Goal: Information Seeking & Learning: Learn about a topic

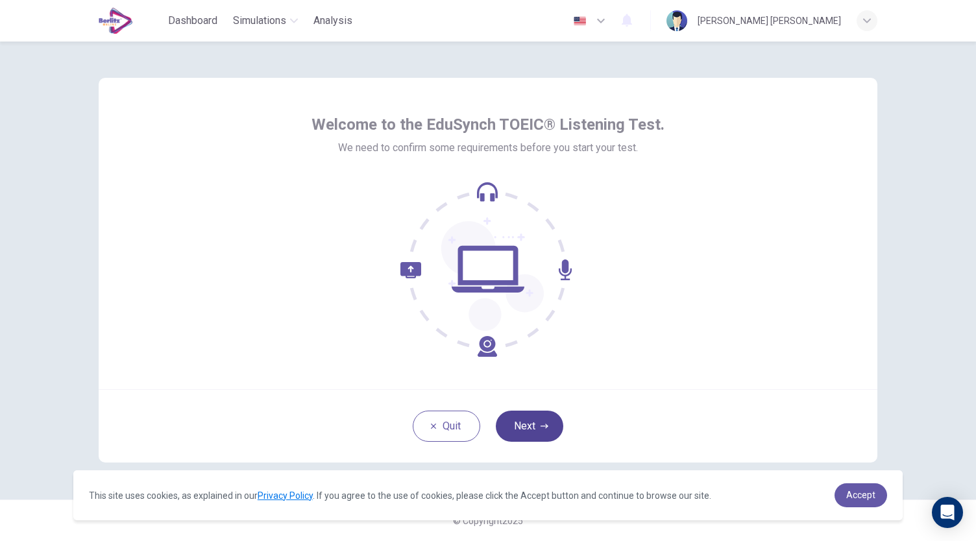
click at [534, 428] on button "Next" at bounding box center [529, 426] width 67 height 31
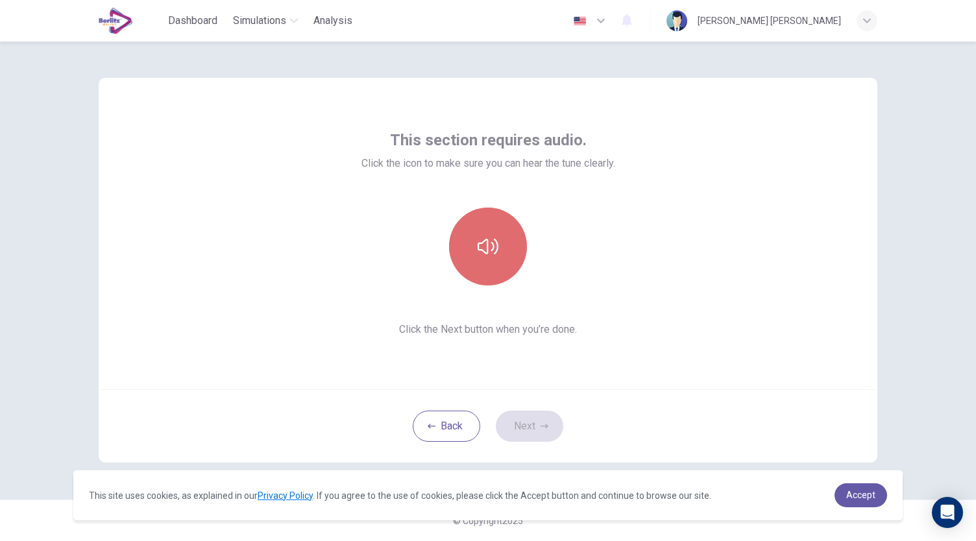
click at [502, 259] on button "button" at bounding box center [488, 247] width 78 height 78
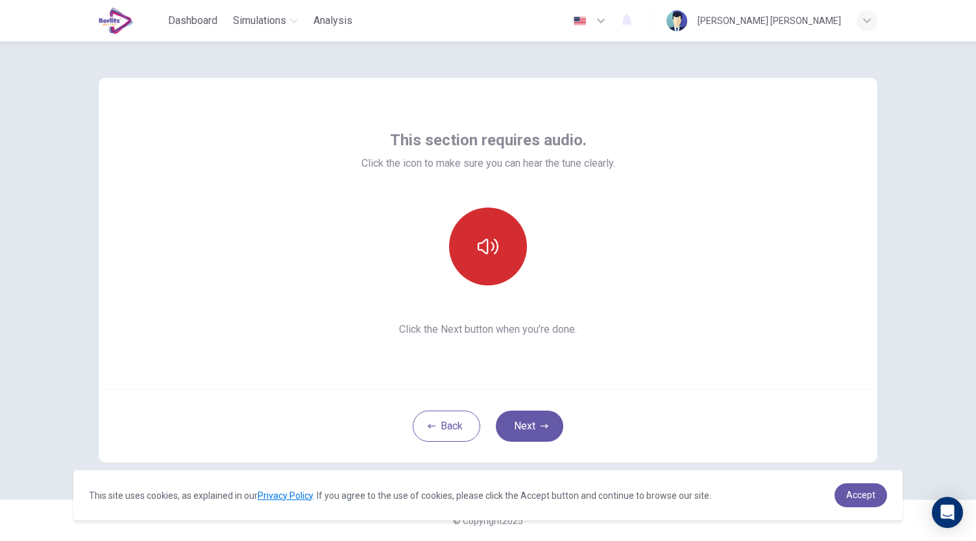
click at [502, 259] on button "button" at bounding box center [488, 247] width 78 height 78
click at [697, 354] on div "This section requires audio. Click the icon to make sure you can hear the tune …" at bounding box center [488, 233] width 778 height 311
click at [533, 418] on button "Next" at bounding box center [529, 426] width 67 height 31
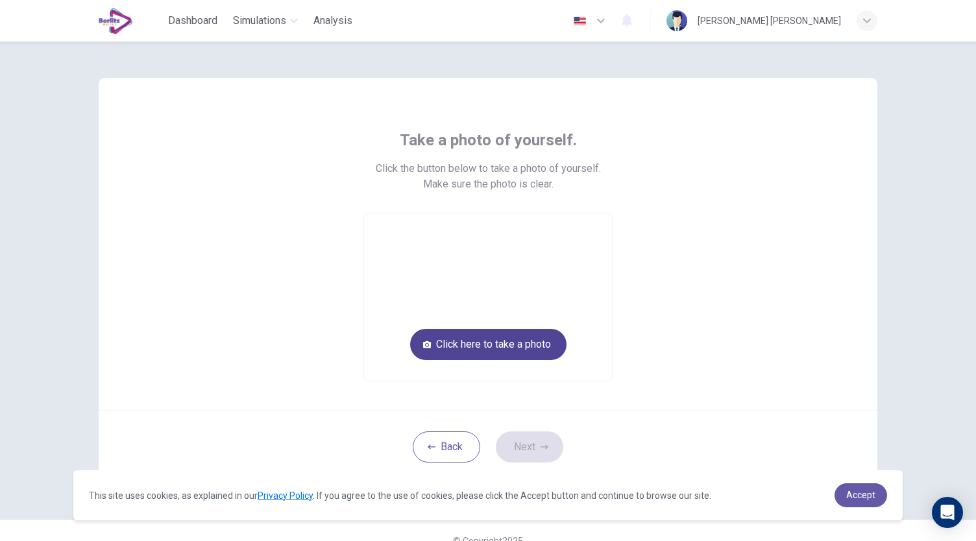
click at [480, 338] on button "Click here to take a photo" at bounding box center [488, 344] width 156 height 31
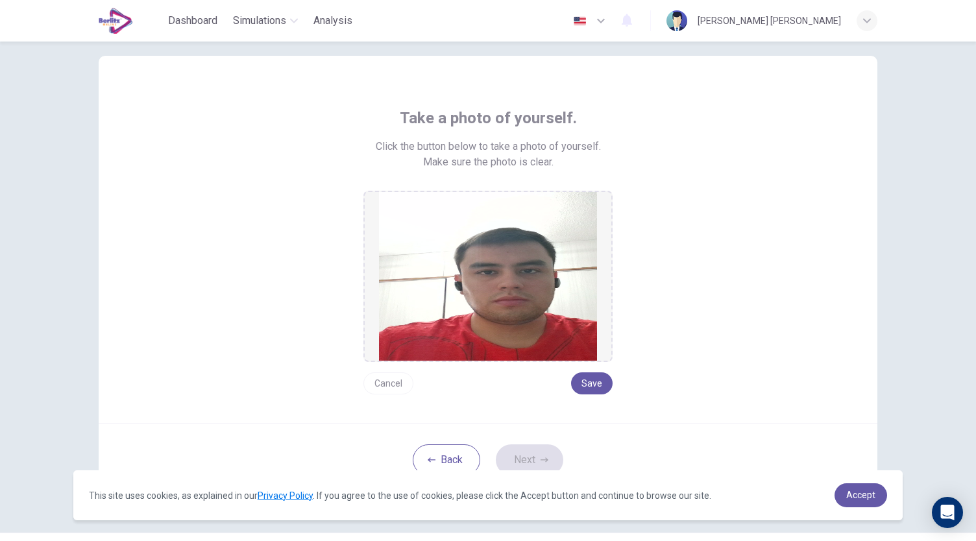
scroll to position [21, 0]
click at [517, 317] on img at bounding box center [488, 277] width 218 height 169
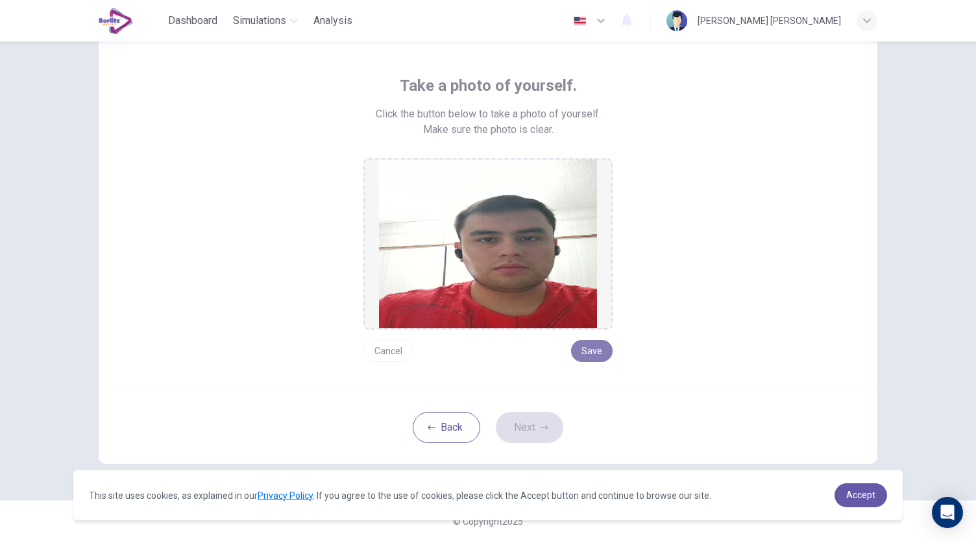
click at [599, 355] on button "Save" at bounding box center [592, 351] width 42 height 22
click at [521, 429] on button "Next" at bounding box center [529, 427] width 67 height 31
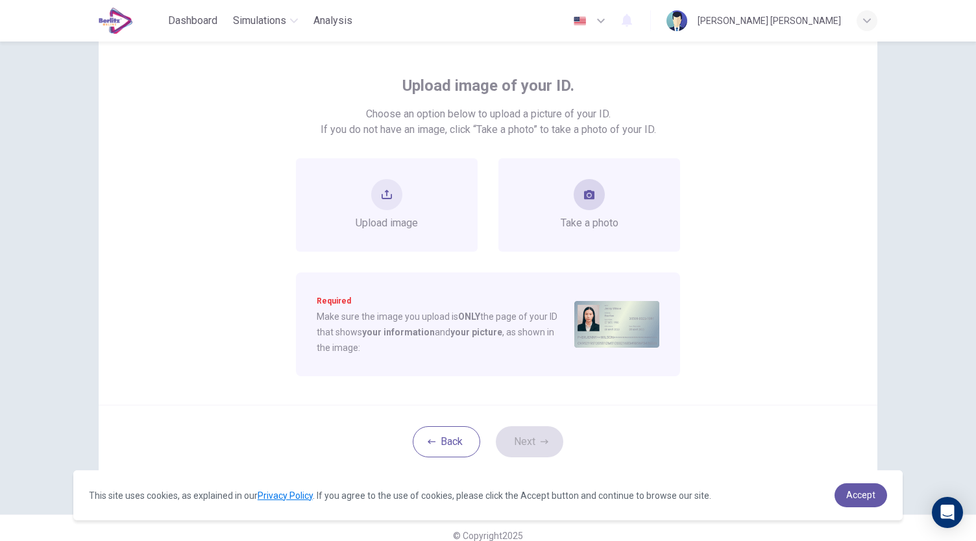
click at [573, 199] on button "take photo" at bounding box center [588, 194] width 31 height 31
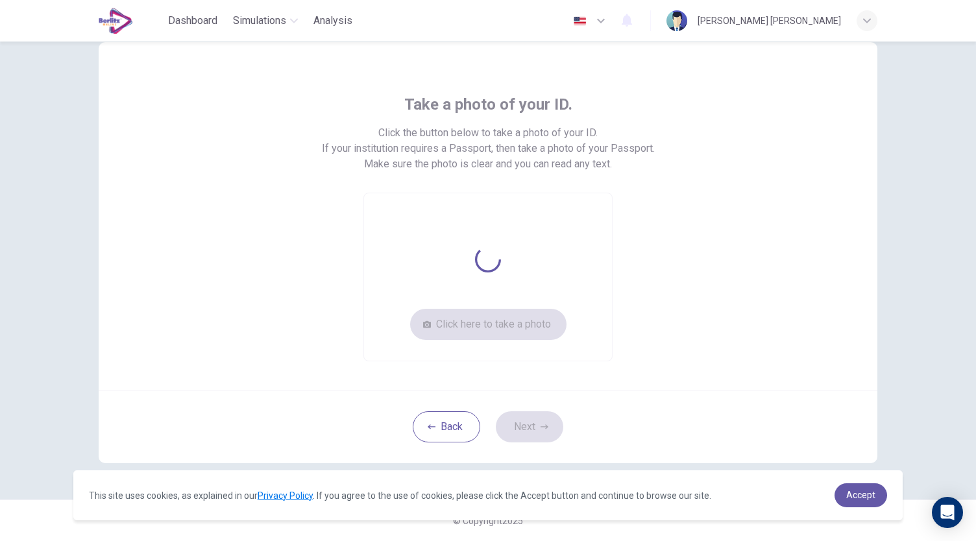
scroll to position [35, 0]
click at [498, 328] on button "Click here to take a photo" at bounding box center [488, 324] width 156 height 31
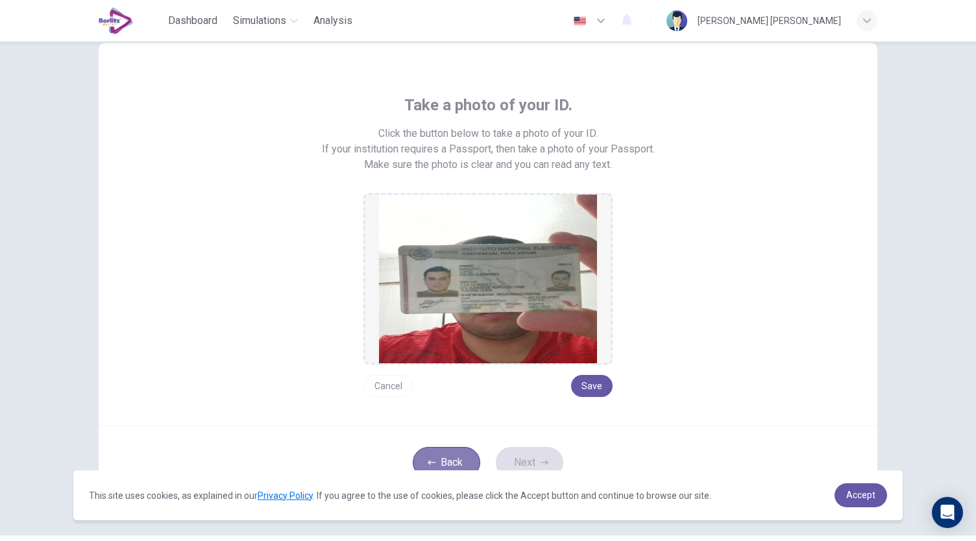
click at [455, 450] on button "Back" at bounding box center [446, 462] width 67 height 31
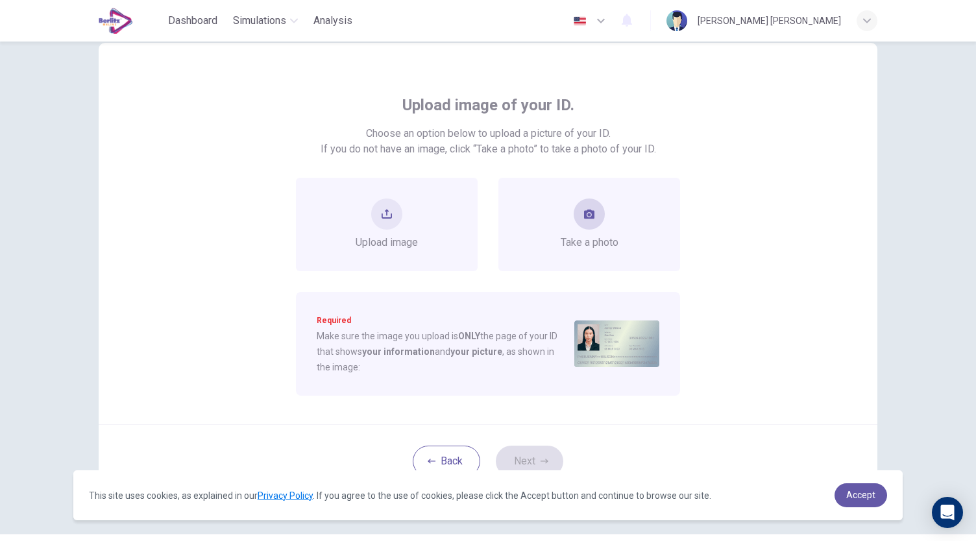
click at [605, 235] on span "Take a photo" at bounding box center [590, 243] width 58 height 16
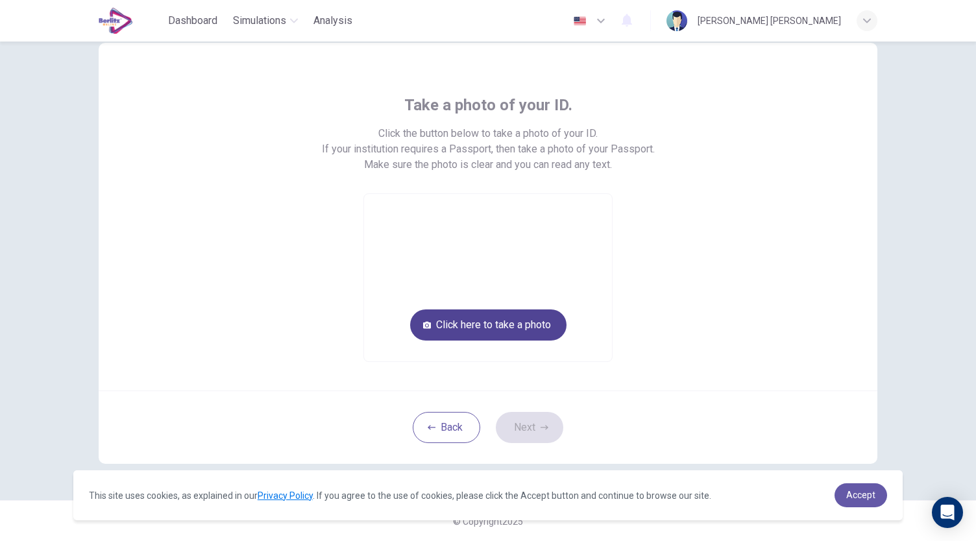
click at [512, 328] on button "Click here to take a photo" at bounding box center [488, 324] width 156 height 31
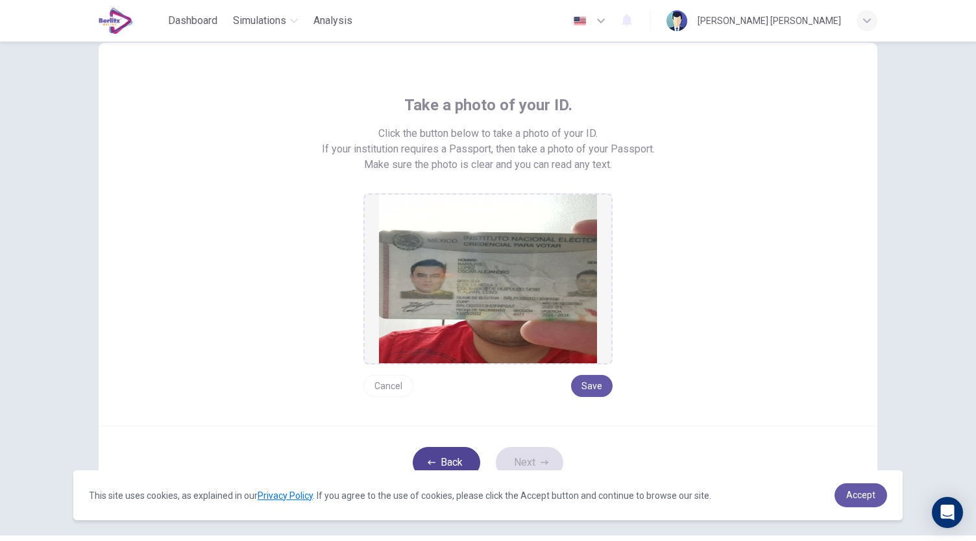
click at [448, 450] on button "Back" at bounding box center [446, 462] width 67 height 31
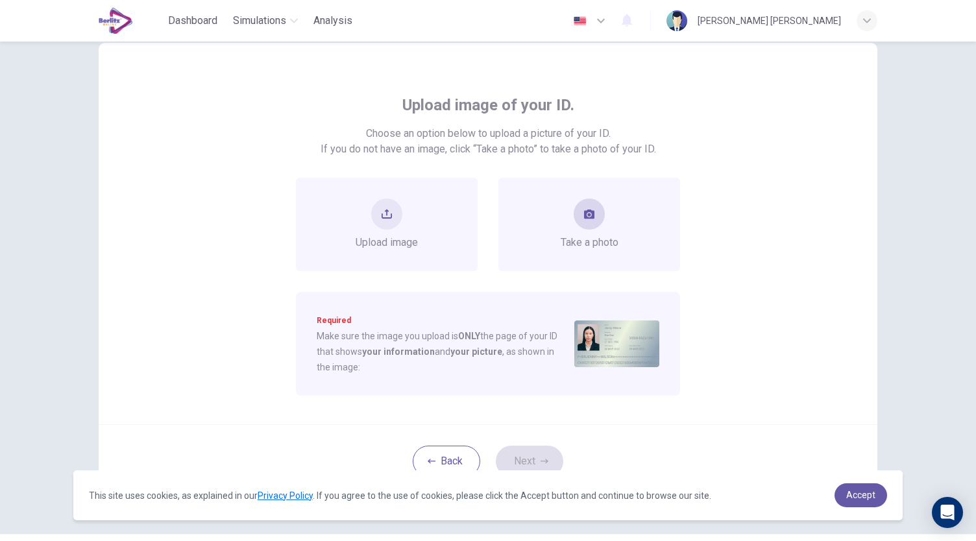
click at [594, 245] on span "Take a photo" at bounding box center [590, 243] width 58 height 16
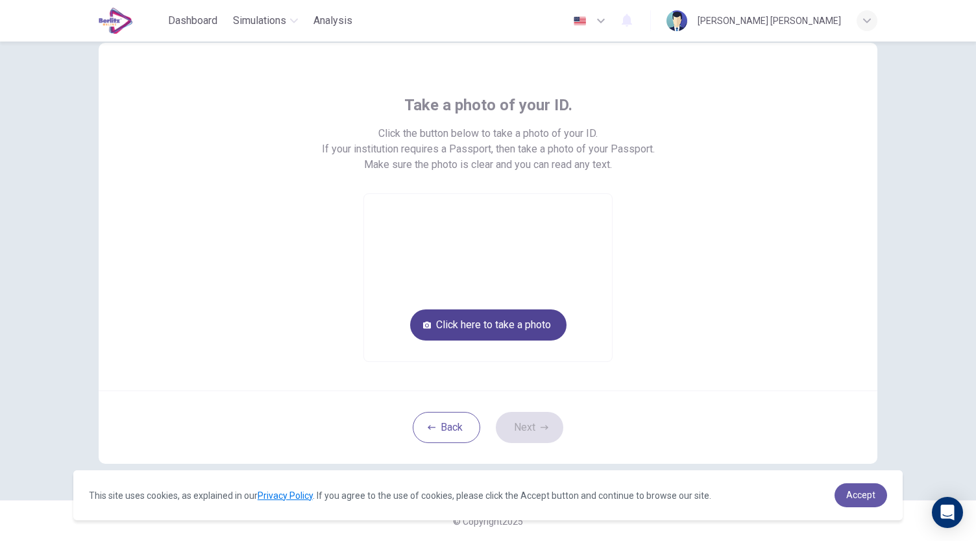
click at [507, 333] on button "Click here to take a photo" at bounding box center [488, 324] width 156 height 31
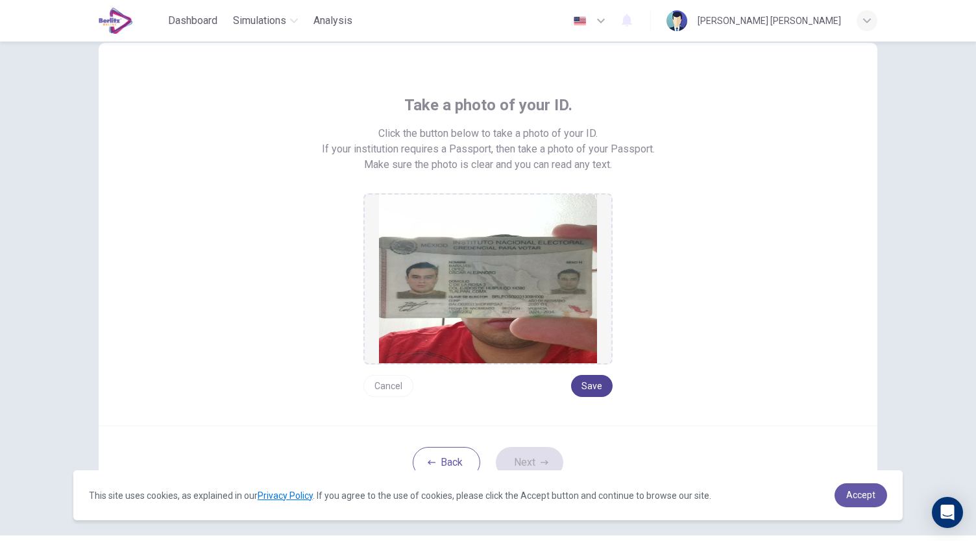
click at [584, 381] on button "Save" at bounding box center [592, 386] width 42 height 22
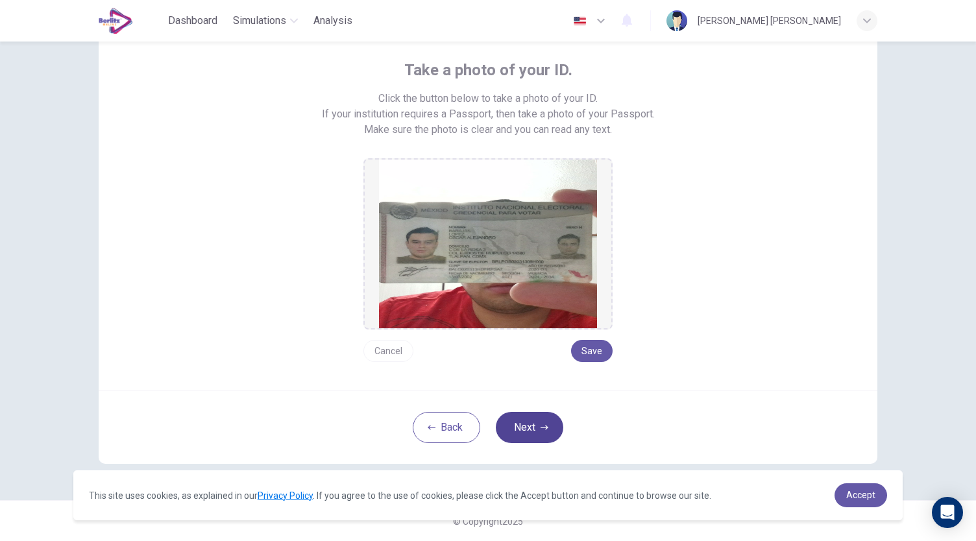
click at [540, 429] on icon "button" at bounding box center [544, 428] width 8 height 8
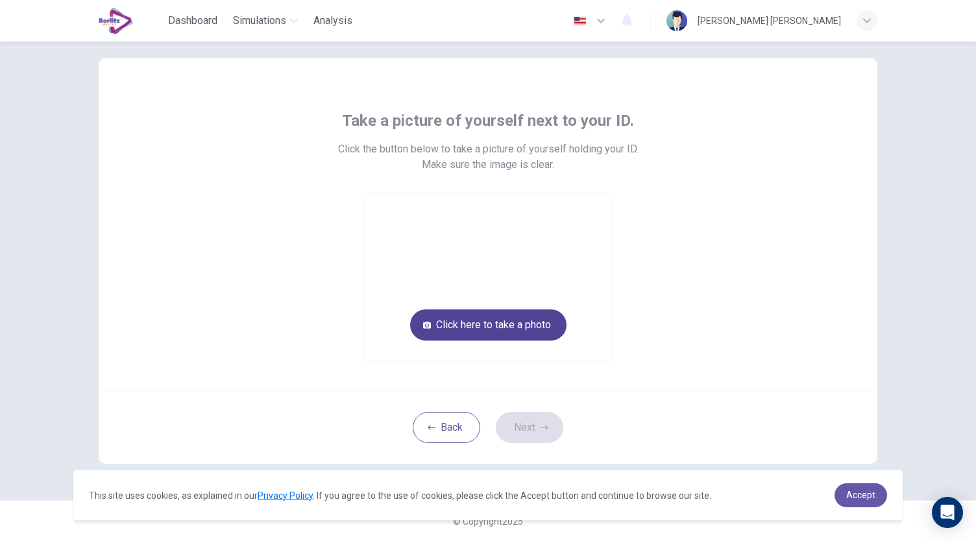
click at [489, 325] on button "Click here to take a photo" at bounding box center [488, 324] width 156 height 31
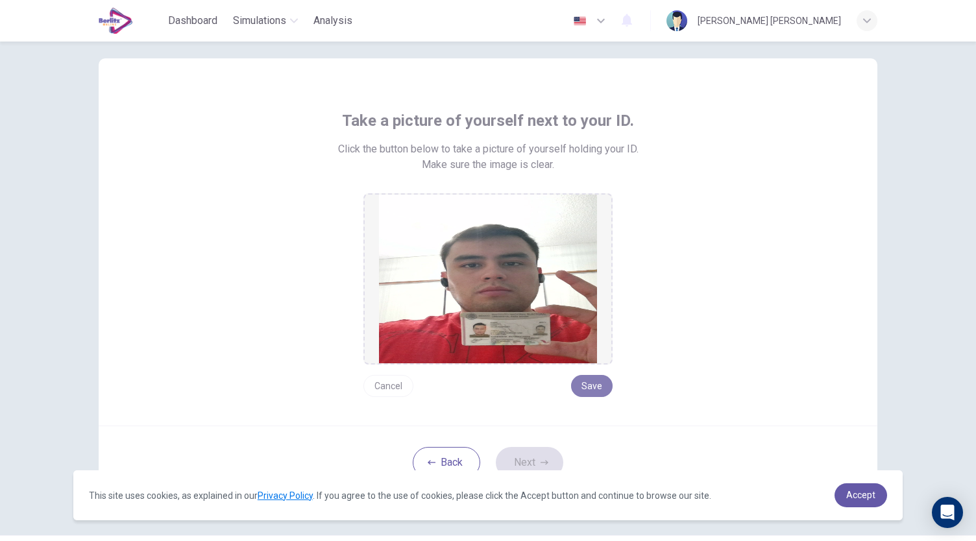
click at [596, 381] on button "Save" at bounding box center [592, 386] width 42 height 22
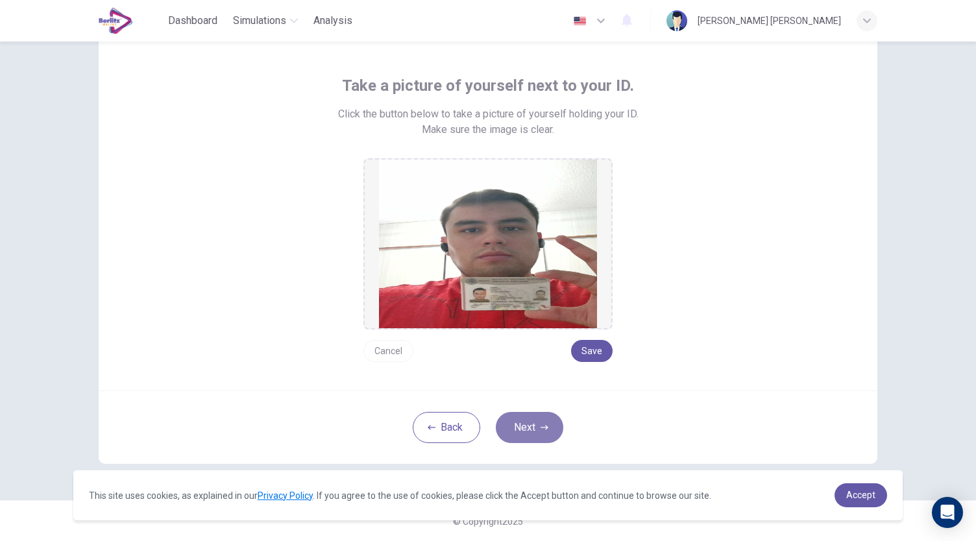
click at [518, 434] on button "Next" at bounding box center [529, 427] width 67 height 31
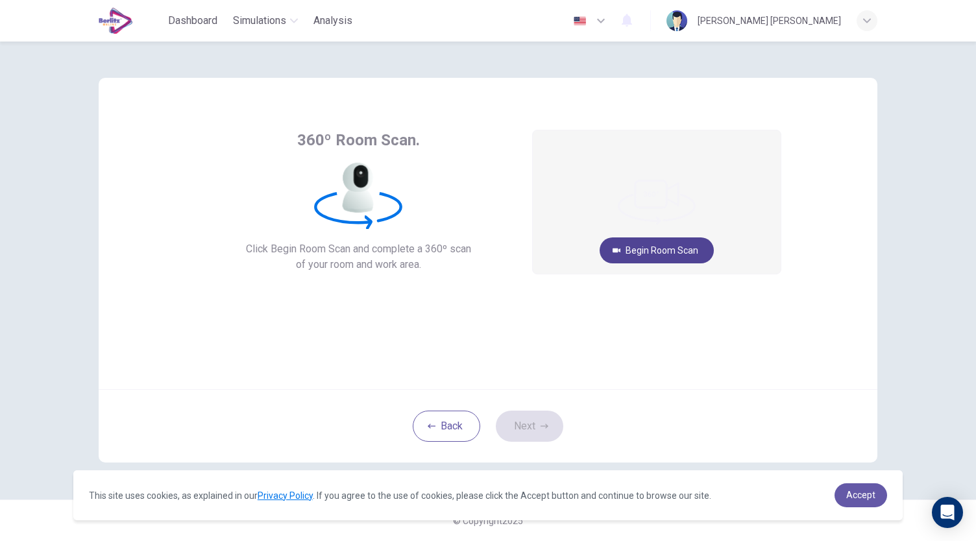
click at [667, 248] on button "Begin Room Scan" at bounding box center [656, 250] width 114 height 26
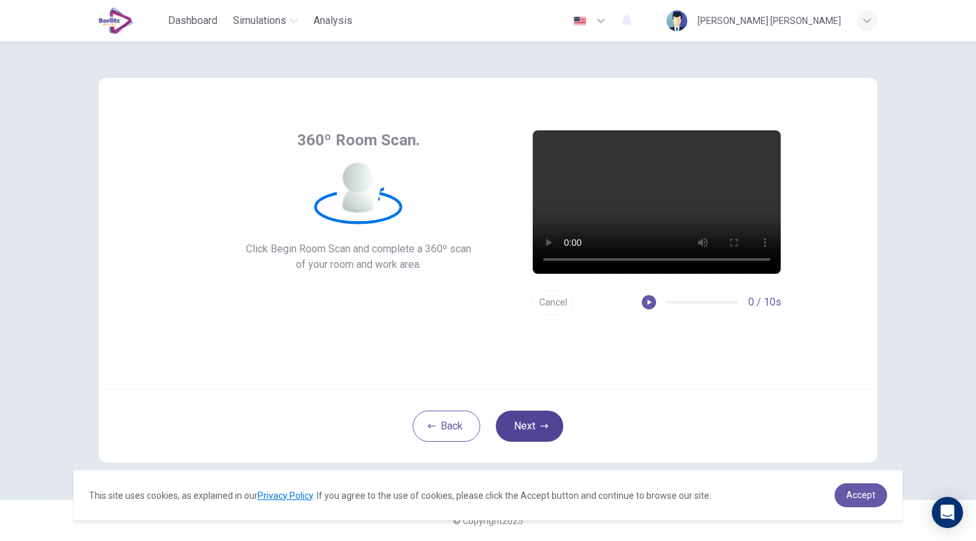
click at [537, 429] on button "Next" at bounding box center [529, 426] width 67 height 31
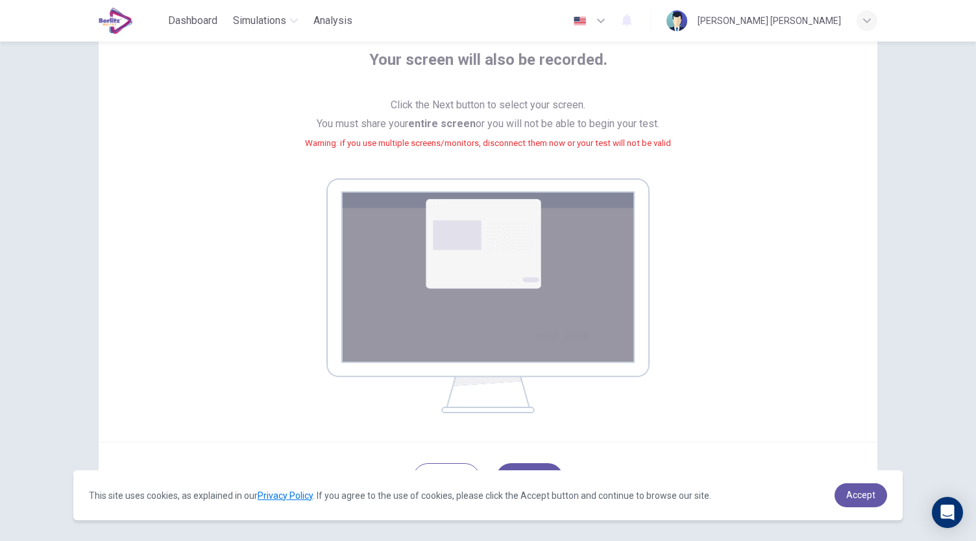
scroll to position [132, 0]
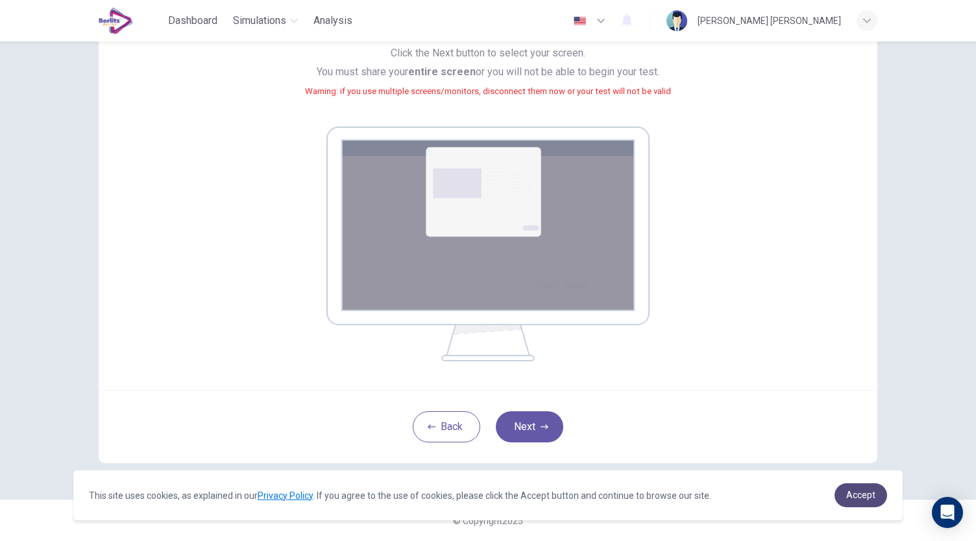
click at [860, 493] on span "Accept" at bounding box center [860, 495] width 29 height 10
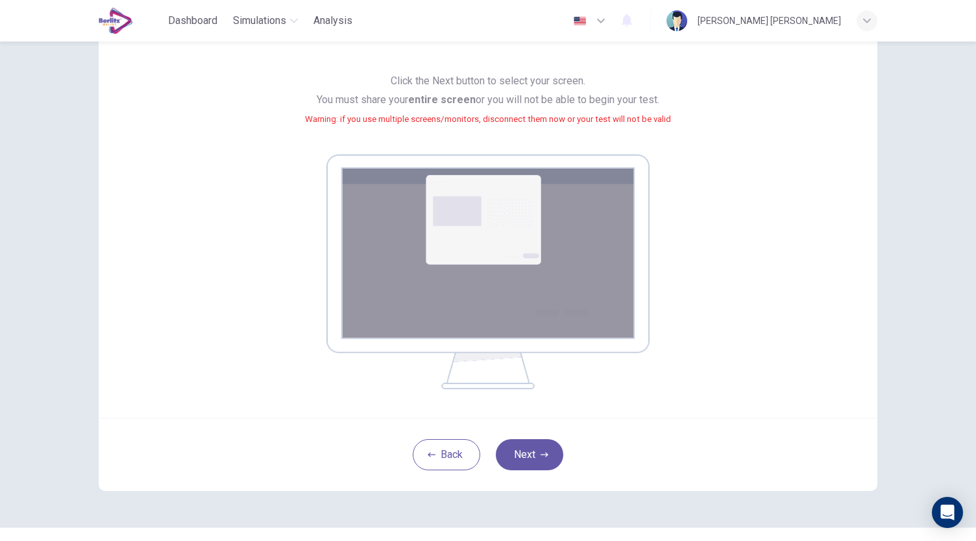
scroll to position [109, 0]
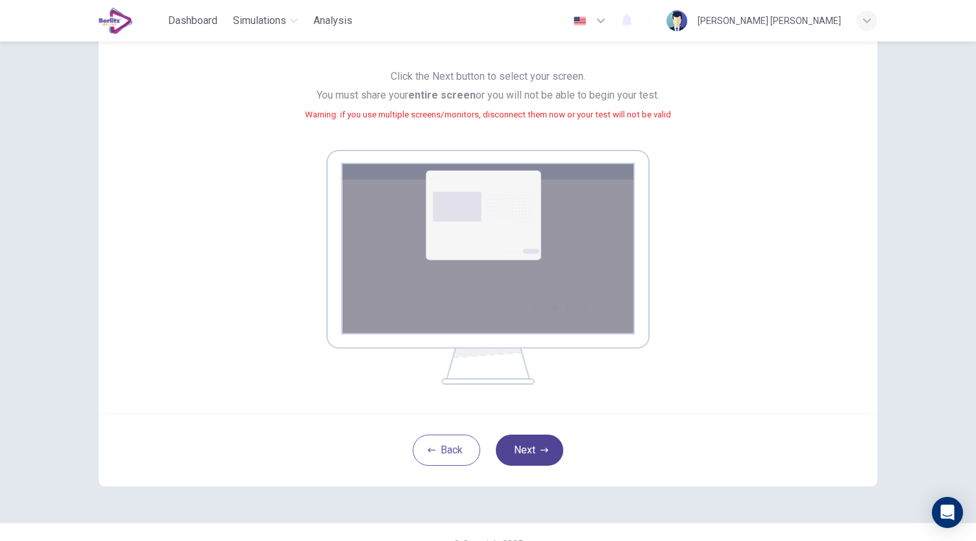
click at [535, 451] on button "Next" at bounding box center [529, 450] width 67 height 31
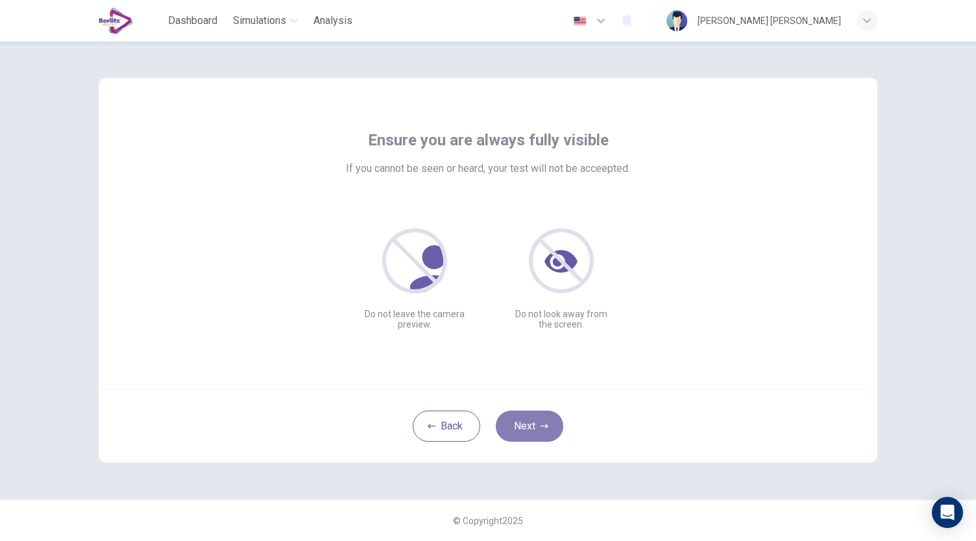
click at [537, 422] on button "Next" at bounding box center [529, 426] width 67 height 31
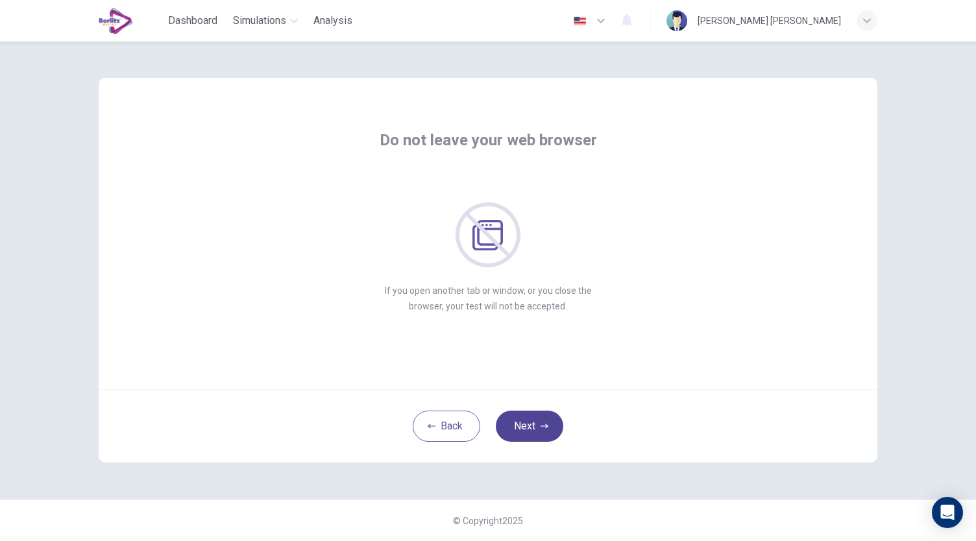
click at [537, 422] on button "Next" at bounding box center [529, 426] width 67 height 31
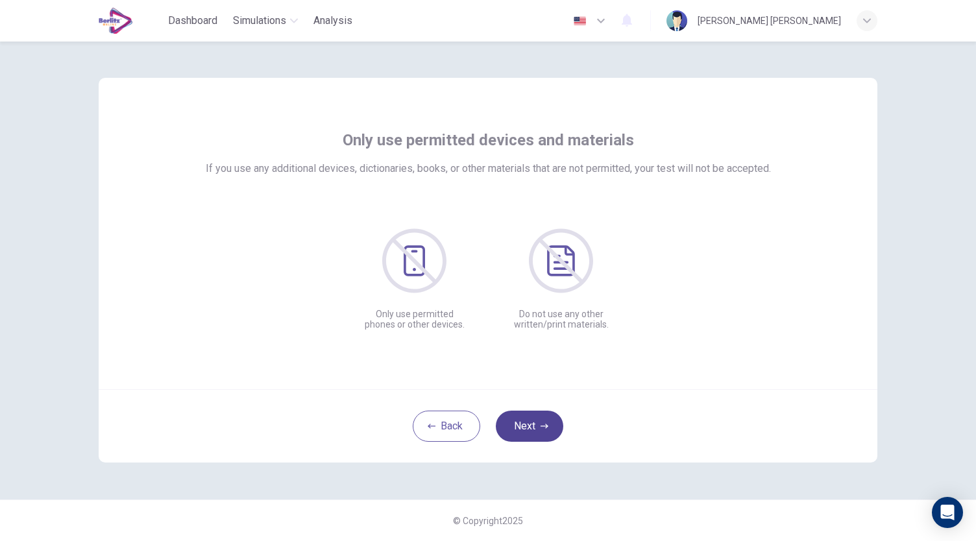
click at [537, 422] on button "Next" at bounding box center [529, 426] width 67 height 31
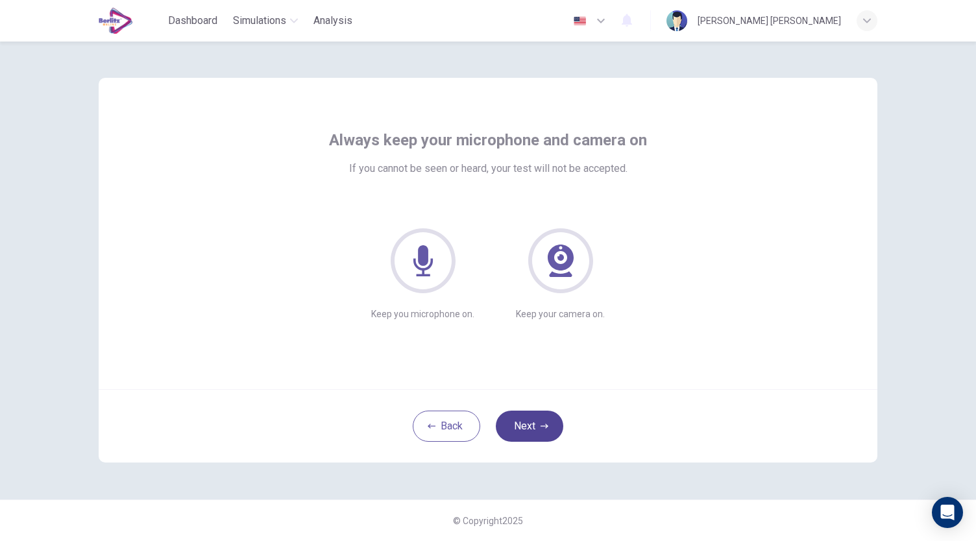
click at [545, 437] on button "Next" at bounding box center [529, 426] width 67 height 31
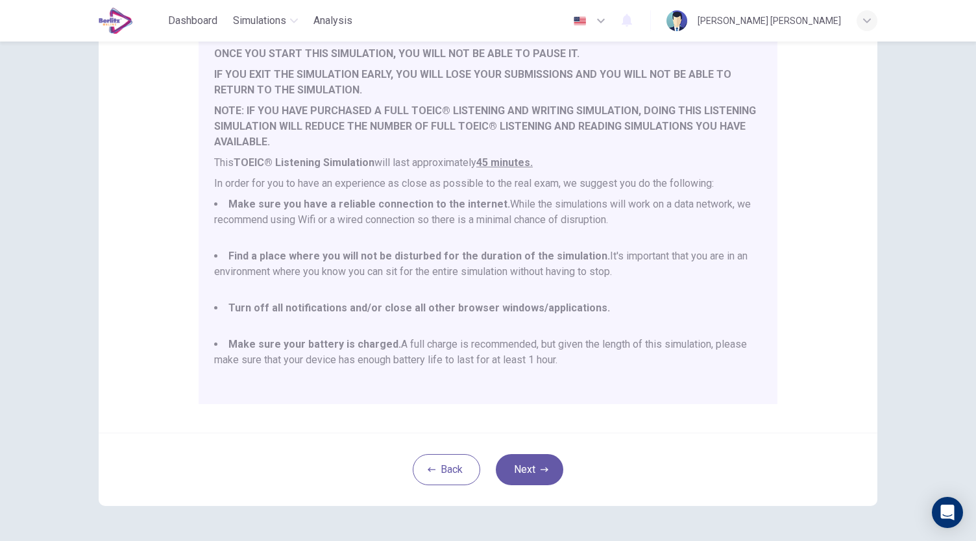
scroll to position [180, 0]
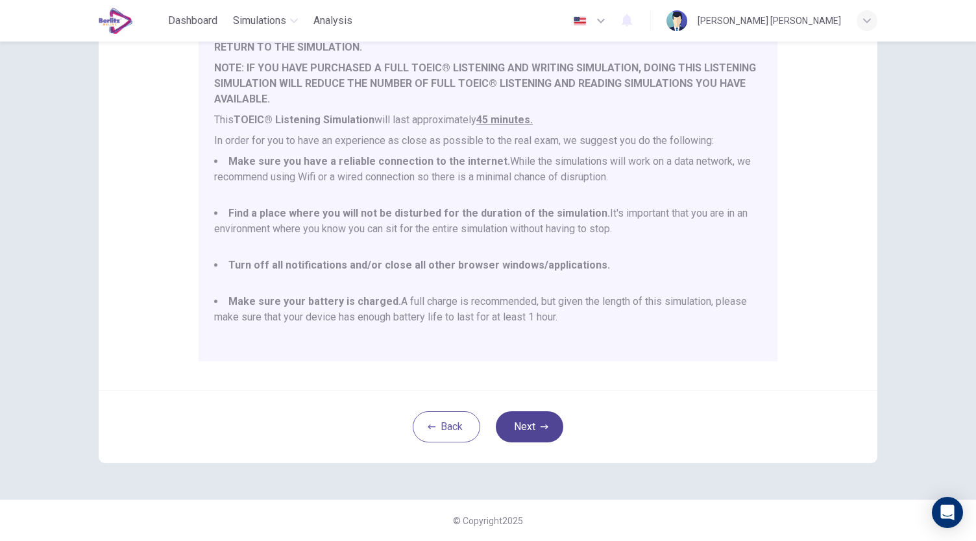
click at [545, 419] on button "Next" at bounding box center [529, 426] width 67 height 31
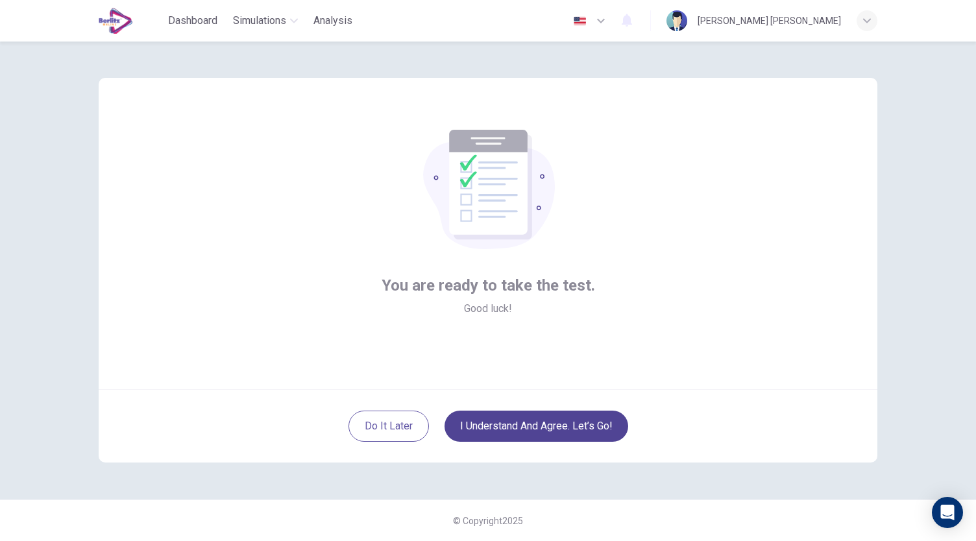
scroll to position [0, 0]
click at [545, 419] on button "I understand and agree. Let’s go!" at bounding box center [536, 426] width 184 height 31
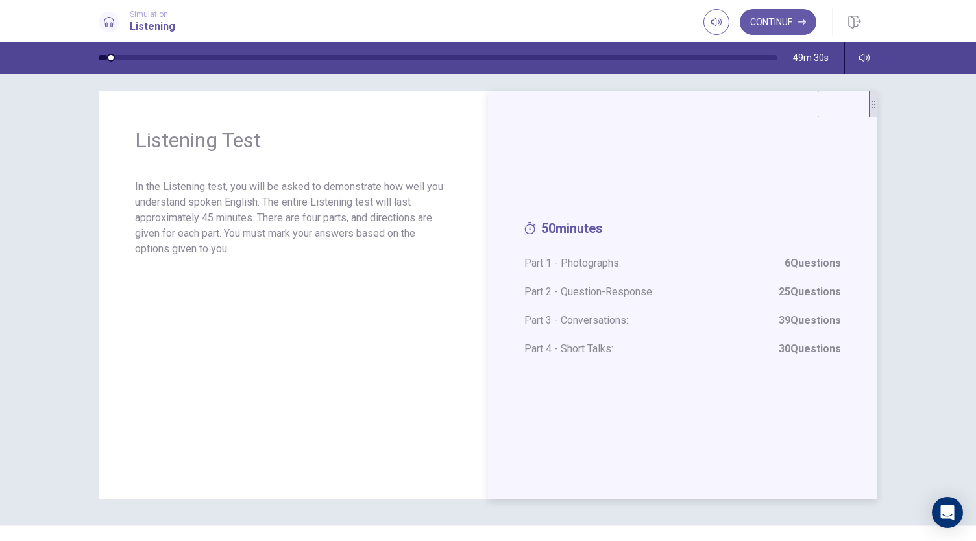
scroll to position [10, 0]
click at [777, 25] on button "Continue" at bounding box center [778, 22] width 77 height 26
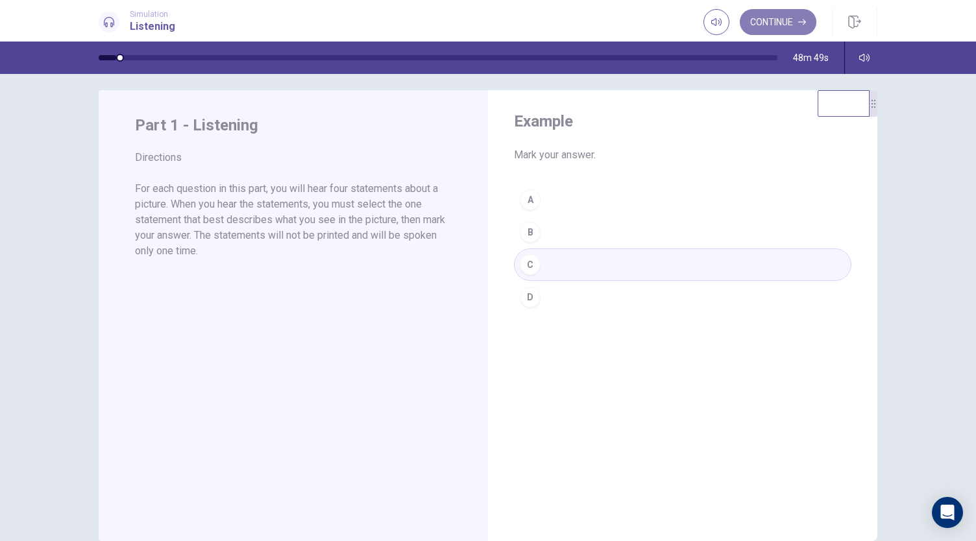
click at [787, 16] on button "Continue" at bounding box center [778, 22] width 77 height 26
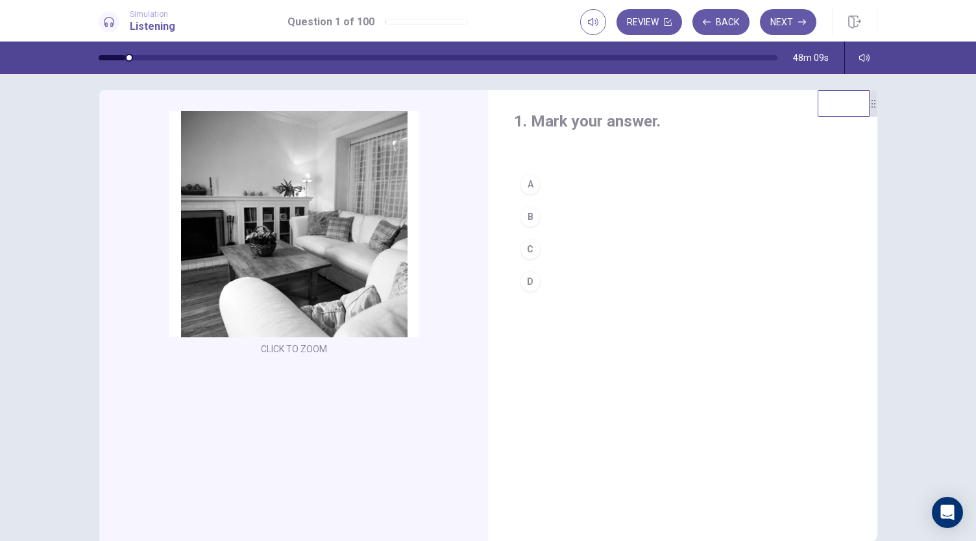
click at [569, 211] on button "B" at bounding box center [682, 216] width 337 height 32
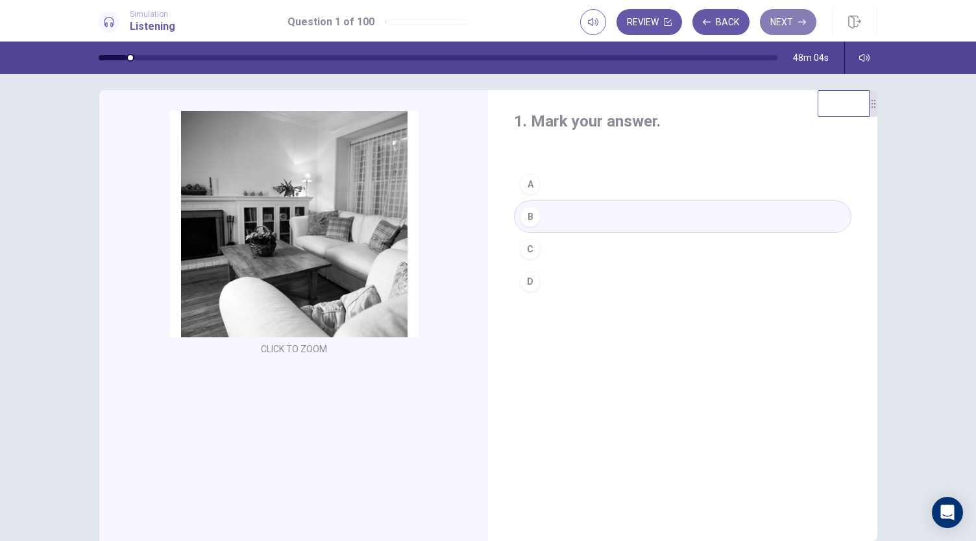
click at [775, 26] on button "Next" at bounding box center [788, 22] width 56 height 26
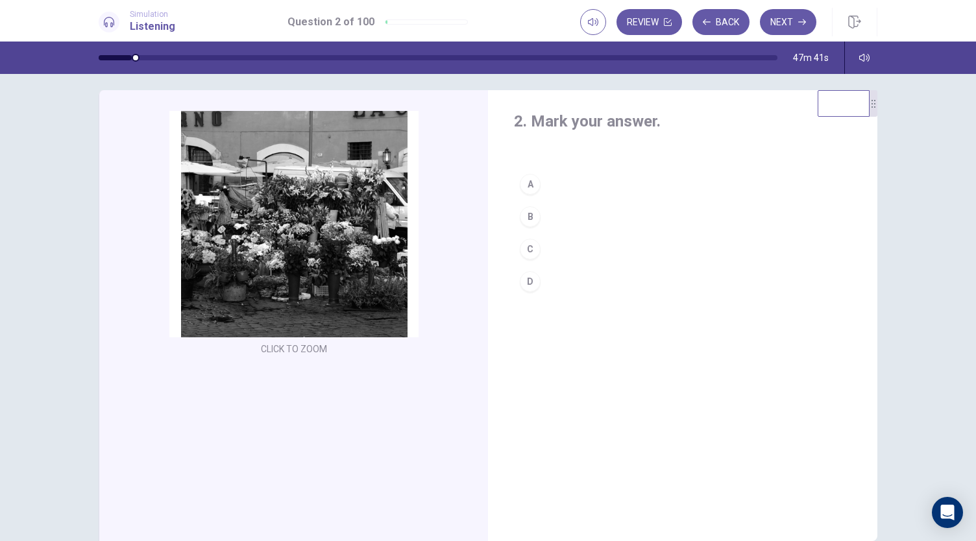
click at [589, 219] on button "B" at bounding box center [682, 216] width 337 height 32
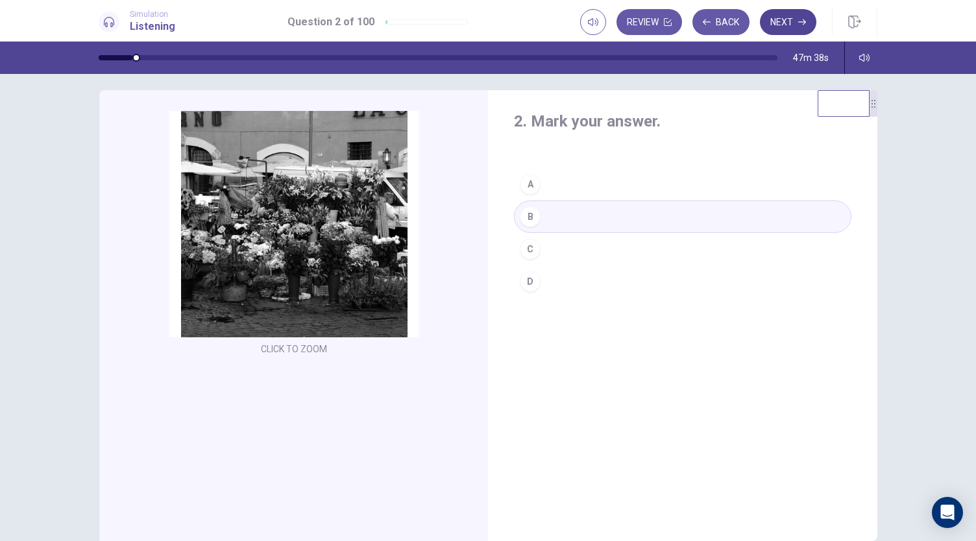
click at [771, 22] on button "Next" at bounding box center [788, 22] width 56 height 26
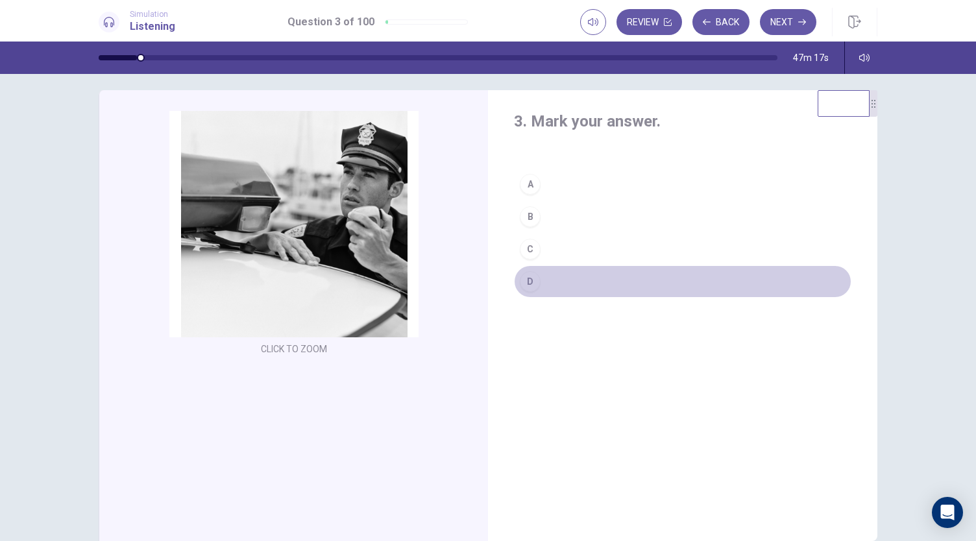
click at [586, 282] on button "D" at bounding box center [682, 281] width 337 height 32
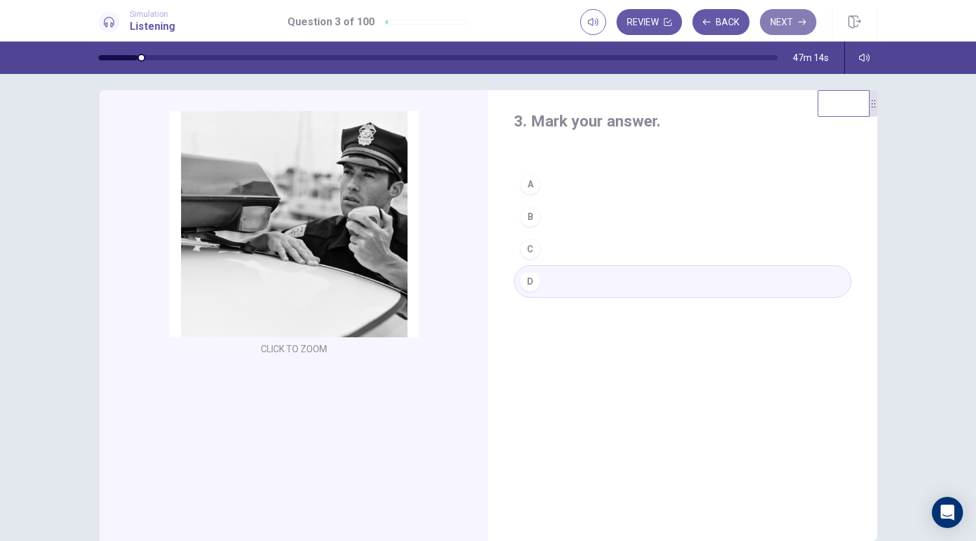
click at [778, 27] on button "Next" at bounding box center [788, 22] width 56 height 26
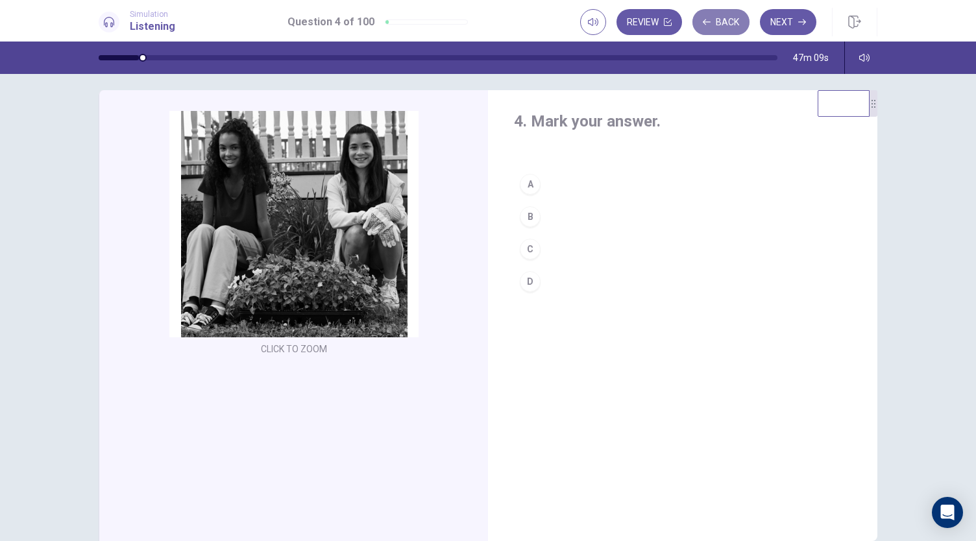
click at [725, 19] on button "Back" at bounding box center [720, 22] width 57 height 26
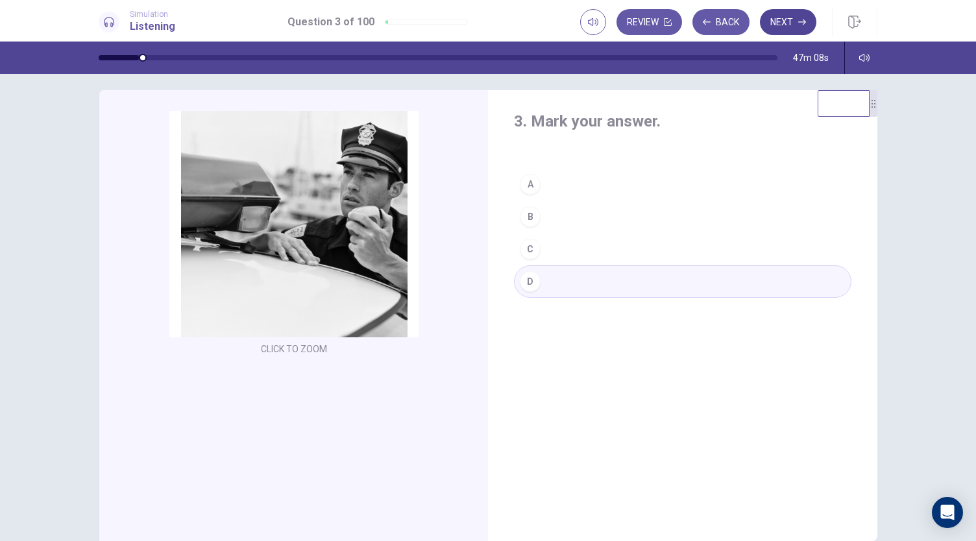
click at [794, 24] on button "Next" at bounding box center [788, 22] width 56 height 26
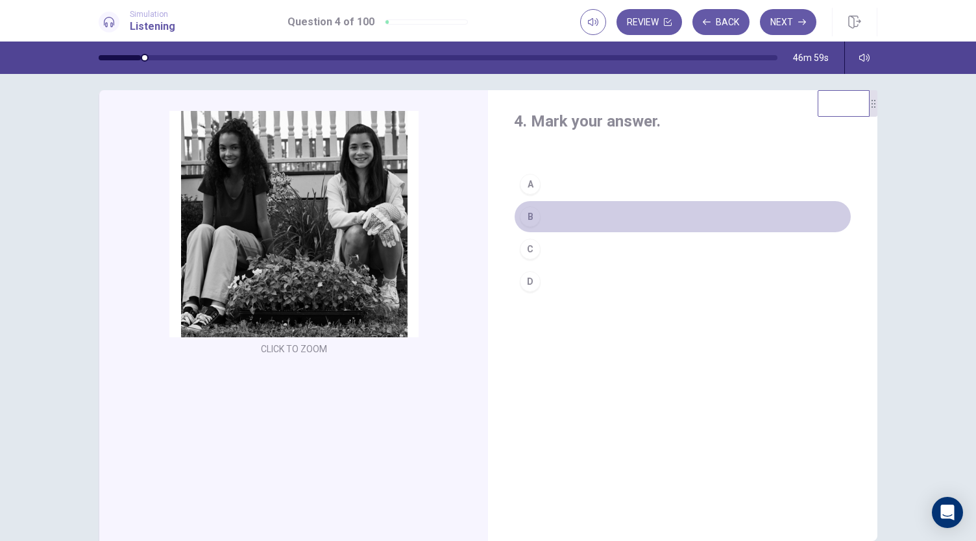
click at [627, 218] on button "B" at bounding box center [682, 216] width 337 height 32
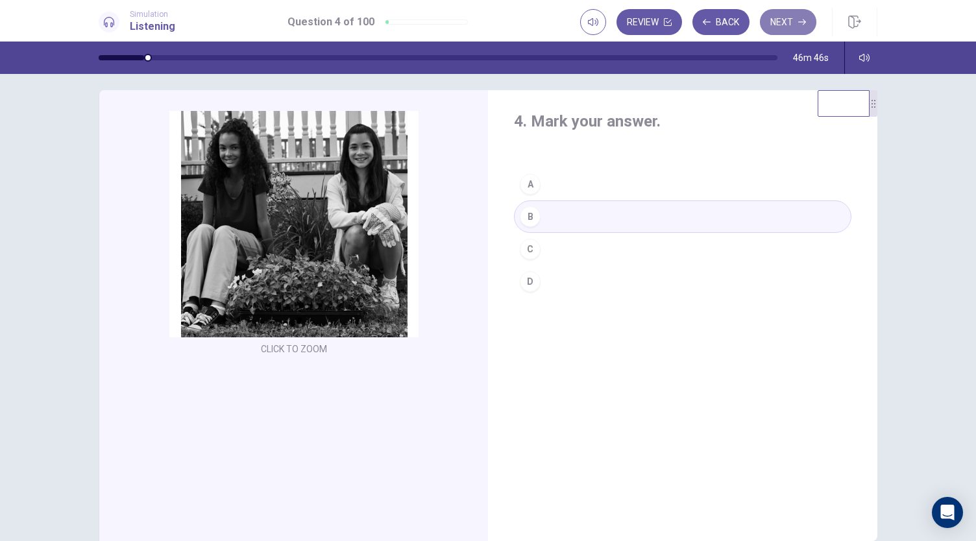
click at [786, 21] on button "Next" at bounding box center [788, 22] width 56 height 26
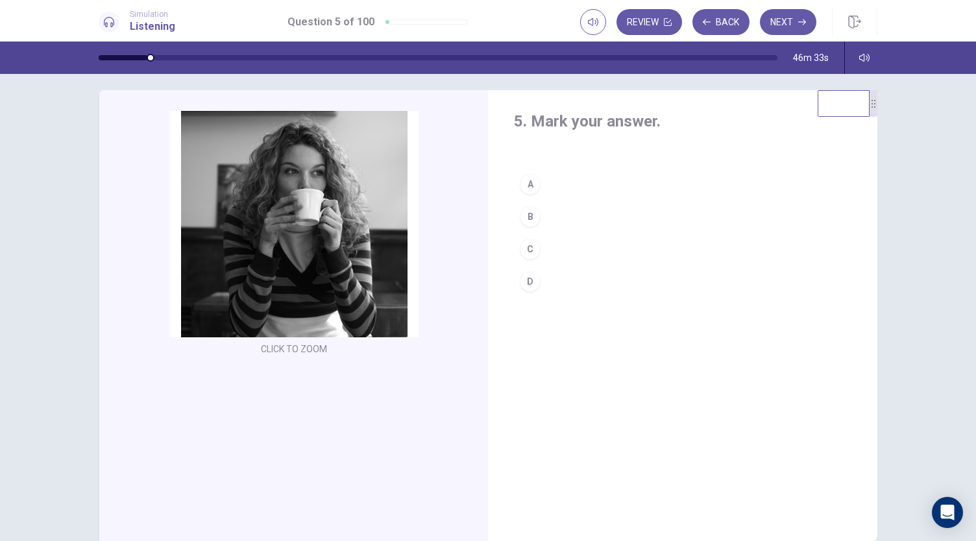
click at [579, 187] on button "A" at bounding box center [682, 184] width 337 height 32
click at [777, 25] on button "Next" at bounding box center [788, 22] width 56 height 26
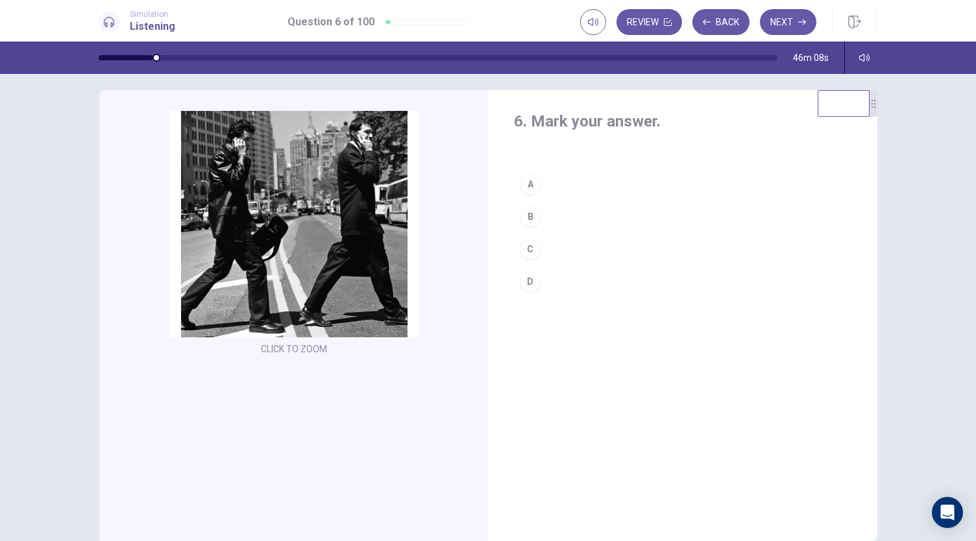
click at [549, 216] on button "B" at bounding box center [682, 216] width 337 height 32
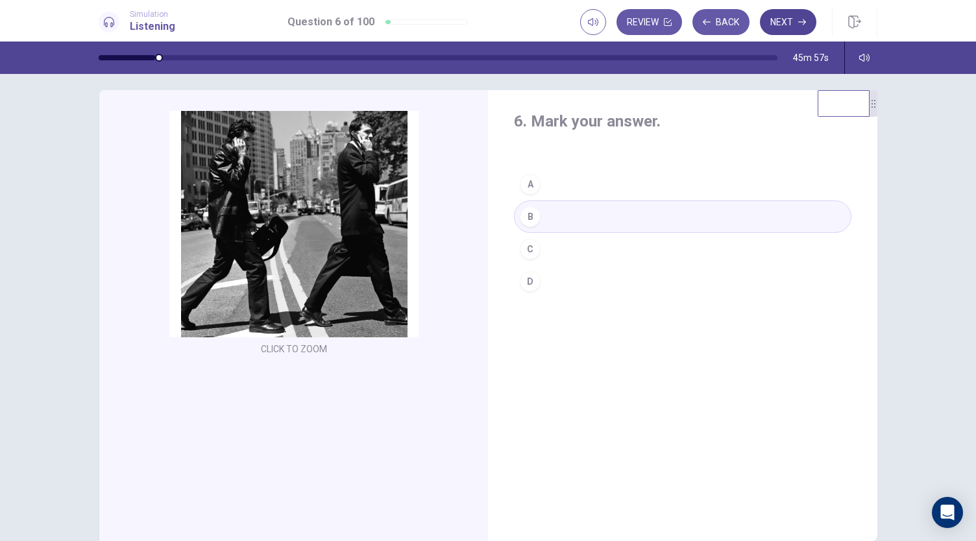
click at [789, 25] on button "Next" at bounding box center [788, 22] width 56 height 26
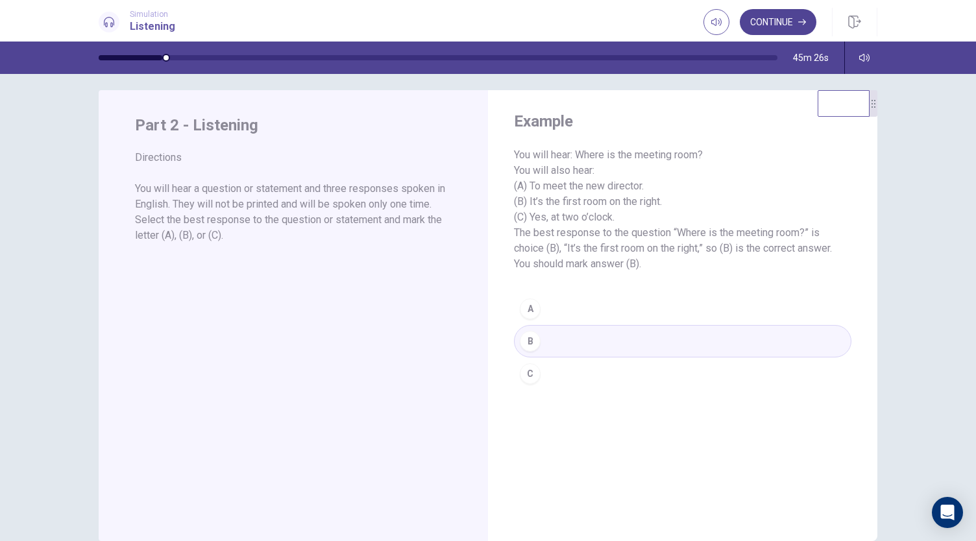
click at [797, 25] on button "Continue" at bounding box center [778, 22] width 77 height 26
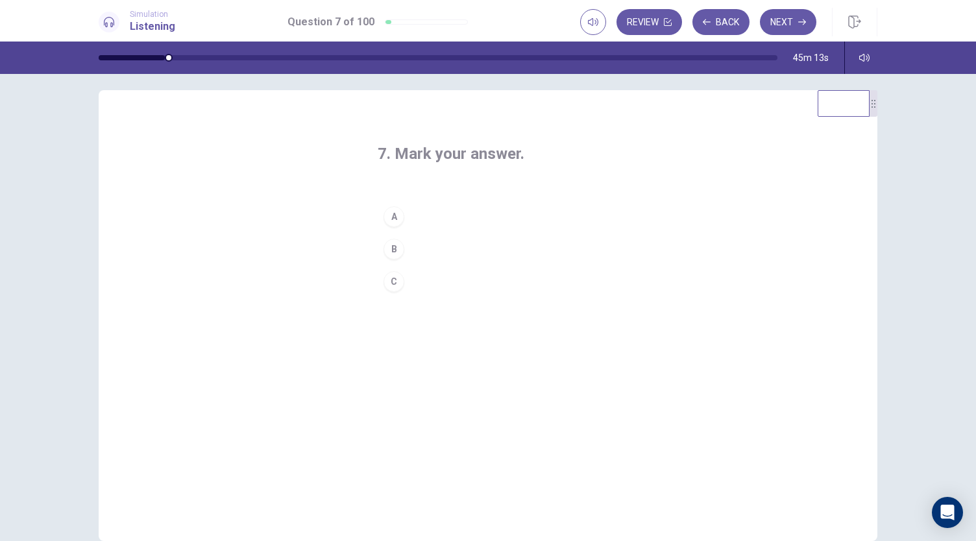
click at [449, 219] on button "A" at bounding box center [488, 216] width 221 height 32
click at [790, 18] on button "Next" at bounding box center [788, 22] width 56 height 26
click at [452, 280] on button "C" at bounding box center [488, 281] width 221 height 32
click at [788, 29] on button "Next" at bounding box center [788, 22] width 56 height 26
click at [490, 216] on button "A" at bounding box center [488, 216] width 221 height 32
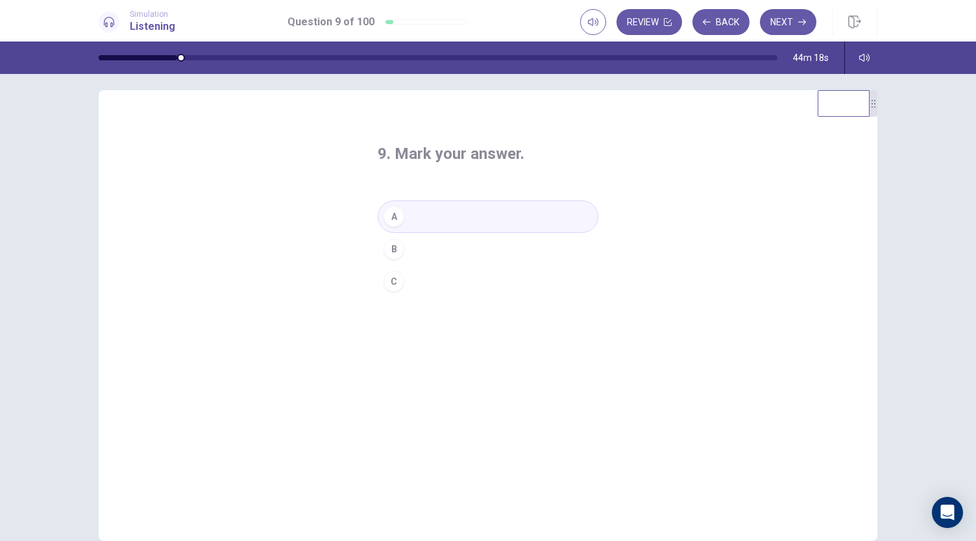
click at [457, 283] on button "C" at bounding box center [488, 281] width 221 height 32
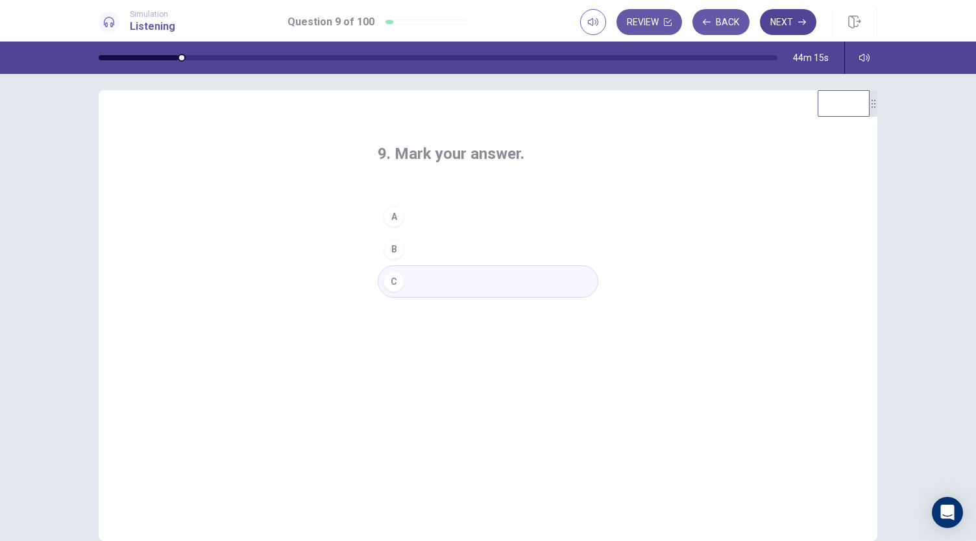
click at [778, 30] on button "Next" at bounding box center [788, 22] width 56 height 26
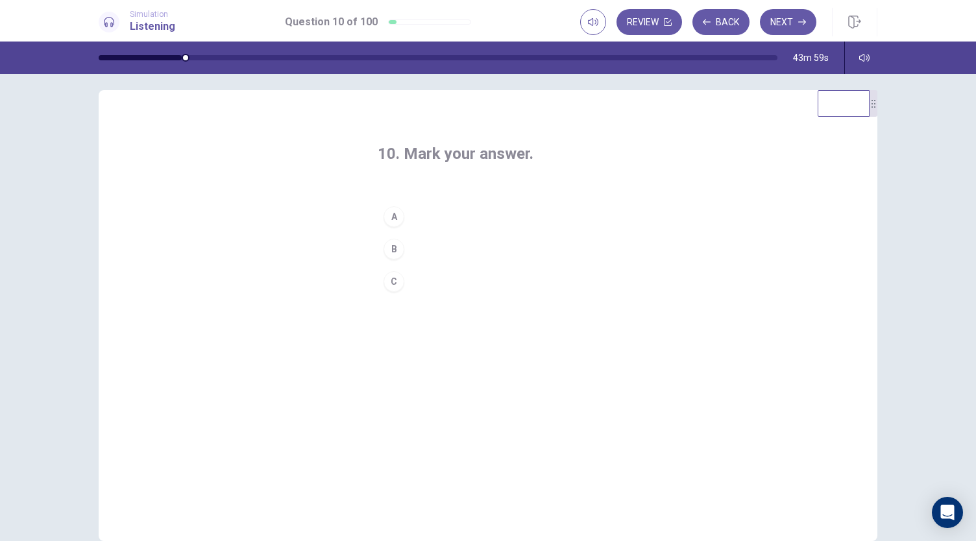
click at [448, 250] on button "B" at bounding box center [488, 249] width 221 height 32
click at [790, 20] on button "Next" at bounding box center [788, 22] width 56 height 26
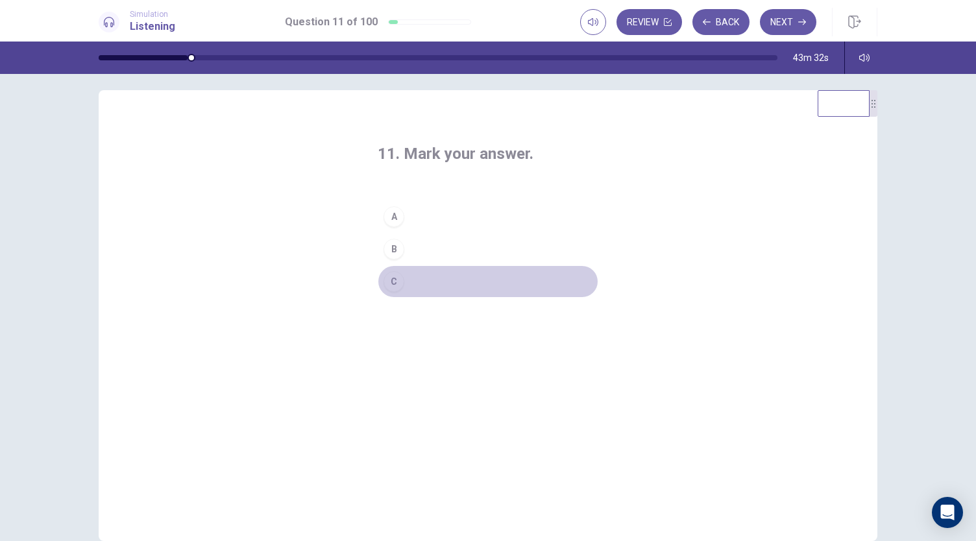
click at [496, 280] on button "C" at bounding box center [488, 281] width 221 height 32
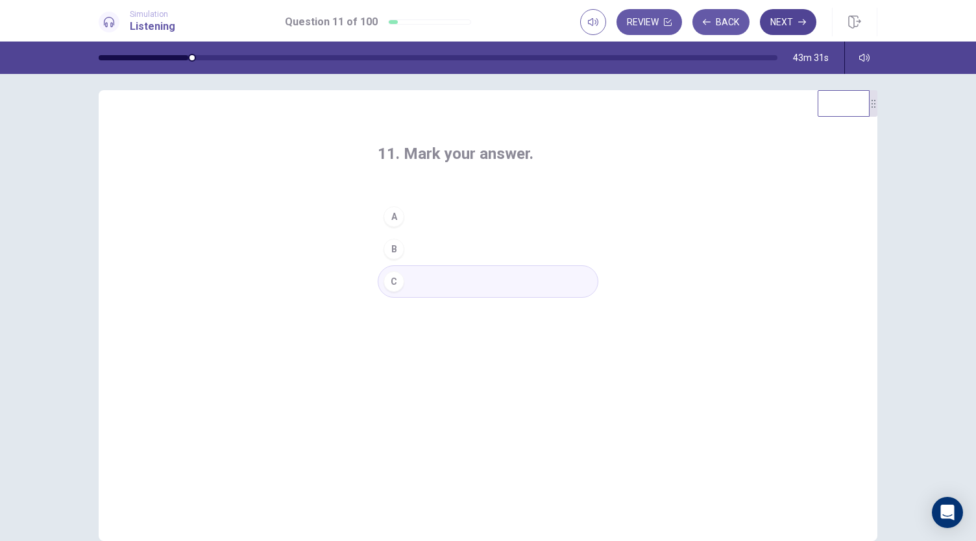
click at [778, 22] on button "Next" at bounding box center [788, 22] width 56 height 26
click at [463, 280] on button "C" at bounding box center [488, 281] width 221 height 32
click at [797, 27] on button "Next" at bounding box center [788, 22] width 56 height 26
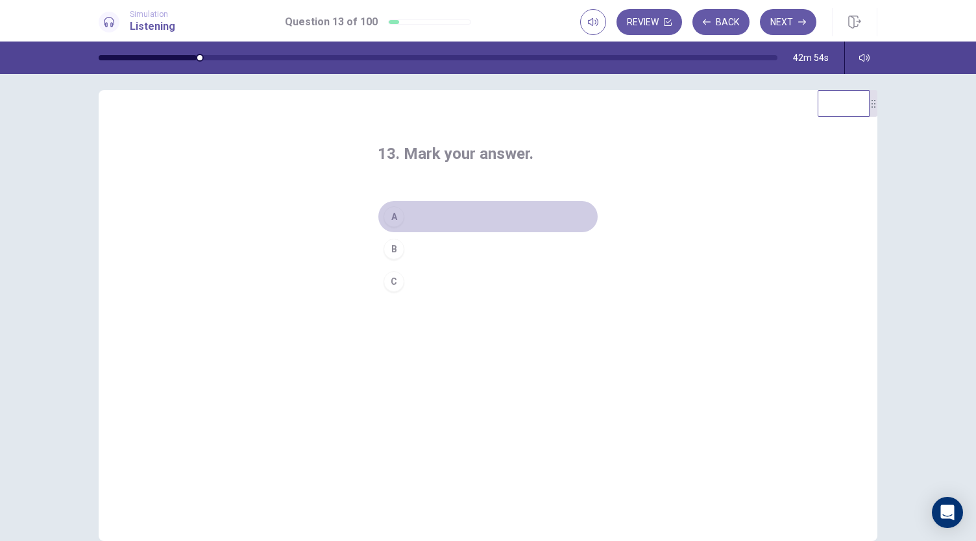
click at [488, 219] on button "A" at bounding box center [488, 216] width 221 height 32
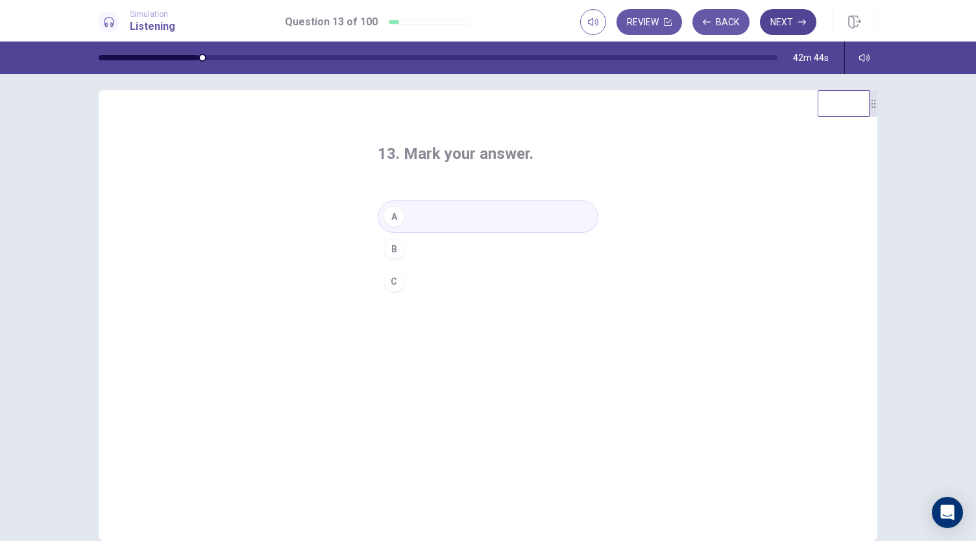
click at [784, 28] on button "Next" at bounding box center [788, 22] width 56 height 26
click at [463, 280] on button "C" at bounding box center [488, 281] width 221 height 32
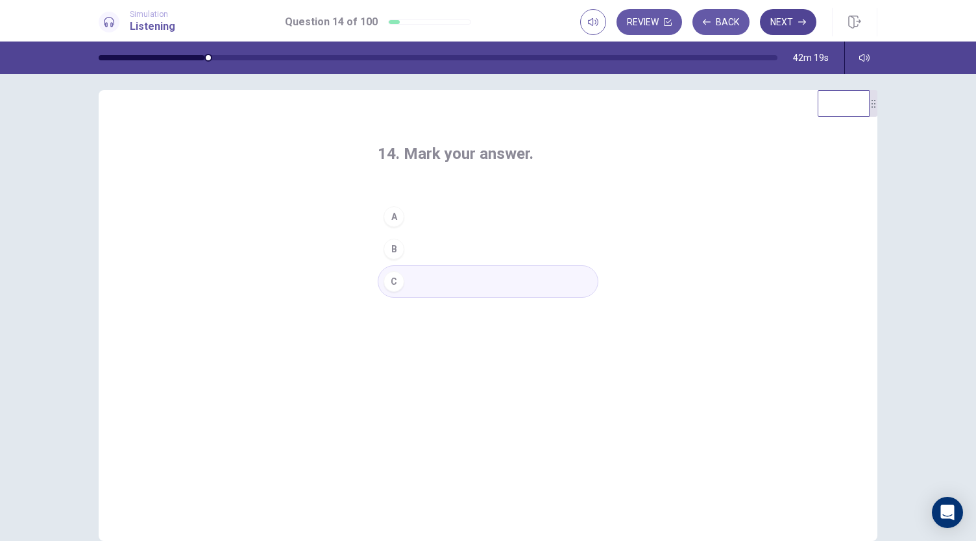
click at [778, 23] on button "Next" at bounding box center [788, 22] width 56 height 26
click at [467, 225] on button "A" at bounding box center [488, 216] width 221 height 32
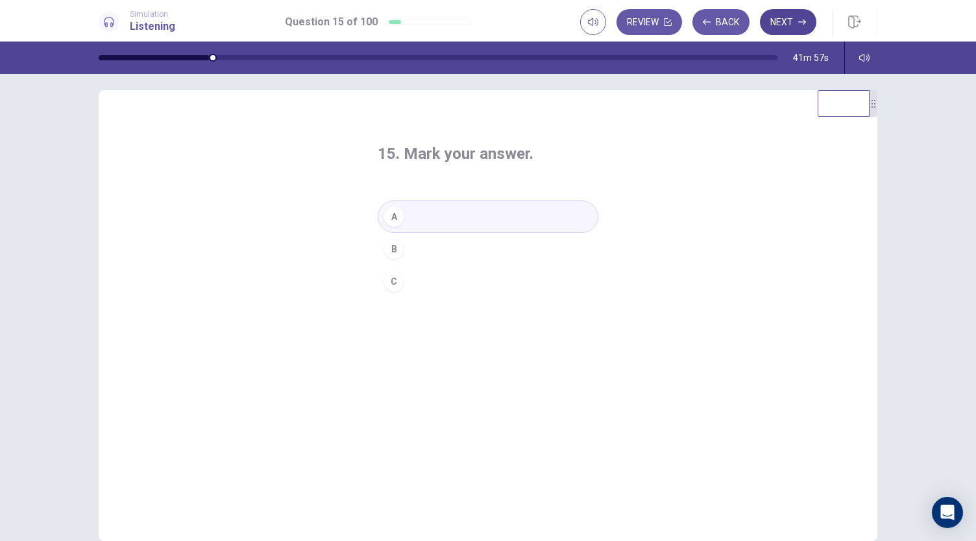
click at [801, 16] on button "Next" at bounding box center [788, 22] width 56 height 26
click at [479, 253] on button "B" at bounding box center [488, 249] width 221 height 32
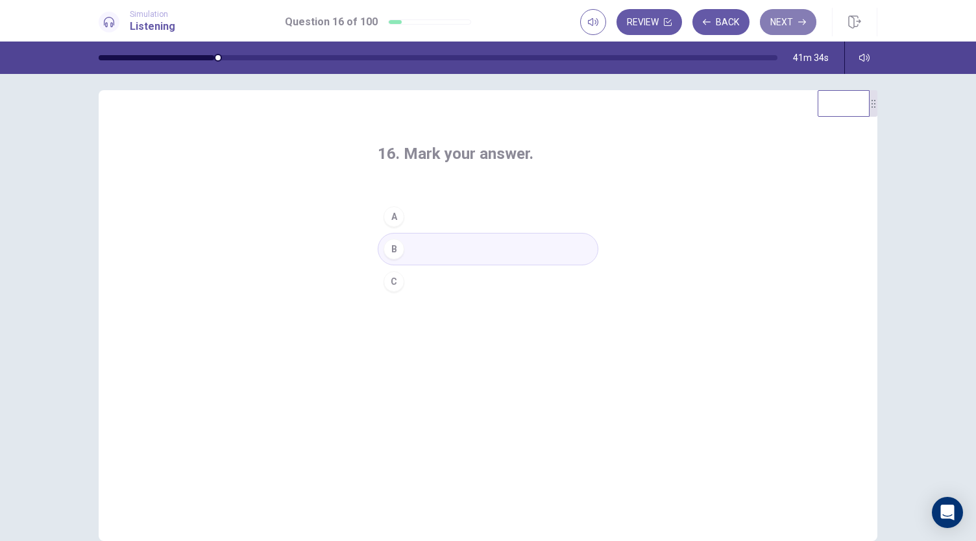
click at [775, 31] on button "Next" at bounding box center [788, 22] width 56 height 26
click at [503, 219] on button "A" at bounding box center [488, 216] width 221 height 32
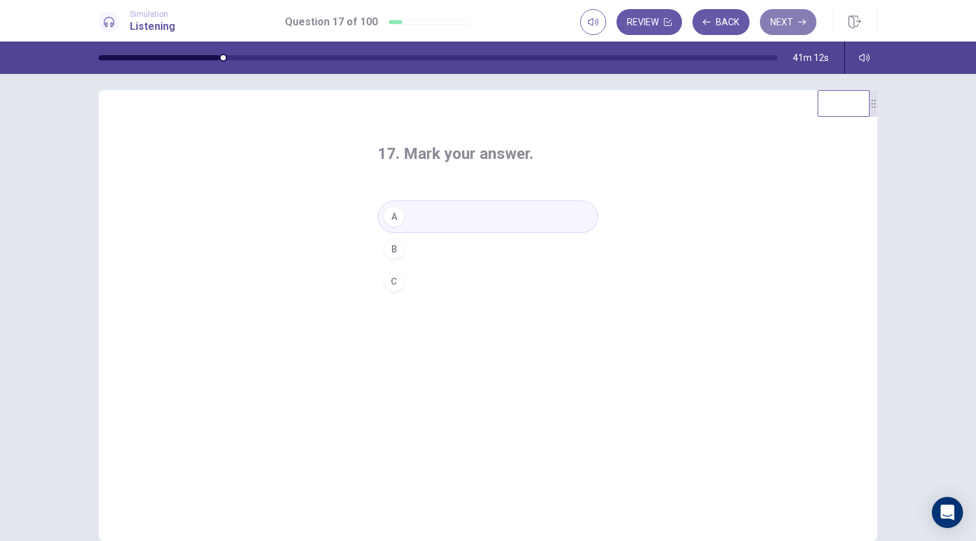
click at [799, 28] on button "Next" at bounding box center [788, 22] width 56 height 26
click at [499, 224] on button "A" at bounding box center [488, 216] width 221 height 32
click at [784, 29] on button "Next" at bounding box center [788, 22] width 56 height 26
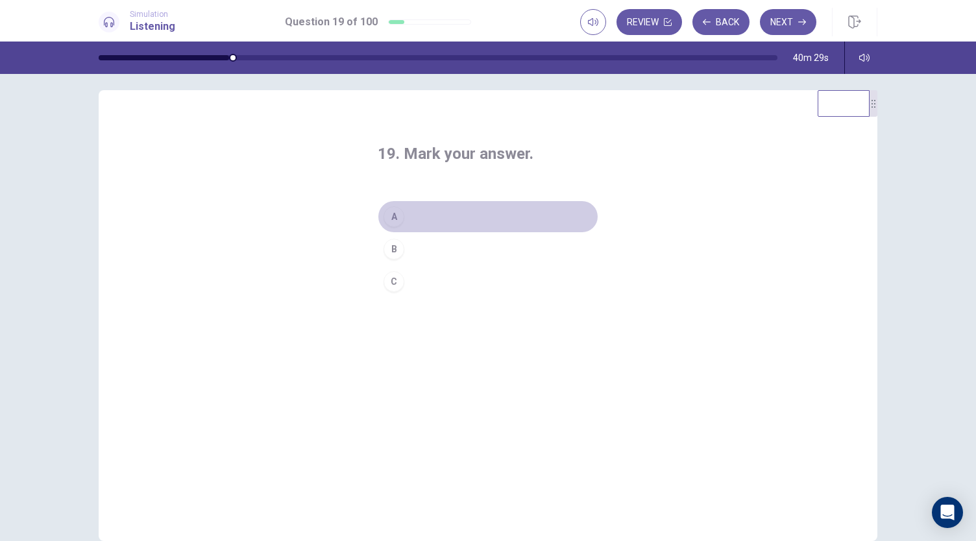
click at [439, 217] on button "A" at bounding box center [488, 216] width 221 height 32
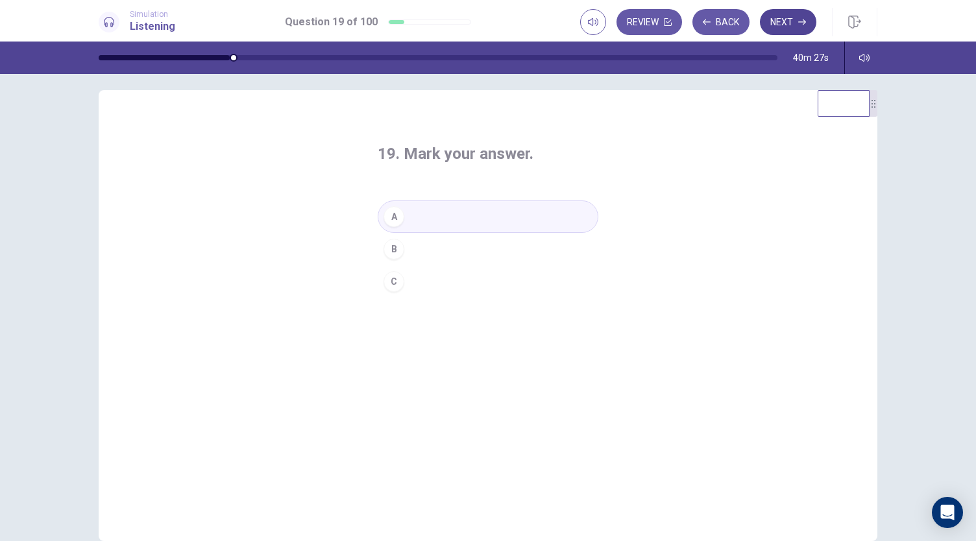
click at [794, 27] on button "Next" at bounding box center [788, 22] width 56 height 26
click at [465, 286] on button "C" at bounding box center [488, 281] width 221 height 32
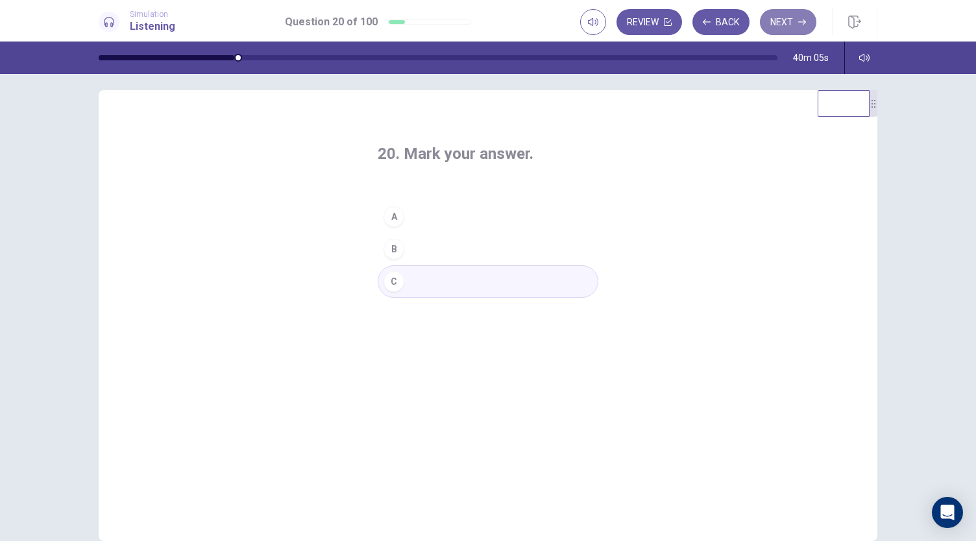
click at [795, 28] on button "Next" at bounding box center [788, 22] width 56 height 26
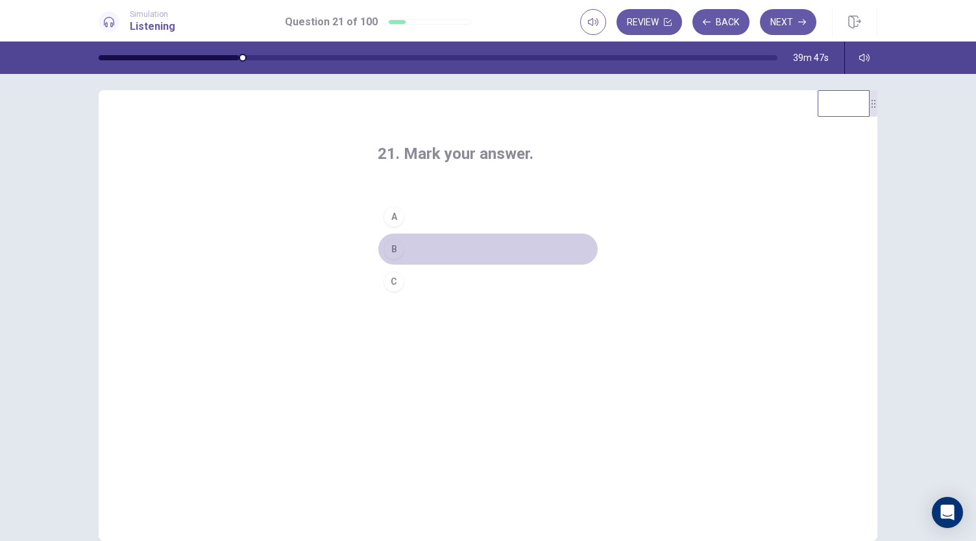
click at [448, 251] on button "B" at bounding box center [488, 249] width 221 height 32
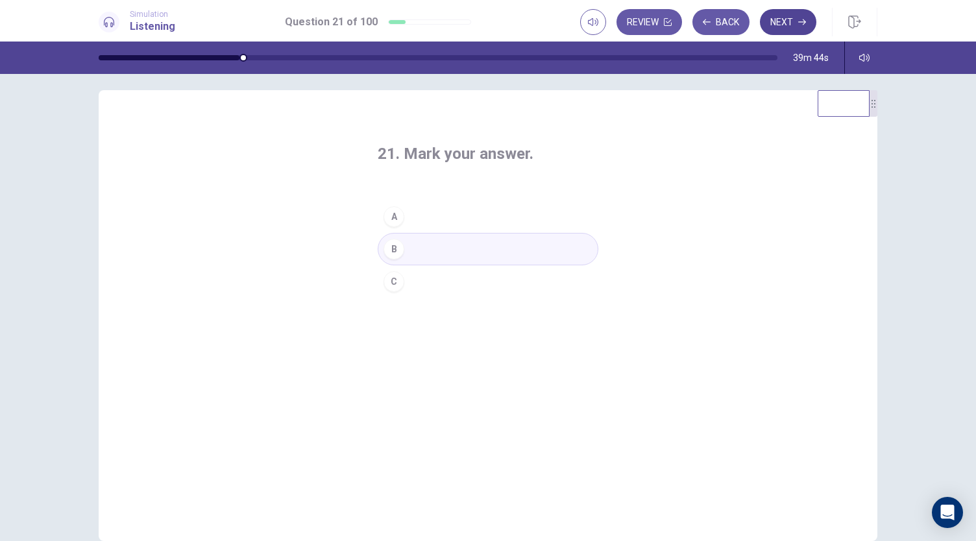
click at [784, 27] on button "Next" at bounding box center [788, 22] width 56 height 26
click at [470, 252] on button "B" at bounding box center [488, 249] width 221 height 32
click at [808, 12] on button "Next" at bounding box center [788, 22] width 56 height 26
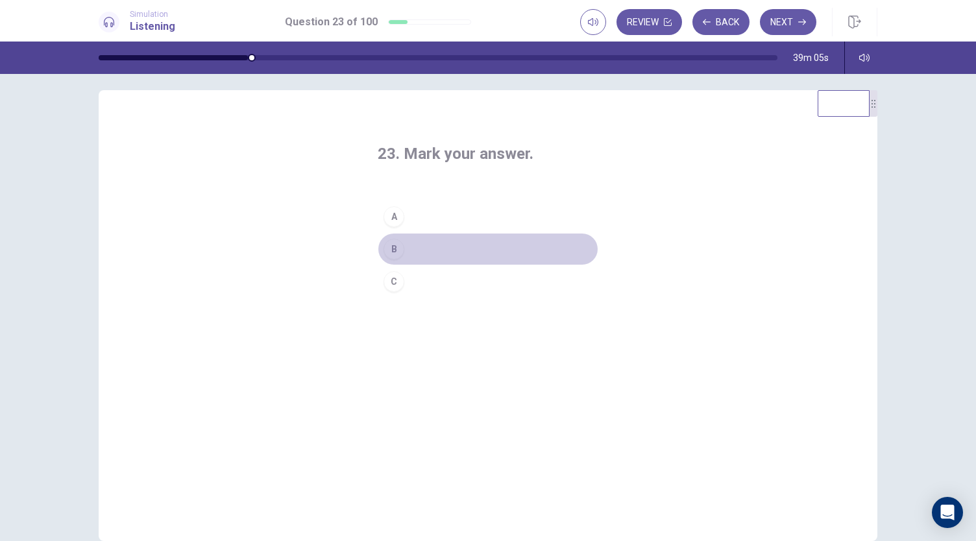
click at [463, 258] on button "B" at bounding box center [488, 249] width 221 height 32
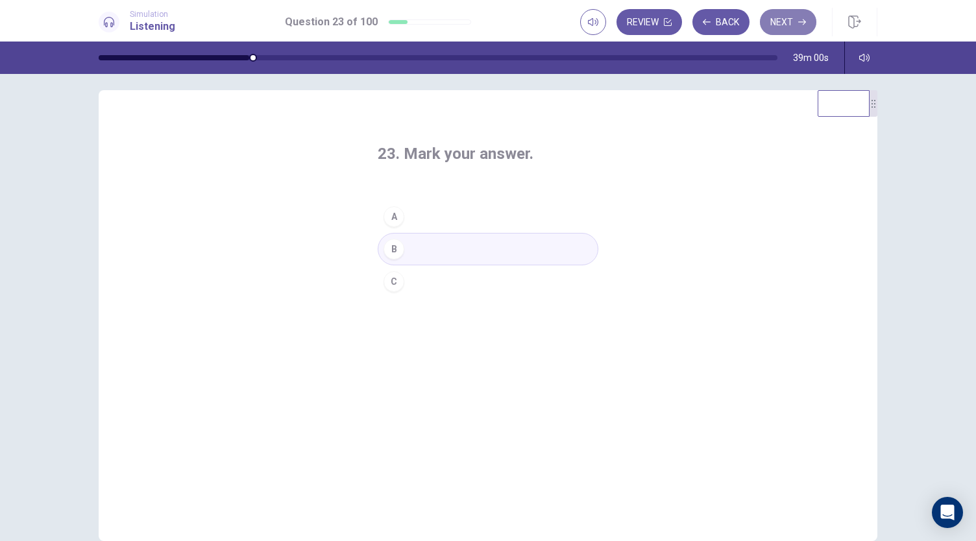
click at [773, 23] on button "Next" at bounding box center [788, 22] width 56 height 26
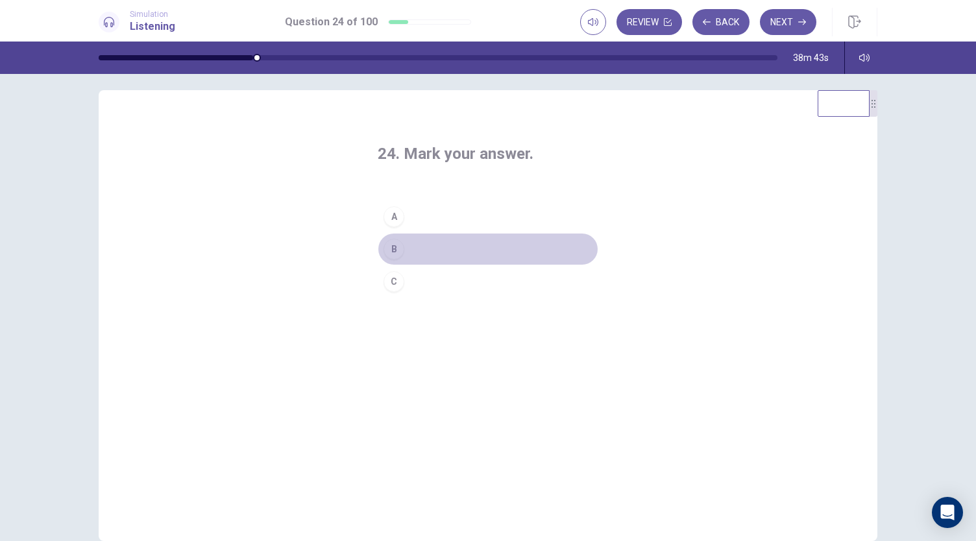
click at [479, 254] on button "B" at bounding box center [488, 249] width 221 height 32
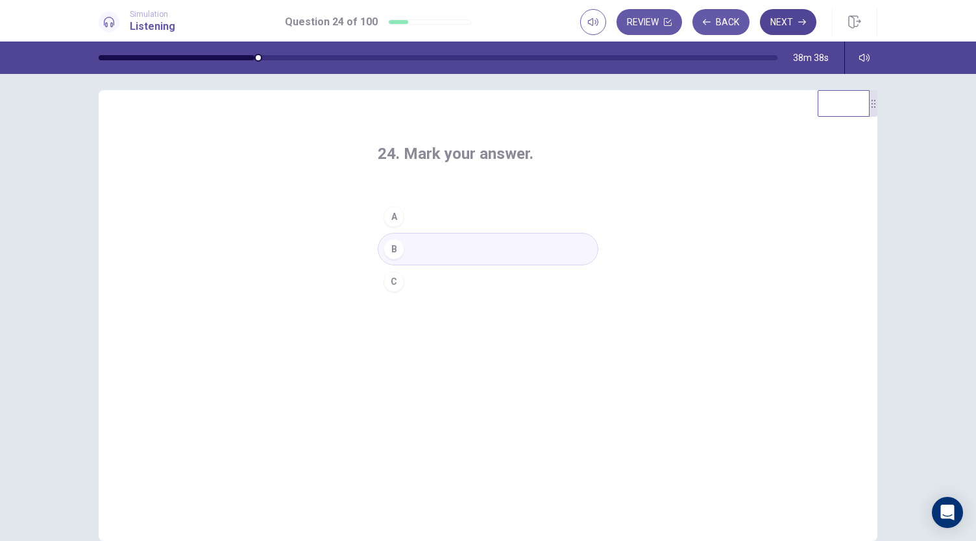
click at [780, 19] on button "Next" at bounding box center [788, 22] width 56 height 26
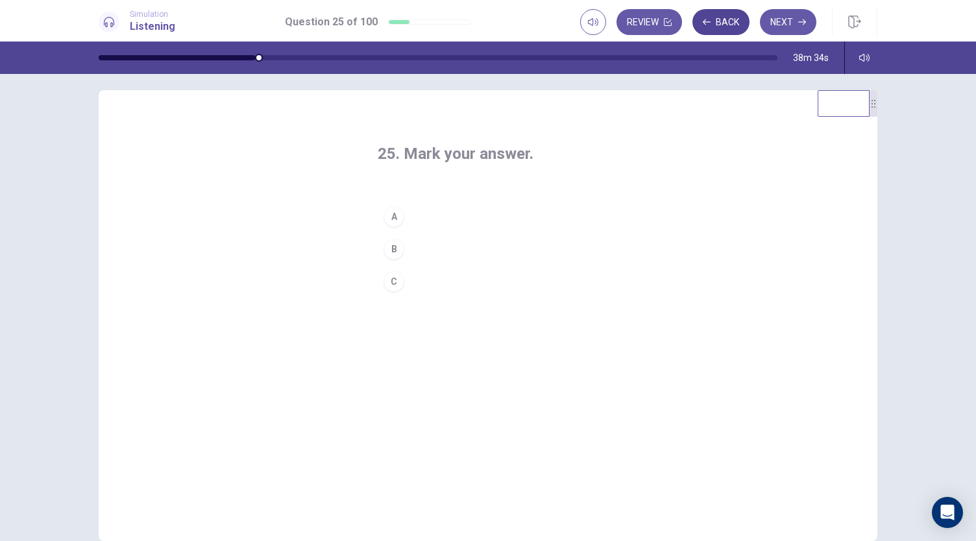
click at [741, 14] on button "Back" at bounding box center [720, 22] width 57 height 26
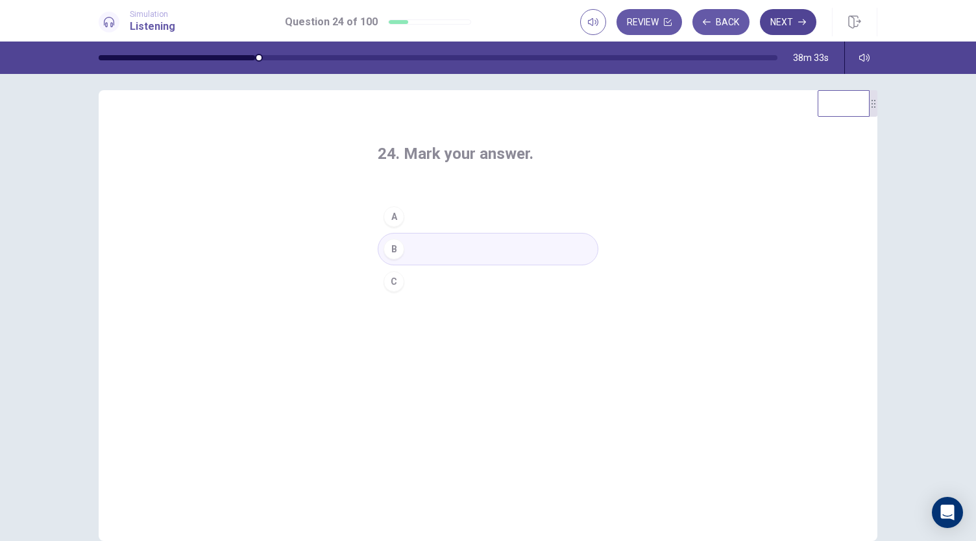
click at [801, 21] on icon "button" at bounding box center [802, 22] width 8 height 6
click at [465, 254] on button "B" at bounding box center [488, 249] width 221 height 32
click at [802, 20] on icon "button" at bounding box center [802, 22] width 8 height 8
click at [441, 215] on button "A" at bounding box center [488, 216] width 221 height 32
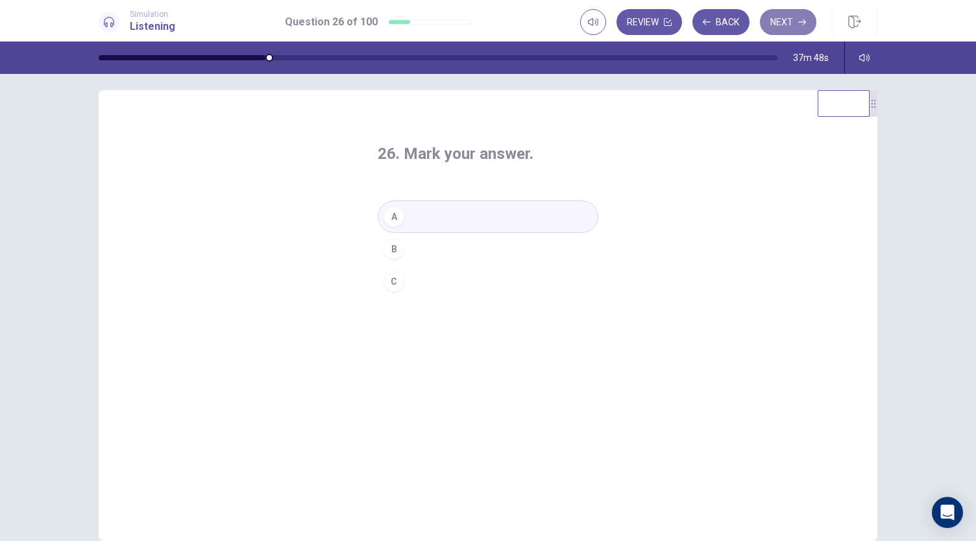
click at [788, 13] on button "Next" at bounding box center [788, 22] width 56 height 26
click at [475, 215] on button "A" at bounding box center [488, 216] width 221 height 32
click at [789, 26] on button "Next" at bounding box center [788, 22] width 56 height 26
click at [445, 248] on button "B" at bounding box center [488, 249] width 221 height 32
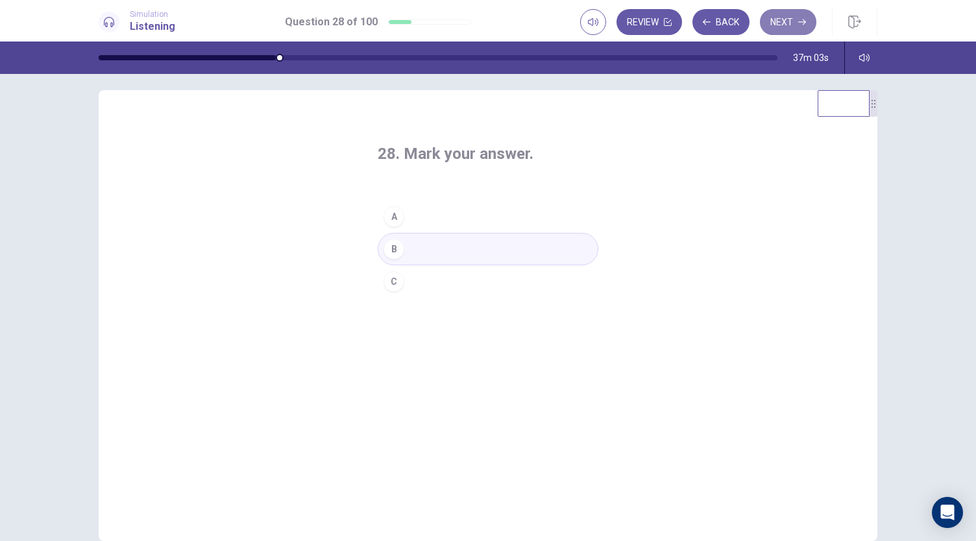
click at [780, 29] on button "Next" at bounding box center [788, 22] width 56 height 26
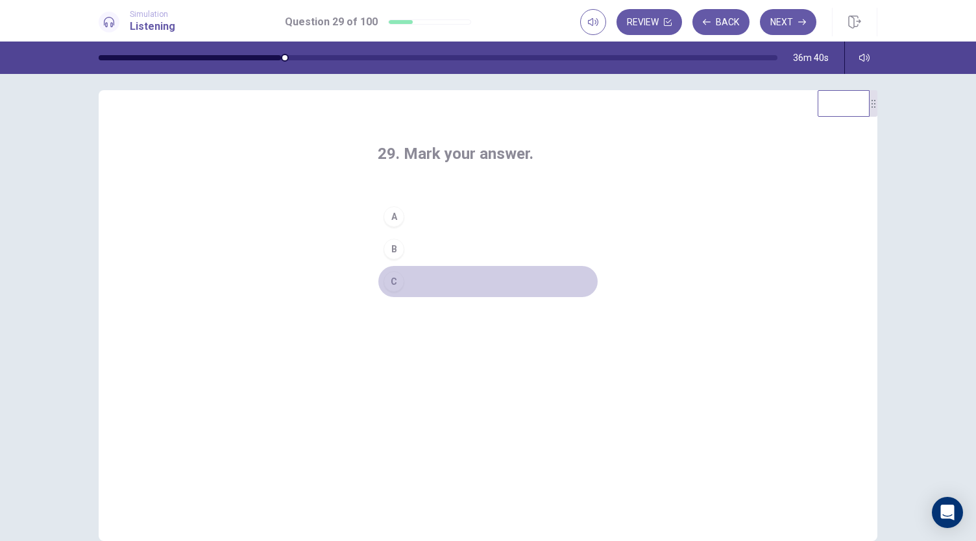
click at [441, 284] on button "C" at bounding box center [488, 281] width 221 height 32
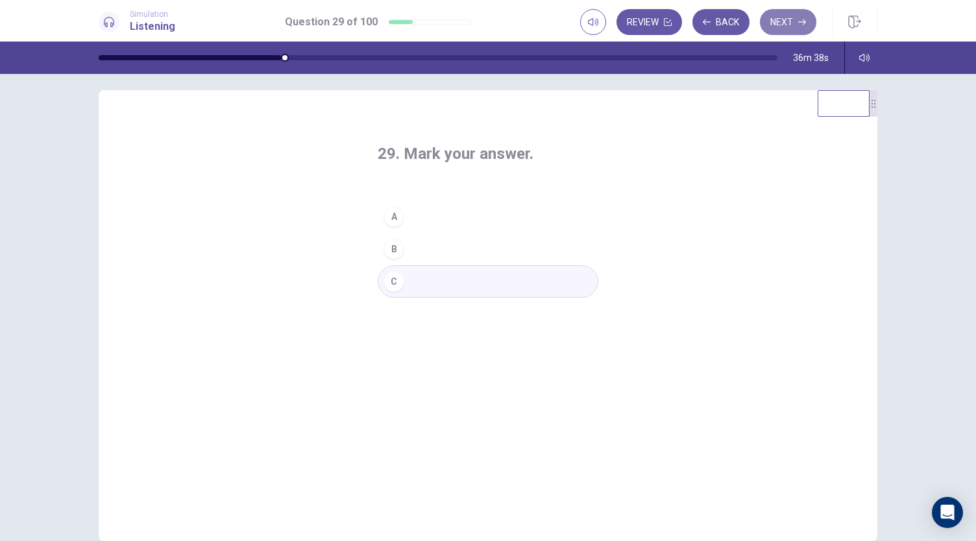
click at [798, 28] on button "Next" at bounding box center [788, 22] width 56 height 26
click at [471, 219] on button "A" at bounding box center [488, 216] width 221 height 32
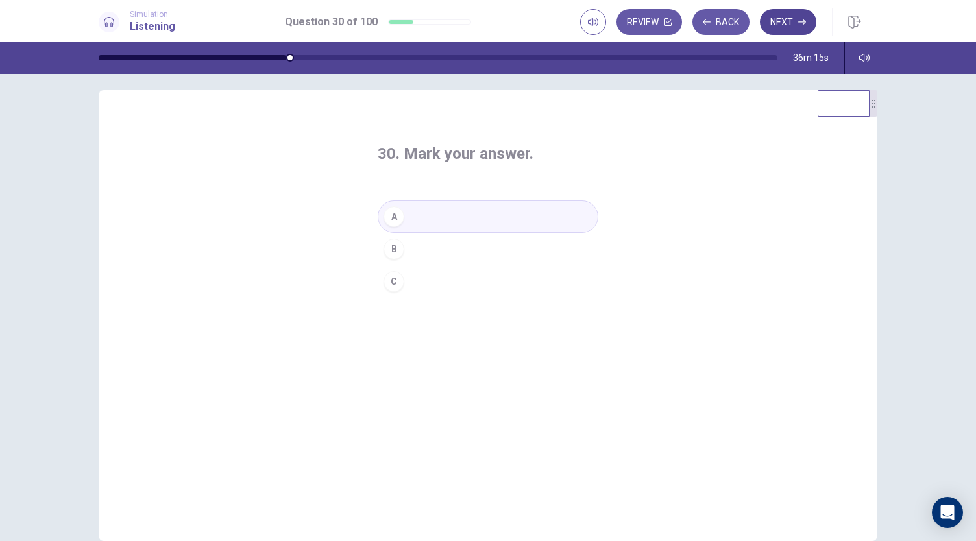
click at [791, 18] on button "Next" at bounding box center [788, 22] width 56 height 26
click at [454, 215] on button "A" at bounding box center [488, 216] width 221 height 32
click at [791, 19] on button "Next" at bounding box center [788, 22] width 56 height 26
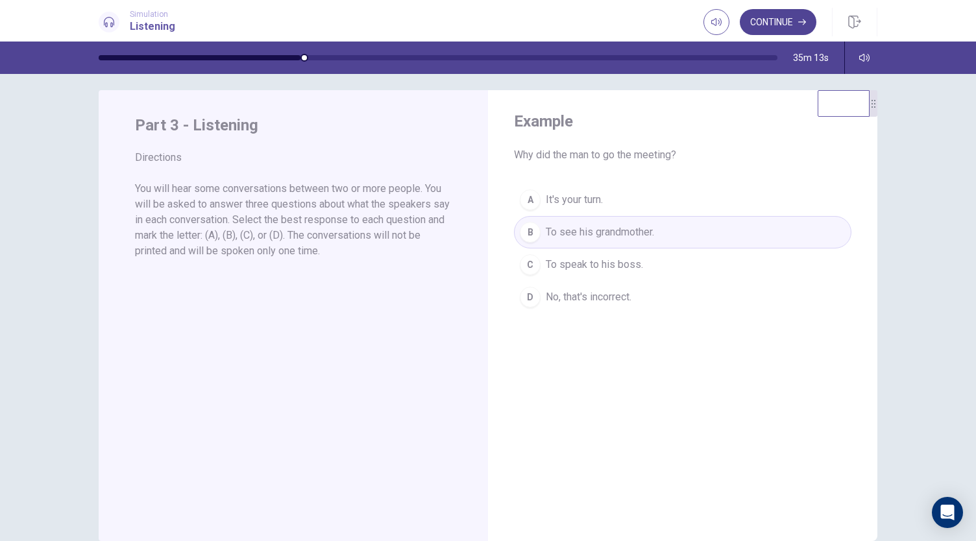
click at [791, 24] on button "Continue" at bounding box center [778, 22] width 77 height 26
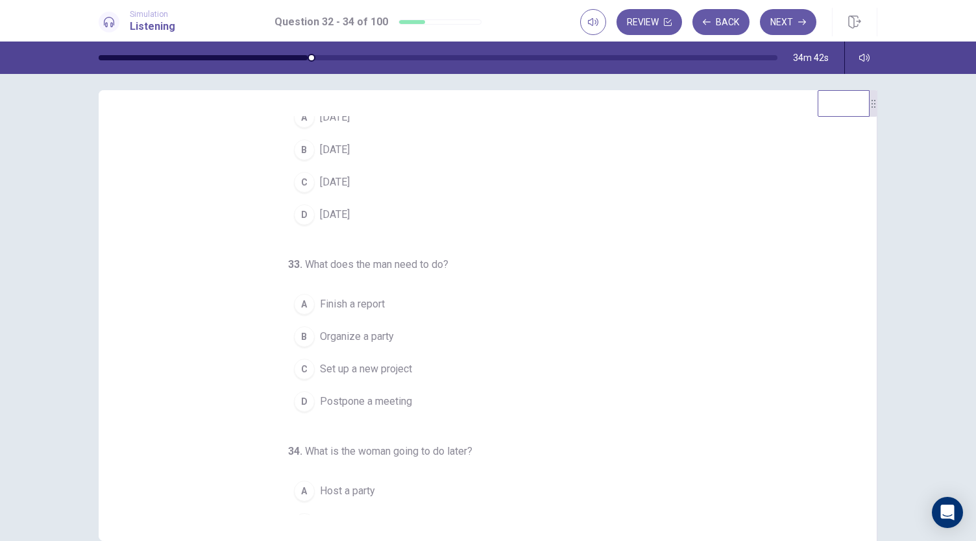
scroll to position [45, 0]
click at [358, 309] on span "Finish a report" at bounding box center [352, 305] width 65 height 16
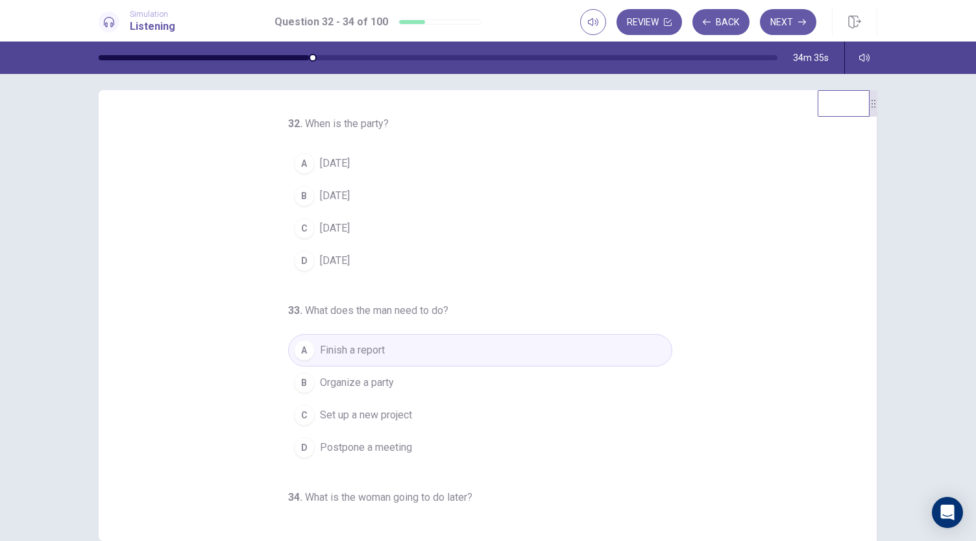
click at [350, 223] on span "Next Monday" at bounding box center [335, 229] width 30 height 16
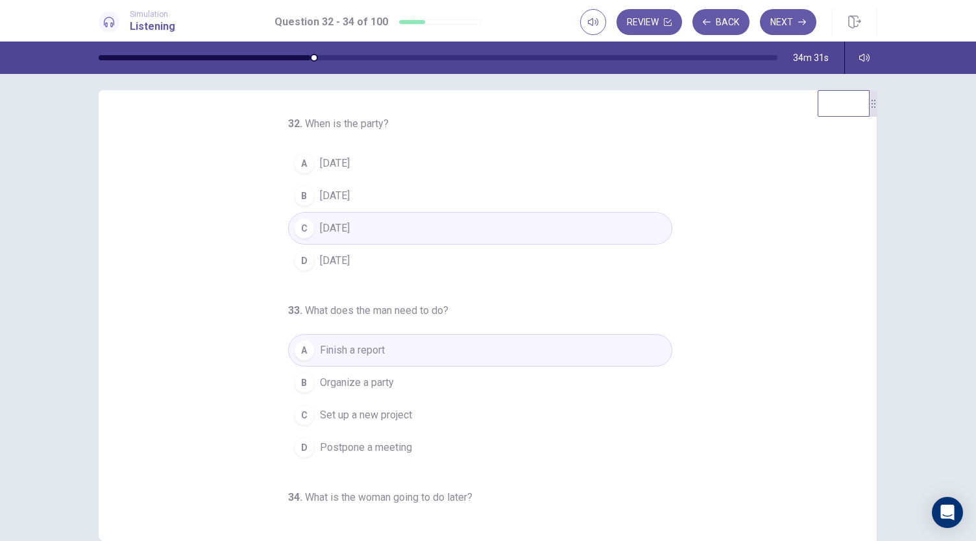
click at [379, 197] on button "B This Friday" at bounding box center [480, 196] width 384 height 32
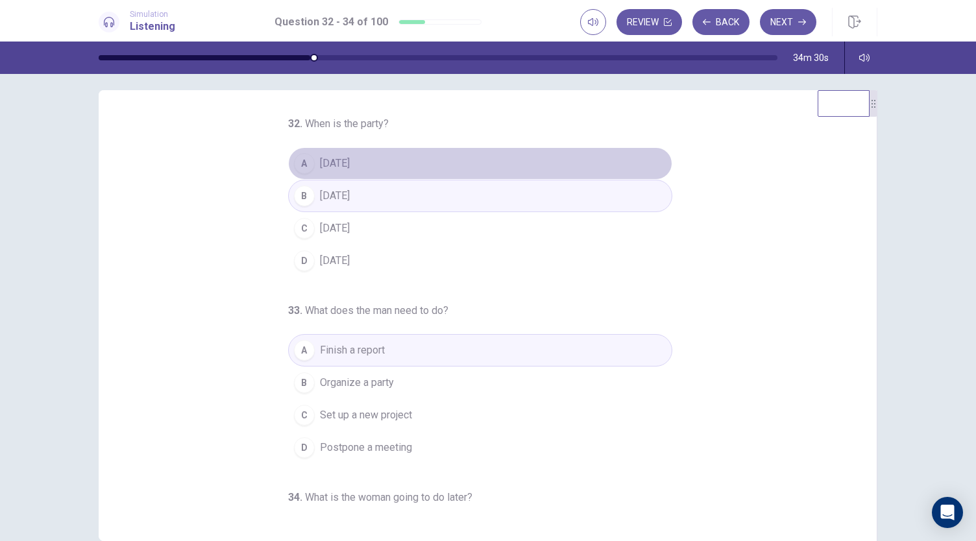
click at [387, 164] on button "A This Thursday" at bounding box center [480, 163] width 384 height 32
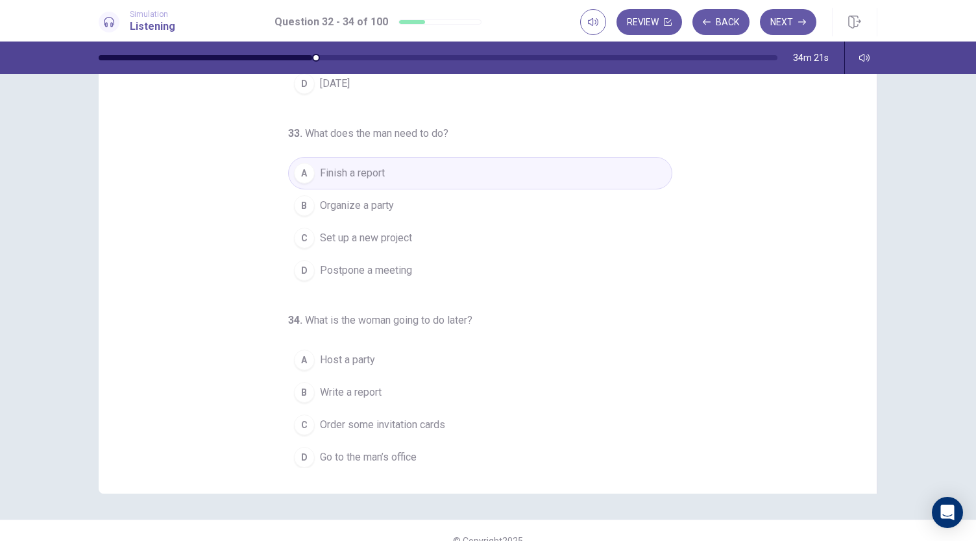
scroll to position [58, 0]
click at [404, 453] on span "Go to the man’s office" at bounding box center [368, 457] width 97 height 16
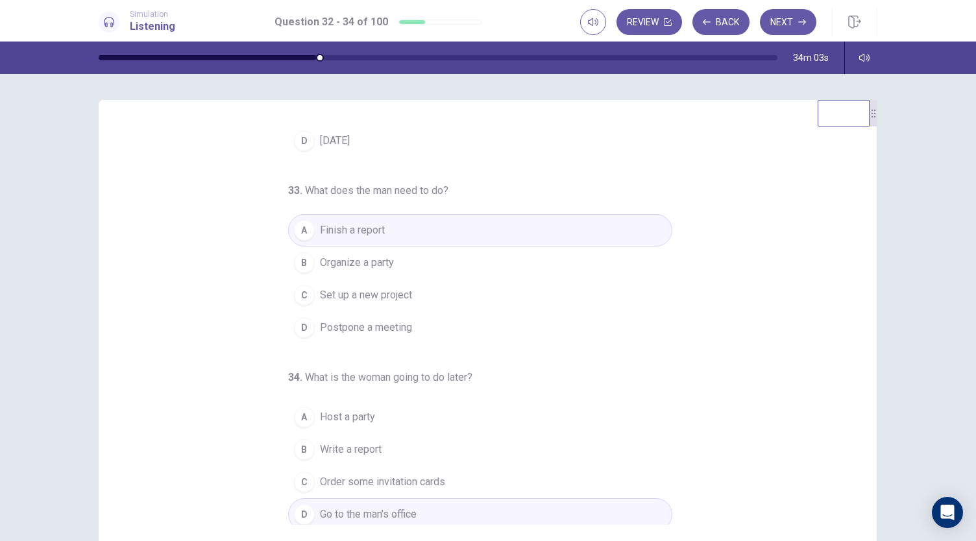
scroll to position [0, 0]
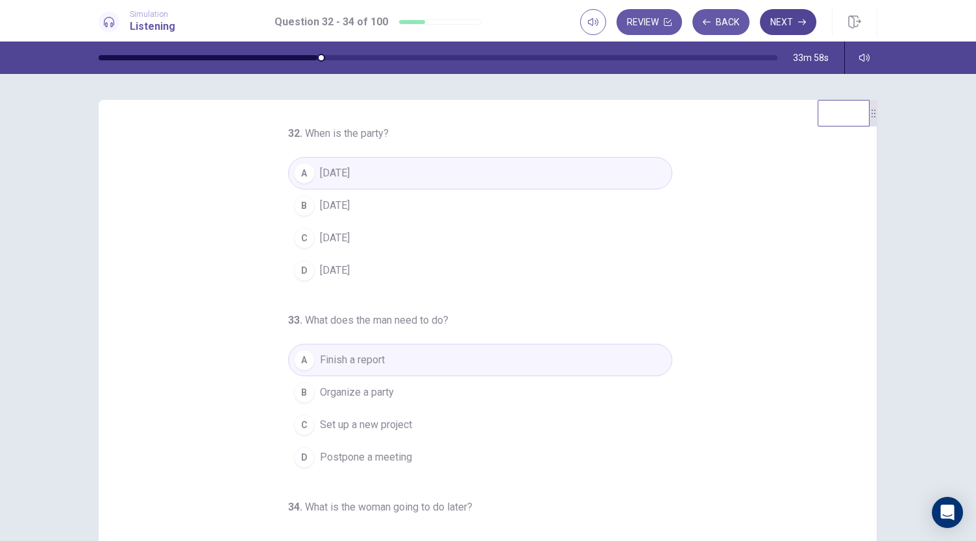
click at [776, 26] on button "Next" at bounding box center [788, 22] width 56 height 26
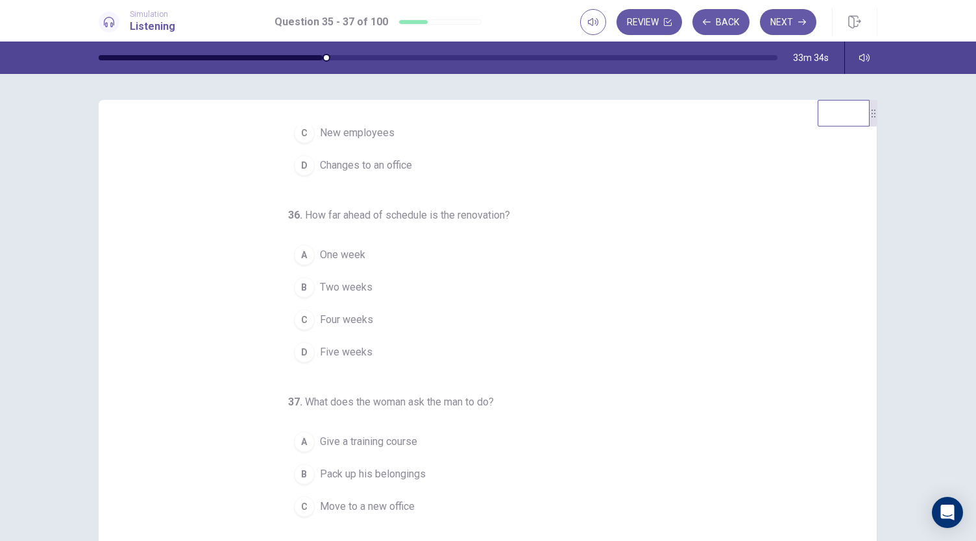
scroll to position [108, 0]
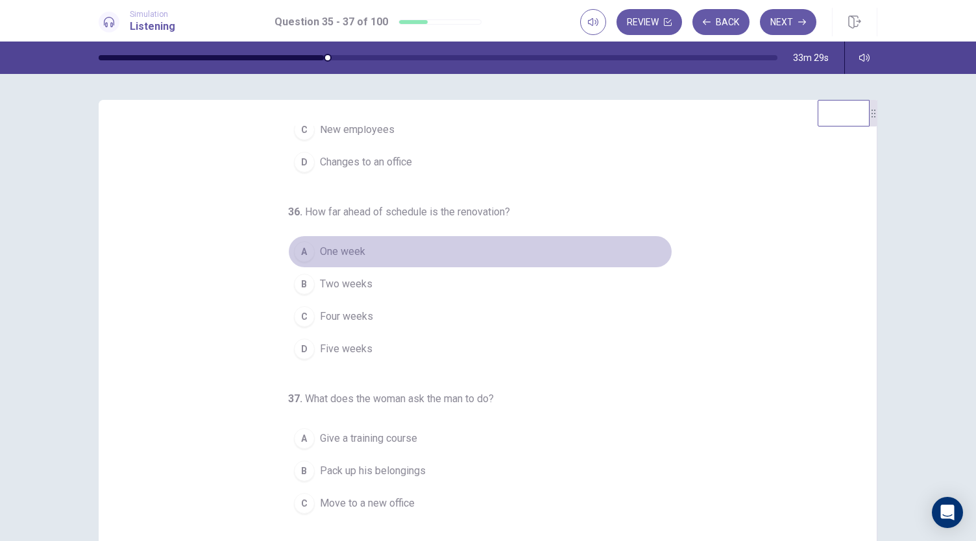
click at [356, 251] on span "One week" at bounding box center [342, 252] width 45 height 16
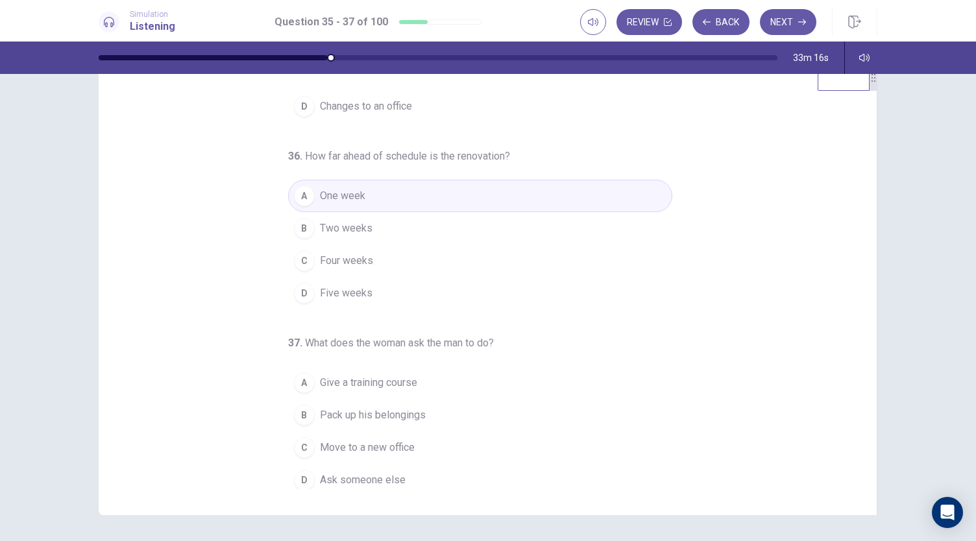
scroll to position [130, 0]
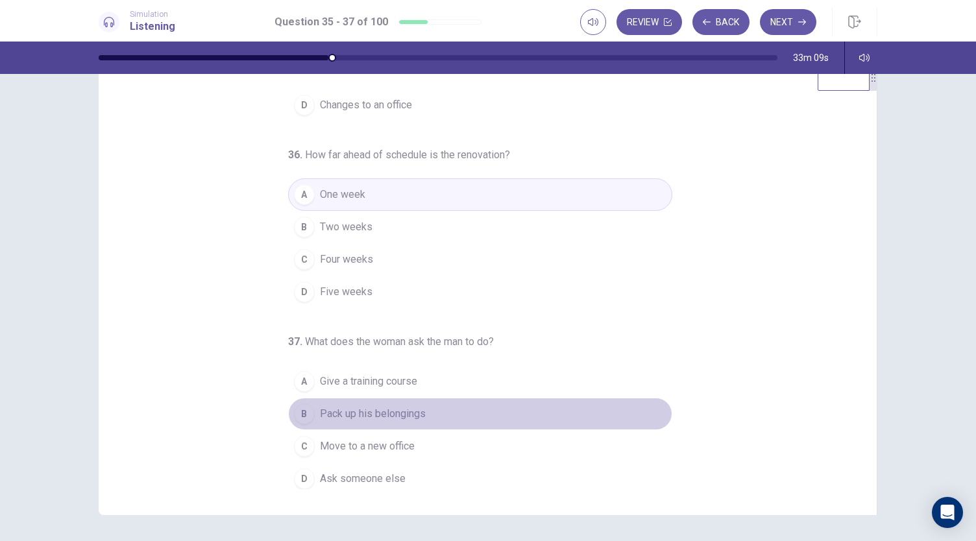
click at [411, 409] on span "Pack up his belongings" at bounding box center [373, 414] width 106 height 16
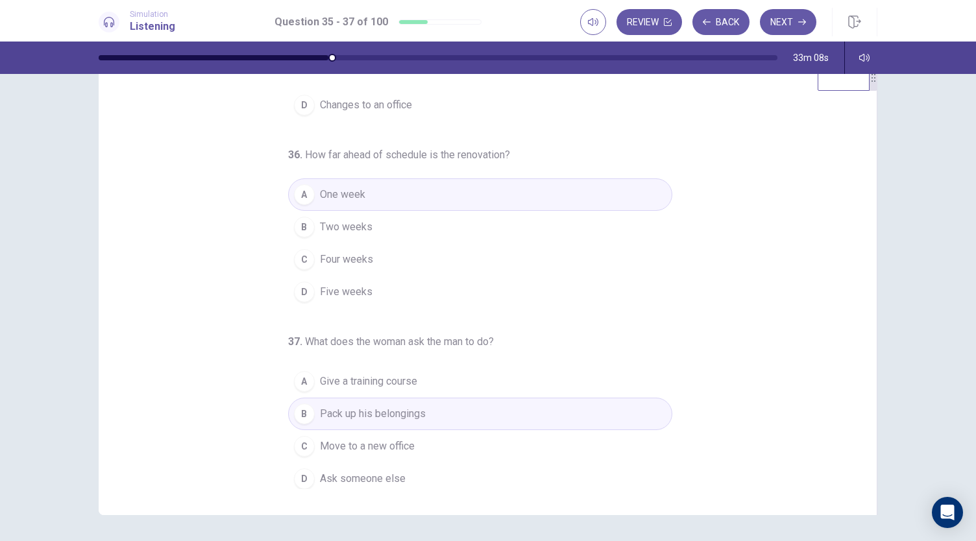
scroll to position [0, 0]
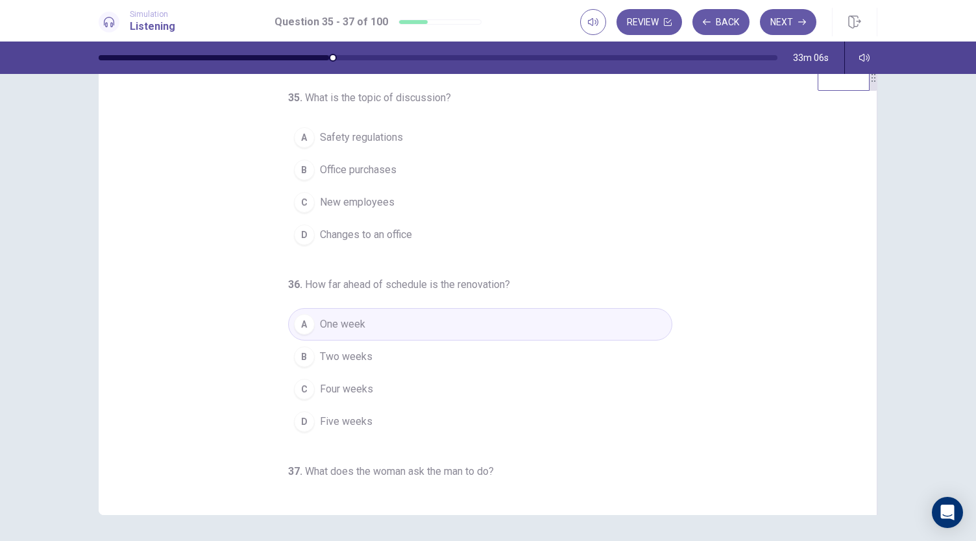
click at [388, 172] on span "Office purchases" at bounding box center [358, 170] width 77 height 16
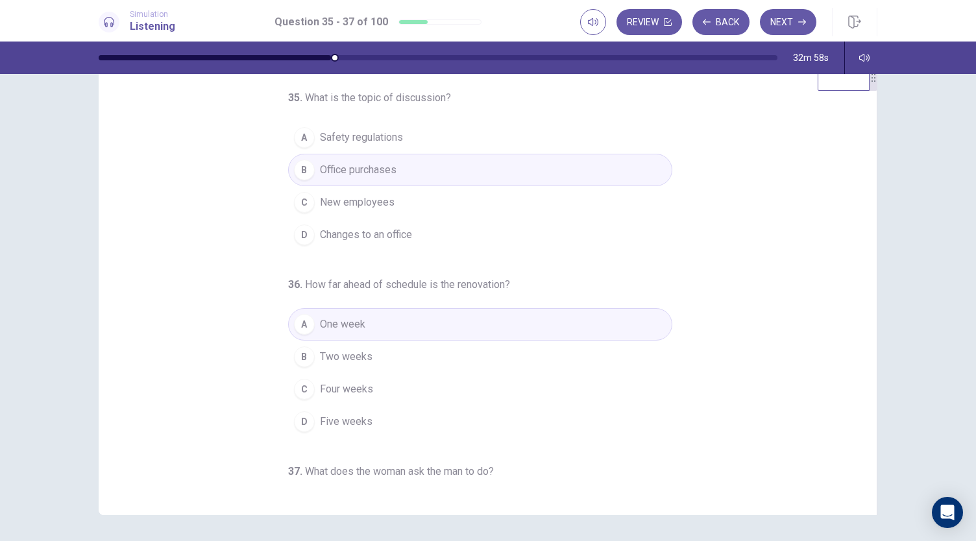
click at [396, 239] on span "Changes to an office" at bounding box center [366, 235] width 92 height 16
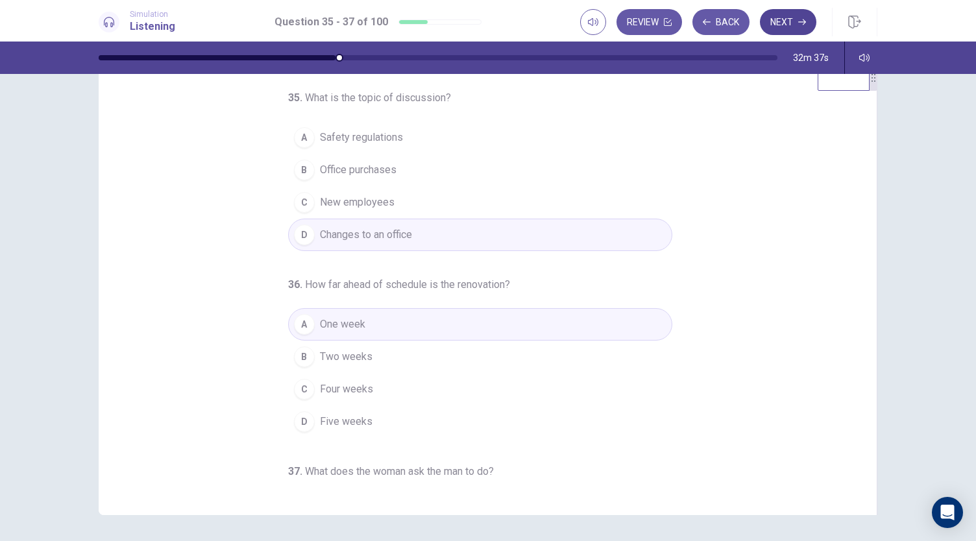
click at [777, 21] on button "Next" at bounding box center [788, 22] width 56 height 26
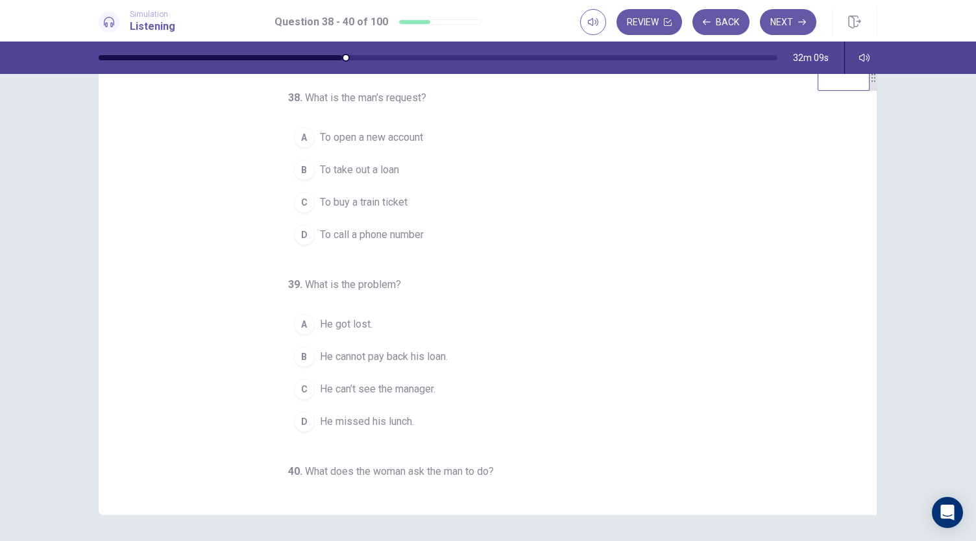
click at [404, 175] on button "B To take out a loan" at bounding box center [480, 170] width 384 height 32
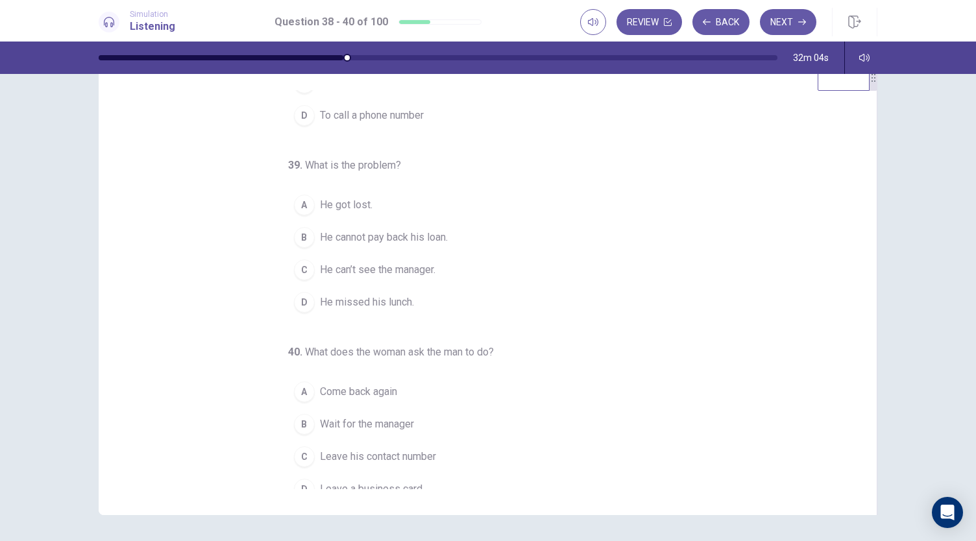
scroll to position [120, 0]
click at [406, 269] on span "He can’t see the manager." at bounding box center [377, 269] width 115 height 16
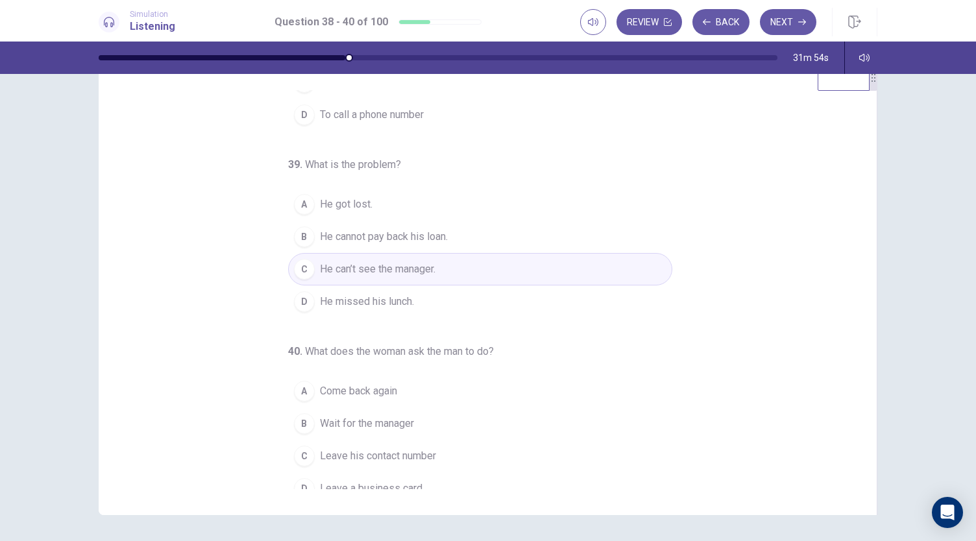
scroll to position [130, 0]
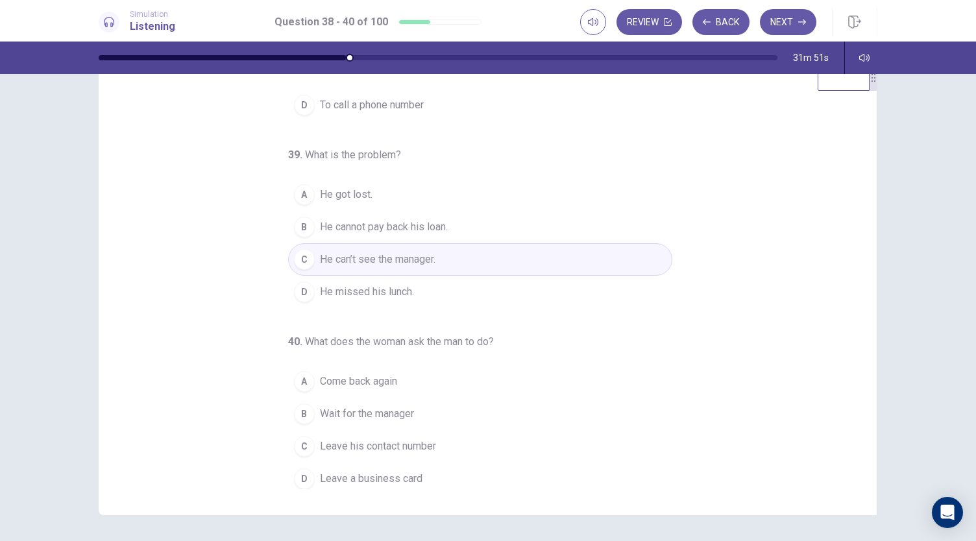
click at [413, 440] on span "Leave his contact number" at bounding box center [378, 447] width 116 height 16
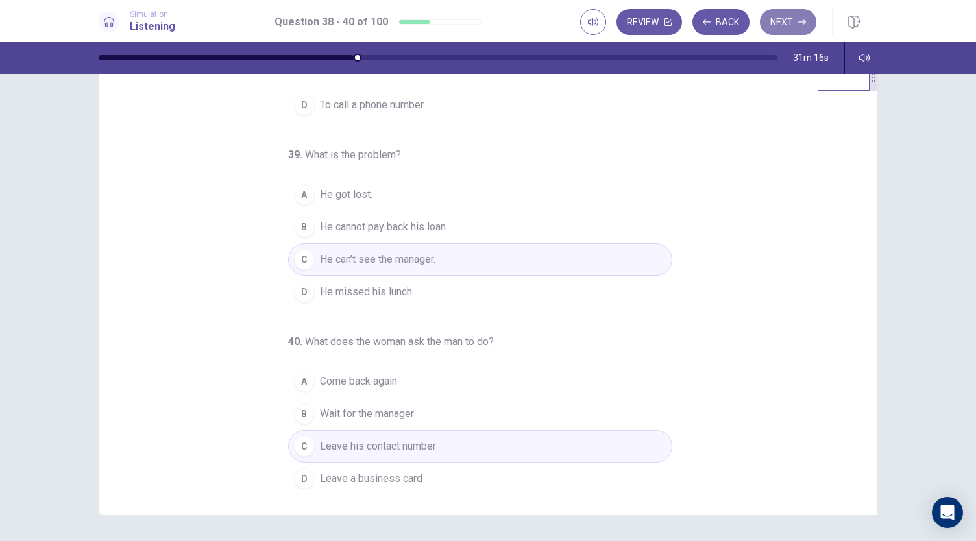
click at [798, 16] on button "Next" at bounding box center [788, 22] width 56 height 26
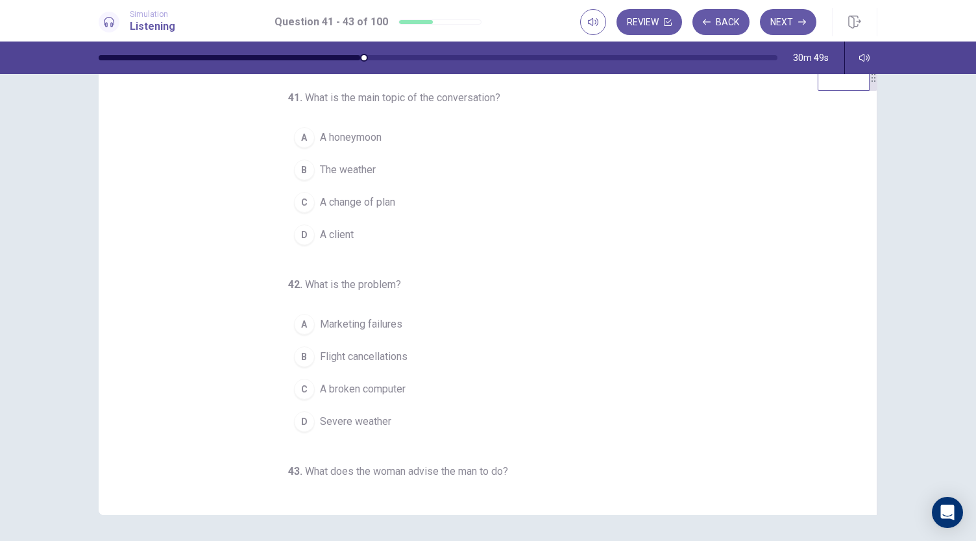
scroll to position [0, 0]
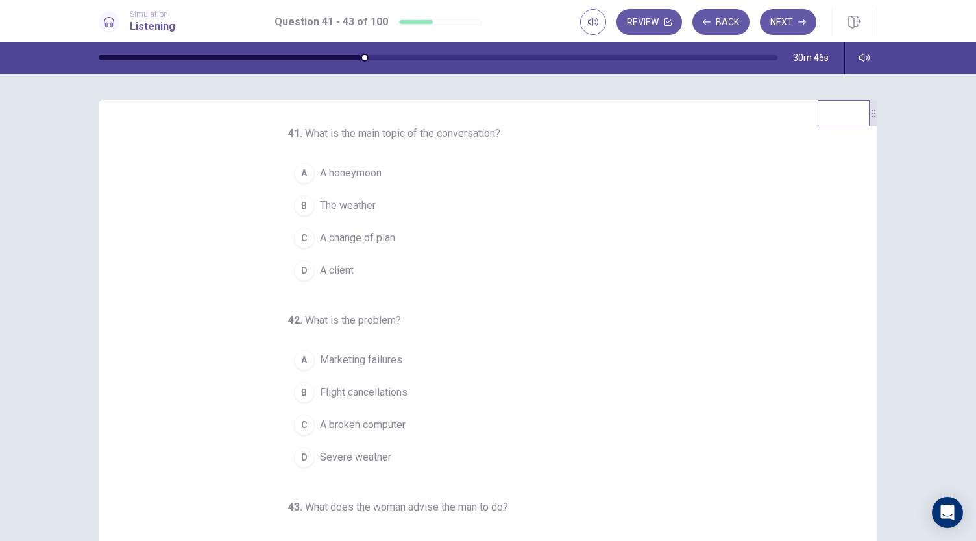
click at [343, 233] on span "A change of plan" at bounding box center [357, 238] width 75 height 16
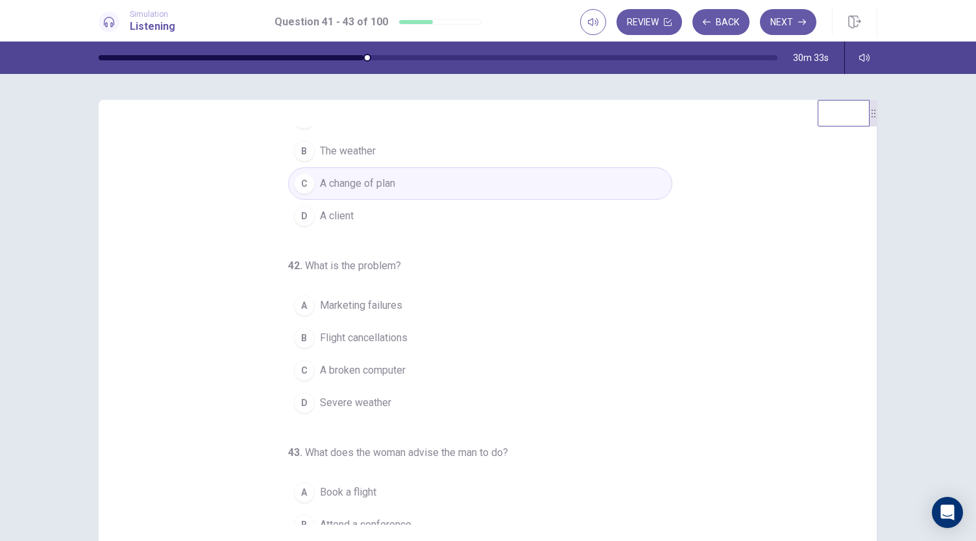
scroll to position [58, 0]
click at [437, 213] on button "D A client" at bounding box center [480, 212] width 384 height 32
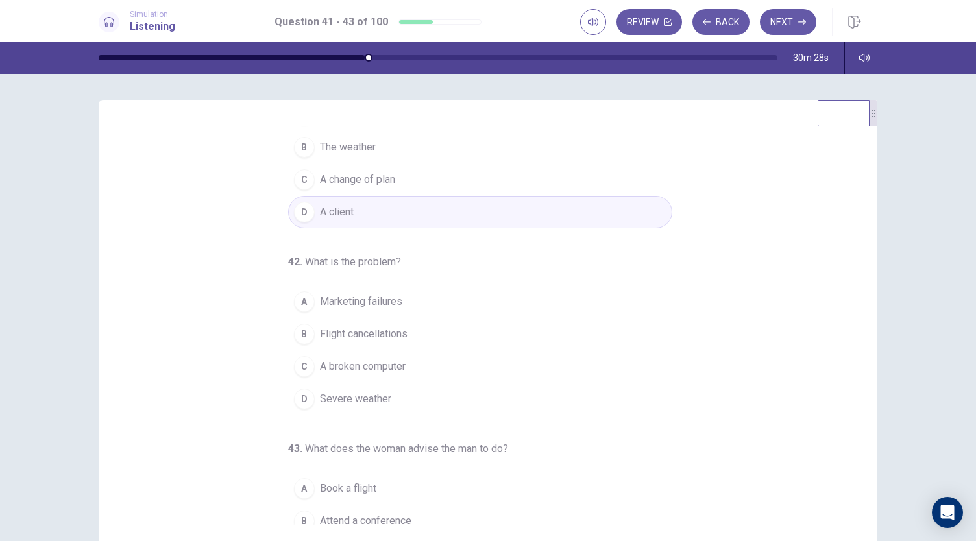
scroll to position [130, 0]
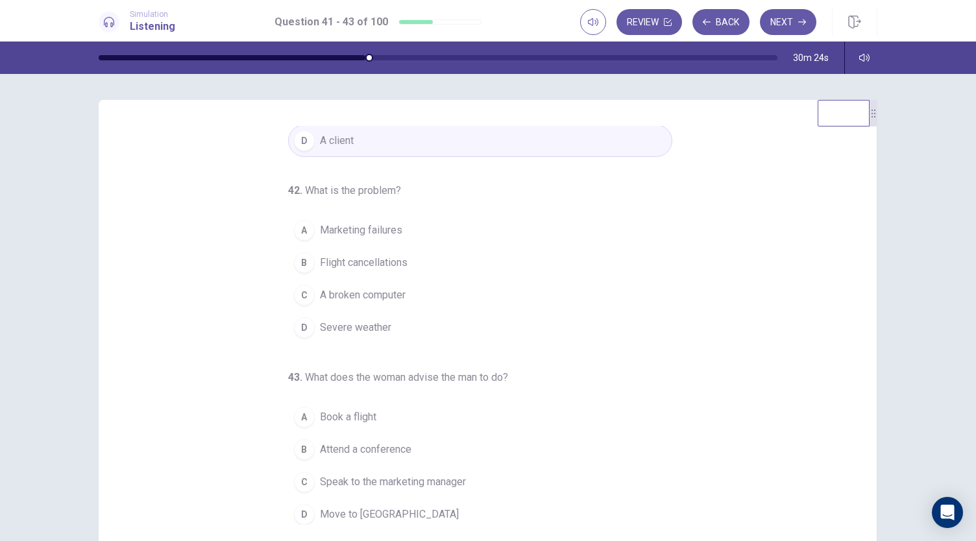
click at [466, 474] on button "C Speak to the marketing manager" at bounding box center [480, 482] width 384 height 32
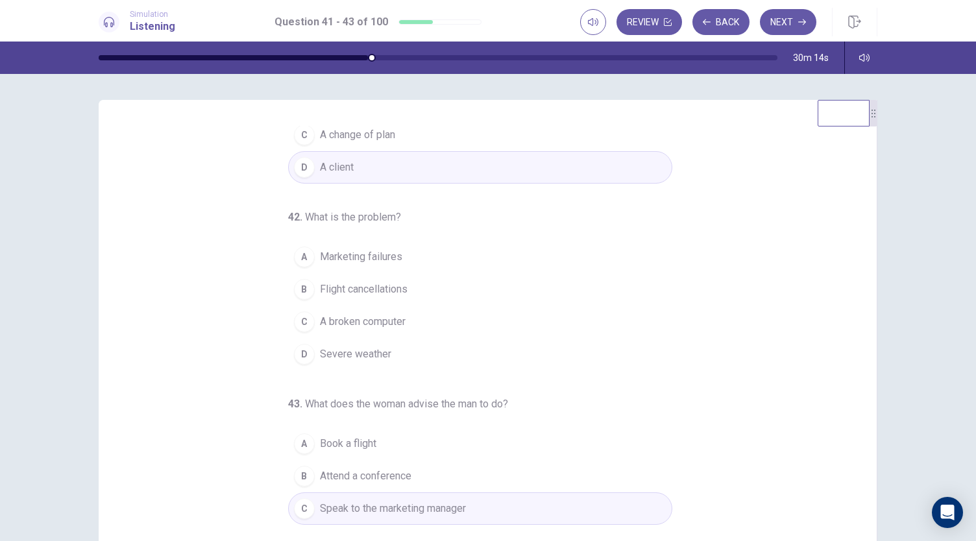
scroll to position [106, 0]
click at [427, 256] on button "A Marketing failures" at bounding box center [480, 253] width 384 height 32
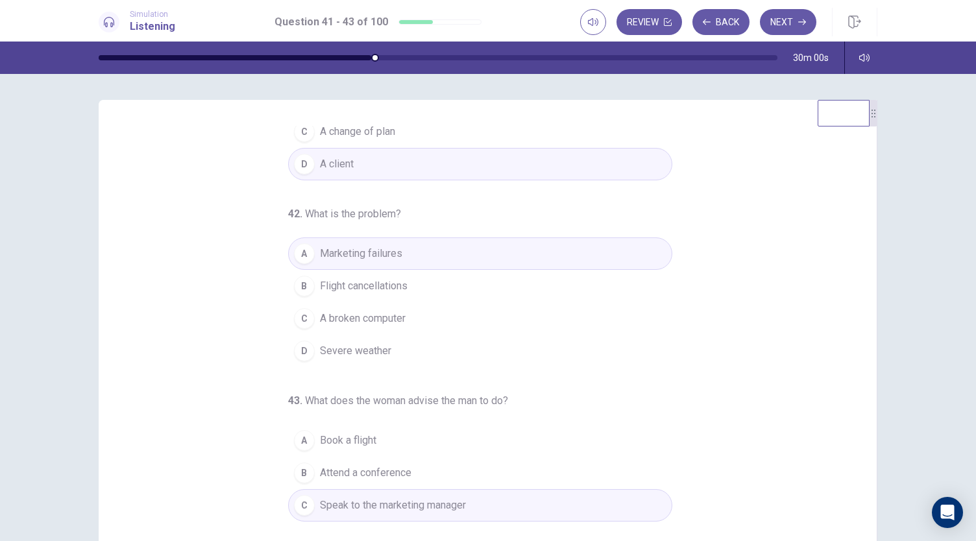
click at [388, 317] on span "A broken computer" at bounding box center [363, 319] width 86 height 16
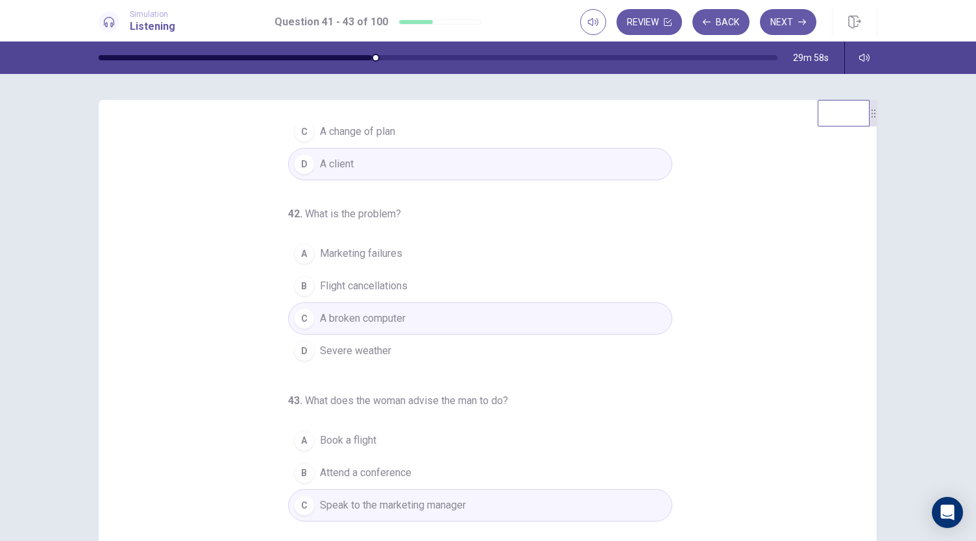
click at [391, 246] on span "Marketing failures" at bounding box center [361, 254] width 82 height 16
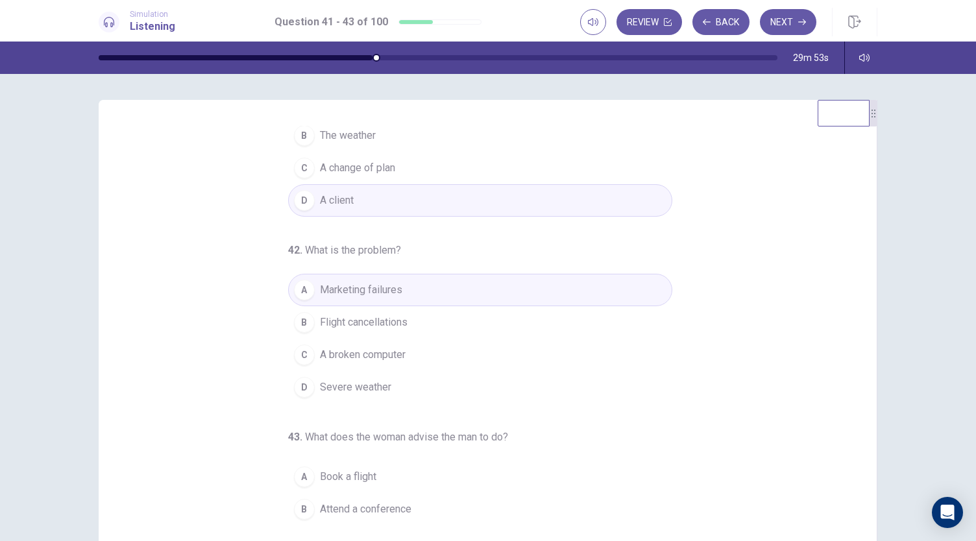
scroll to position [0, 0]
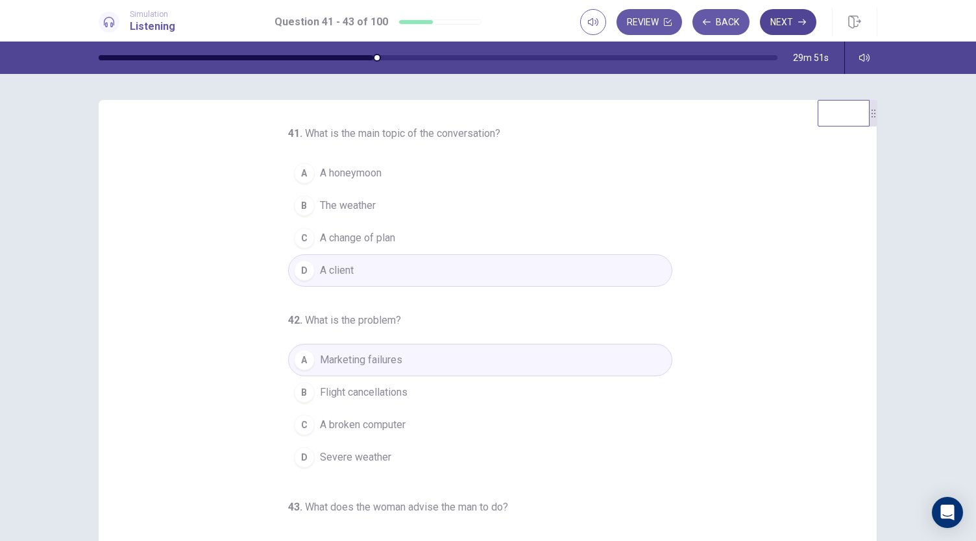
click at [778, 28] on button "Next" at bounding box center [788, 22] width 56 height 26
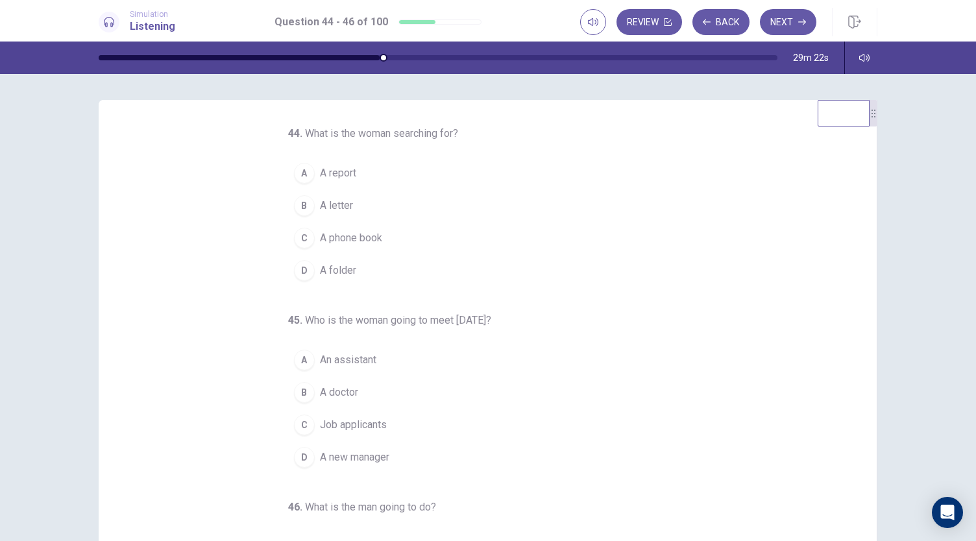
click at [394, 262] on button "D A folder" at bounding box center [480, 270] width 384 height 32
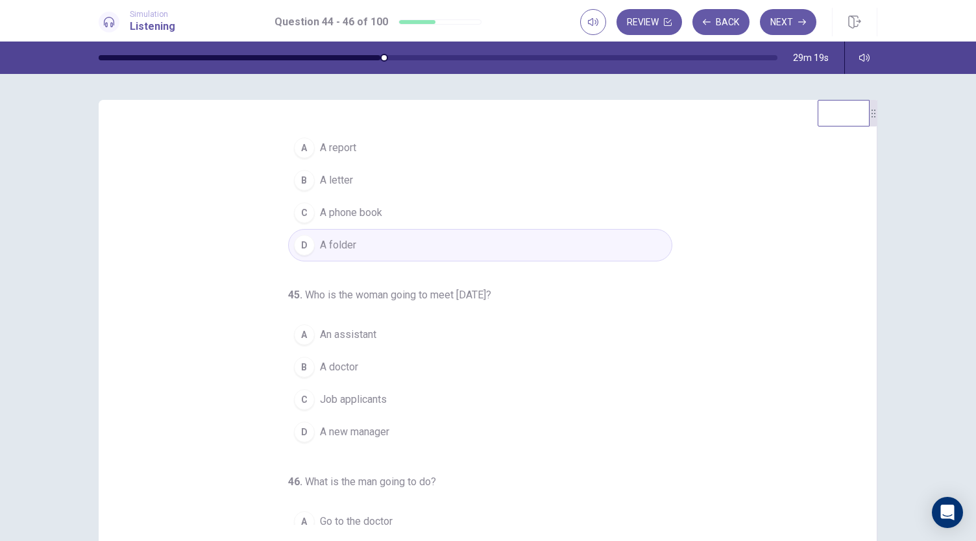
scroll to position [36, 0]
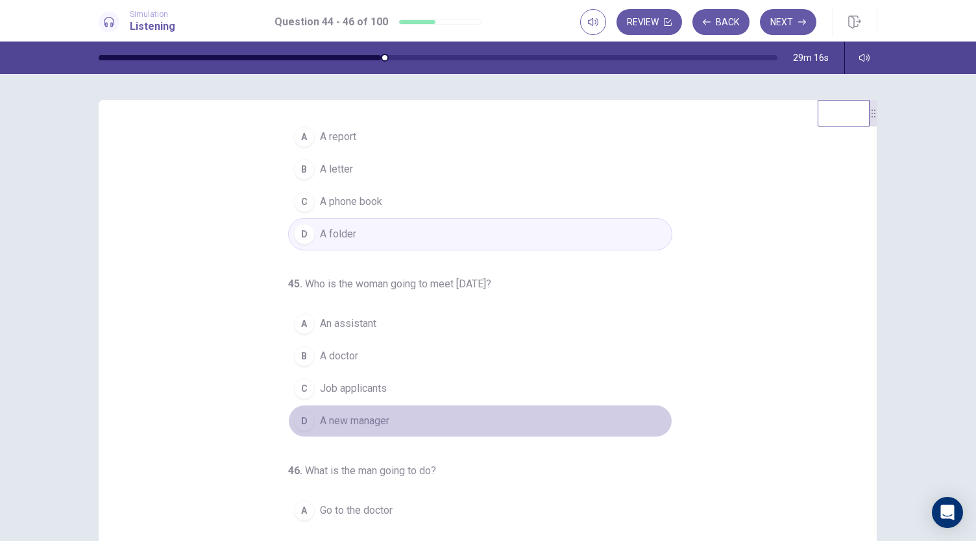
click at [404, 416] on button "D A new manager" at bounding box center [480, 421] width 384 height 32
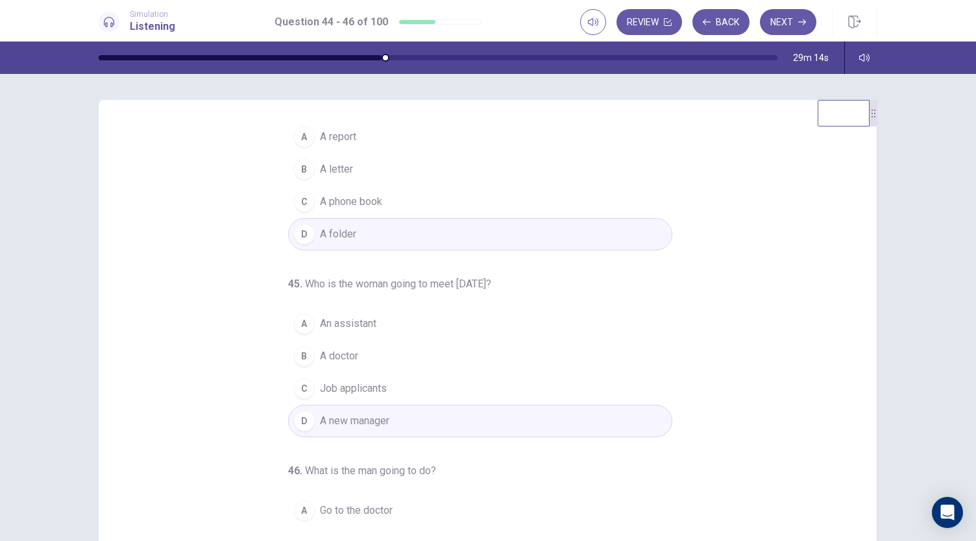
click at [451, 386] on button "C Job applicants" at bounding box center [480, 388] width 384 height 32
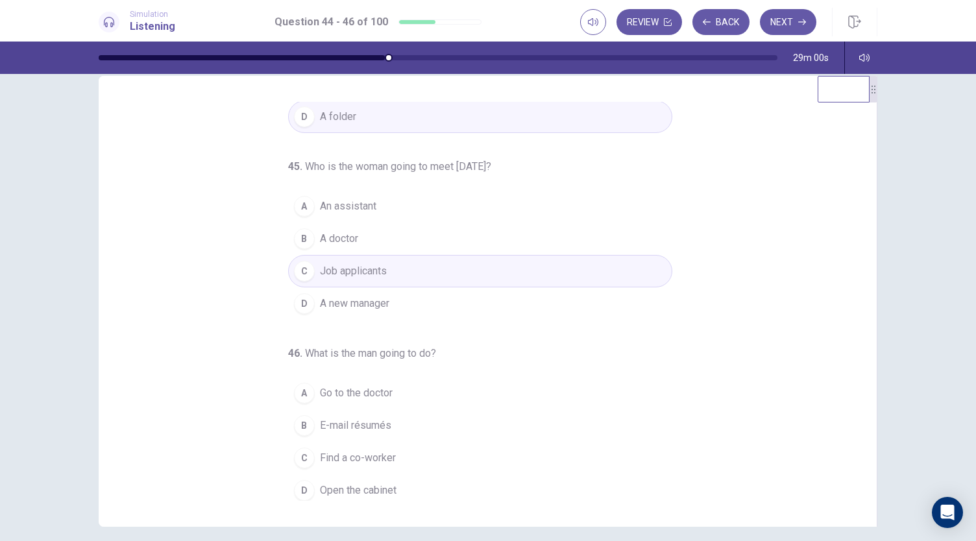
scroll to position [25, 0]
click at [383, 417] on span "E-mail résumés" at bounding box center [355, 425] width 71 height 16
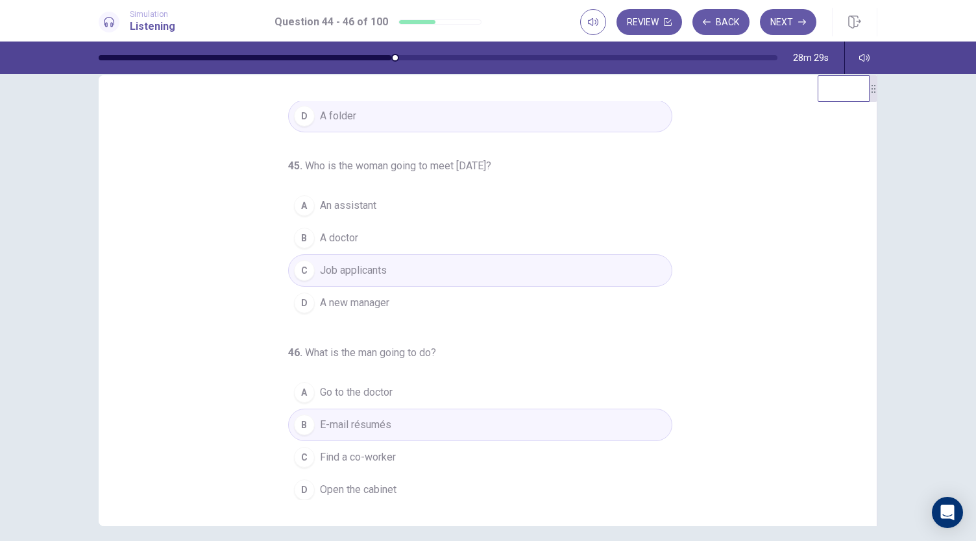
scroll to position [0, 0]
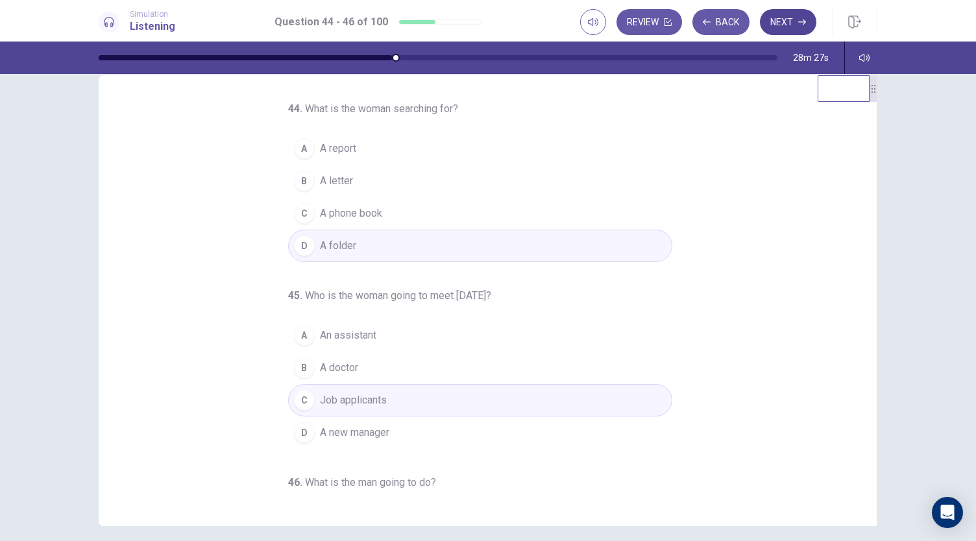
click at [778, 18] on button "Next" at bounding box center [788, 22] width 56 height 26
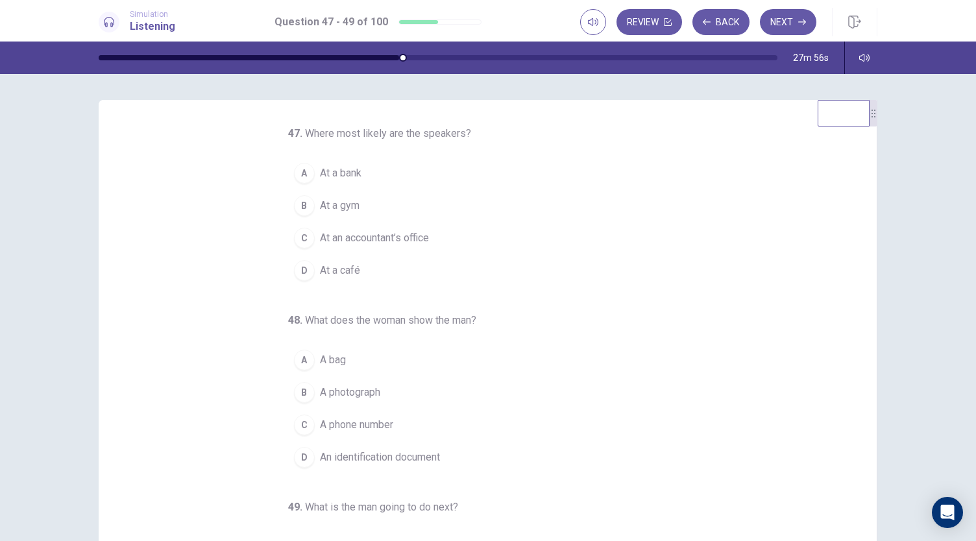
click at [365, 167] on button "A At a bank" at bounding box center [480, 173] width 384 height 32
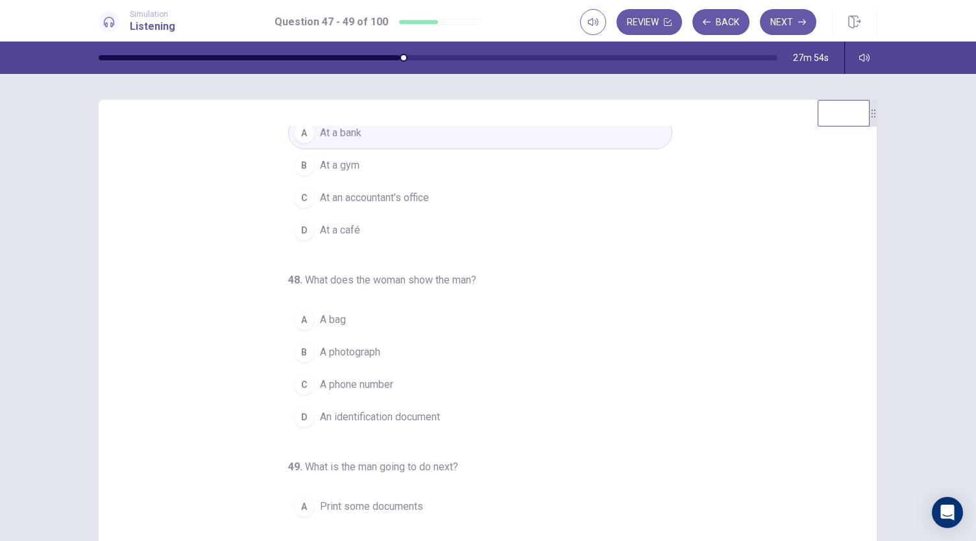
scroll to position [42, 0]
click at [415, 407] on span "An identification document" at bounding box center [380, 415] width 120 height 16
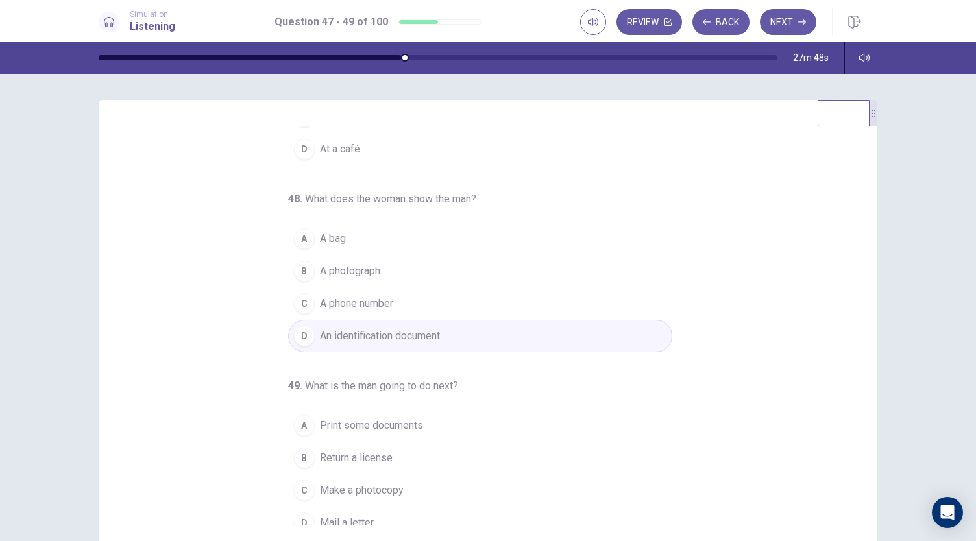
scroll to position [130, 0]
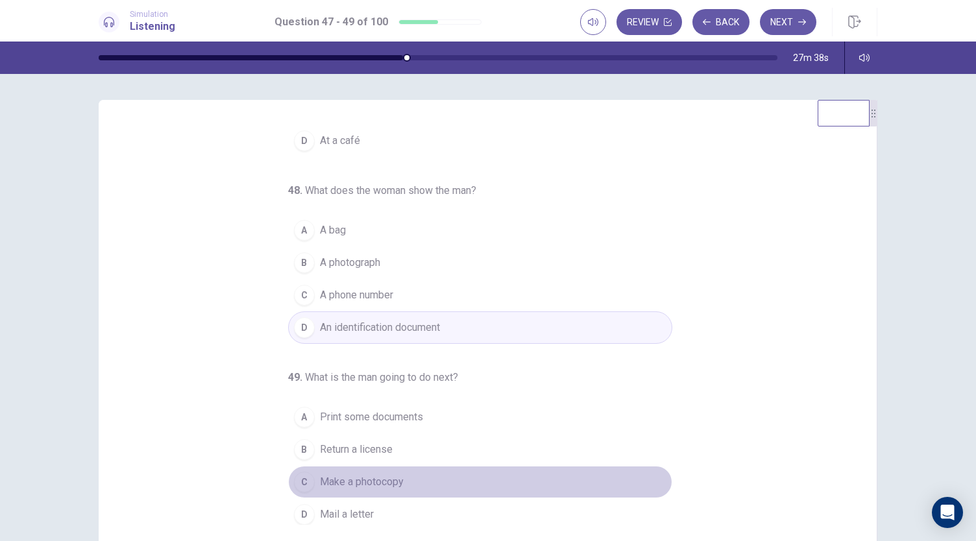
click at [388, 477] on span "Make a photocopy" at bounding box center [362, 482] width 84 height 16
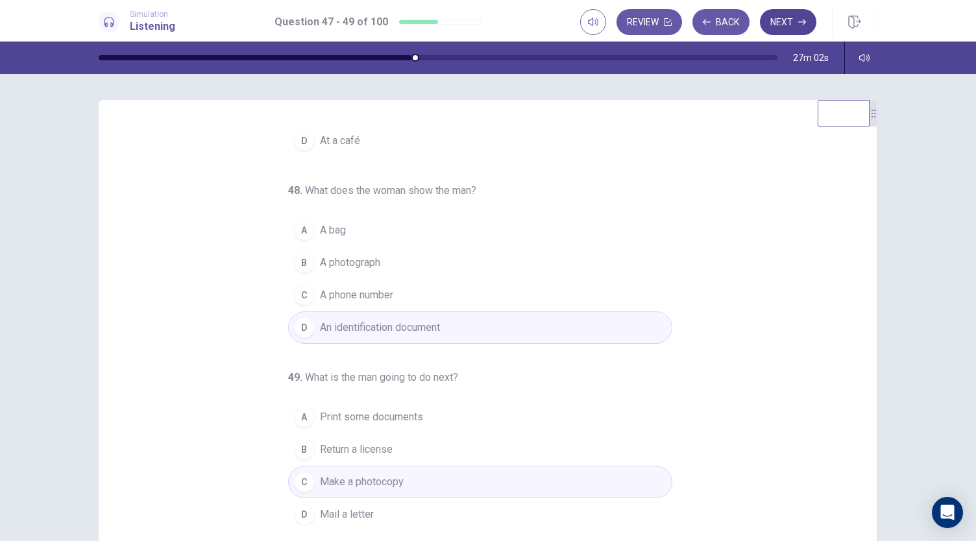
click at [790, 21] on button "Next" at bounding box center [788, 22] width 56 height 26
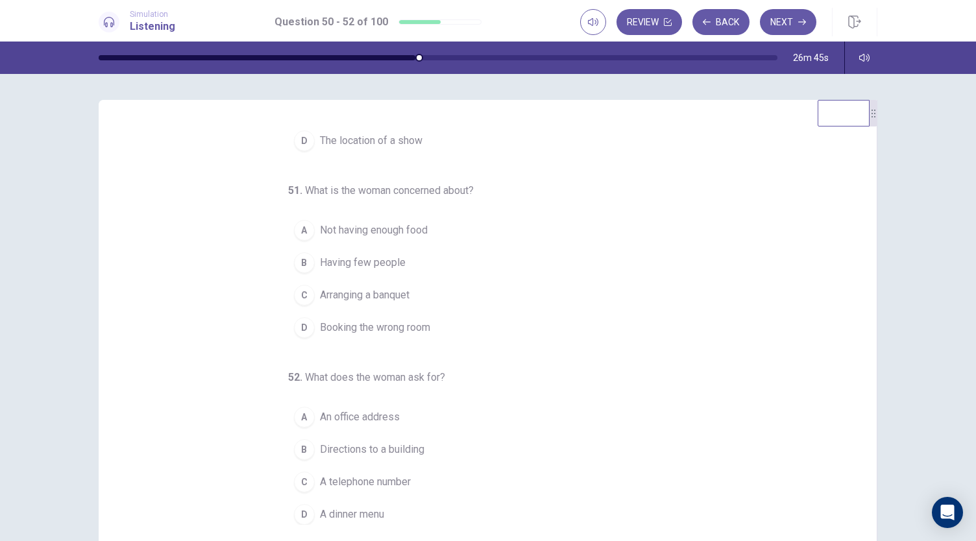
scroll to position [0, 0]
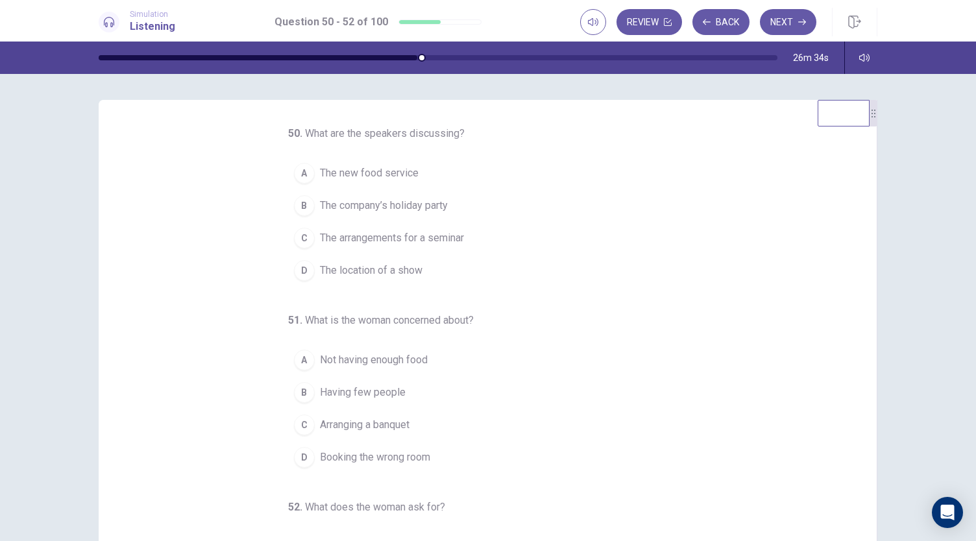
click at [451, 233] on span "The arrangements for a seminar" at bounding box center [392, 238] width 144 height 16
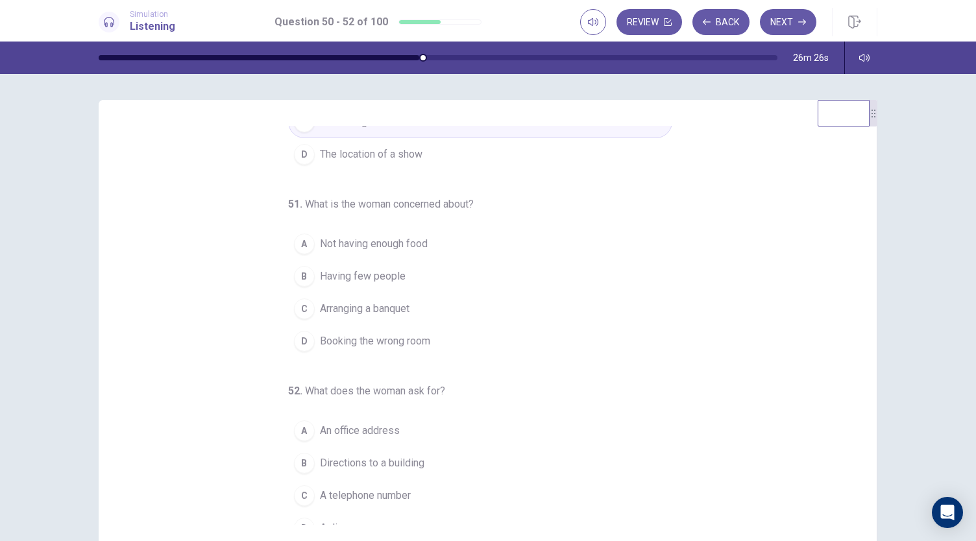
scroll to position [118, 0]
click at [413, 238] on span "Not having enough food" at bounding box center [374, 242] width 108 height 16
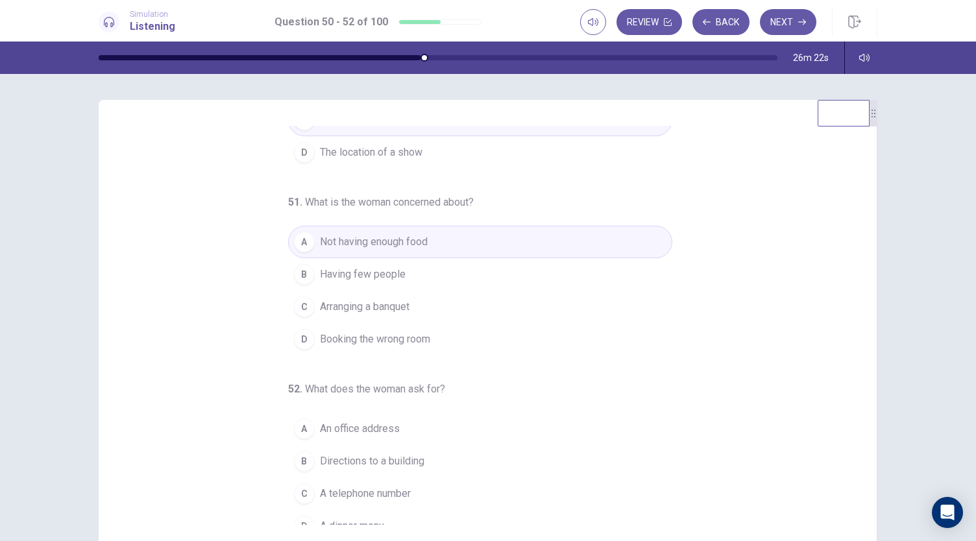
scroll to position [130, 0]
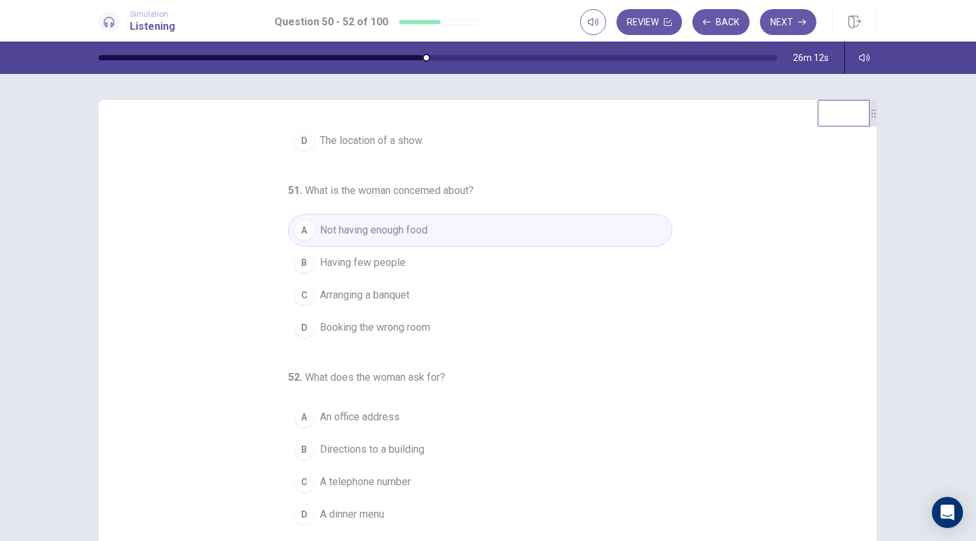
click at [393, 474] on span "A telephone number" at bounding box center [365, 482] width 91 height 16
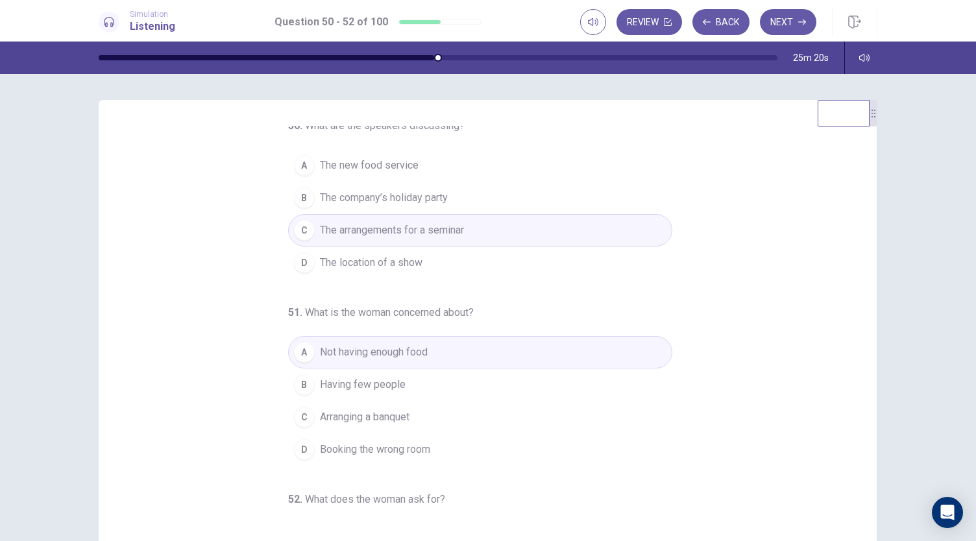
scroll to position [0, 0]
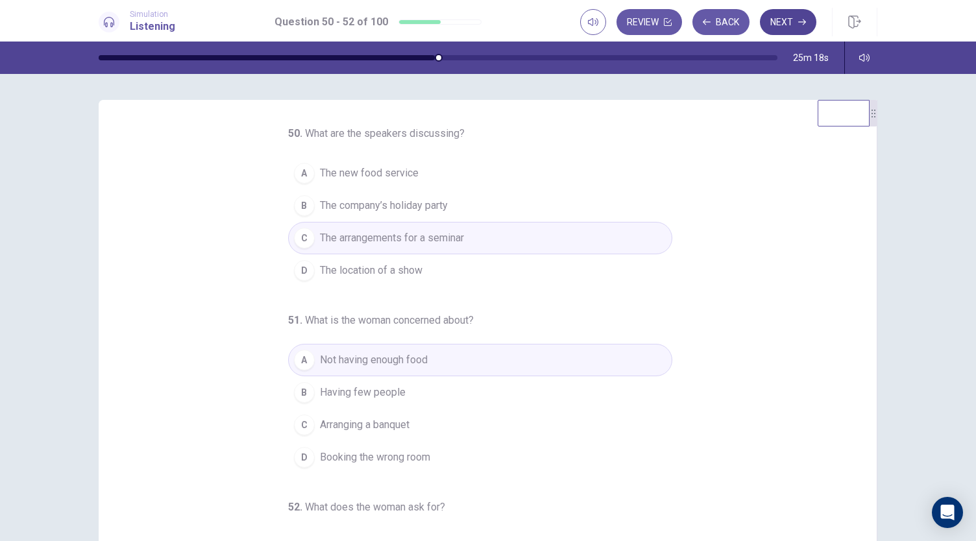
click at [801, 20] on icon "button" at bounding box center [802, 22] width 8 height 8
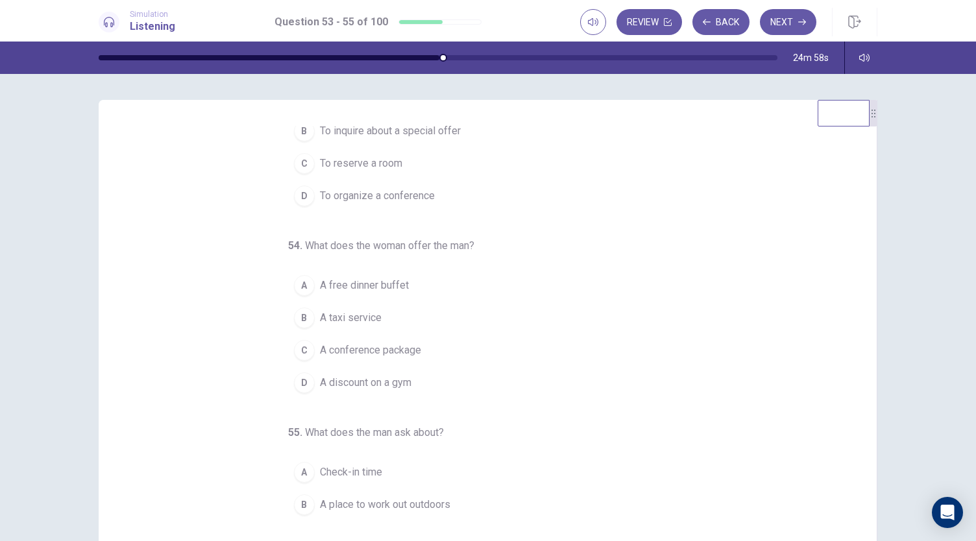
scroll to position [77, 0]
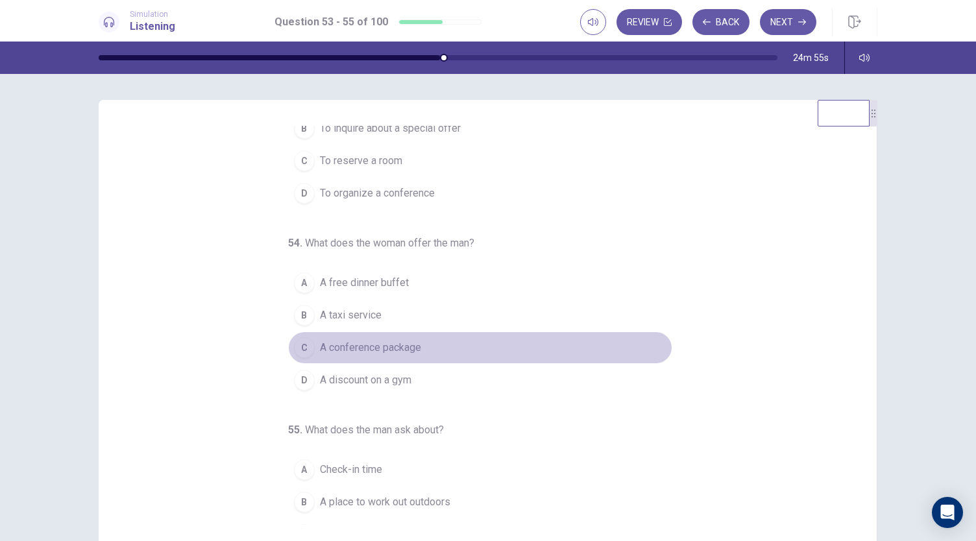
click at [413, 340] on span "A conference package" at bounding box center [370, 348] width 101 height 16
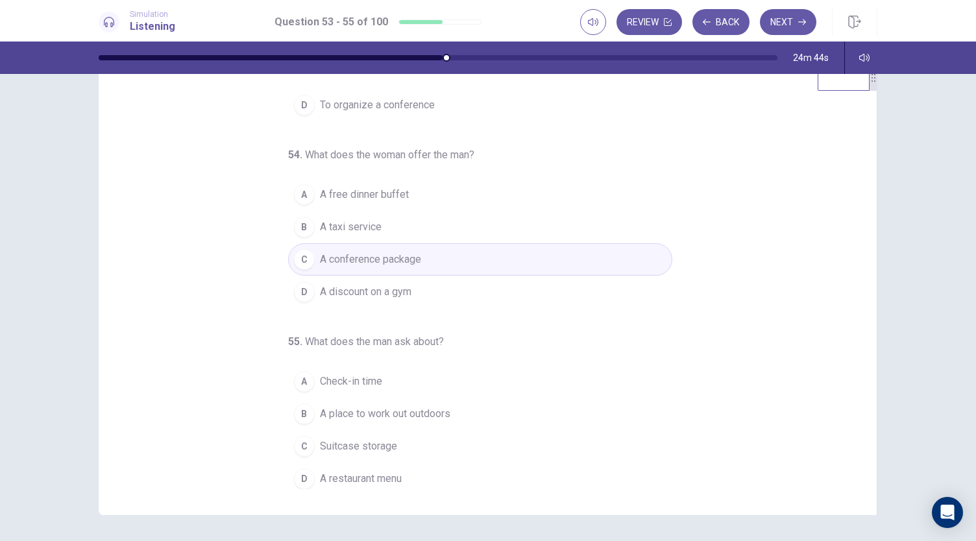
scroll to position [40, 0]
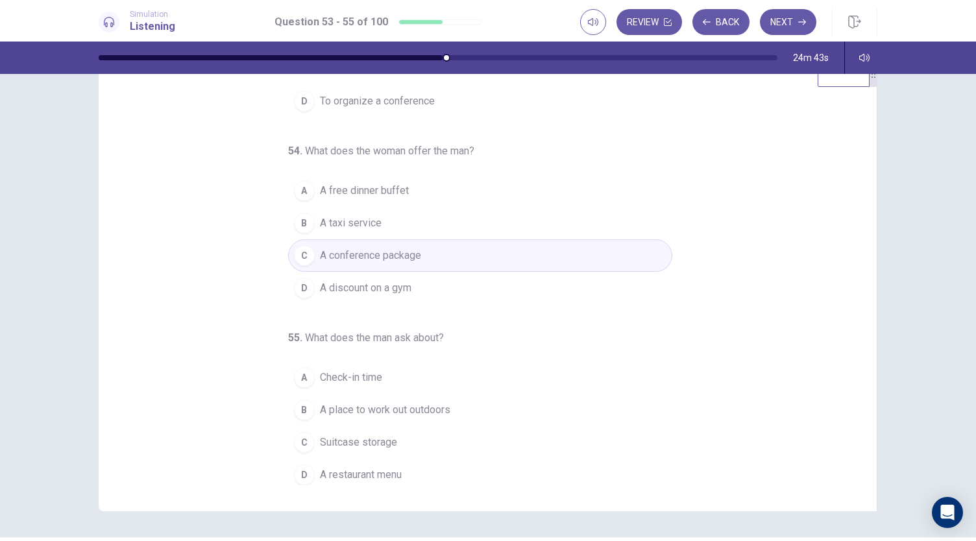
click at [428, 411] on span "A place to work out outdoors" at bounding box center [385, 410] width 130 height 16
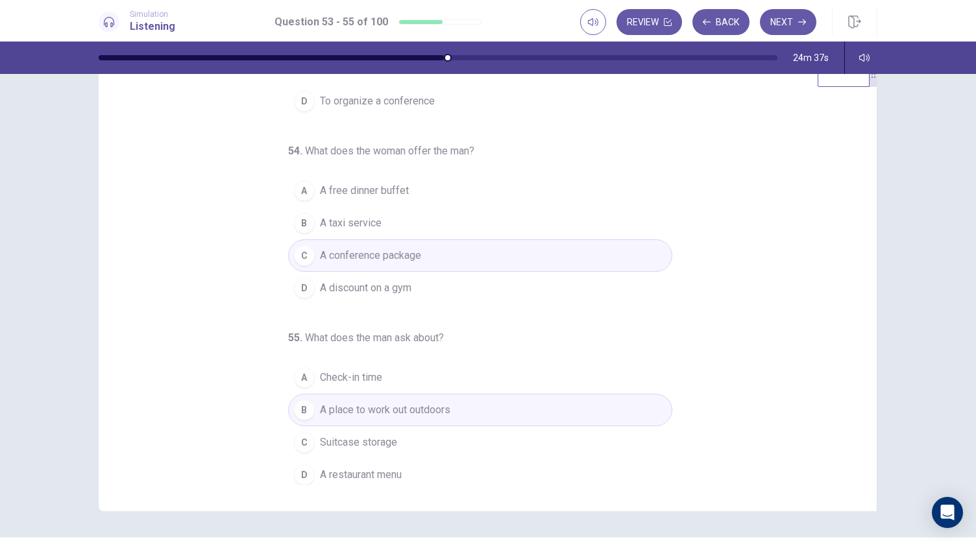
scroll to position [0, 0]
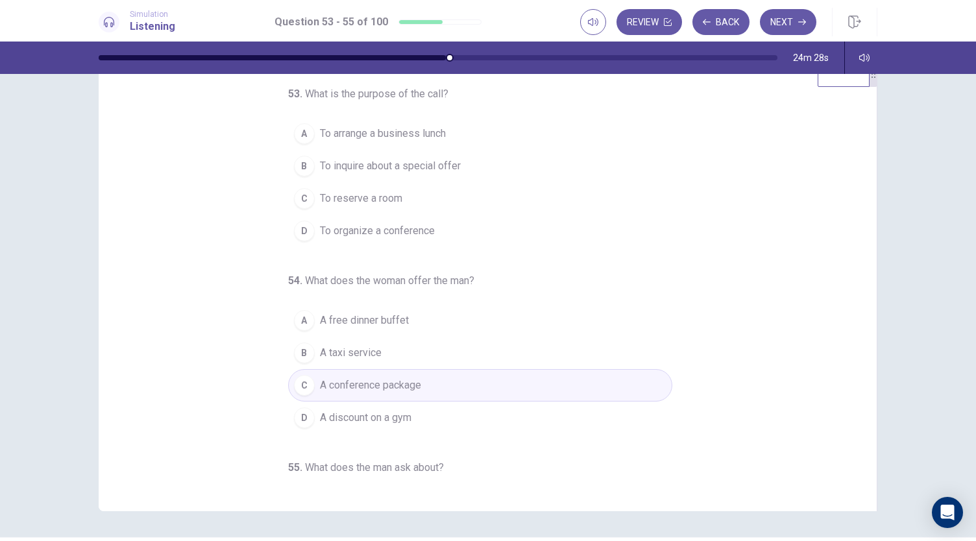
click at [437, 196] on button "C To reserve a room" at bounding box center [480, 198] width 384 height 32
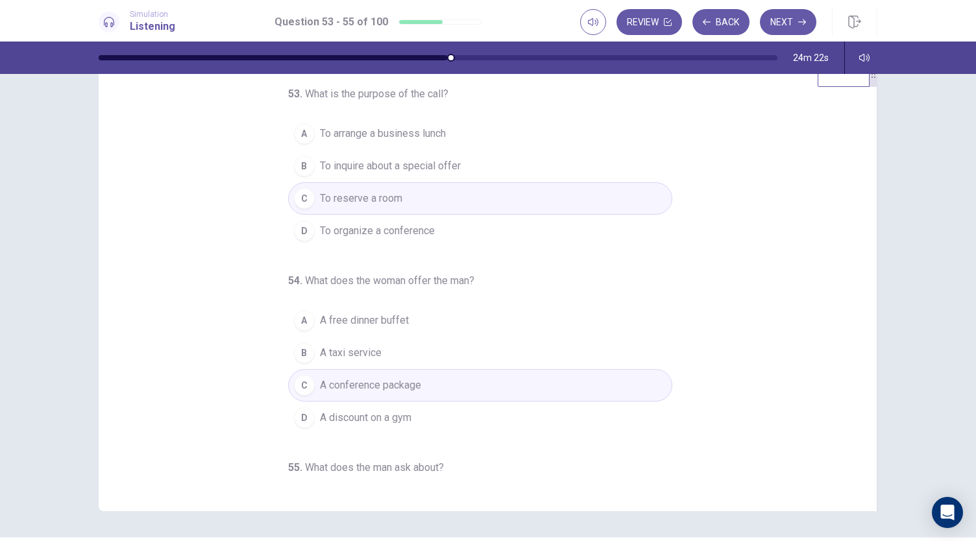
scroll to position [130, 0]
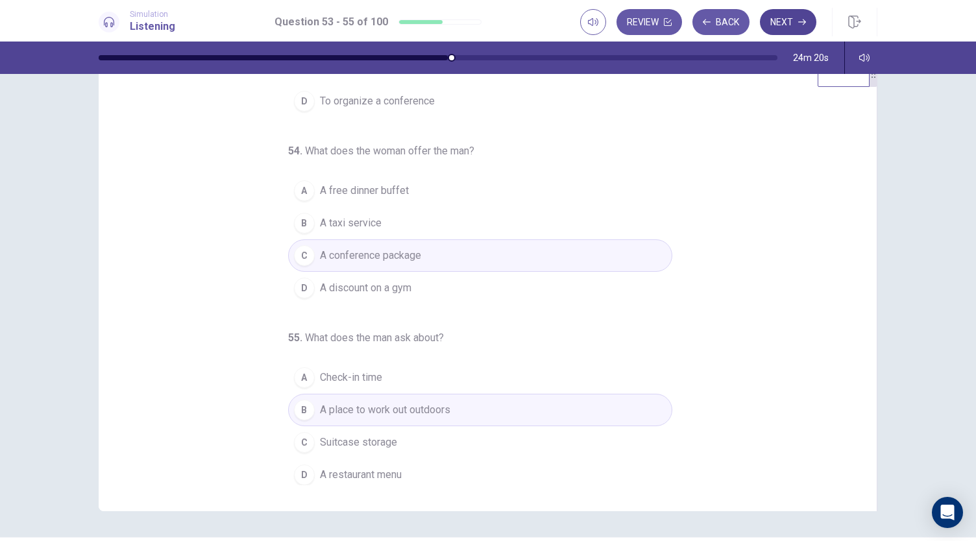
click at [782, 25] on button "Next" at bounding box center [788, 22] width 56 height 26
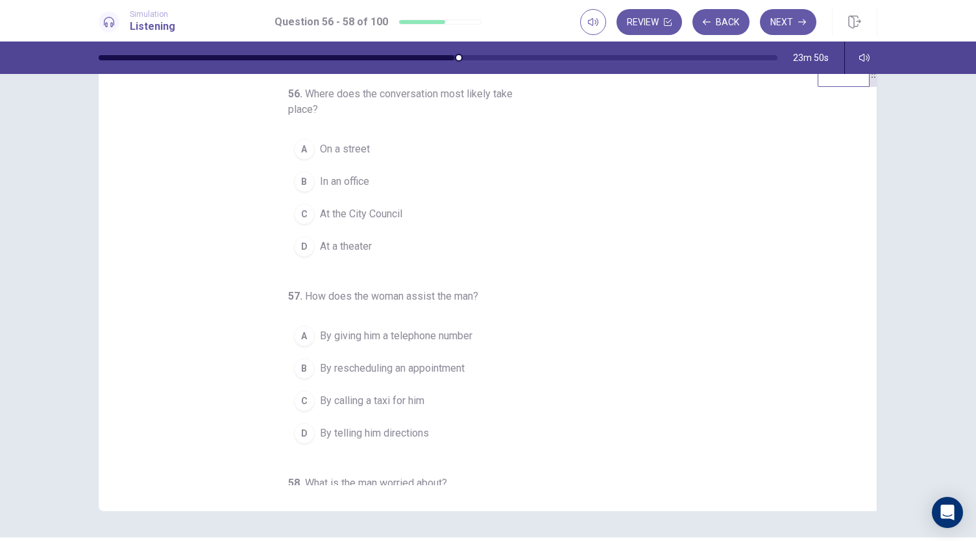
scroll to position [0, 0]
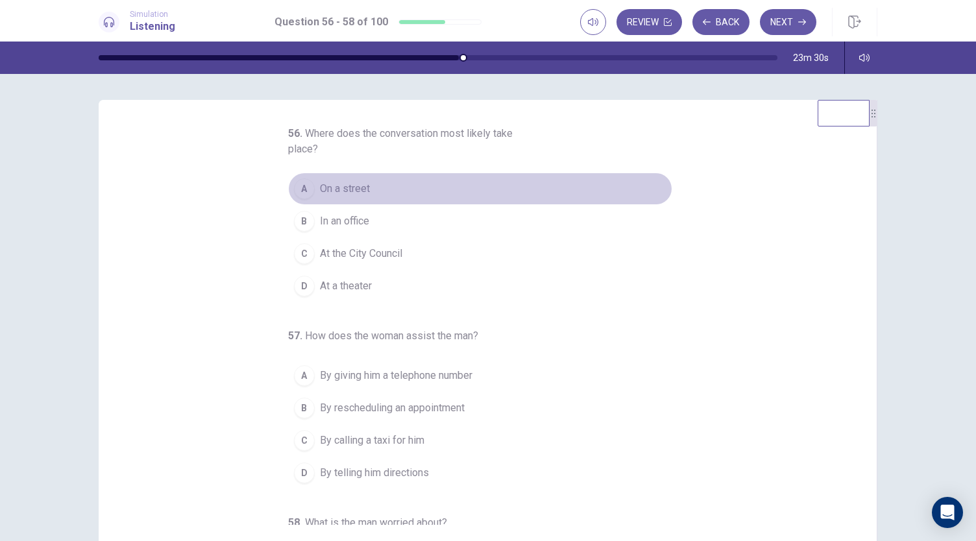
click at [418, 186] on button "A On a street" at bounding box center [480, 189] width 384 height 32
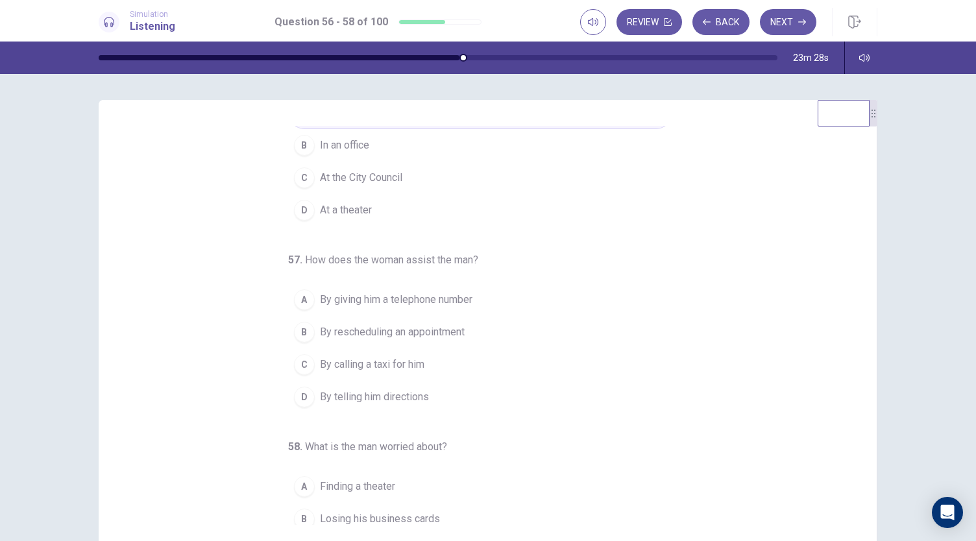
scroll to position [95, 0]
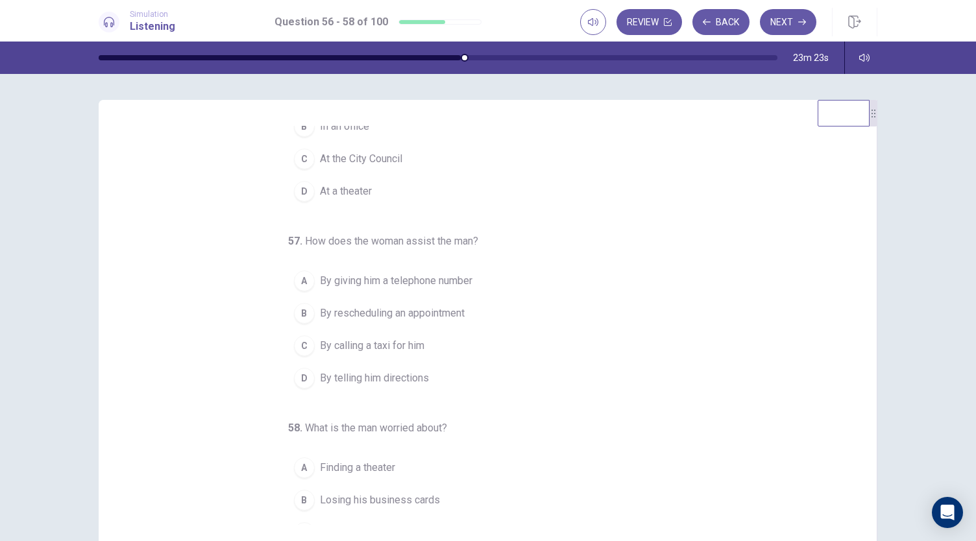
click at [411, 376] on span "By telling him directions" at bounding box center [374, 378] width 109 height 16
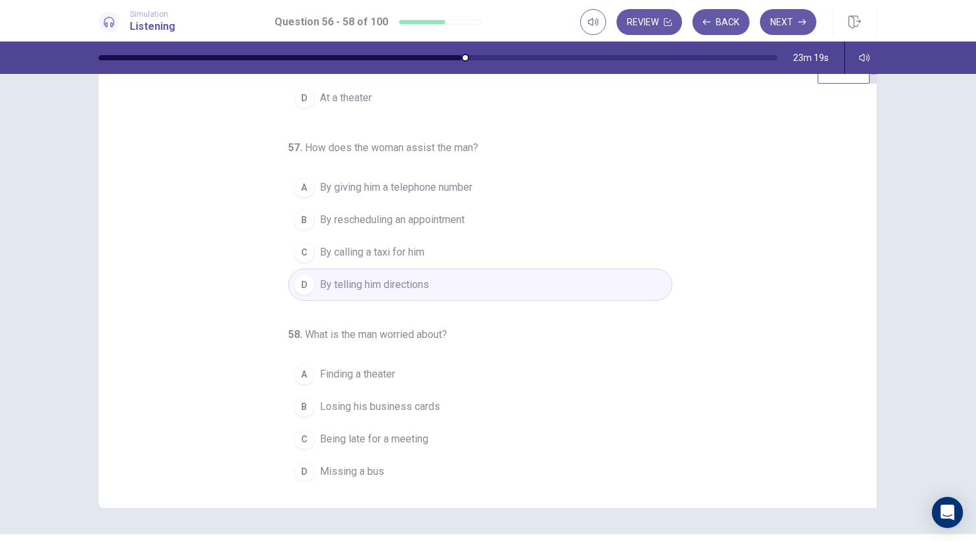
scroll to position [45, 0]
click at [421, 435] on span "Being late for a meeting" at bounding box center [374, 437] width 108 height 16
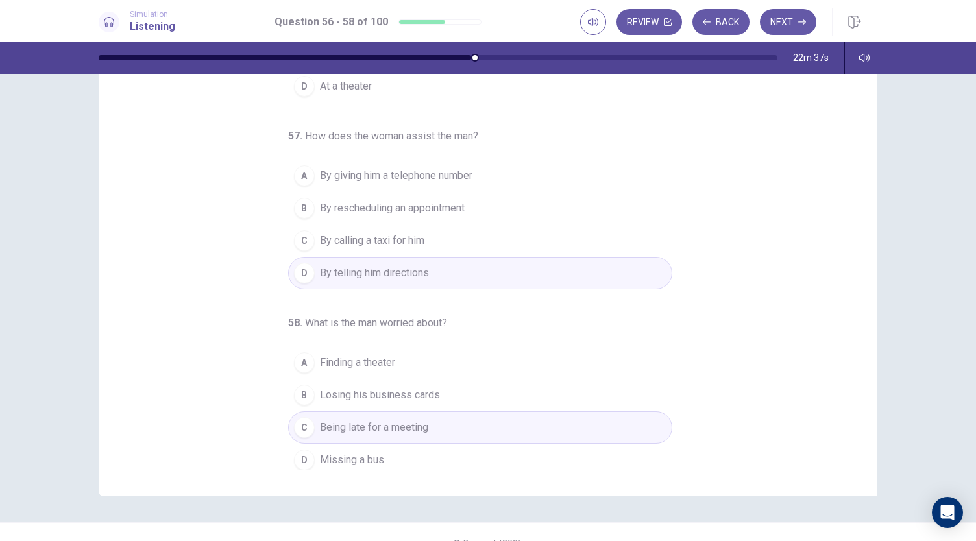
scroll to position [0, 0]
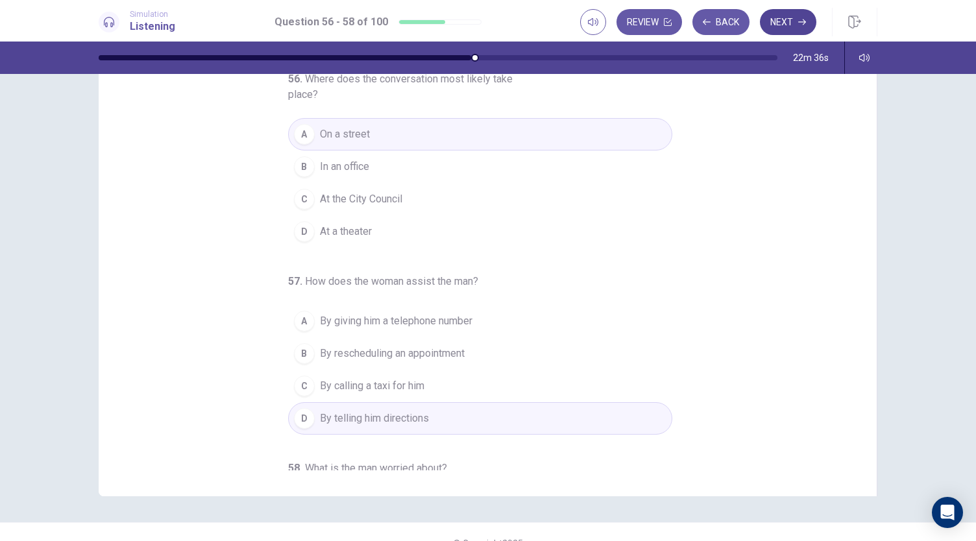
click at [793, 28] on button "Next" at bounding box center [788, 22] width 56 height 26
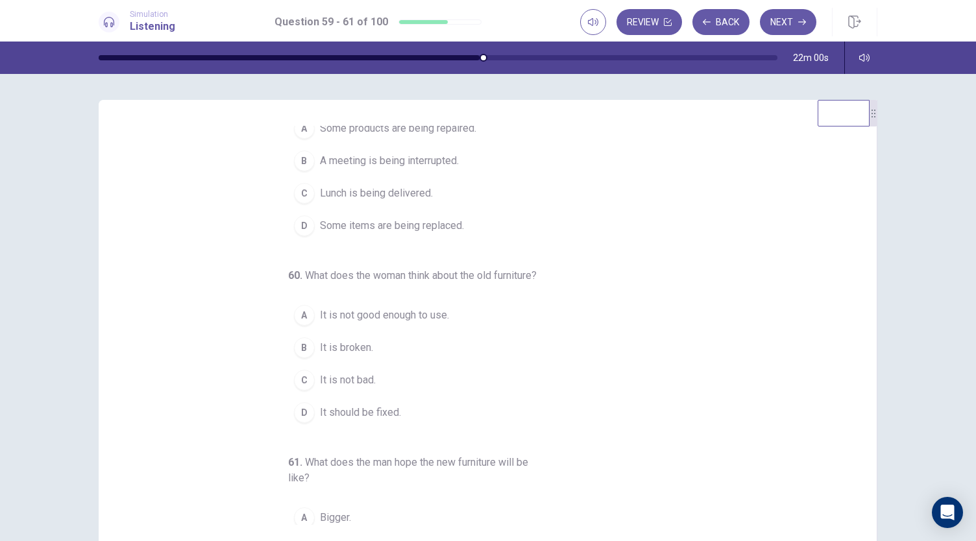
scroll to position [51, 0]
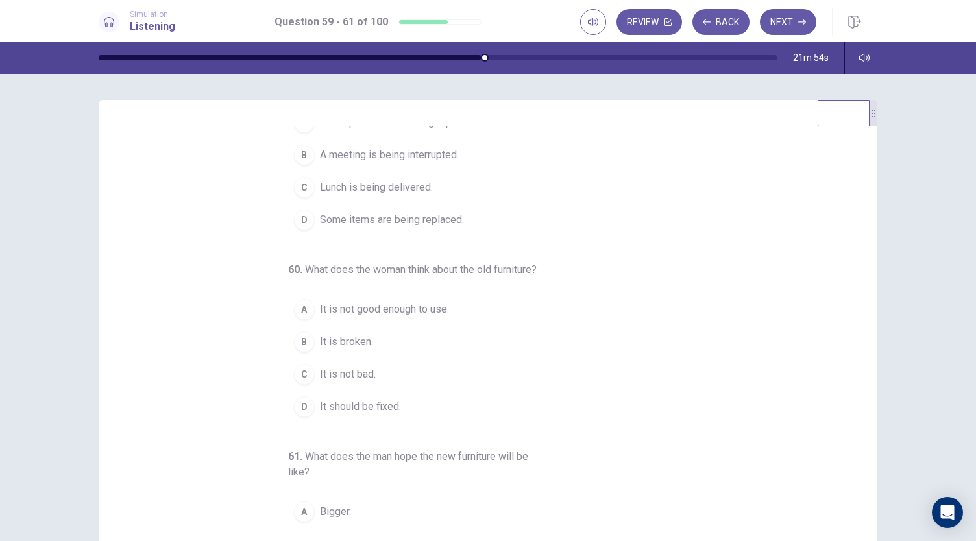
click at [414, 415] on button "D It should be fixed." at bounding box center [480, 407] width 384 height 32
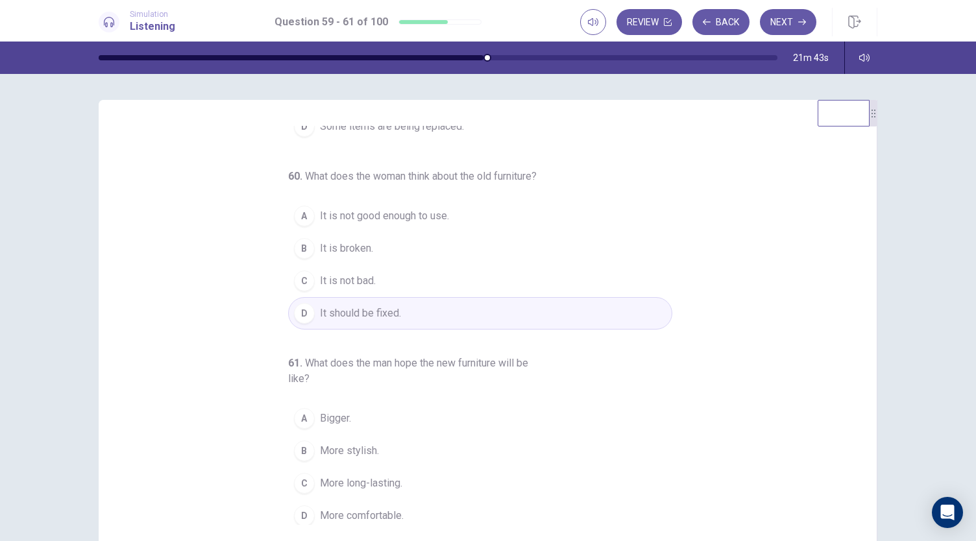
scroll to position [161, 0]
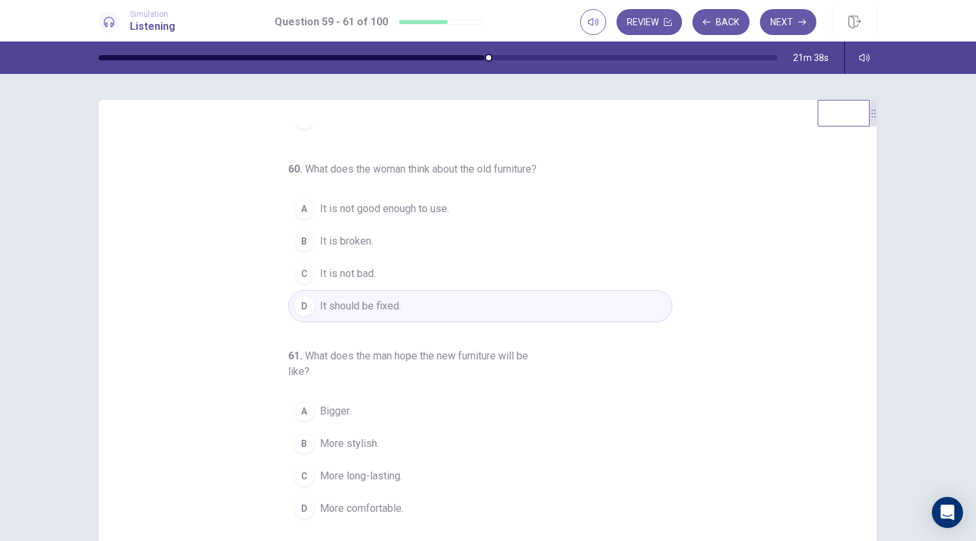
click at [389, 507] on span "More comfortable." at bounding box center [362, 509] width 84 height 16
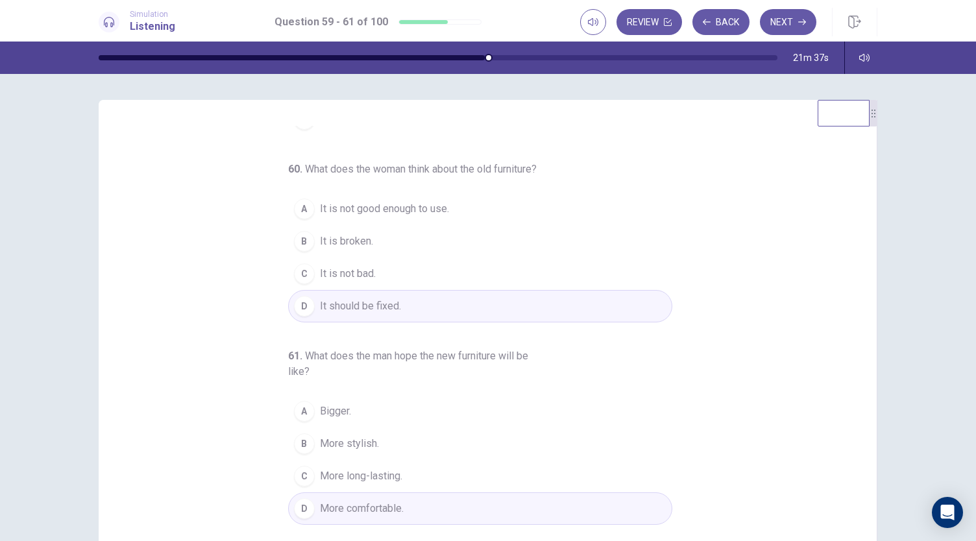
scroll to position [0, 0]
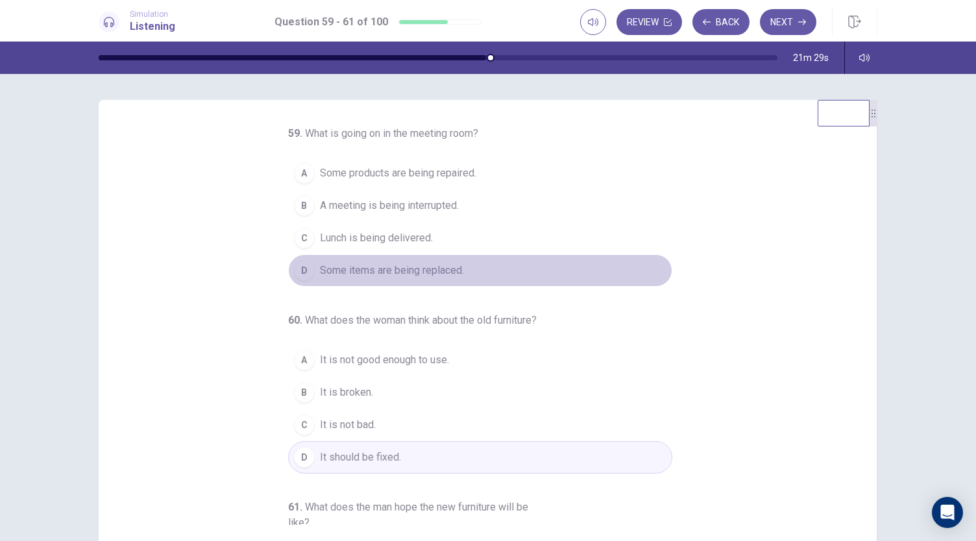
click at [418, 276] on span "Some items are being replaced." at bounding box center [392, 271] width 144 height 16
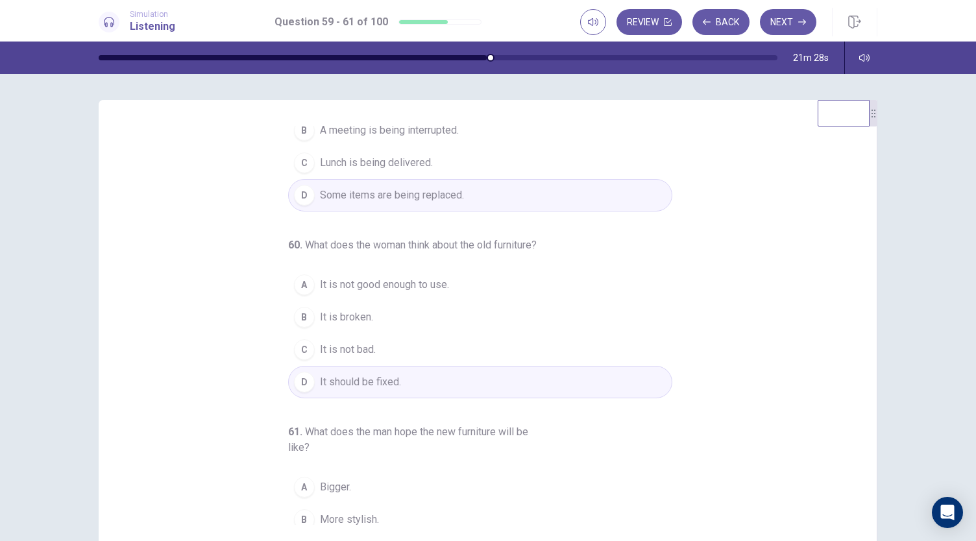
scroll to position [77, 0]
click at [377, 364] on button "C It is not bad." at bounding box center [480, 348] width 384 height 32
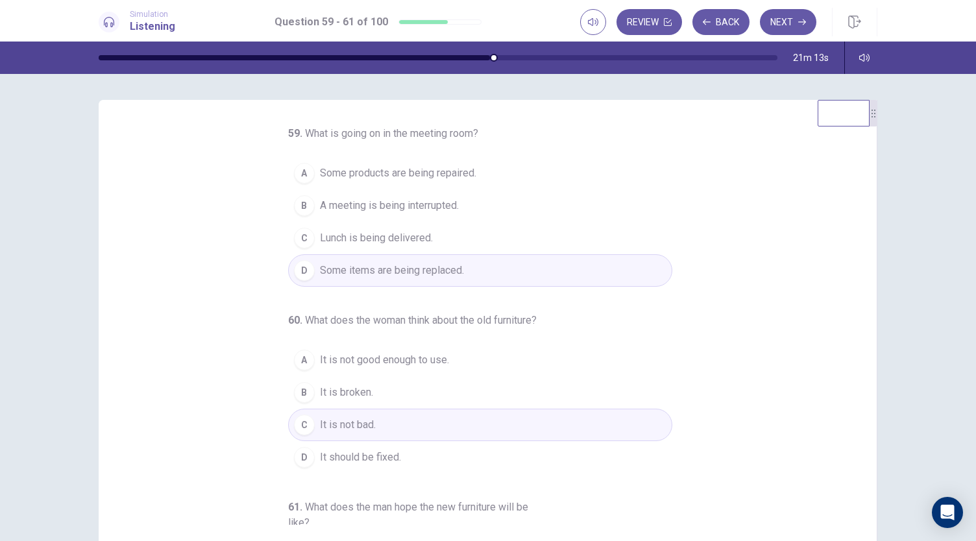
scroll to position [161, 0]
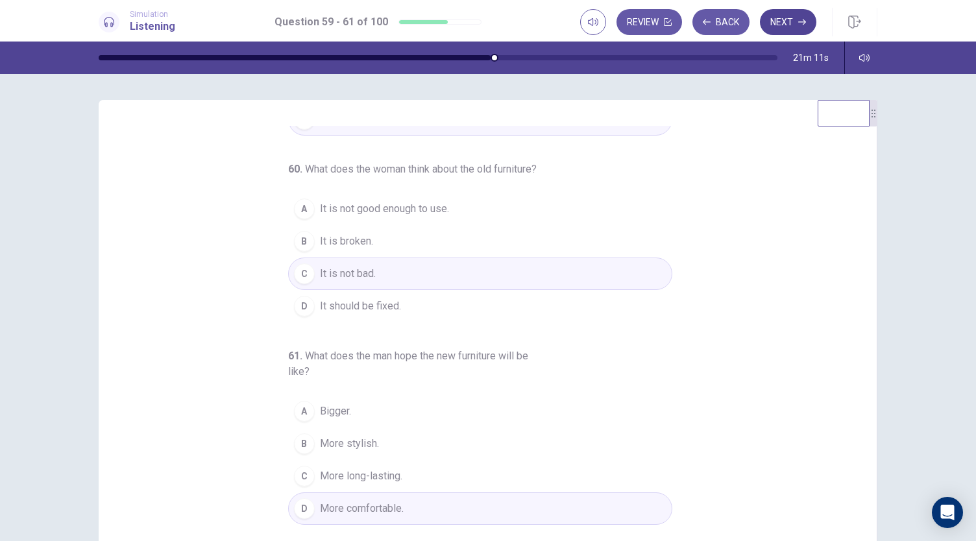
click at [785, 27] on button "Next" at bounding box center [788, 22] width 56 height 26
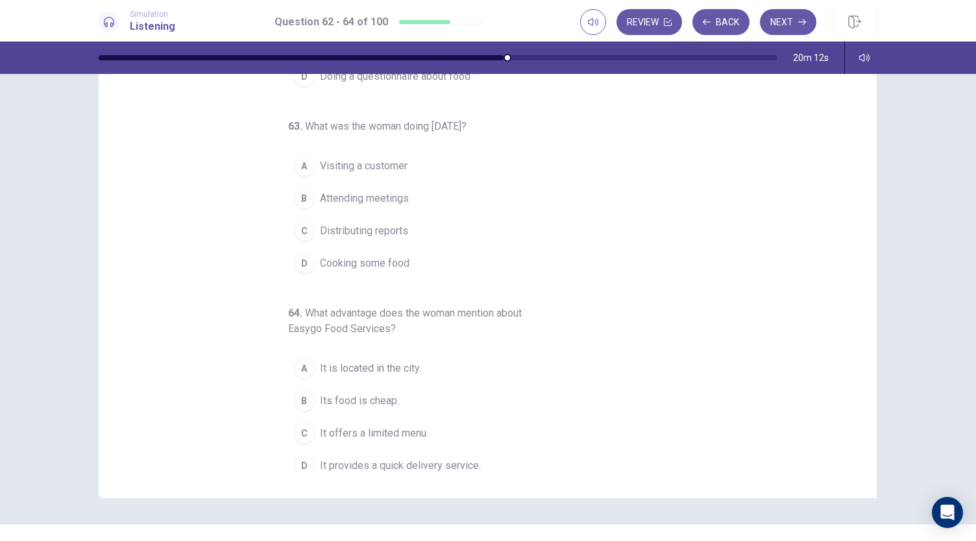
scroll to position [144, 0]
click at [431, 193] on button "B Attending meetings" at bounding box center [480, 196] width 384 height 32
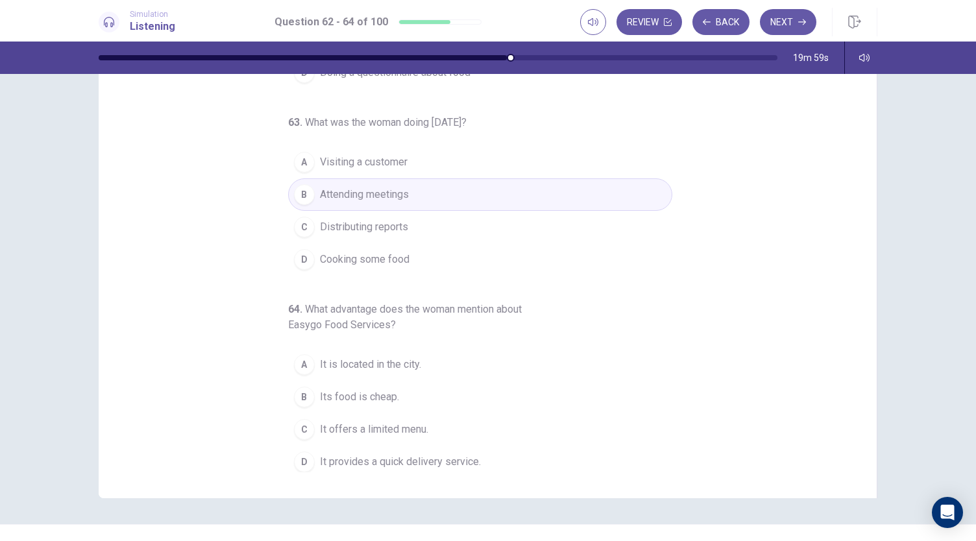
scroll to position [0, 0]
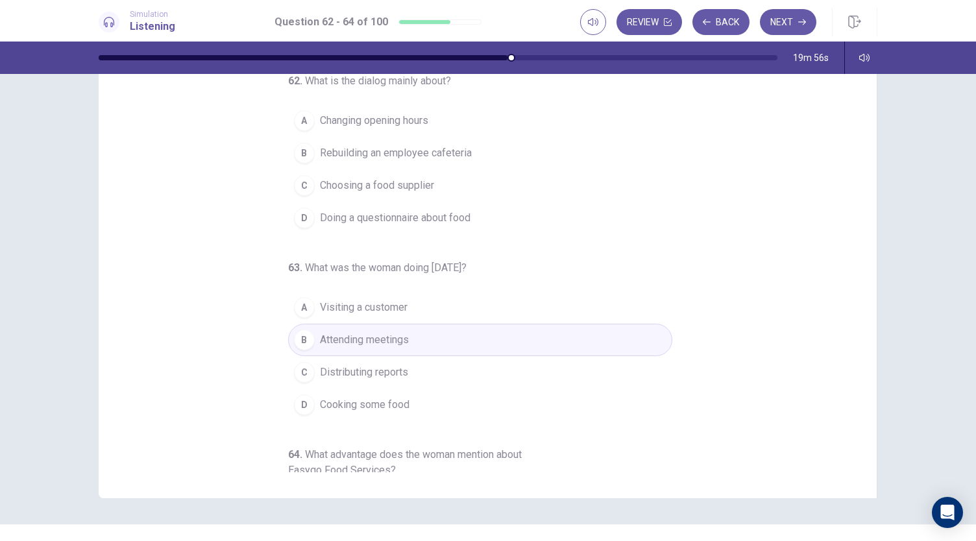
click at [418, 185] on span "Choosing a food supplier" at bounding box center [377, 186] width 114 height 16
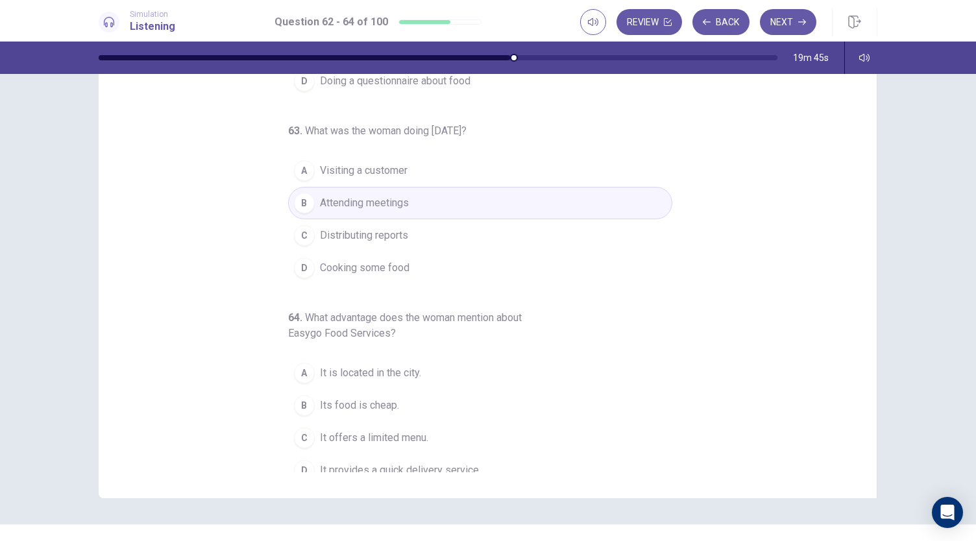
scroll to position [145, 0]
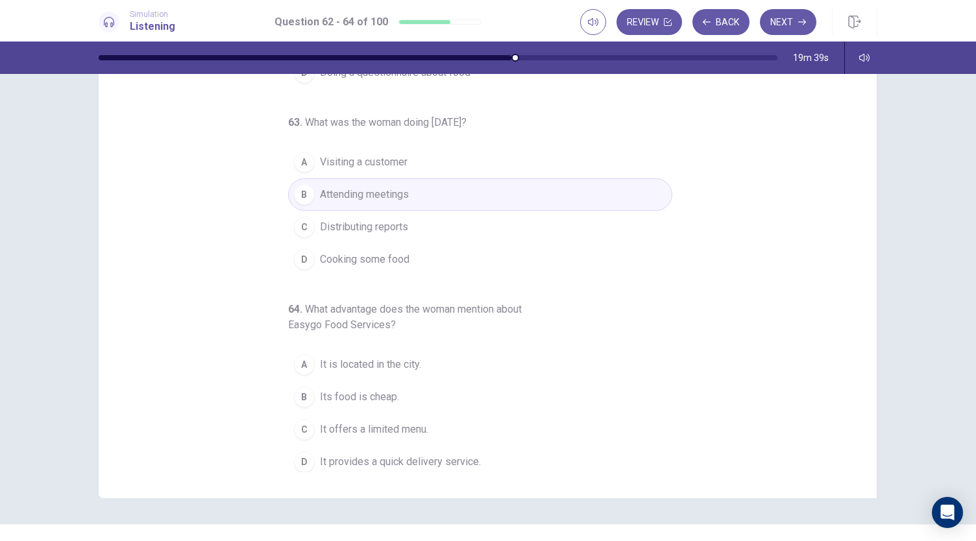
click at [418, 362] on button "A It is located in the city." at bounding box center [480, 364] width 384 height 32
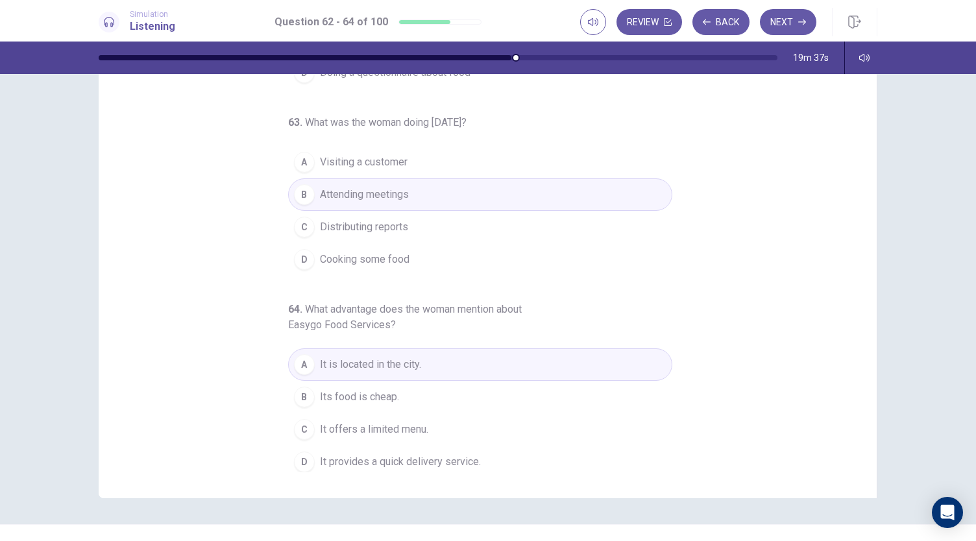
scroll to position [77, 0]
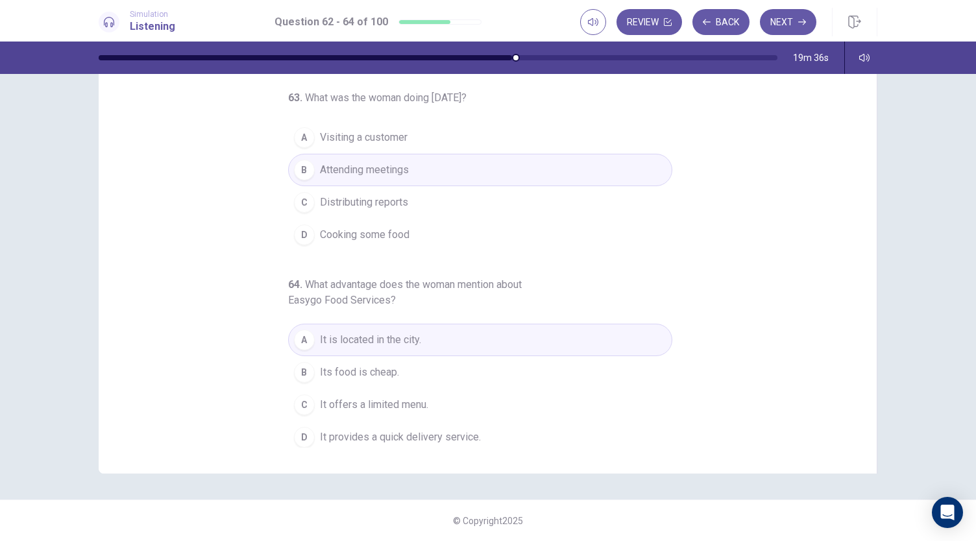
click at [370, 365] on span "Its food is cheap." at bounding box center [359, 373] width 79 height 16
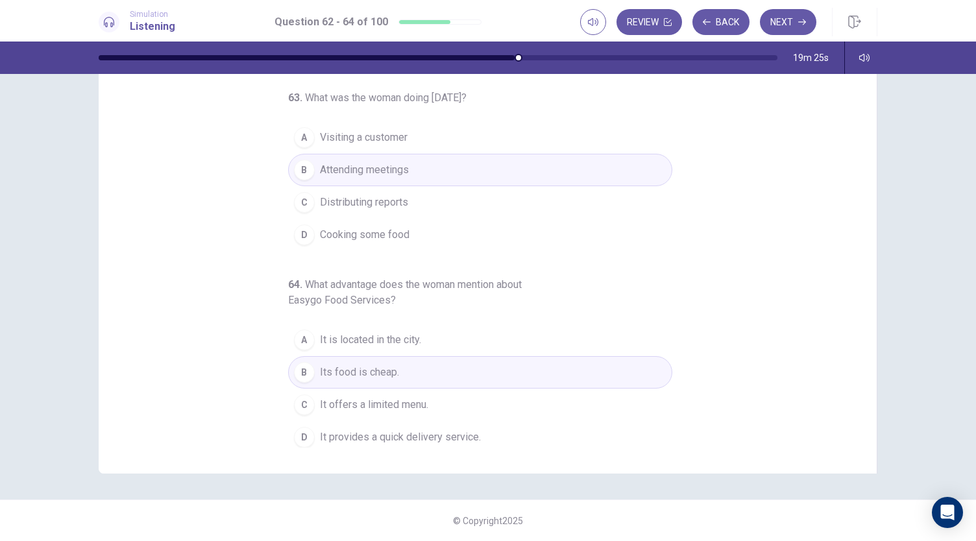
scroll to position [0, 0]
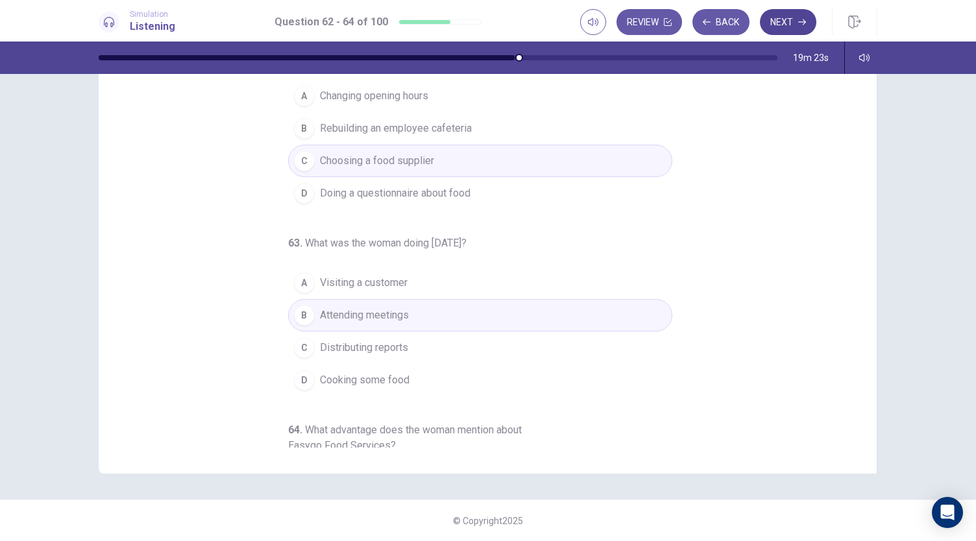
click at [780, 21] on button "Next" at bounding box center [788, 22] width 56 height 26
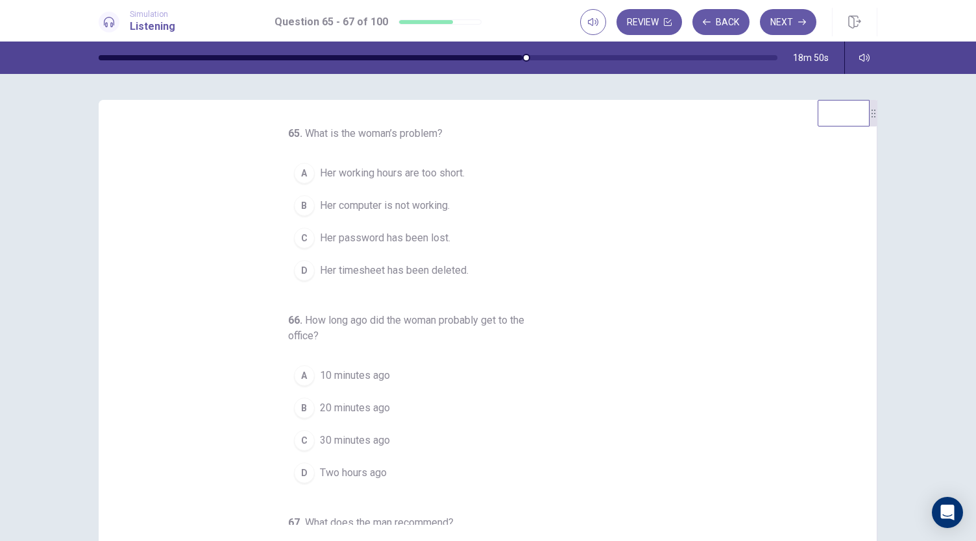
click at [470, 208] on button "B Her computer is not working." at bounding box center [480, 205] width 384 height 32
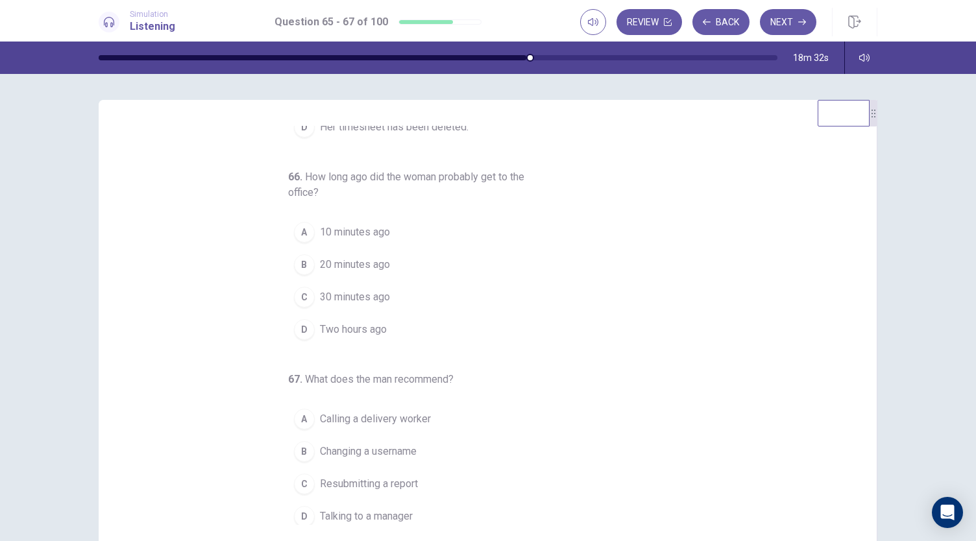
scroll to position [145, 0]
click at [402, 227] on button "A 10 minutes ago" at bounding box center [480, 230] width 384 height 32
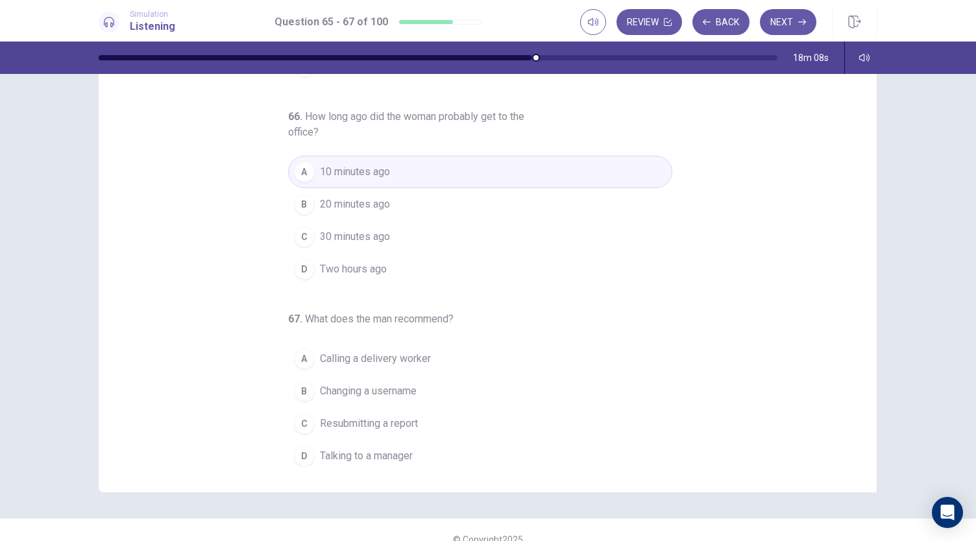
scroll to position [65, 0]
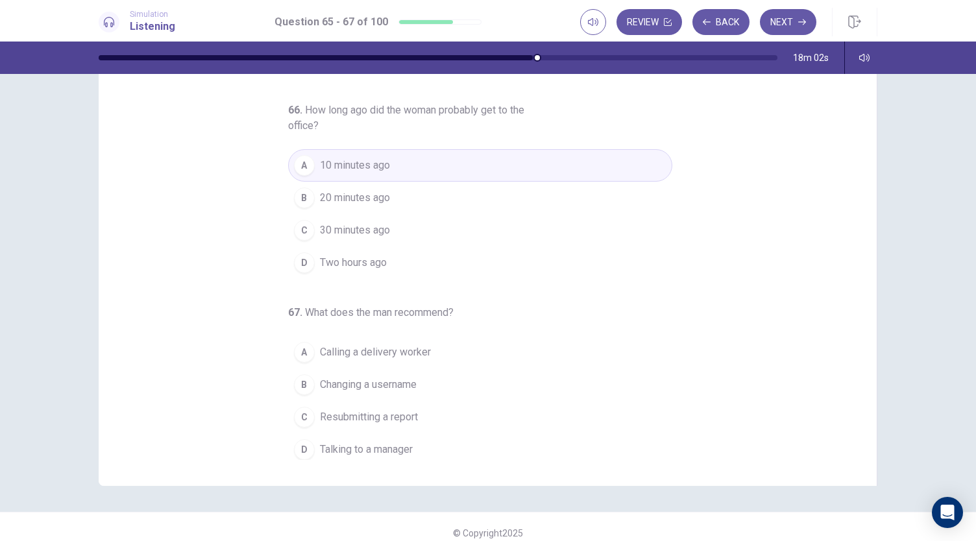
click at [415, 418] on button "C Resubmitting a report" at bounding box center [480, 417] width 384 height 32
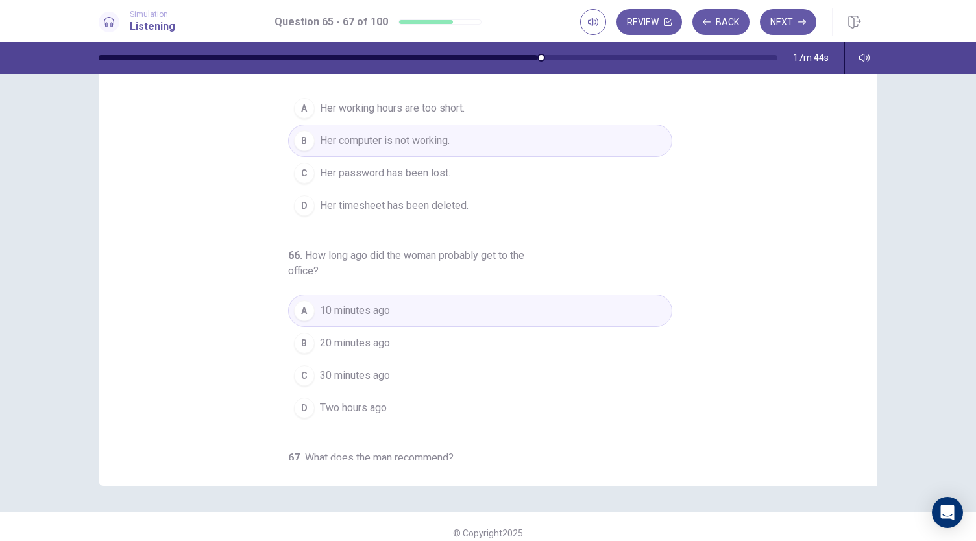
scroll to position [0, 0]
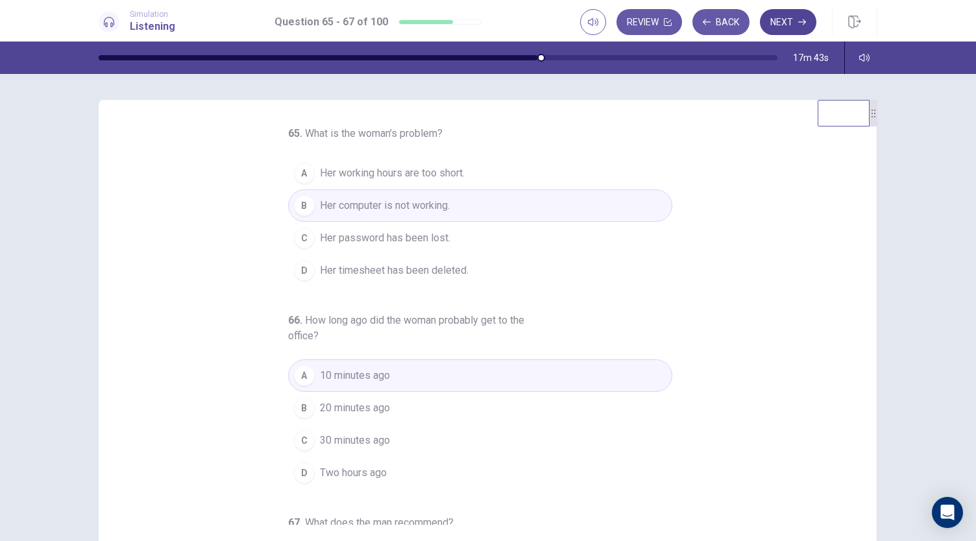
click at [790, 18] on button "Next" at bounding box center [788, 22] width 56 height 26
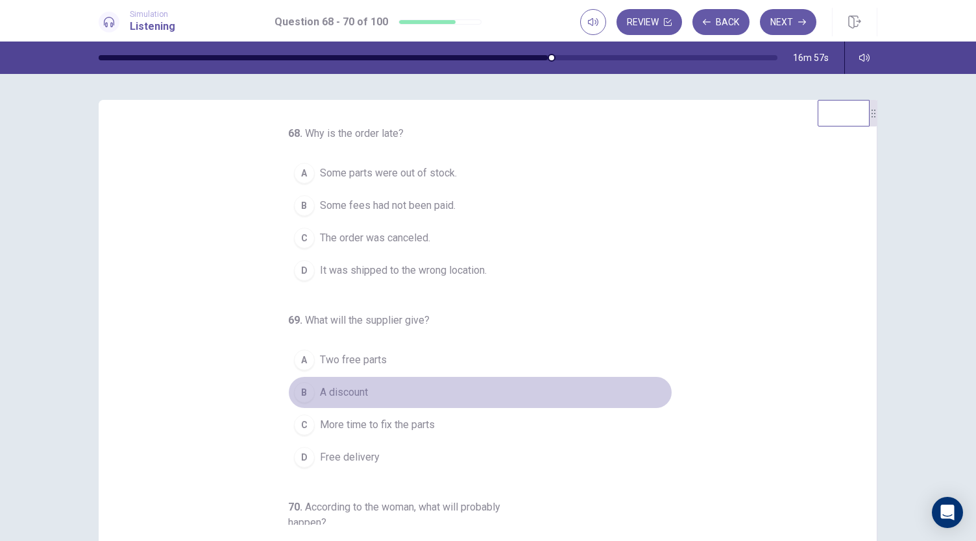
click at [405, 388] on button "B A discount" at bounding box center [480, 392] width 384 height 32
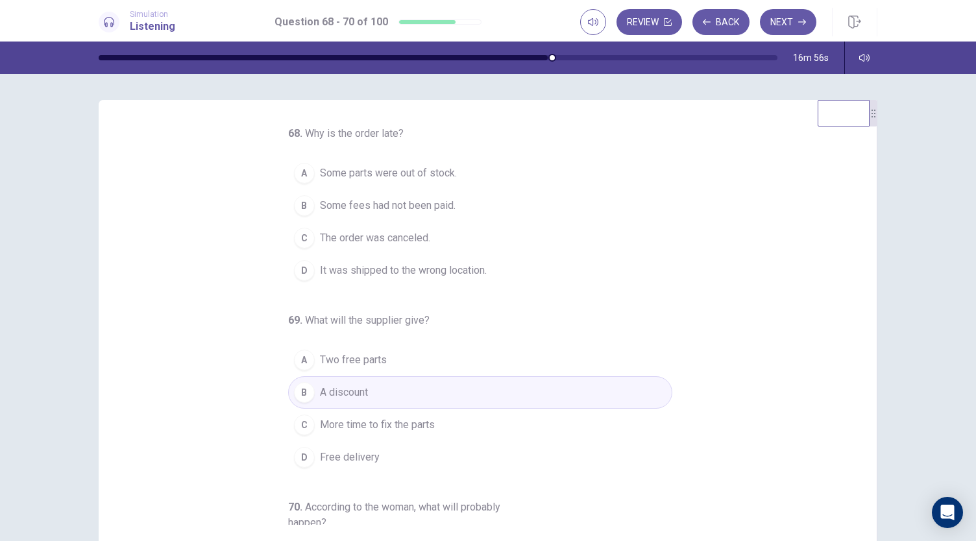
scroll to position [145, 0]
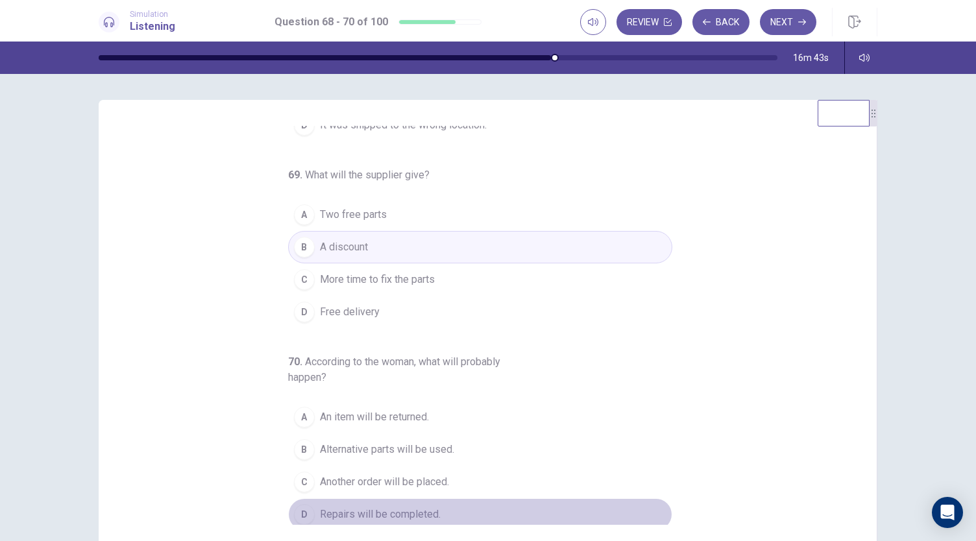
click at [403, 513] on span "Repairs will be completed." at bounding box center [380, 515] width 121 height 16
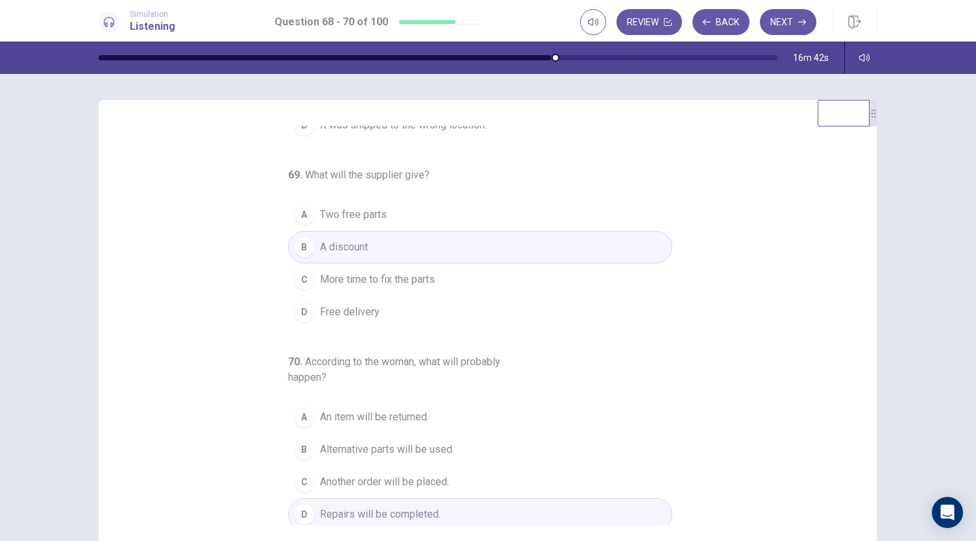
scroll to position [0, 0]
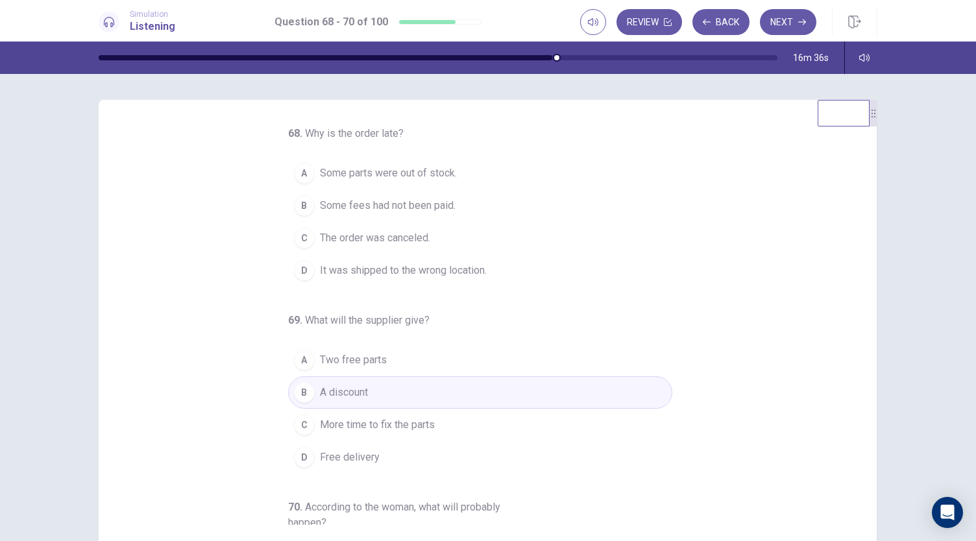
click at [428, 176] on span "Some parts were out of stock." at bounding box center [388, 173] width 137 height 16
click at [445, 276] on span "It was shipped to the wrong location." at bounding box center [403, 271] width 167 height 16
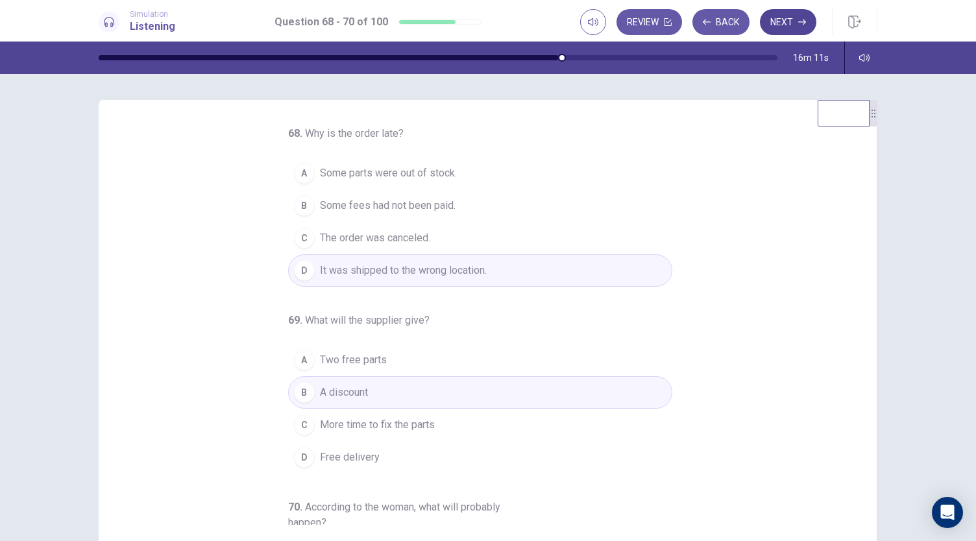
click at [778, 31] on button "Next" at bounding box center [788, 22] width 56 height 26
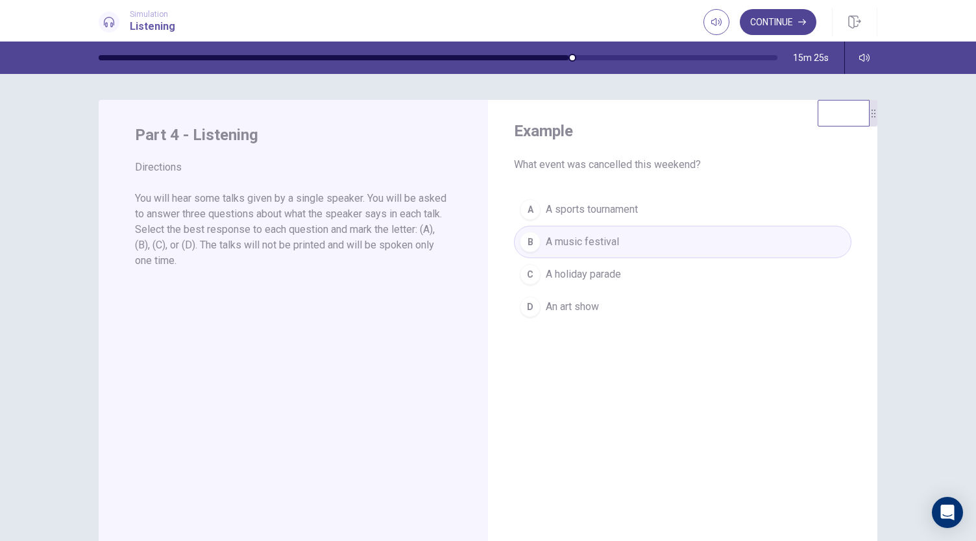
click at [775, 19] on button "Continue" at bounding box center [778, 22] width 77 height 26
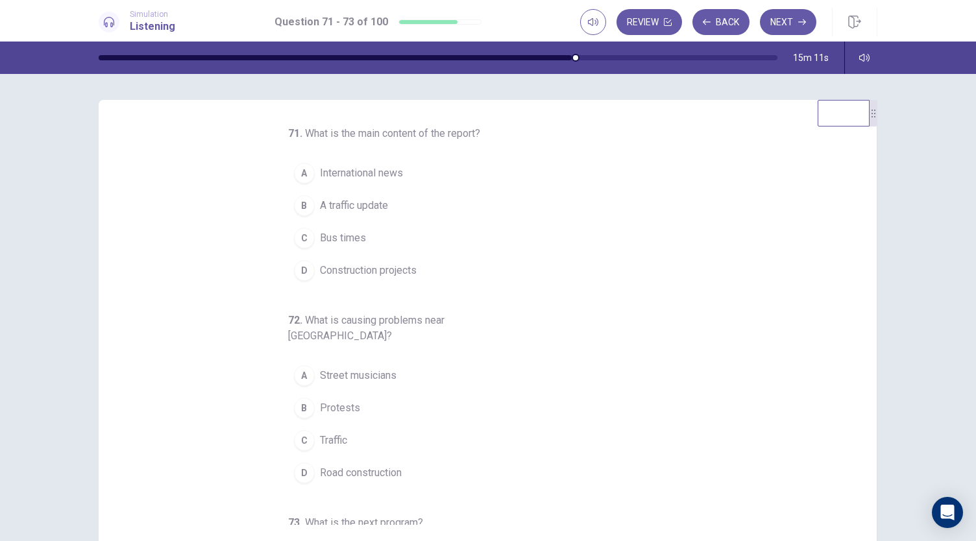
click at [422, 199] on button "B A traffic update" at bounding box center [480, 205] width 384 height 32
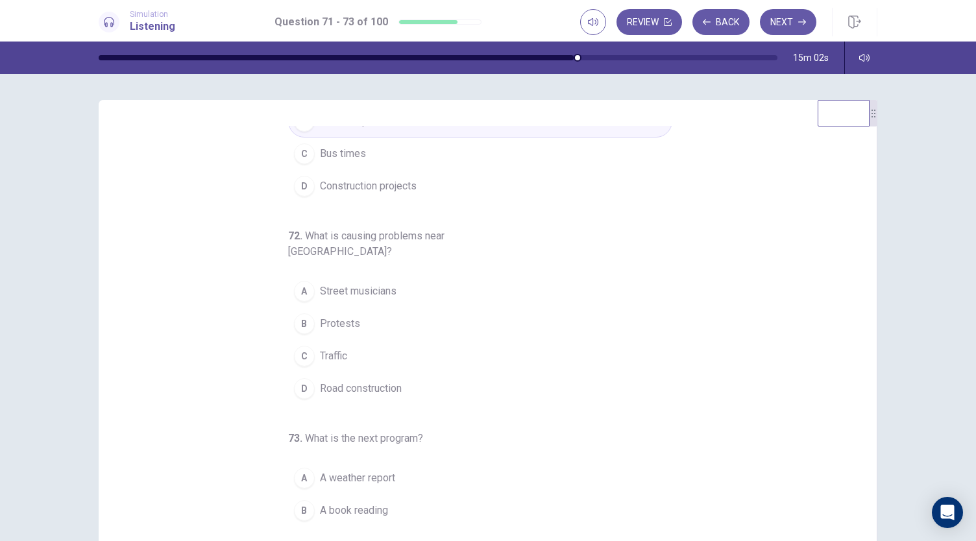
scroll to position [86, 0]
click at [402, 372] on button "D Road construction" at bounding box center [480, 387] width 384 height 32
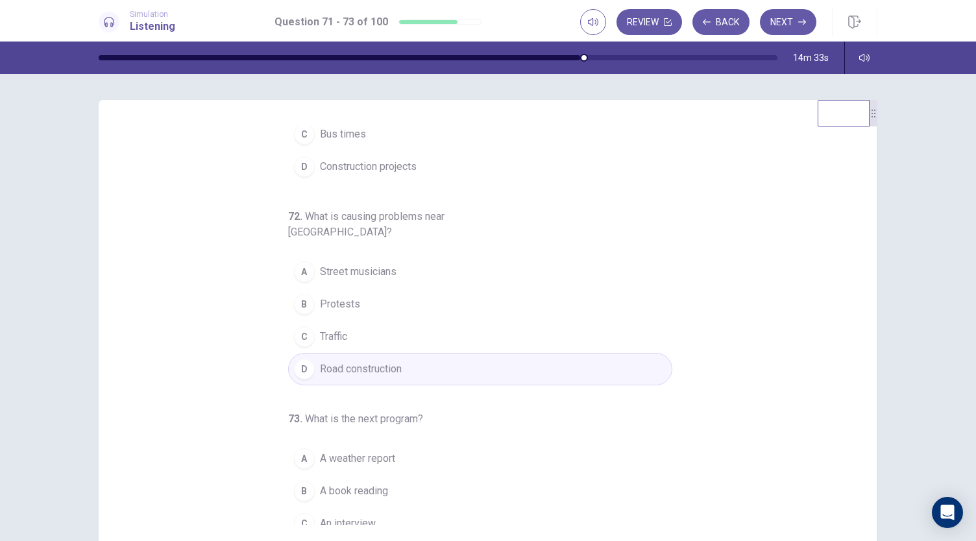
scroll to position [130, 0]
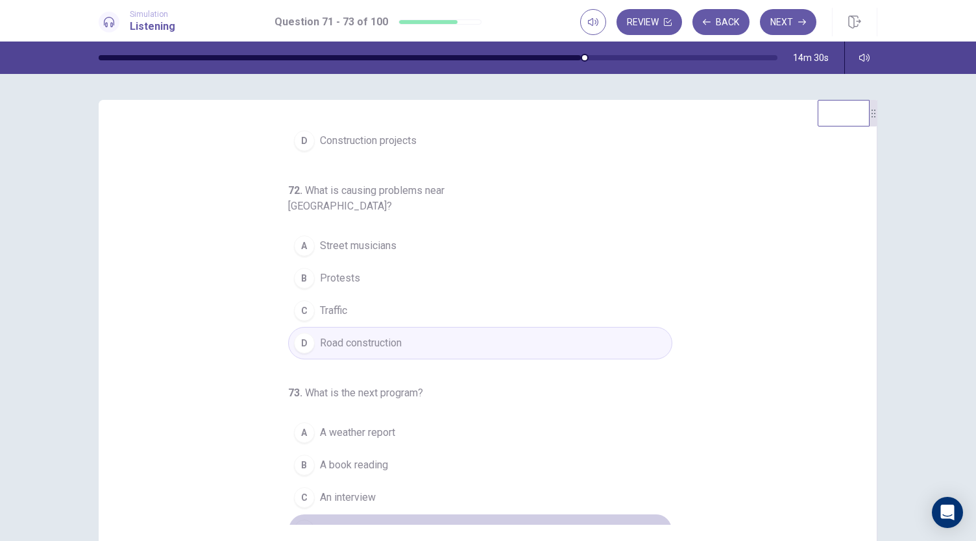
click at [366, 522] on span "A music show" at bounding box center [352, 530] width 64 height 16
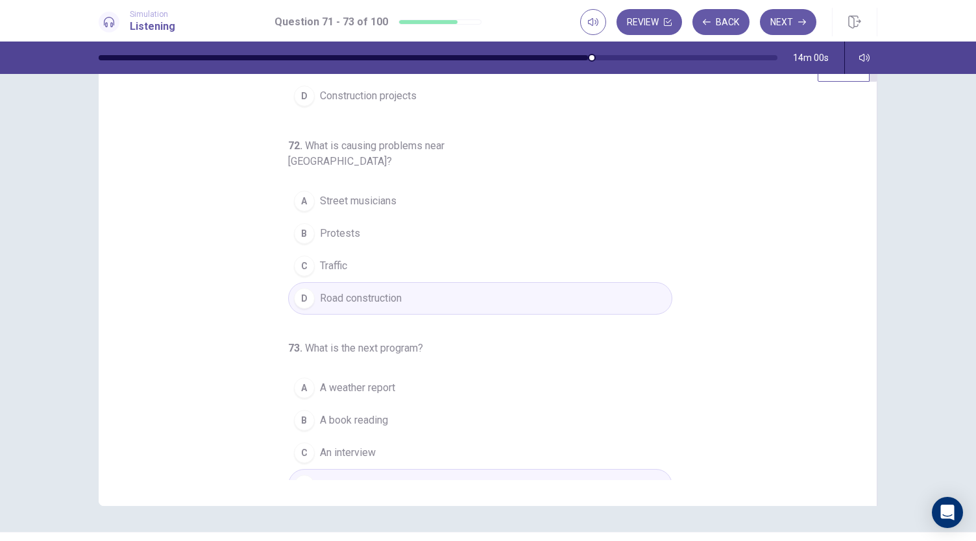
scroll to position [0, 0]
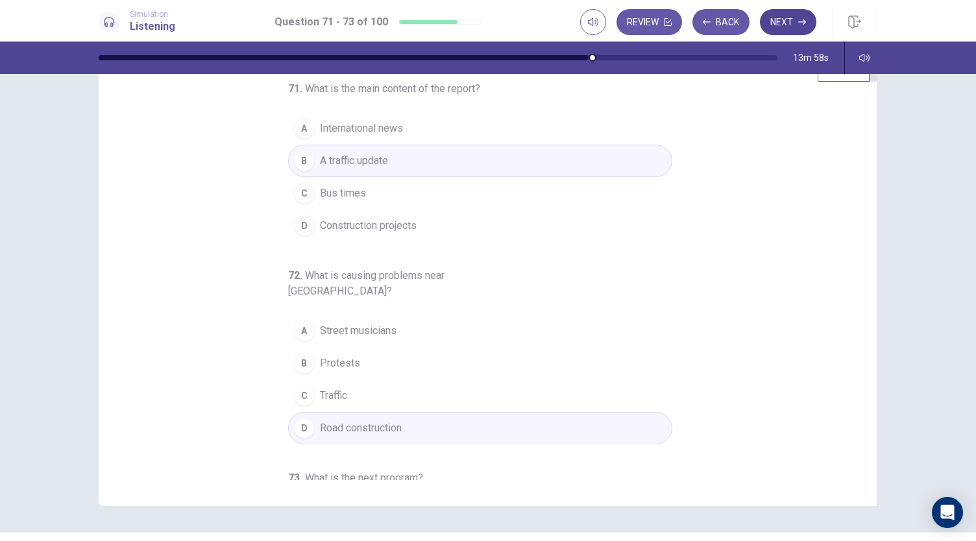
click at [788, 20] on button "Next" at bounding box center [788, 22] width 56 height 26
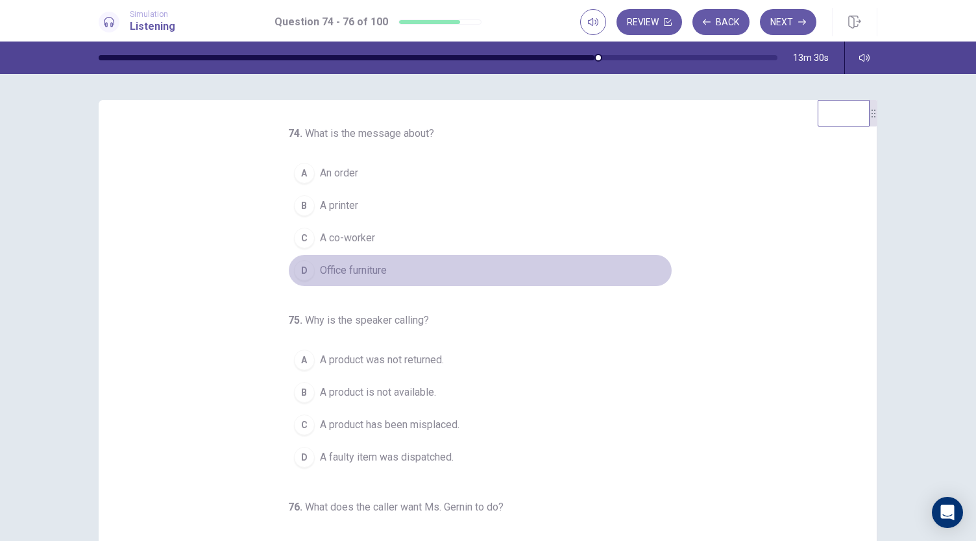
click at [379, 269] on span "Office furniture" at bounding box center [353, 271] width 67 height 16
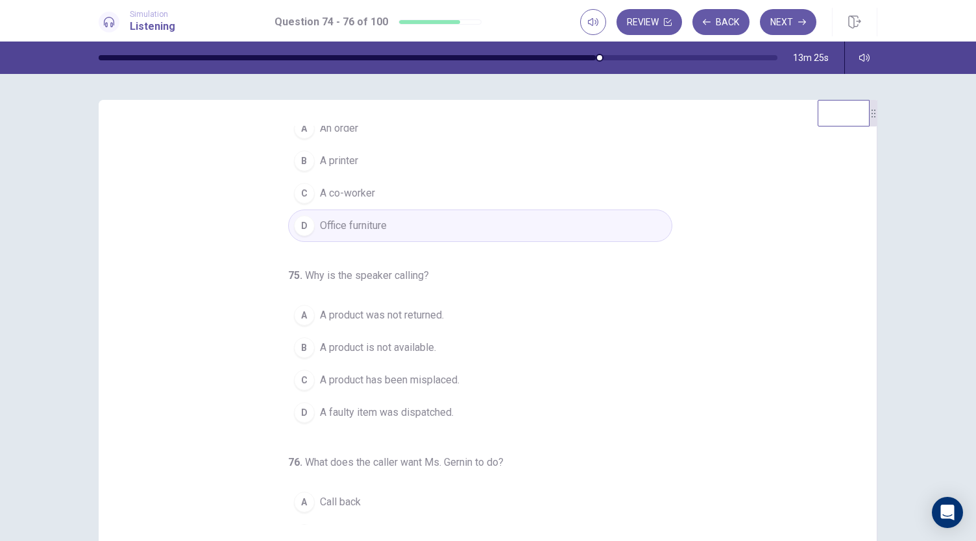
scroll to position [45, 0]
click at [432, 344] on button "B A product is not available." at bounding box center [480, 347] width 384 height 32
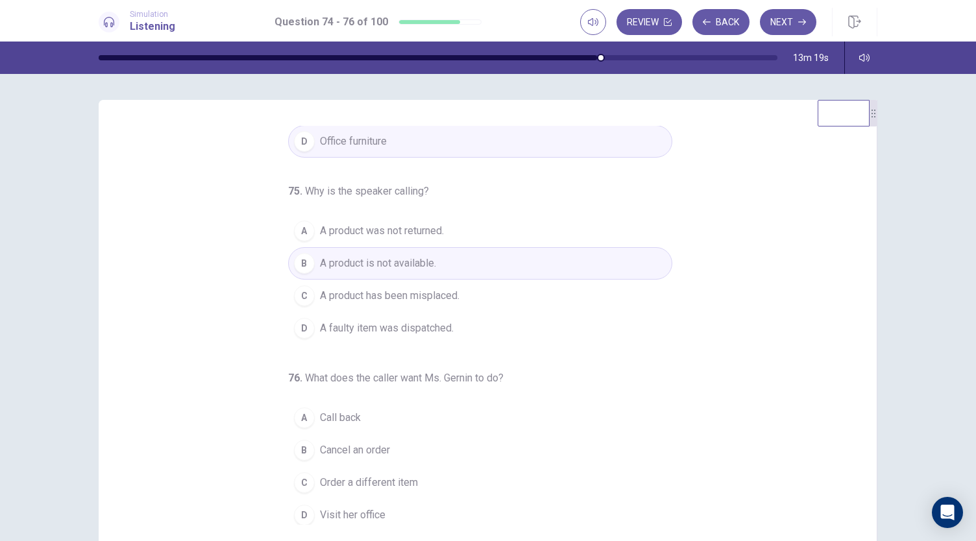
scroll to position [130, 0]
click at [376, 410] on button "A Call back" at bounding box center [480, 417] width 384 height 32
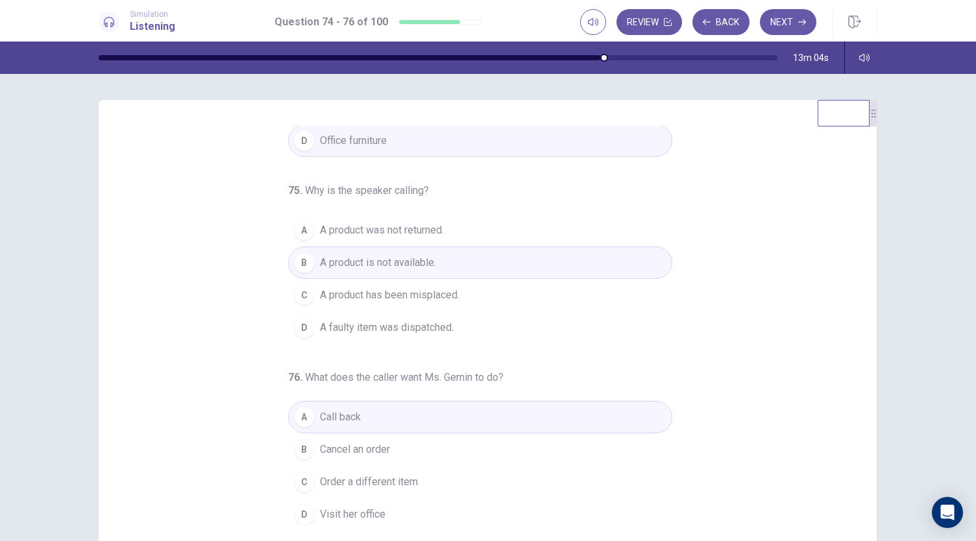
scroll to position [0, 0]
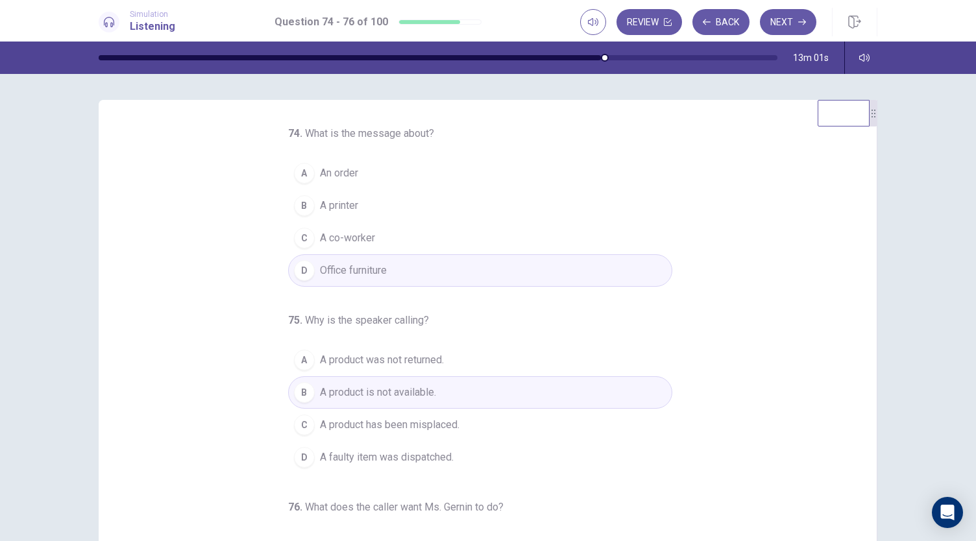
click at [367, 176] on button "A An order" at bounding box center [480, 173] width 384 height 32
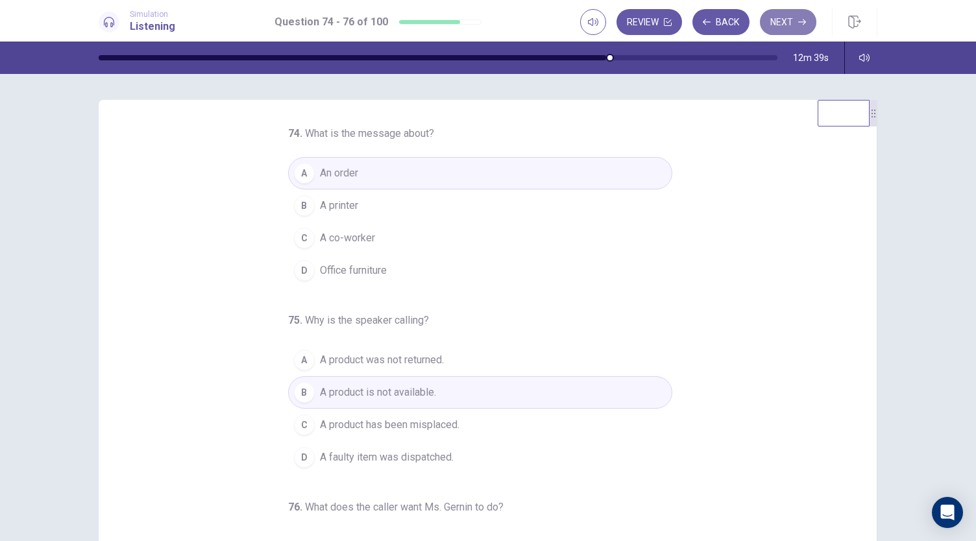
click at [790, 25] on button "Next" at bounding box center [788, 22] width 56 height 26
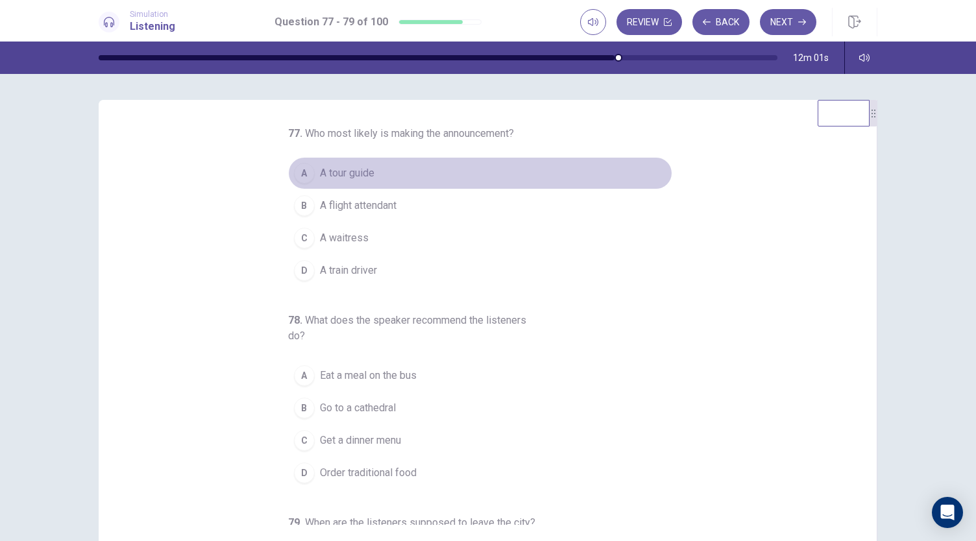
click at [392, 173] on button "A A tour guide" at bounding box center [480, 173] width 384 height 32
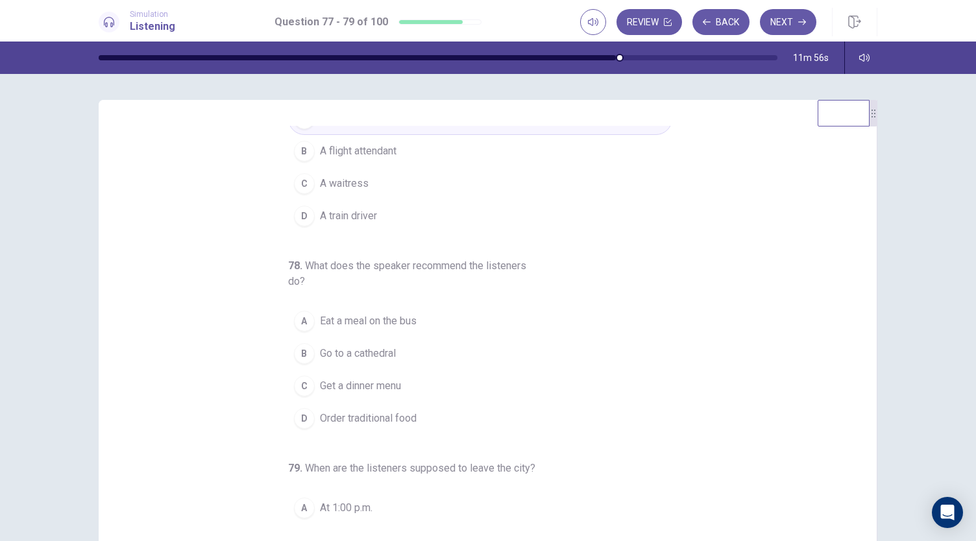
scroll to position [56, 0]
click at [443, 416] on button "D Order traditional food" at bounding box center [480, 417] width 384 height 32
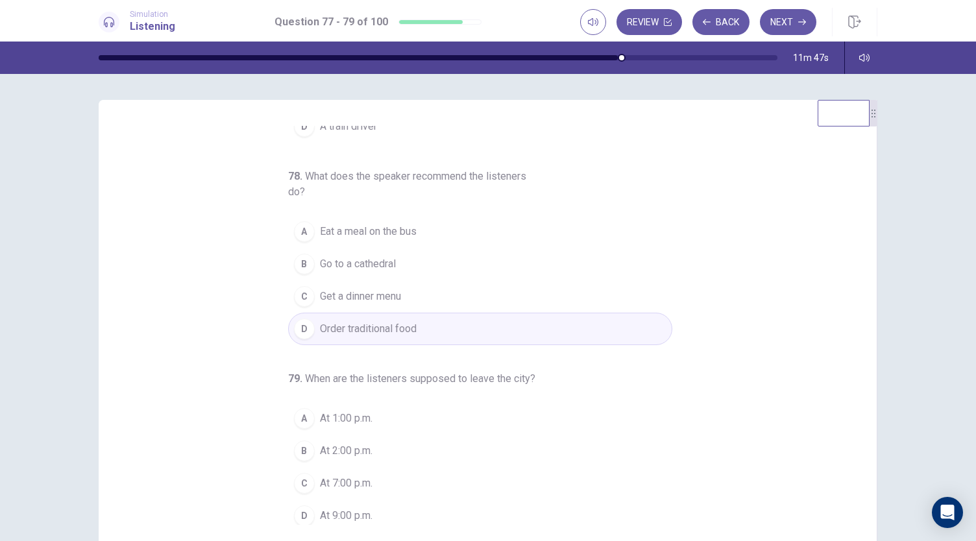
scroll to position [145, 0]
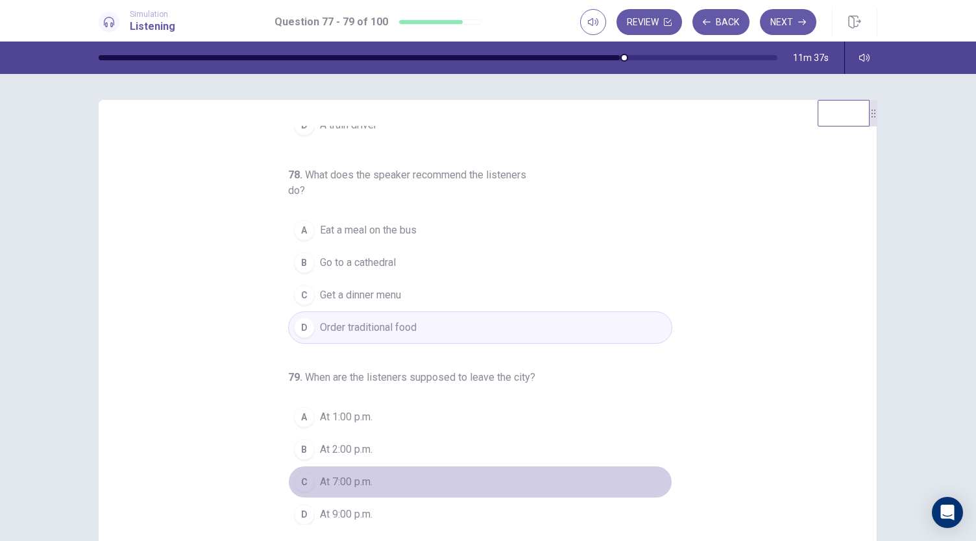
click at [360, 474] on span "At 7:00 p.m." at bounding box center [346, 482] width 53 height 16
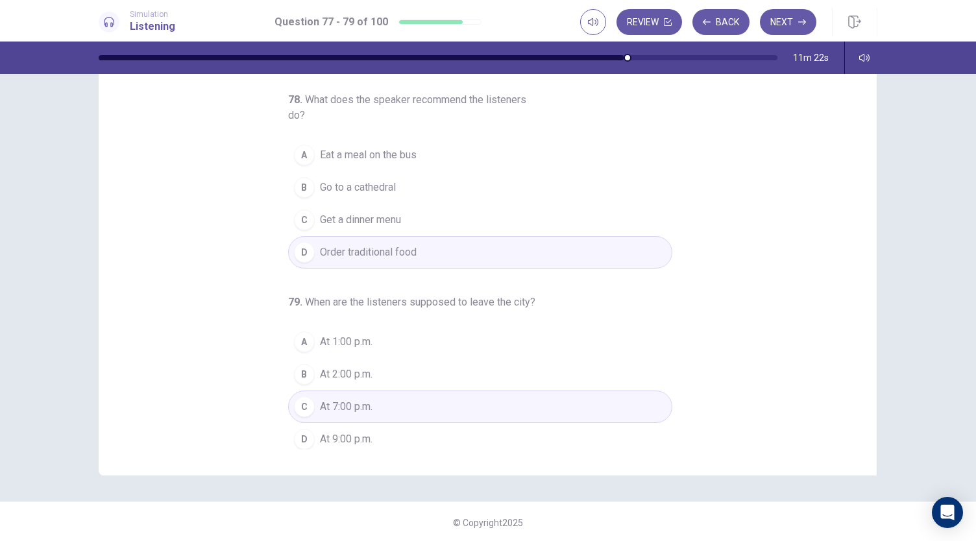
scroll to position [77, 0]
click at [799, 30] on button "Next" at bounding box center [788, 22] width 56 height 26
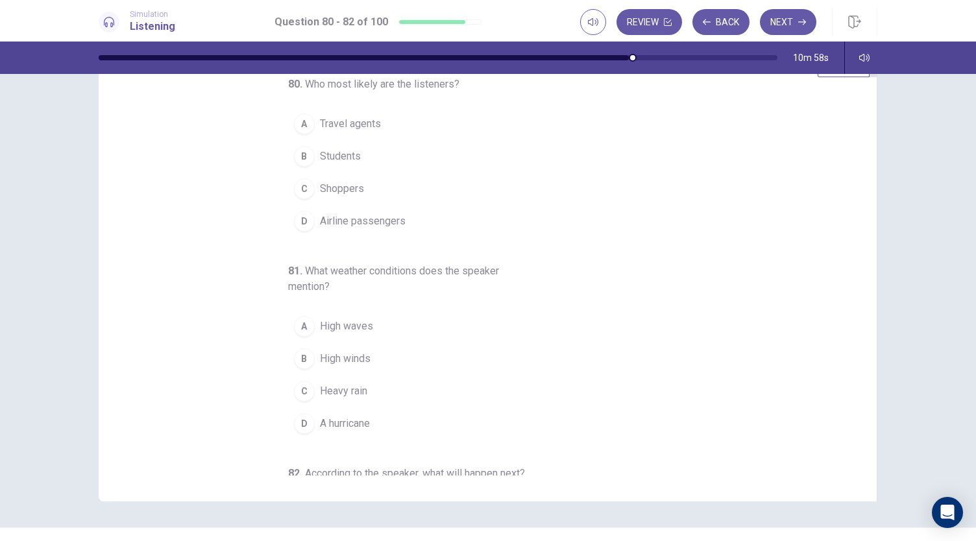
scroll to position [0, 0]
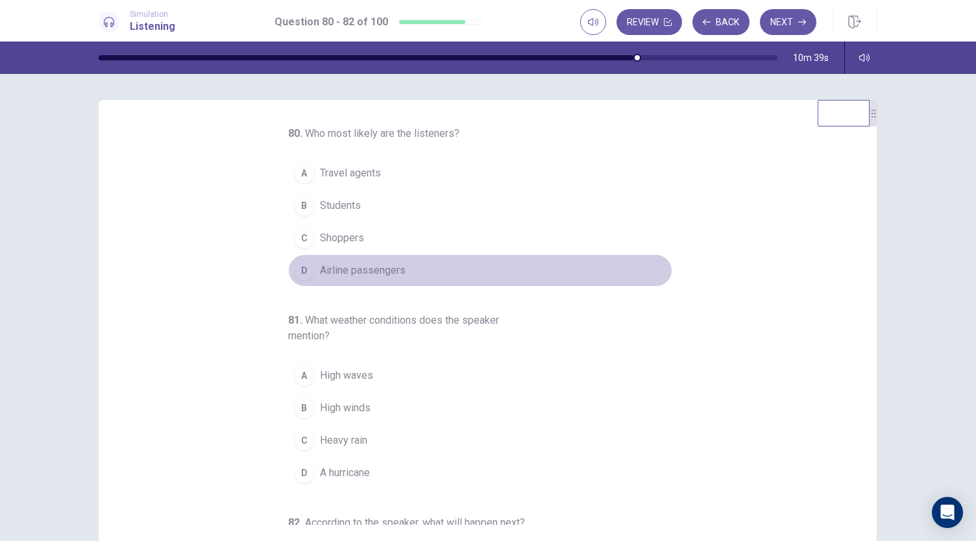
click at [424, 267] on button "D Airline passengers" at bounding box center [480, 270] width 384 height 32
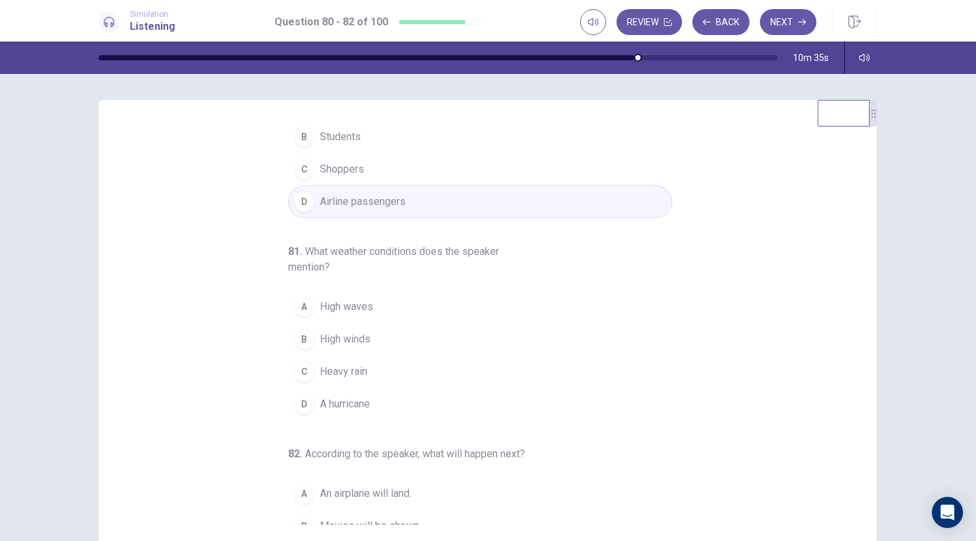
scroll to position [72, 0]
click at [385, 339] on button "B High winds" at bounding box center [480, 336] width 384 height 32
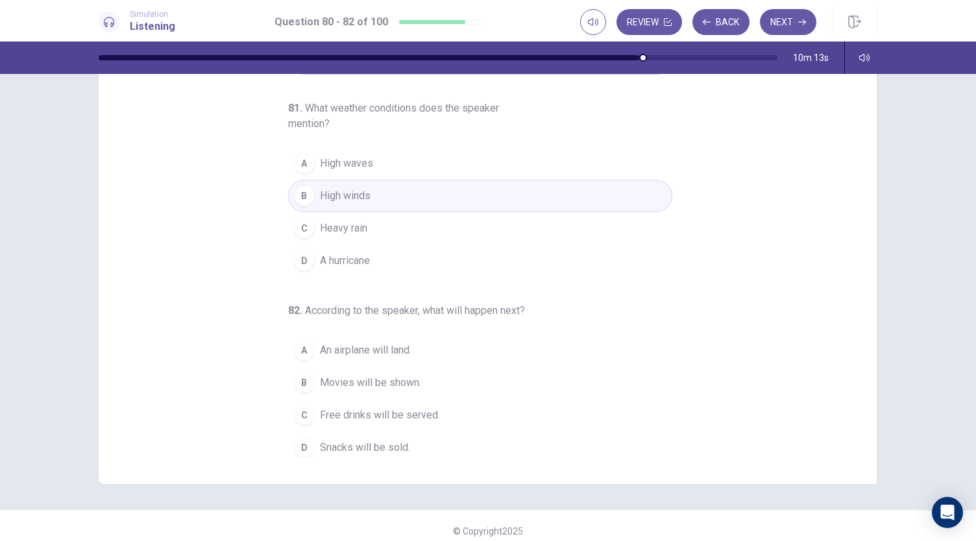
scroll to position [69, 0]
click at [408, 413] on span "Free drinks will be served." at bounding box center [380, 413] width 120 height 16
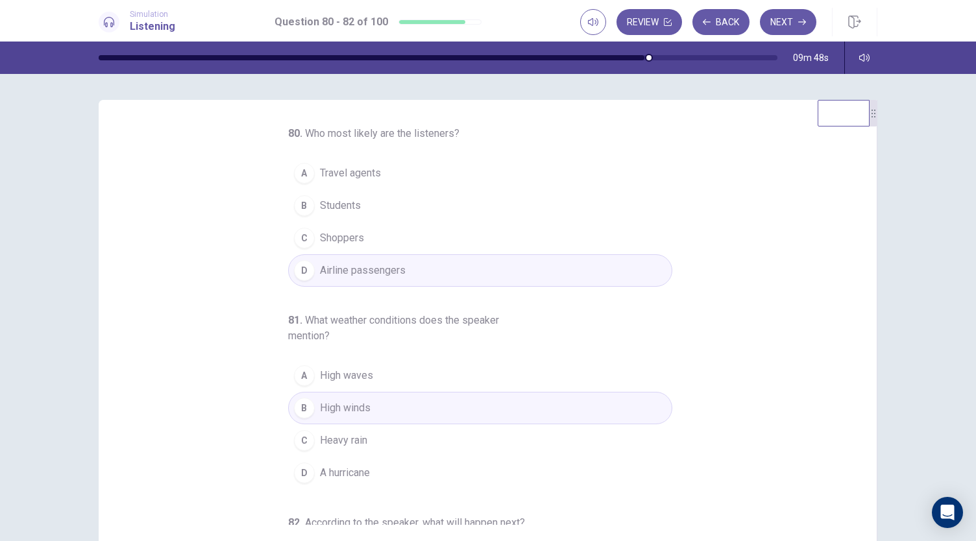
scroll to position [145, 0]
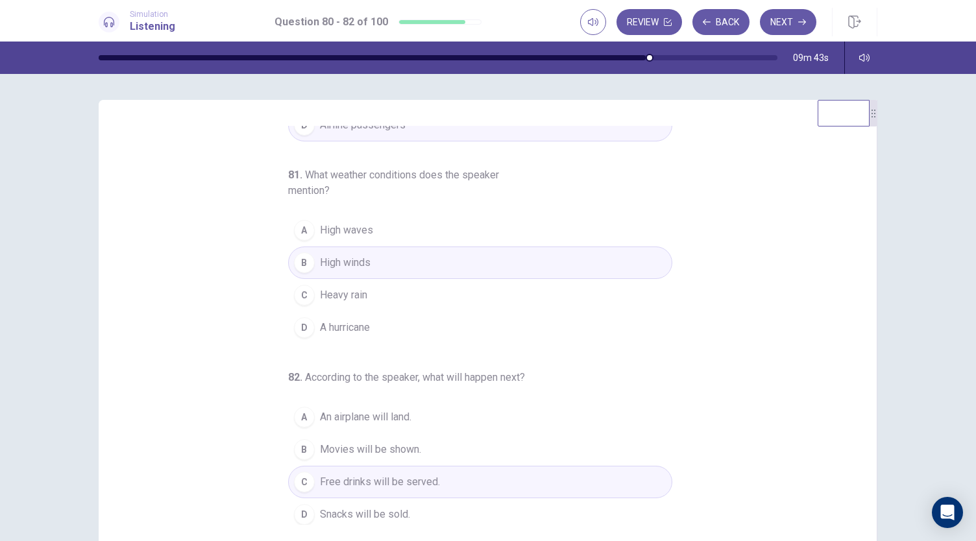
click at [404, 511] on button "D Snacks will be sold." at bounding box center [480, 514] width 384 height 32
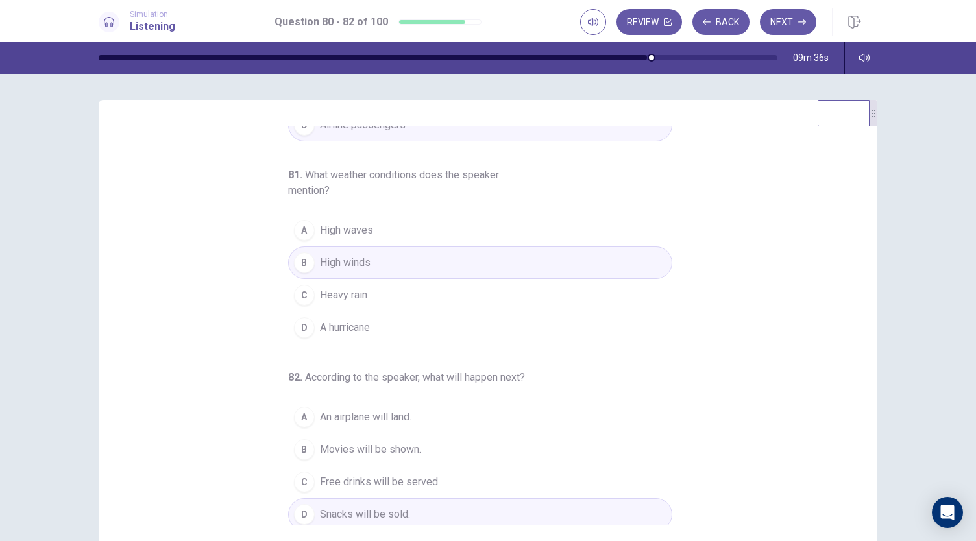
scroll to position [77, 0]
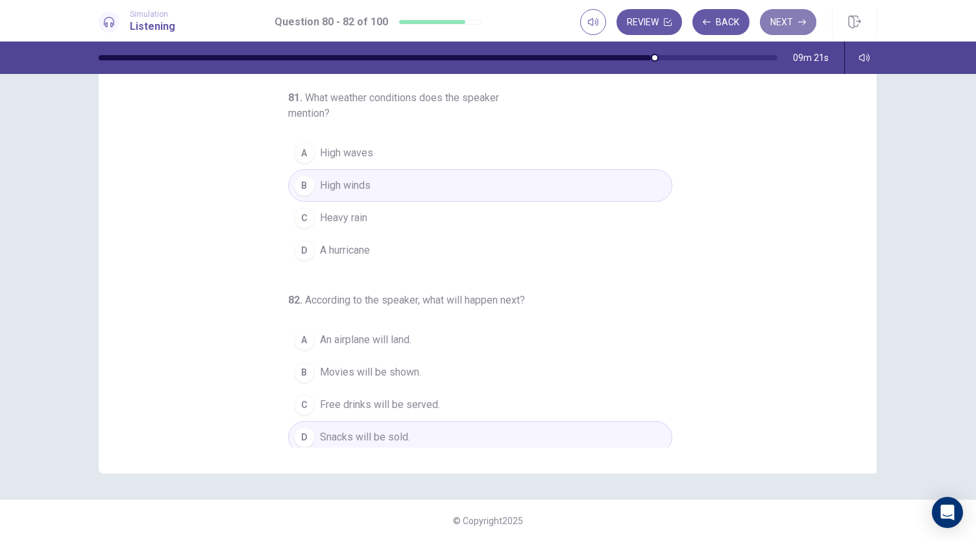
click at [790, 26] on button "Next" at bounding box center [788, 22] width 56 height 26
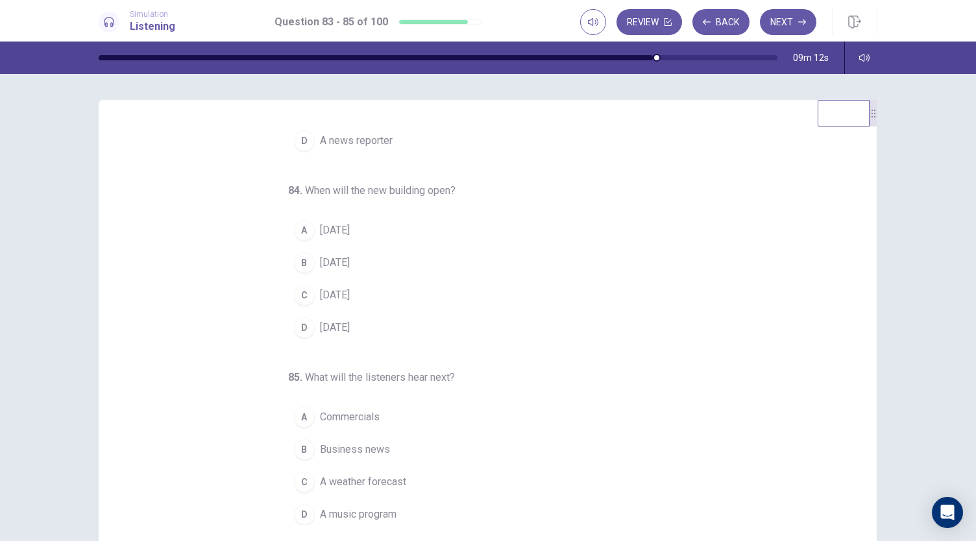
scroll to position [0, 0]
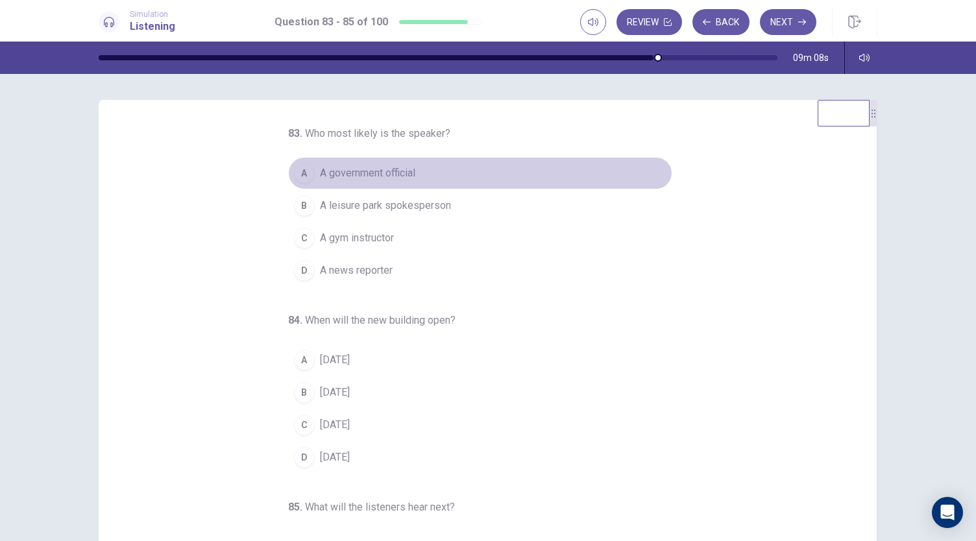
click at [386, 169] on span "A government official" at bounding box center [367, 173] width 95 height 16
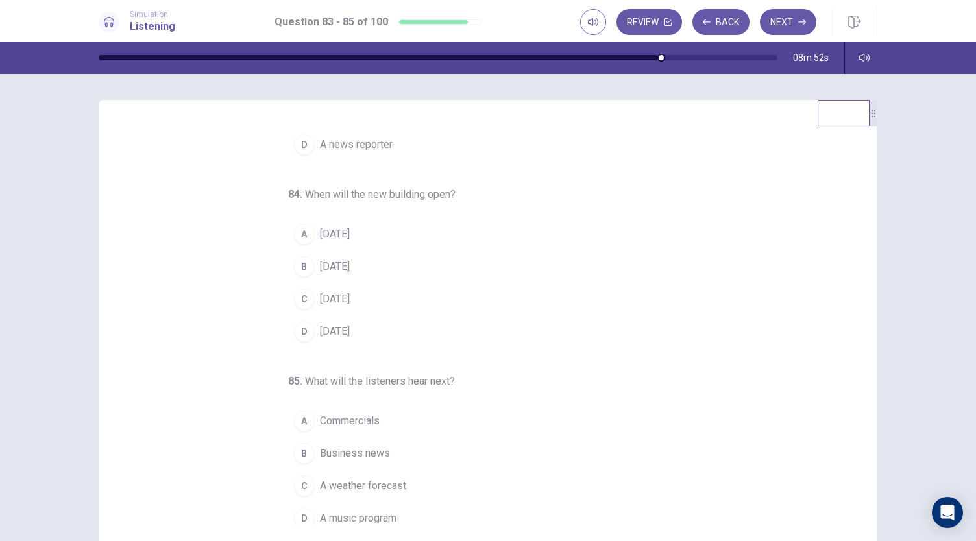
scroll to position [130, 0]
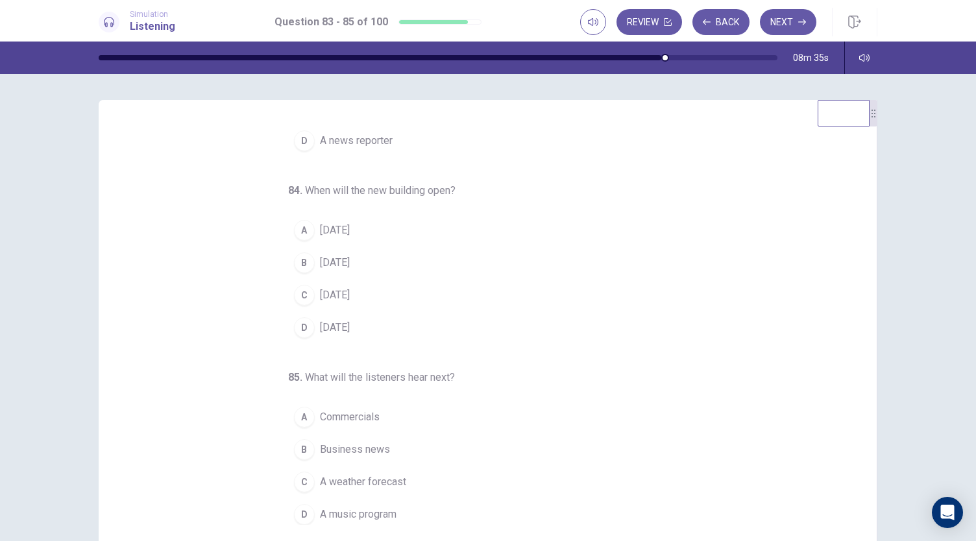
click at [370, 232] on button "A In two years" at bounding box center [480, 230] width 384 height 32
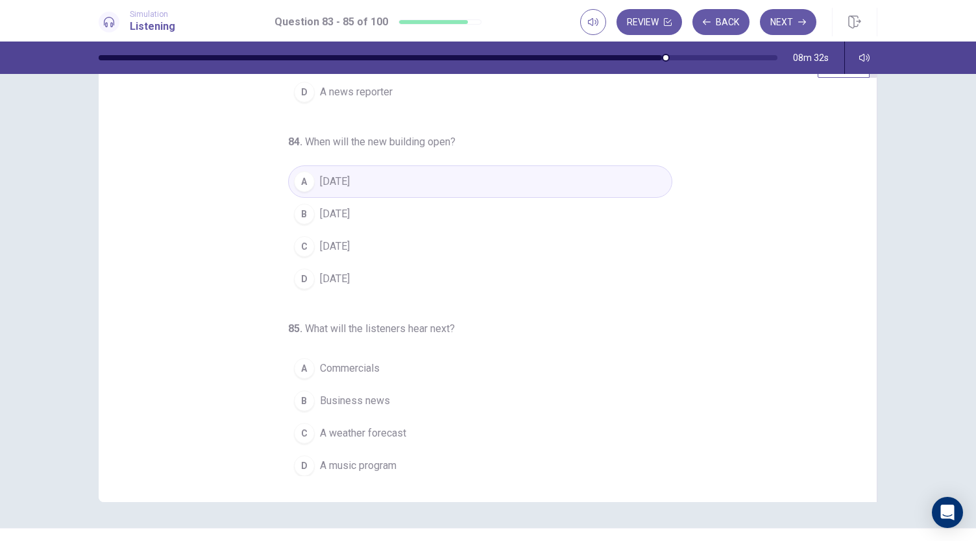
scroll to position [54, 0]
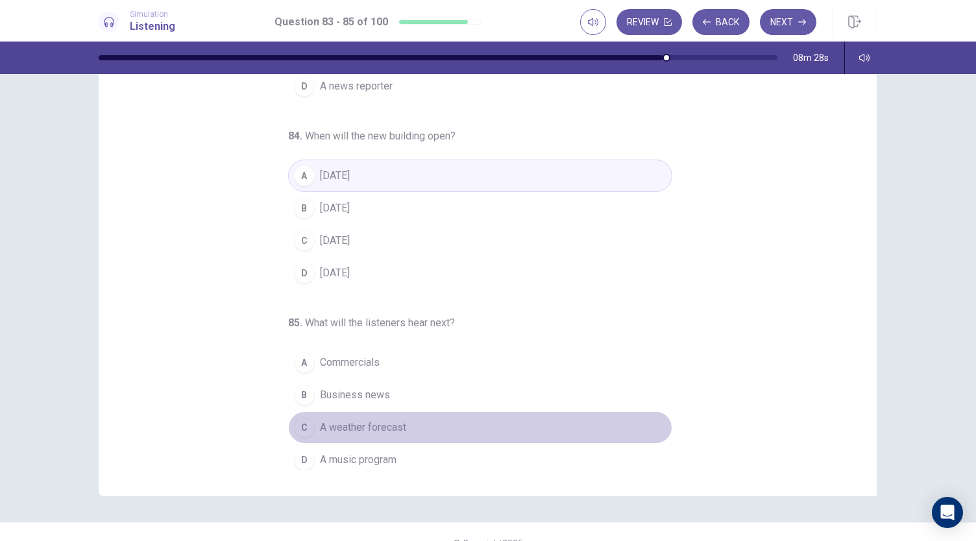
click at [381, 430] on span "A weather forecast" at bounding box center [363, 428] width 86 height 16
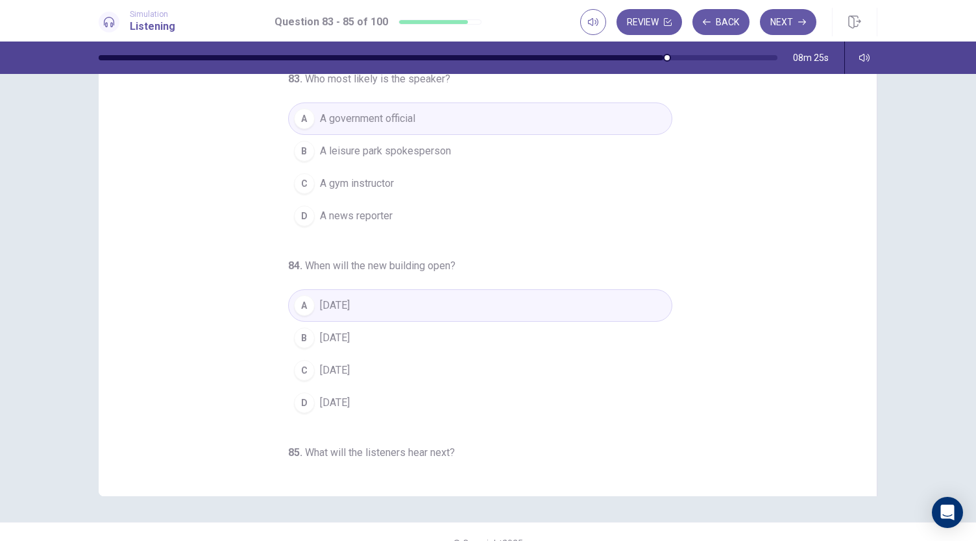
scroll to position [0, 0]
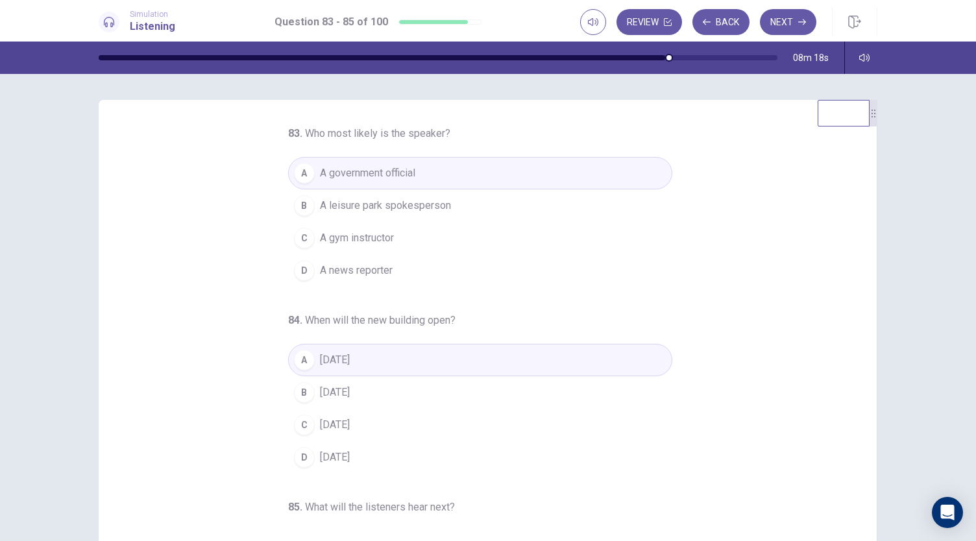
click at [374, 265] on span "A news reporter" at bounding box center [356, 271] width 73 height 16
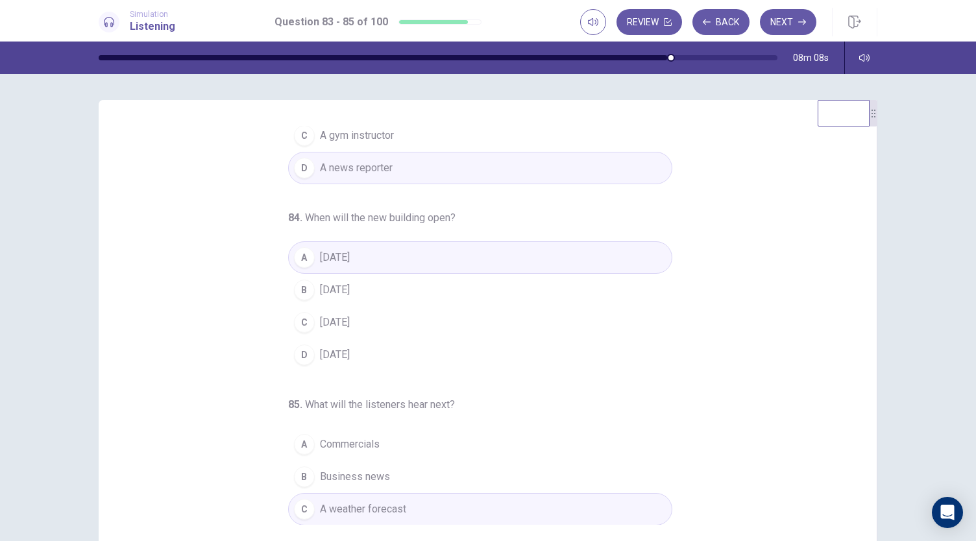
scroll to position [130, 0]
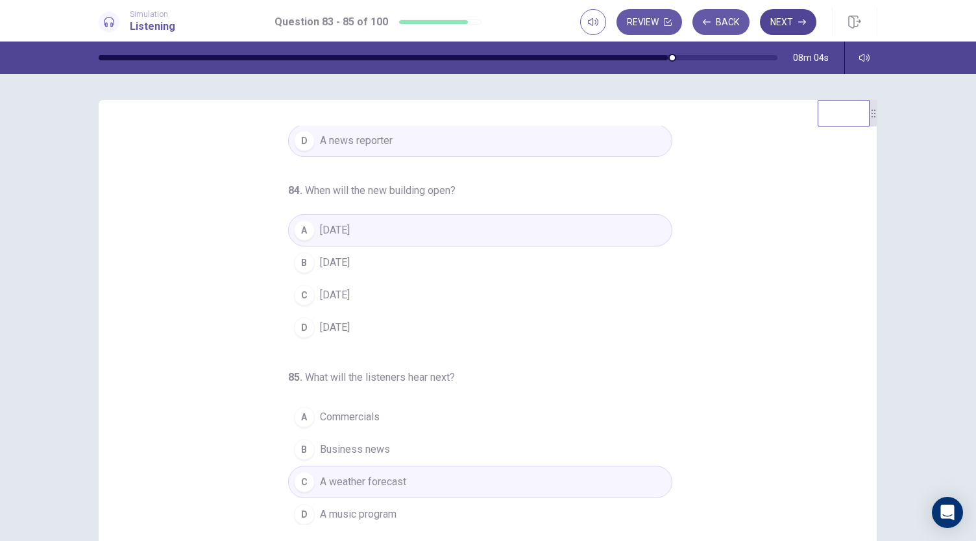
click at [775, 31] on button "Next" at bounding box center [788, 22] width 56 height 26
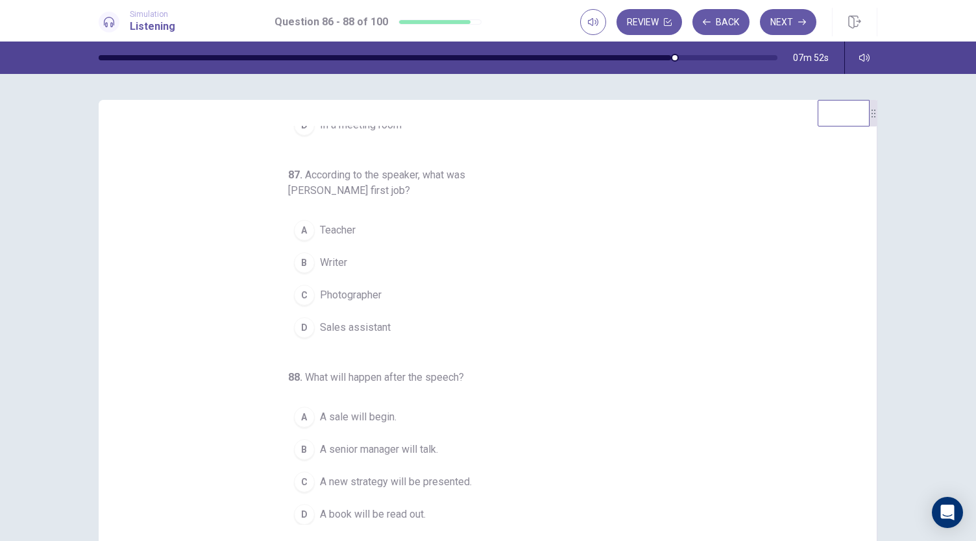
scroll to position [0, 0]
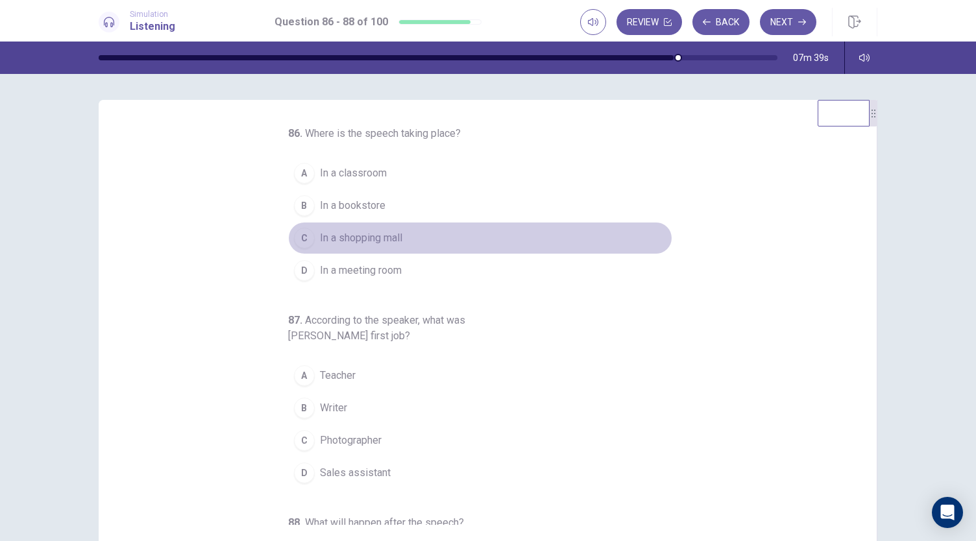
click at [400, 232] on button "C In a shopping mall" at bounding box center [480, 238] width 384 height 32
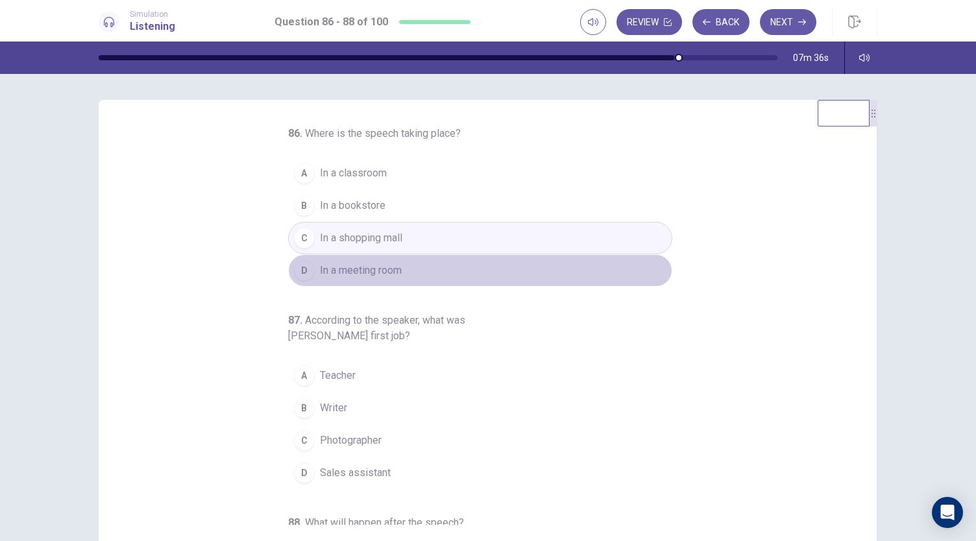
click at [413, 259] on button "D In a meeting room" at bounding box center [480, 270] width 384 height 32
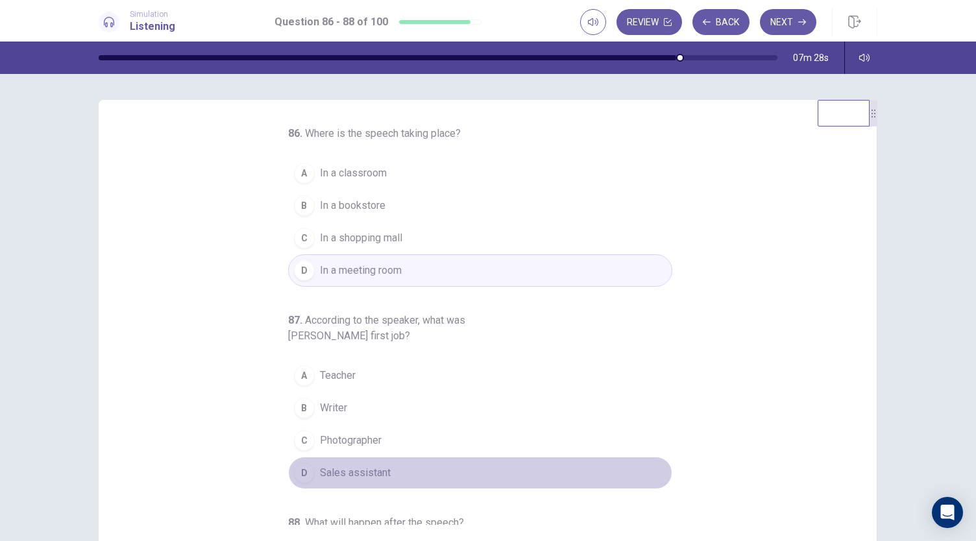
click at [393, 464] on button "D Sales assistant" at bounding box center [480, 473] width 384 height 32
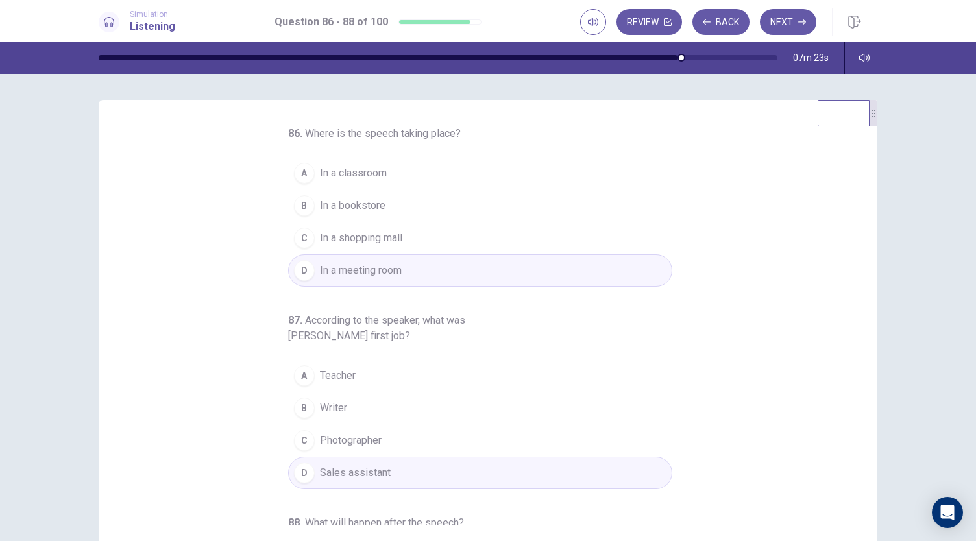
click at [411, 378] on button "A Teacher" at bounding box center [480, 375] width 384 height 32
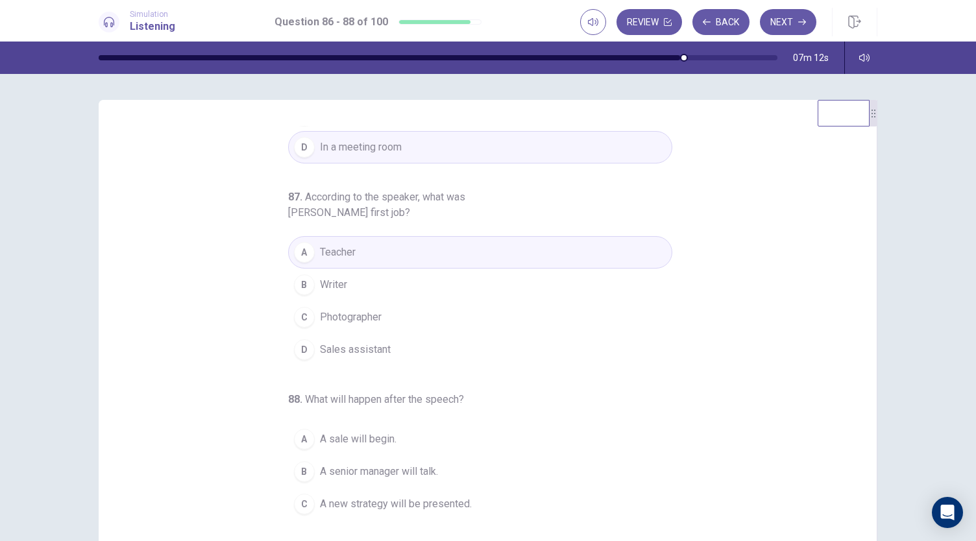
scroll to position [145, 0]
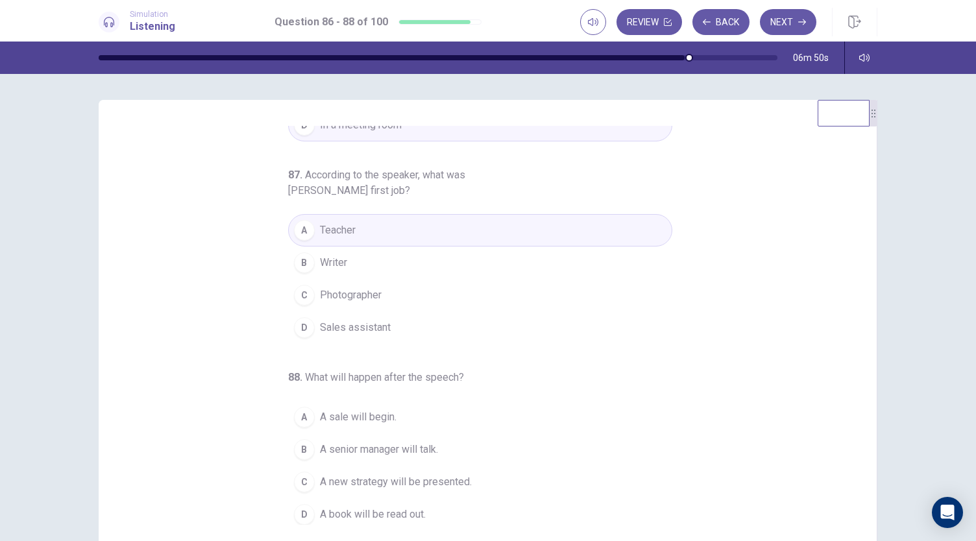
click at [404, 450] on span "A senior manager will talk." at bounding box center [379, 450] width 118 height 16
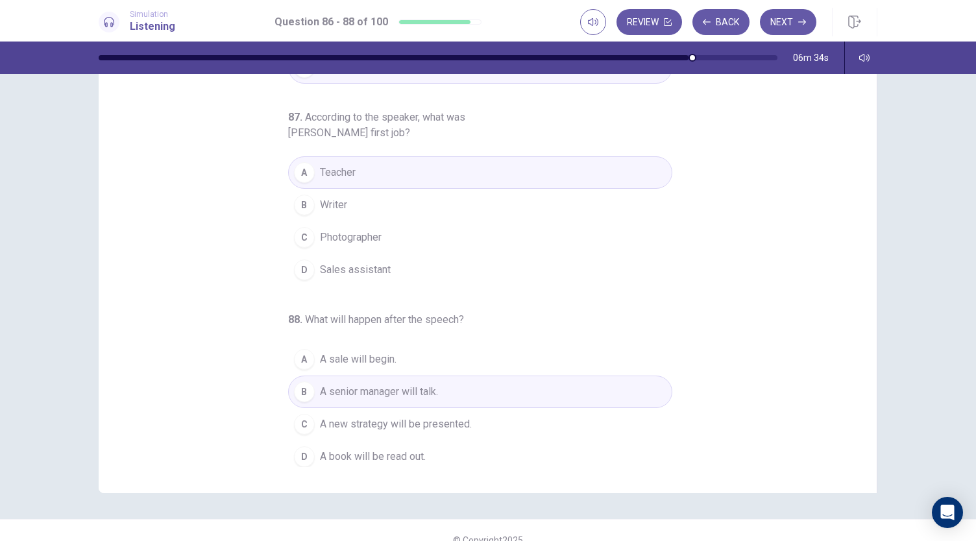
scroll to position [77, 0]
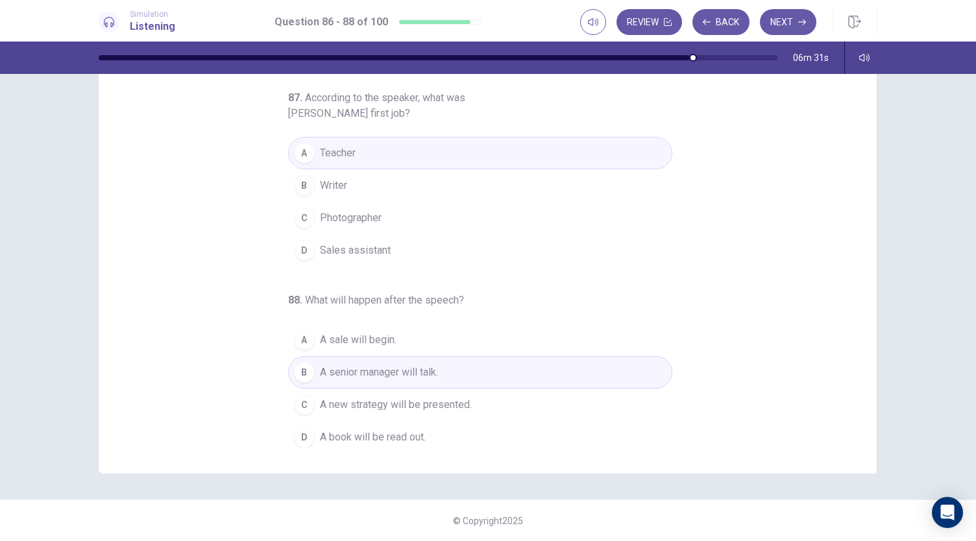
click at [471, 397] on button "C A new strategy will be presented." at bounding box center [480, 405] width 384 height 32
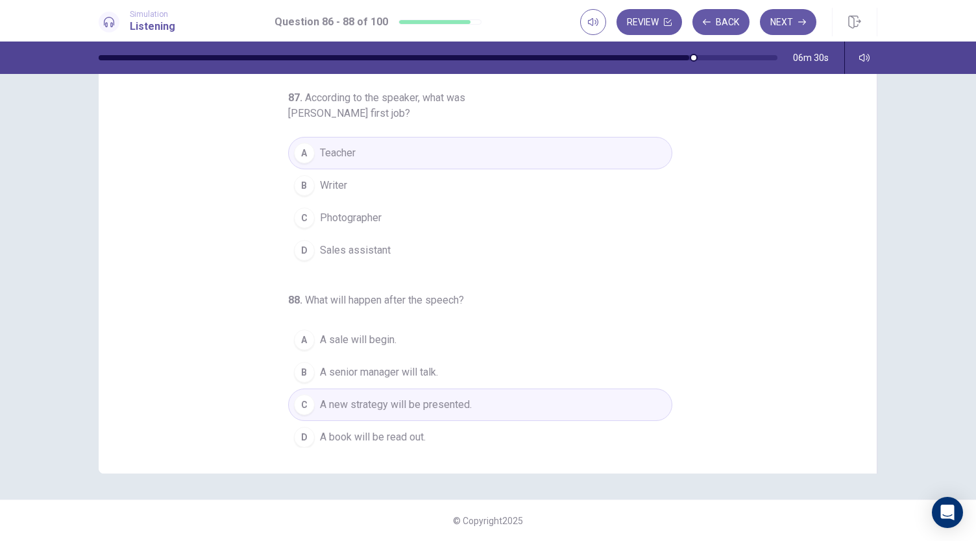
scroll to position [0, 0]
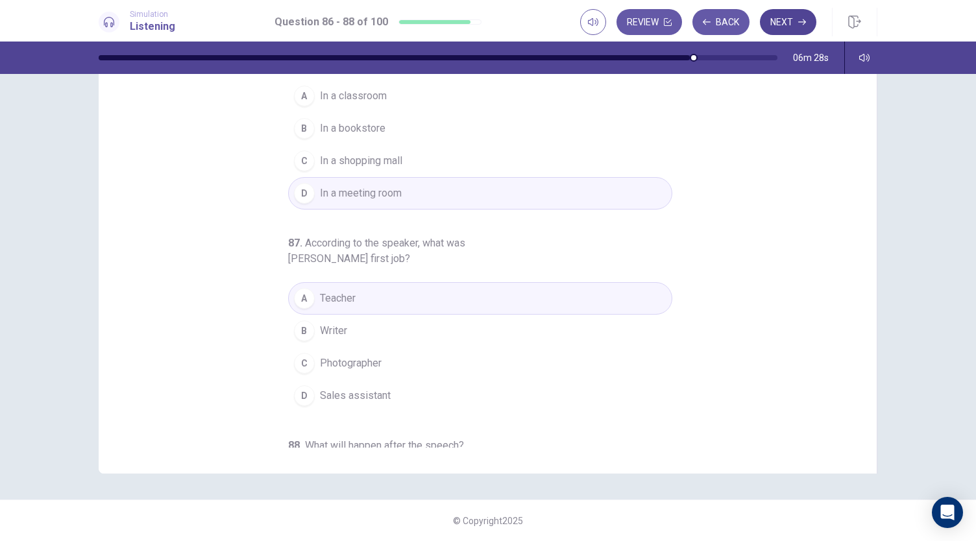
click at [792, 15] on button "Next" at bounding box center [788, 22] width 56 height 26
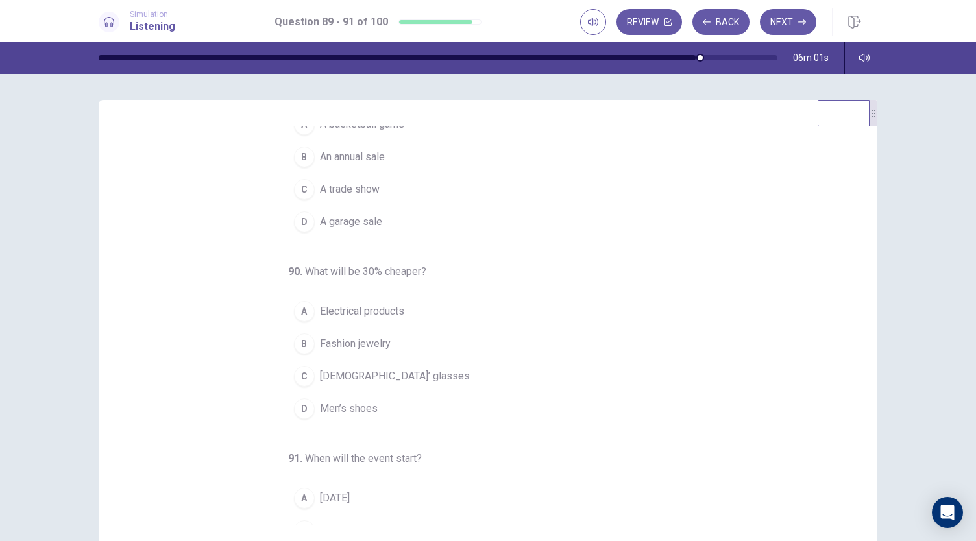
scroll to position [54, 0]
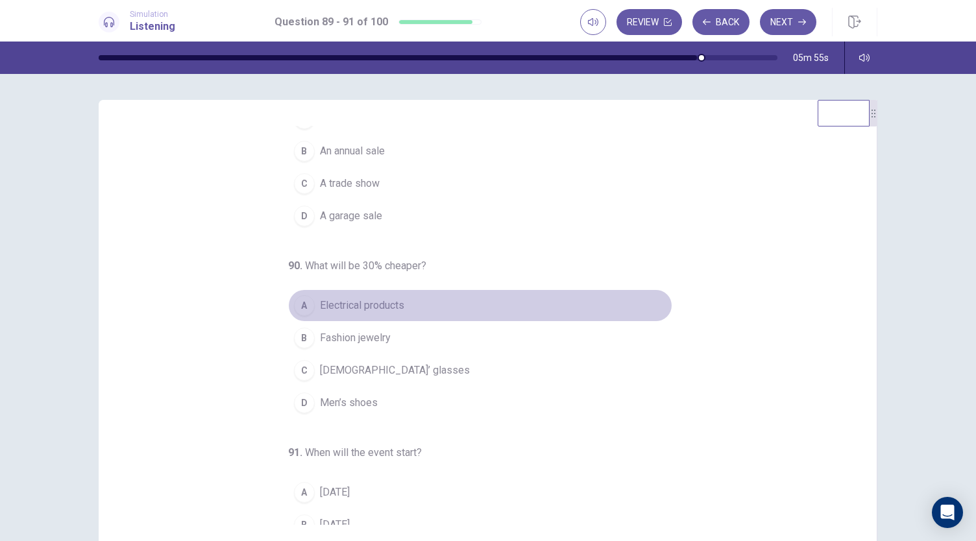
click at [393, 306] on span "Electrical products" at bounding box center [362, 306] width 84 height 16
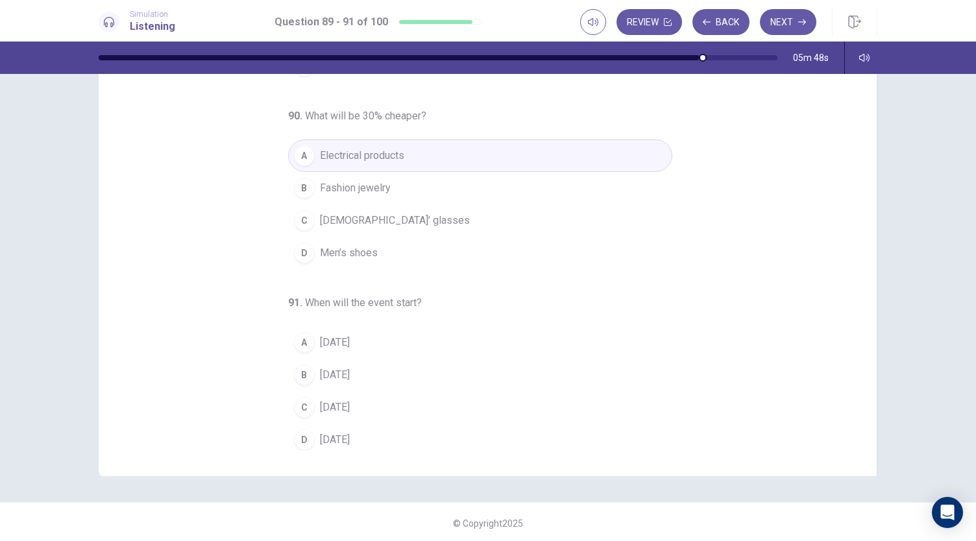
scroll to position [77, 0]
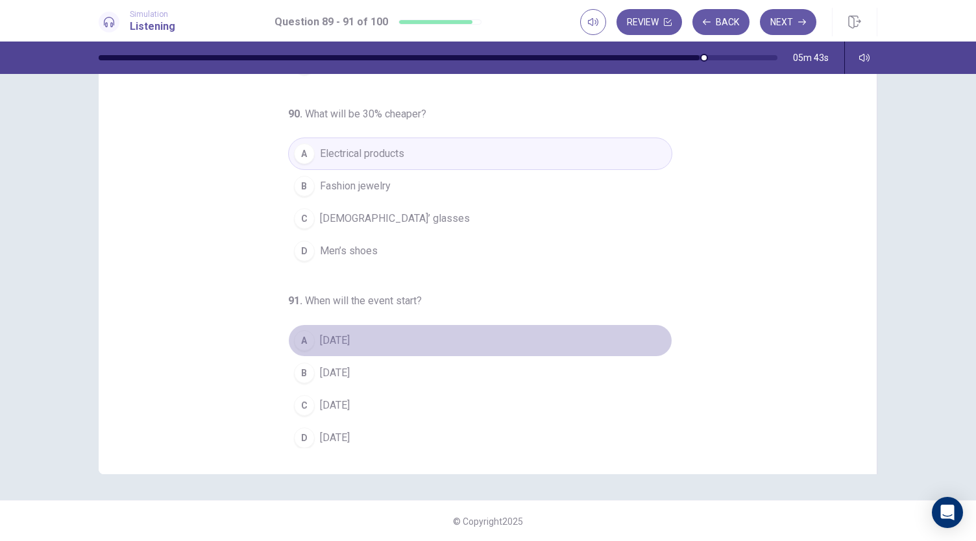
click at [385, 340] on button "A On Thursday" at bounding box center [480, 340] width 384 height 32
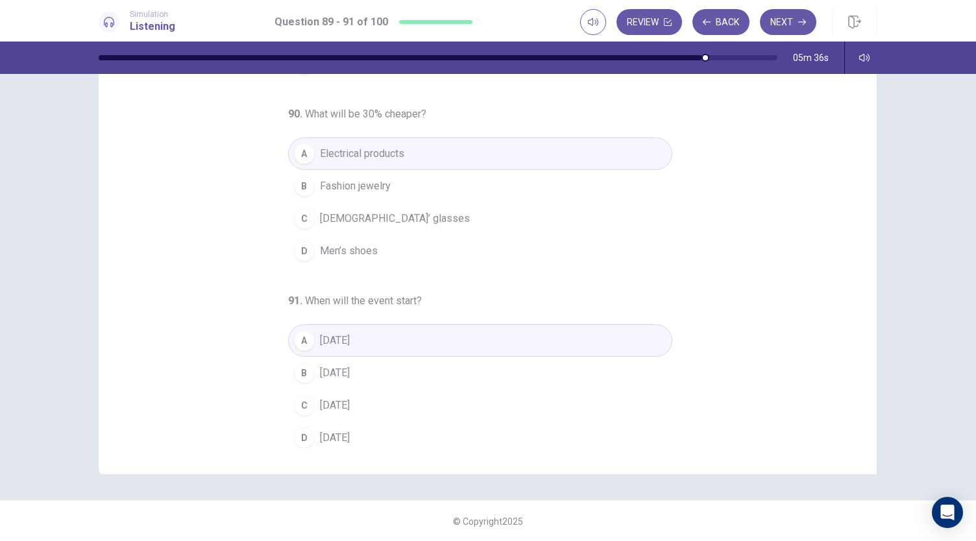
click at [398, 369] on button "B On Friday" at bounding box center [480, 373] width 384 height 32
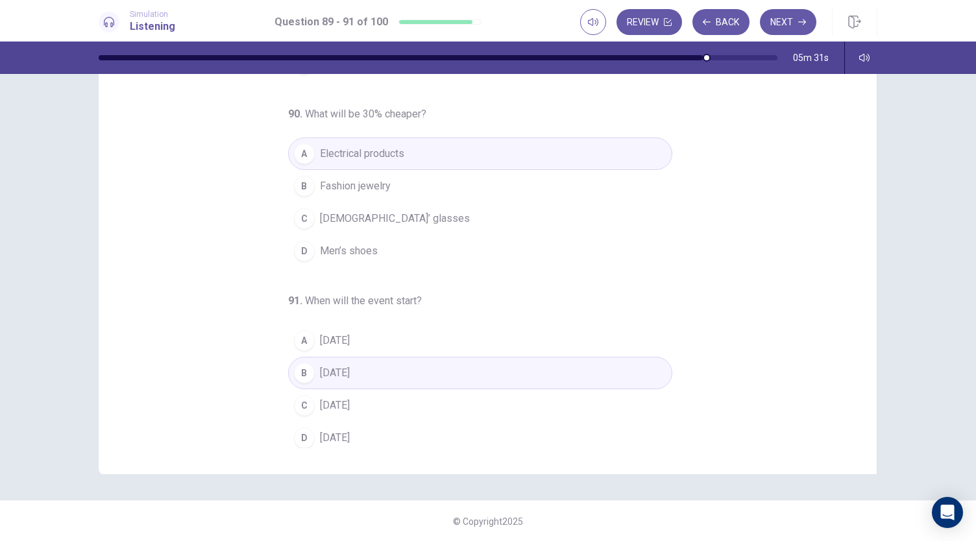
click at [368, 429] on button "D On Sunday" at bounding box center [480, 438] width 384 height 32
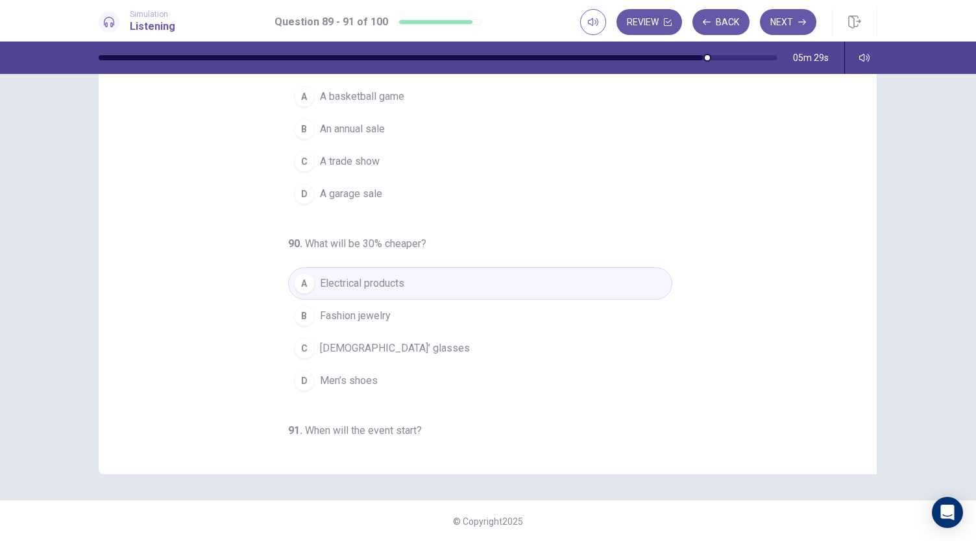
scroll to position [0, 0]
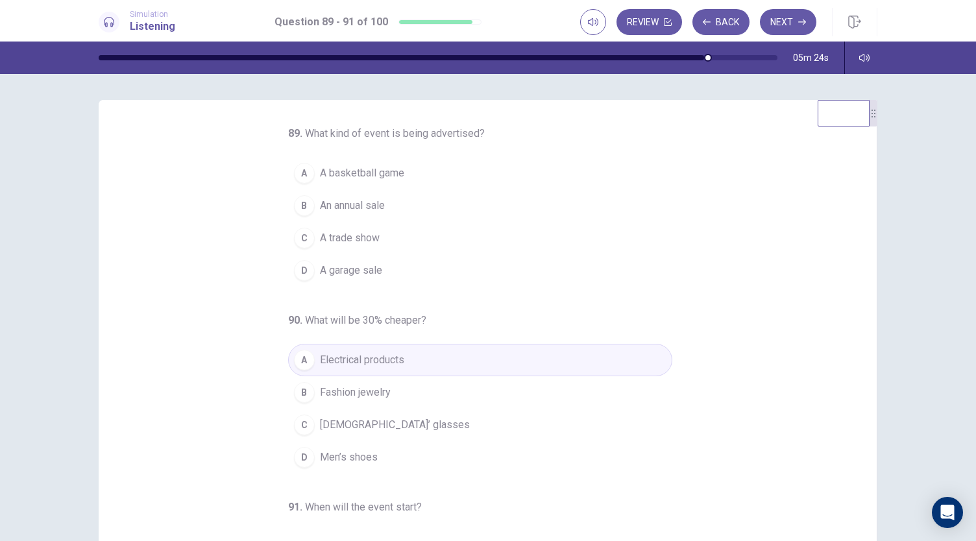
click at [385, 210] on button "B An annual sale" at bounding box center [480, 205] width 384 height 32
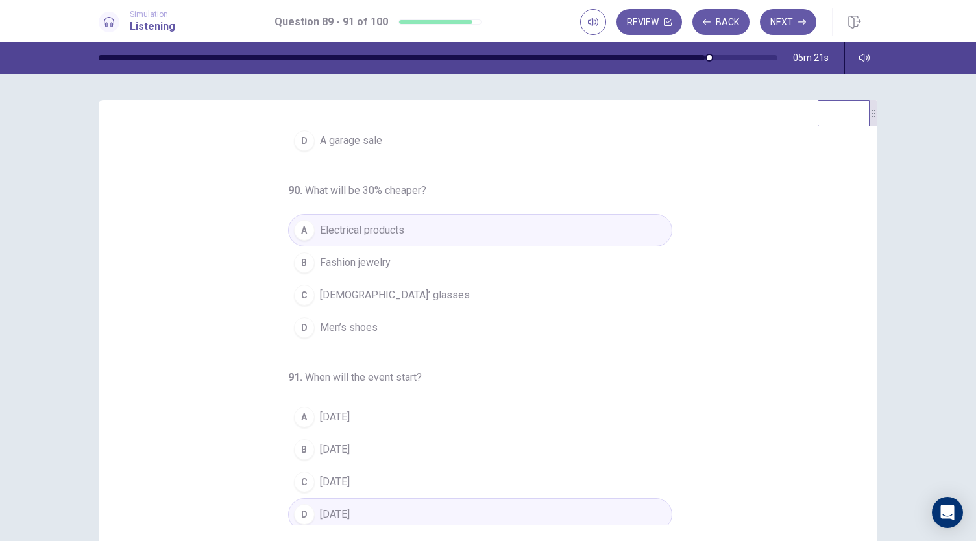
scroll to position [77, 0]
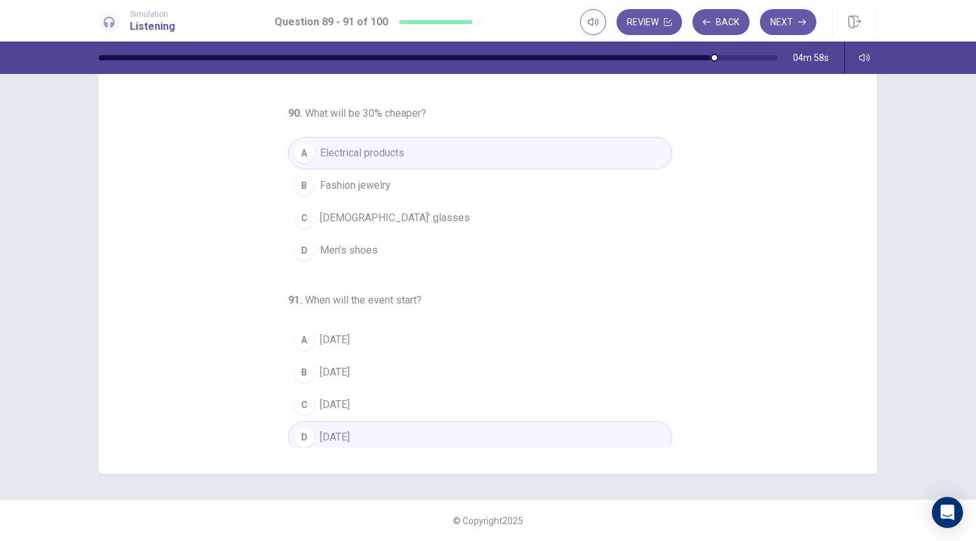
click at [357, 362] on button "B On Friday" at bounding box center [480, 372] width 384 height 32
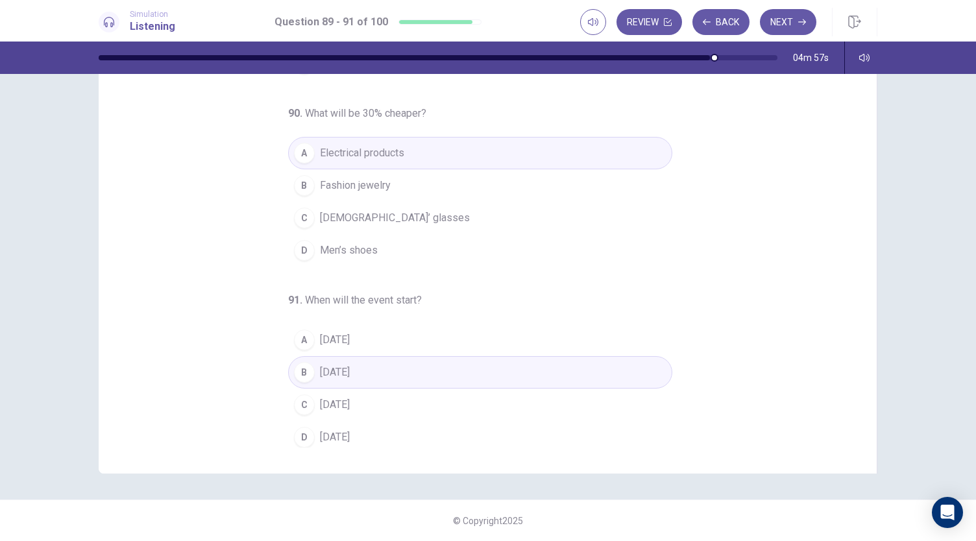
scroll to position [0, 0]
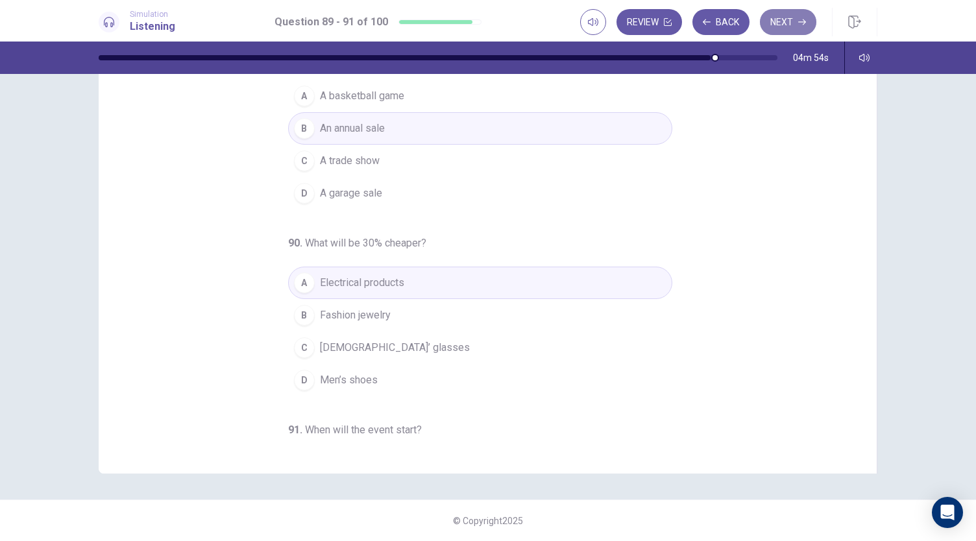
click at [785, 18] on button "Next" at bounding box center [788, 22] width 56 height 26
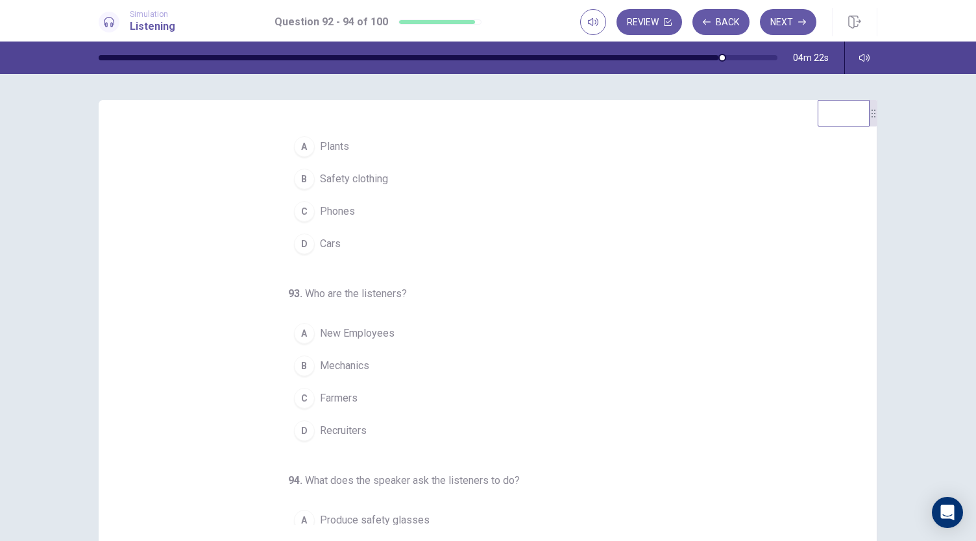
scroll to position [30, 0]
click at [385, 335] on span "New Employees" at bounding box center [357, 330] width 75 height 16
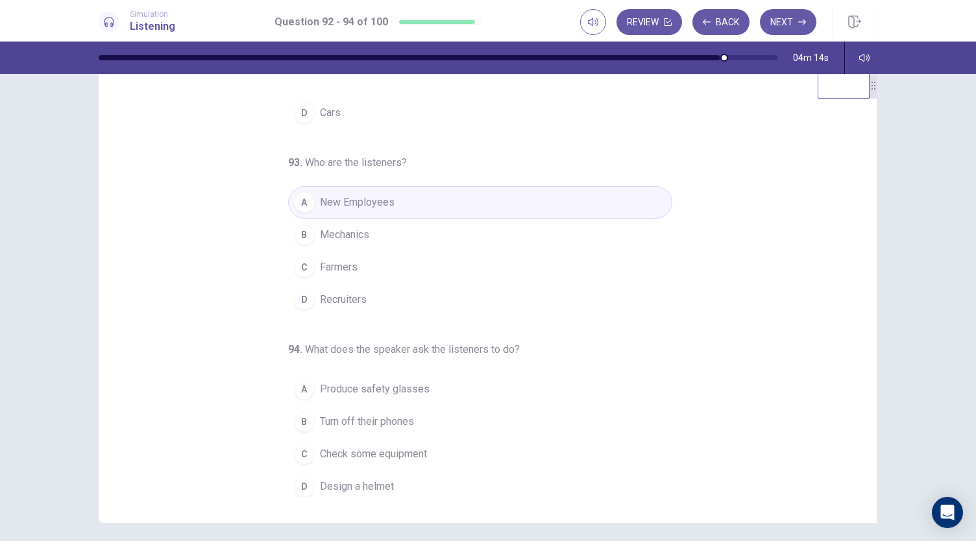
scroll to position [33, 0]
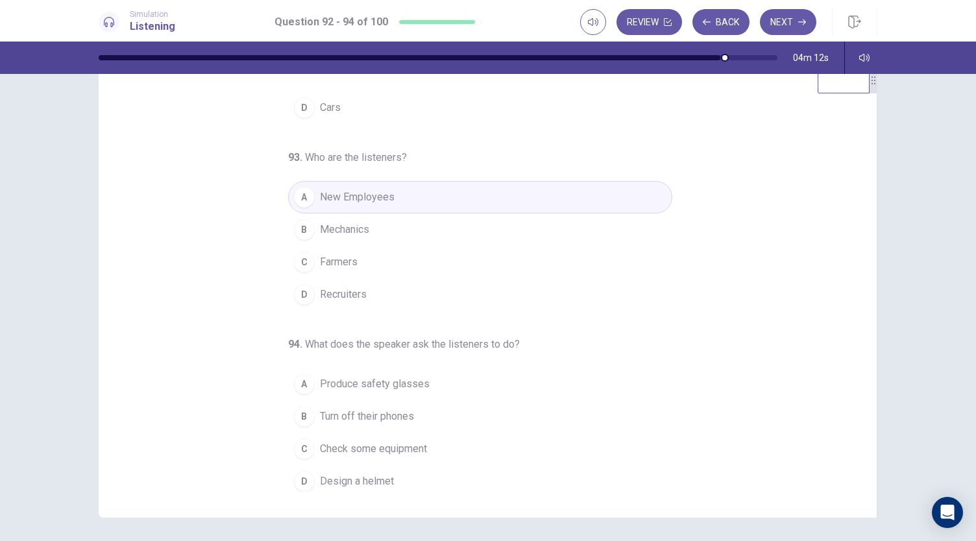
click at [410, 412] on button "B Turn off their phones" at bounding box center [480, 416] width 384 height 32
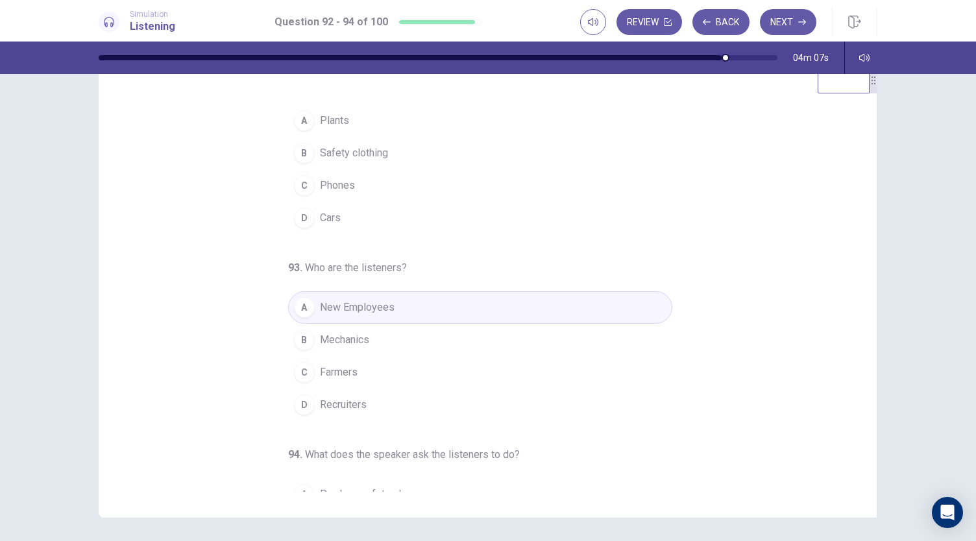
scroll to position [0, 0]
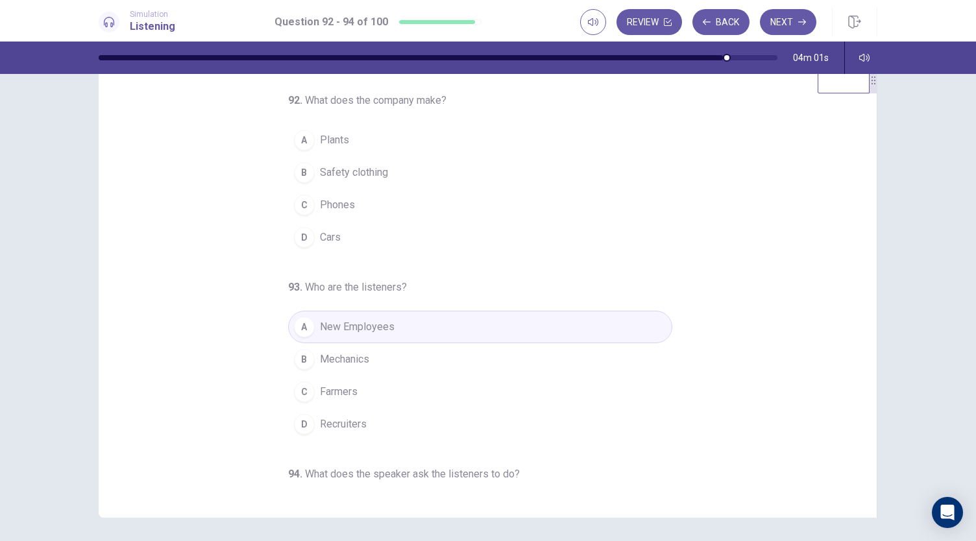
click at [320, 243] on span "Cars" at bounding box center [330, 238] width 21 height 16
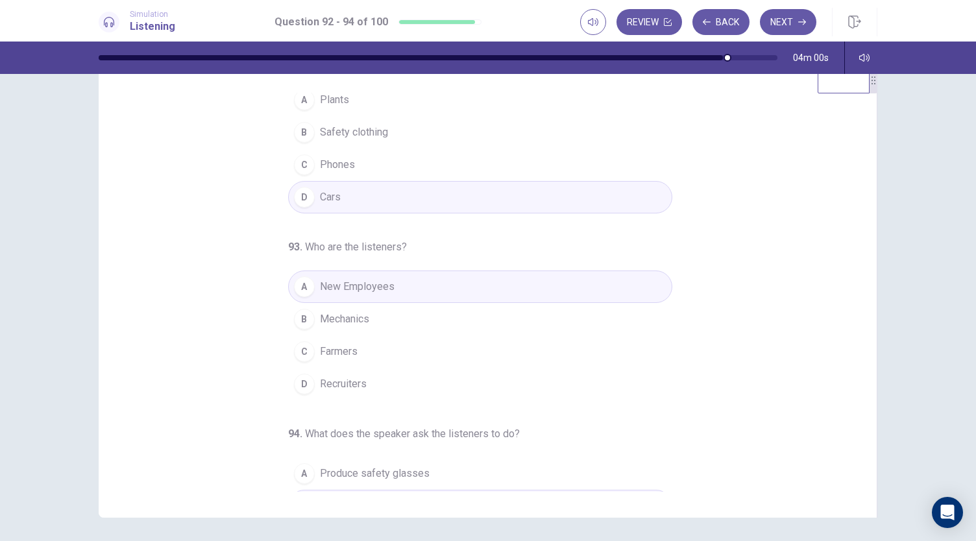
scroll to position [41, 0]
click at [796, 16] on button "Next" at bounding box center [788, 22] width 56 height 26
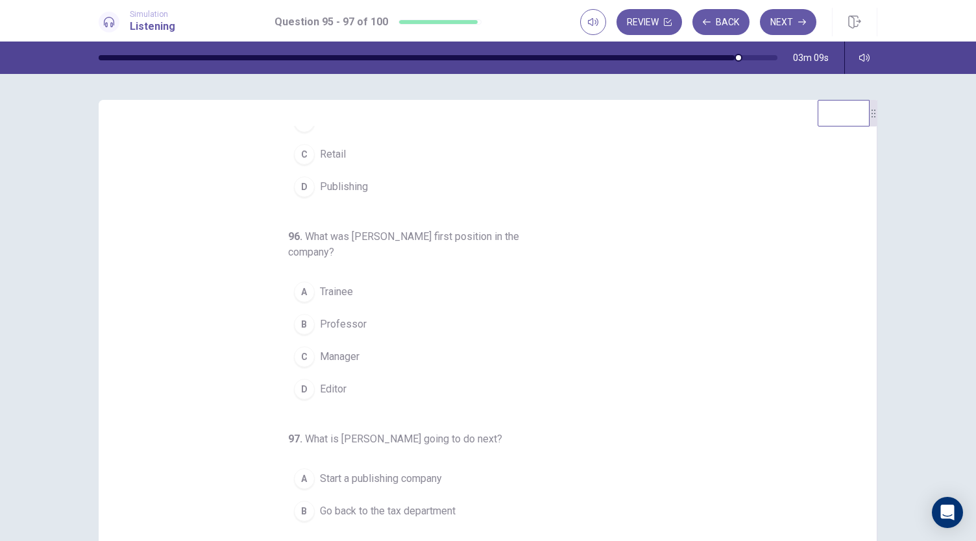
scroll to position [85, 0]
click at [348, 289] on button "A Trainee" at bounding box center [480, 290] width 384 height 32
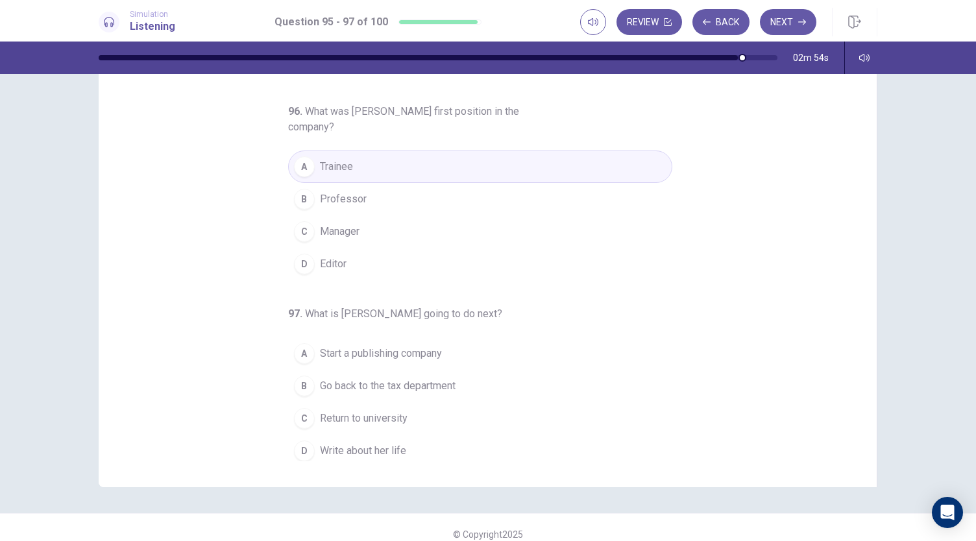
scroll to position [77, 0]
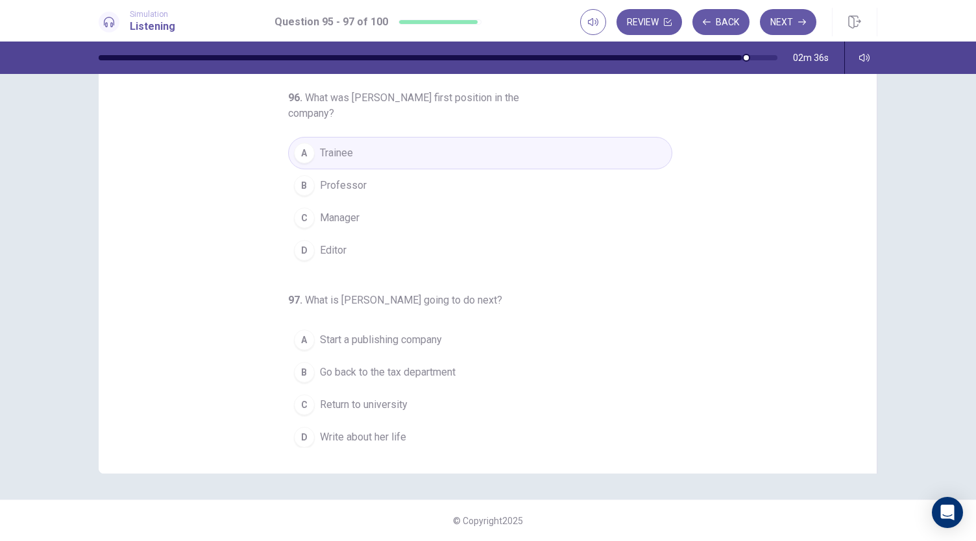
click at [378, 436] on span "Write about her life" at bounding box center [363, 437] width 86 height 16
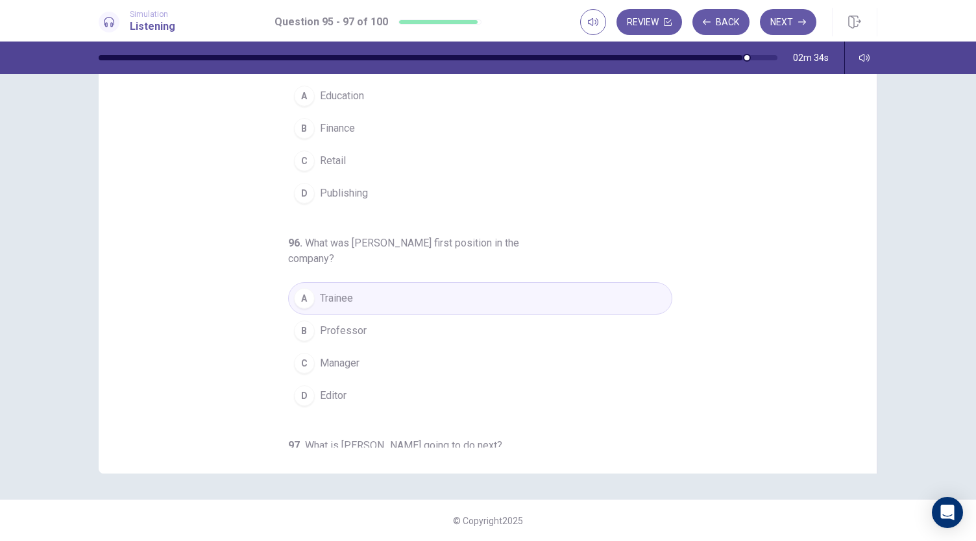
scroll to position [0, 0]
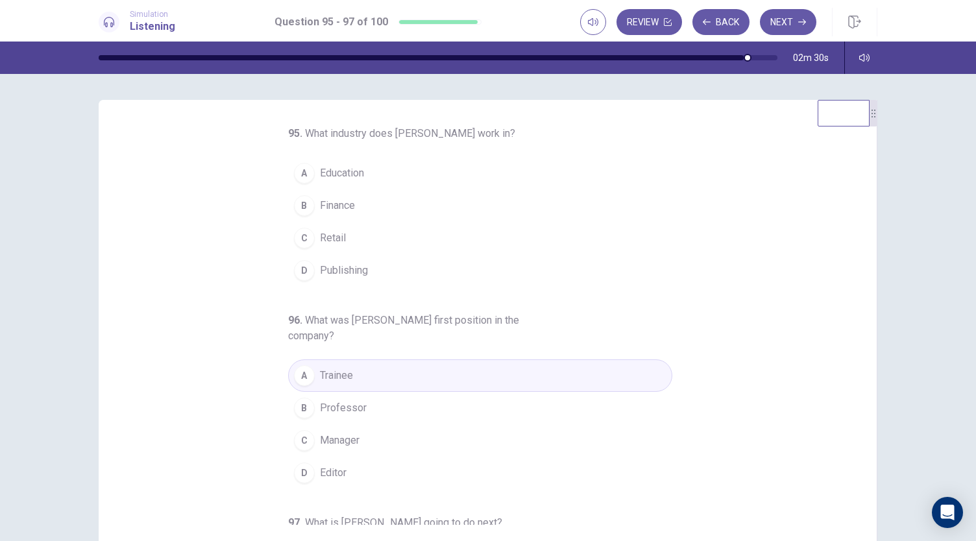
click at [375, 178] on button "A Education" at bounding box center [480, 173] width 384 height 32
click at [356, 204] on button "B Finance" at bounding box center [480, 205] width 384 height 32
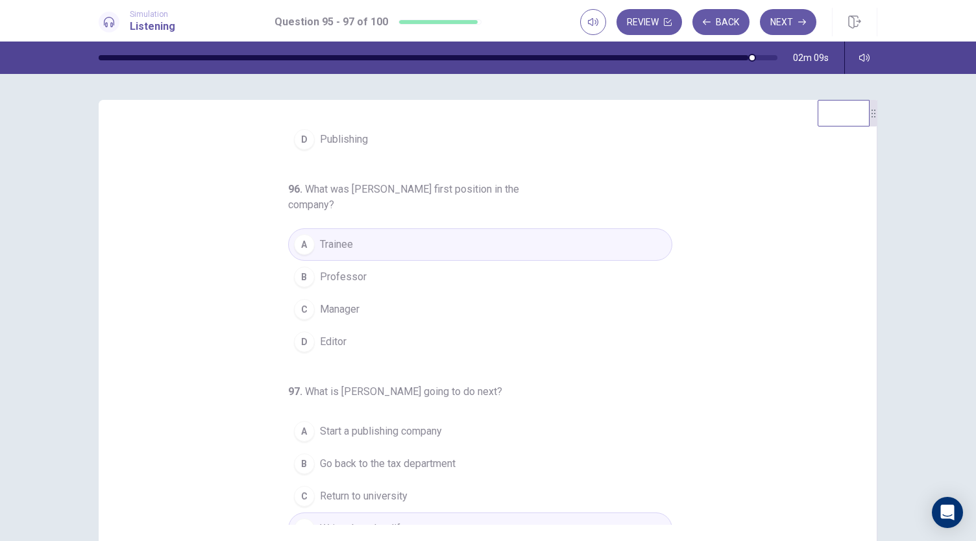
scroll to position [145, 0]
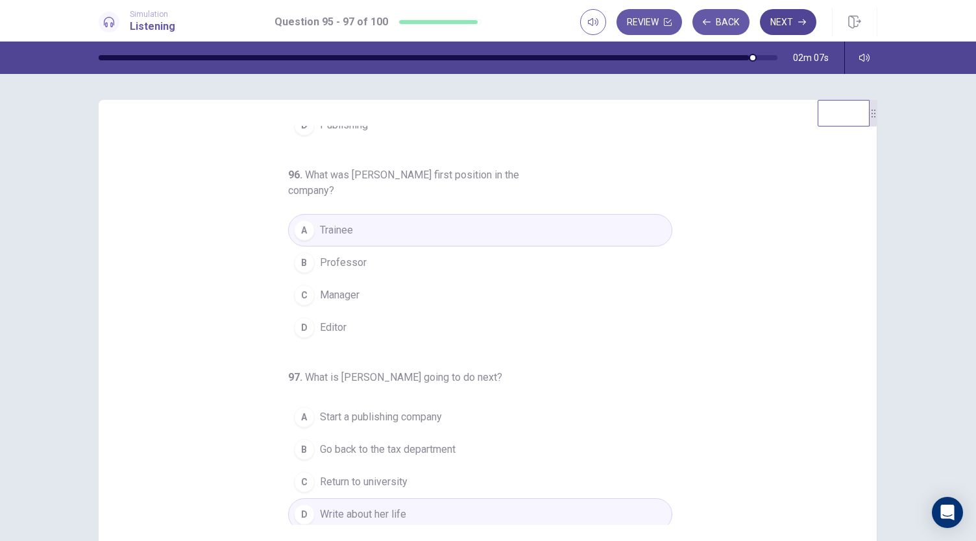
click at [784, 32] on button "Next" at bounding box center [788, 22] width 56 height 26
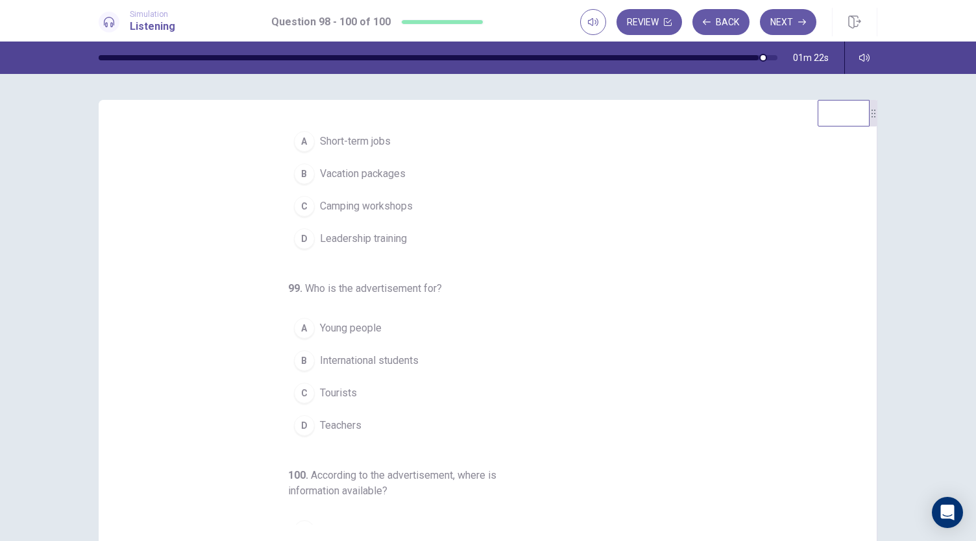
scroll to position [34, 0]
click at [372, 324] on span "Young people" at bounding box center [351, 327] width 62 height 16
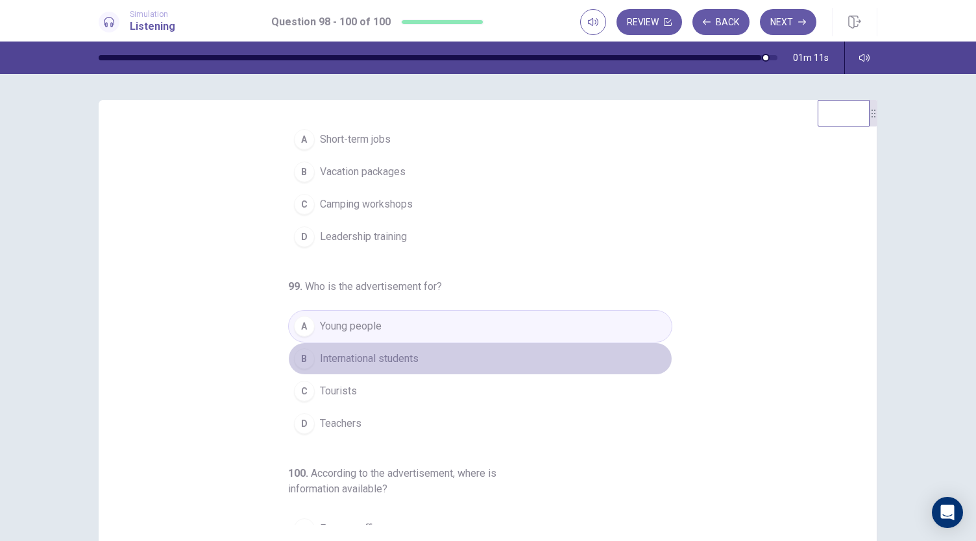
click at [419, 364] on button "B International students" at bounding box center [480, 359] width 384 height 32
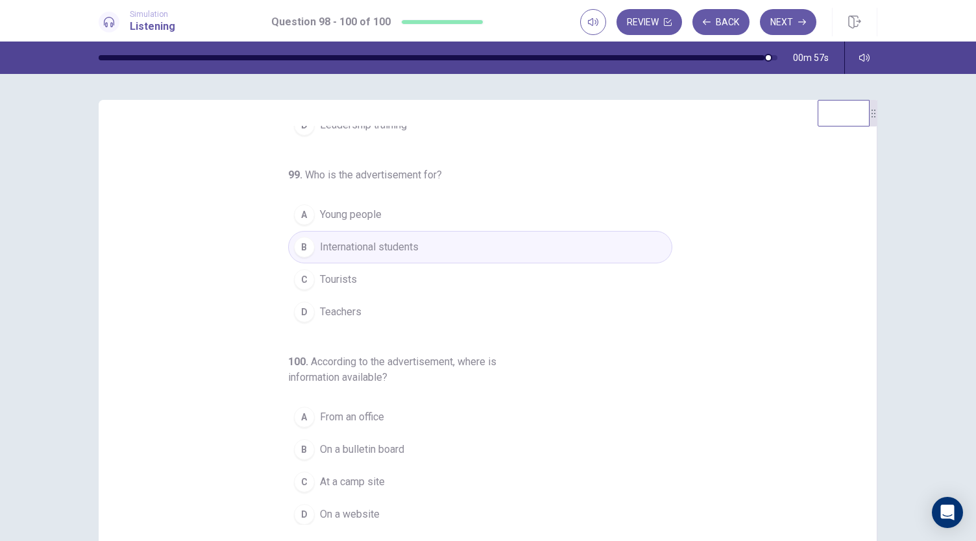
scroll to position [0, 0]
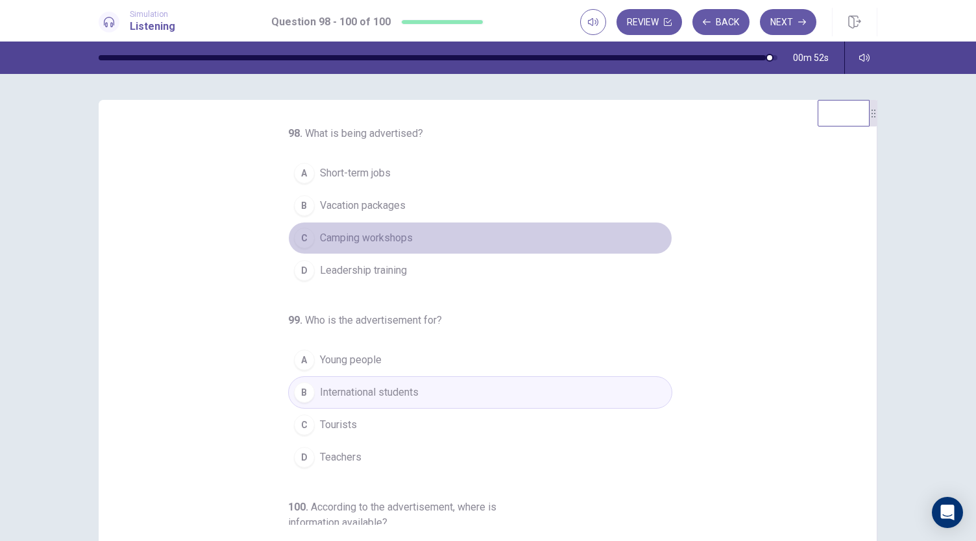
click at [396, 239] on span "Camping workshops" at bounding box center [366, 238] width 93 height 16
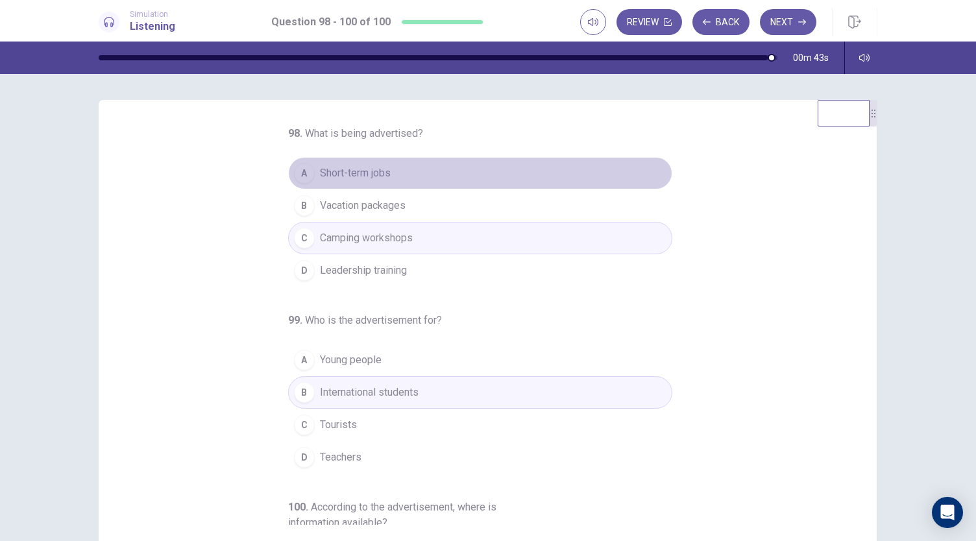
click at [407, 171] on button "A Short-term jobs" at bounding box center [480, 173] width 384 height 32
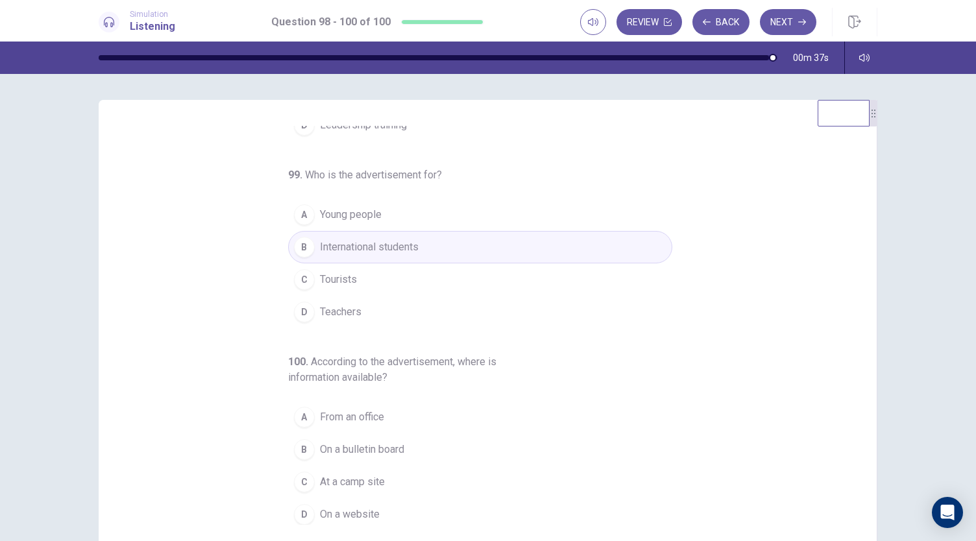
scroll to position [77, 0]
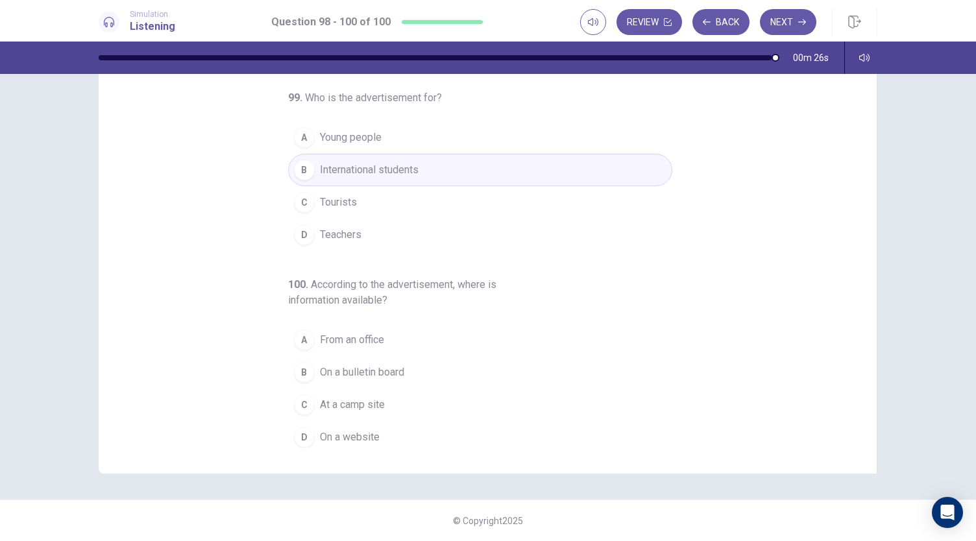
click at [365, 433] on span "On a website" at bounding box center [350, 437] width 60 height 16
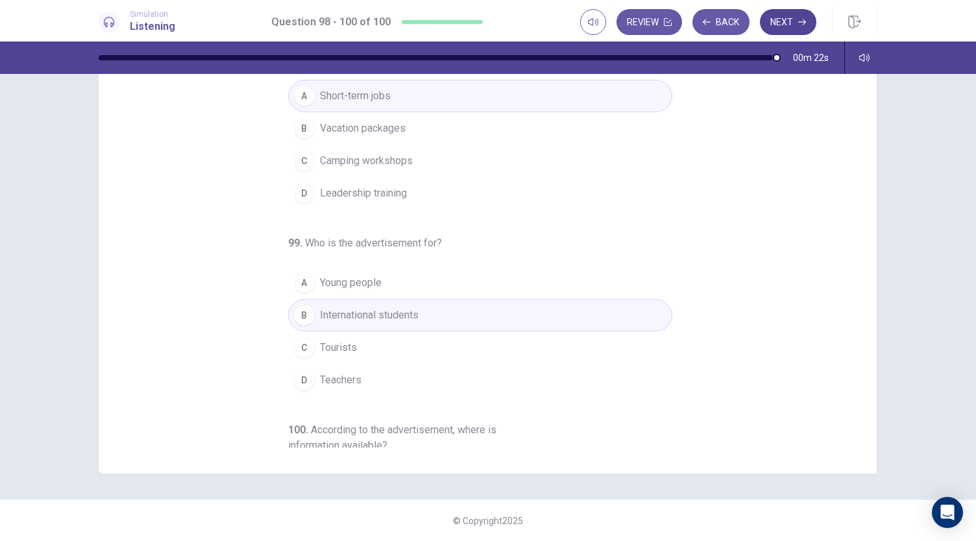
click at [799, 15] on button "Next" at bounding box center [788, 22] width 56 height 26
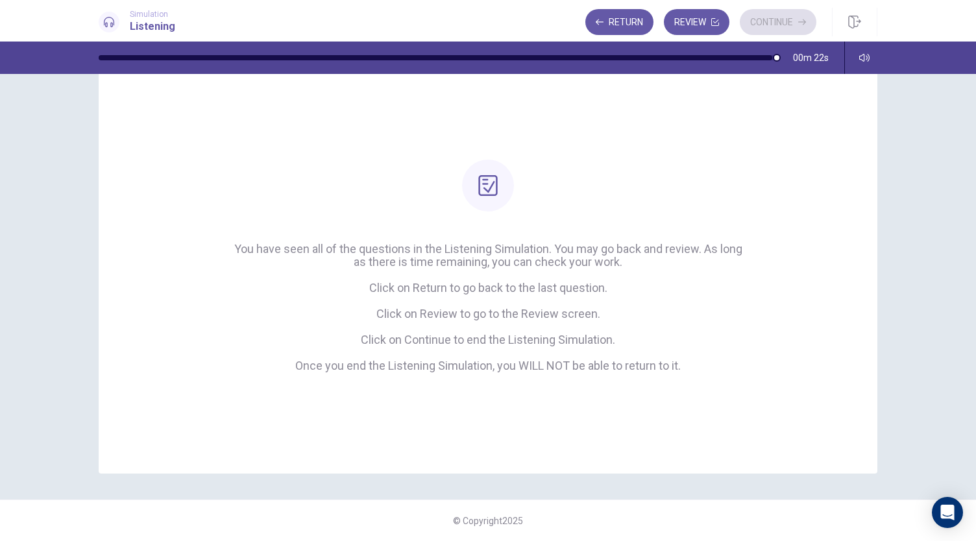
scroll to position [42, 0]
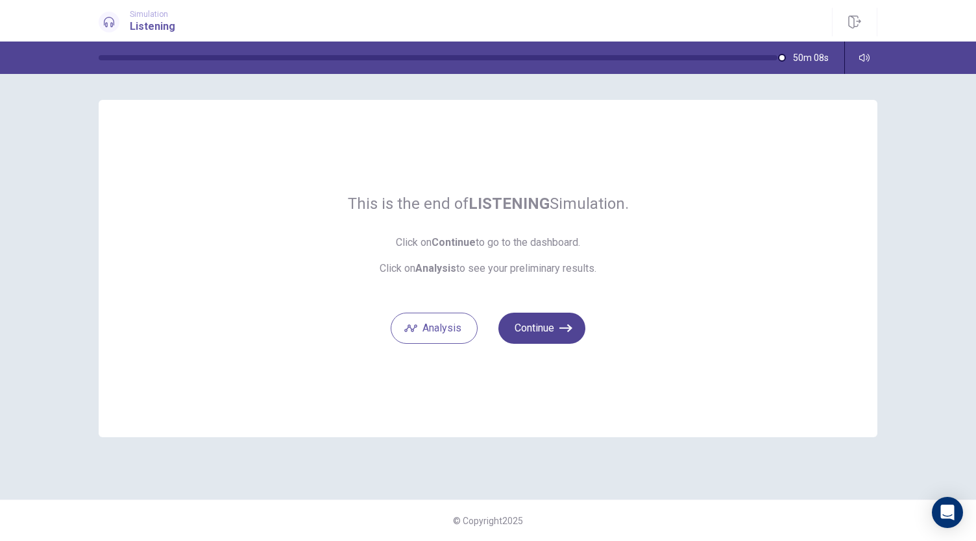
click at [533, 330] on button "Continue" at bounding box center [541, 328] width 87 height 31
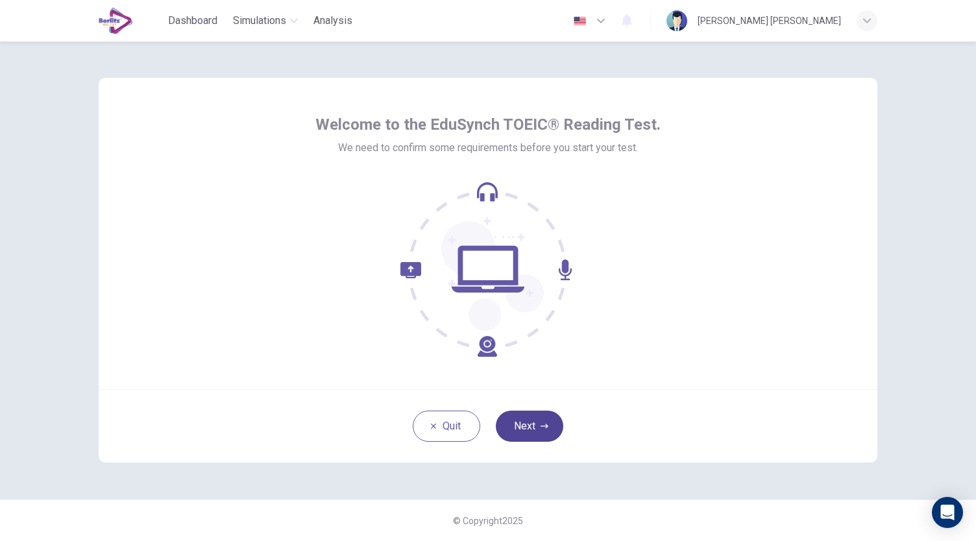
click at [535, 433] on button "Next" at bounding box center [529, 426] width 67 height 31
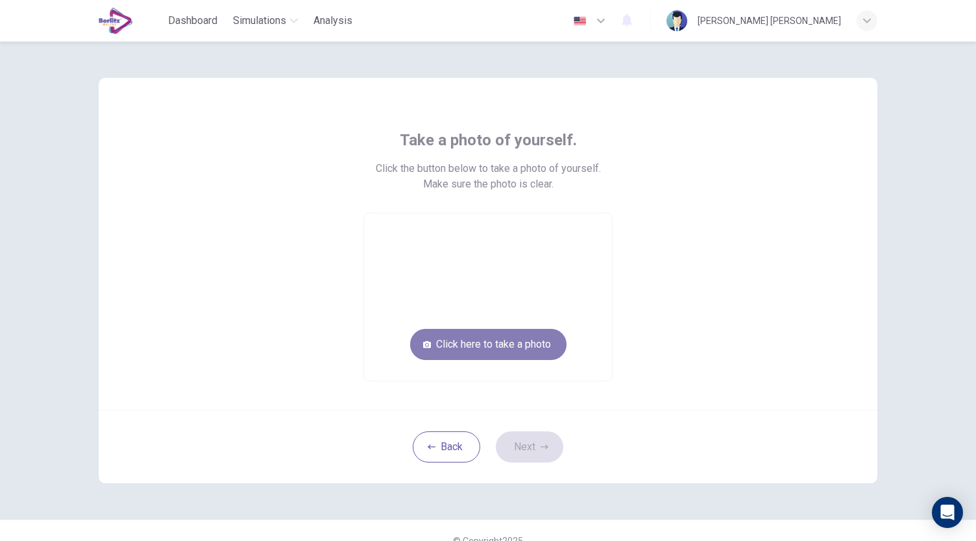
click at [500, 352] on button "Click here to take a photo" at bounding box center [488, 344] width 156 height 31
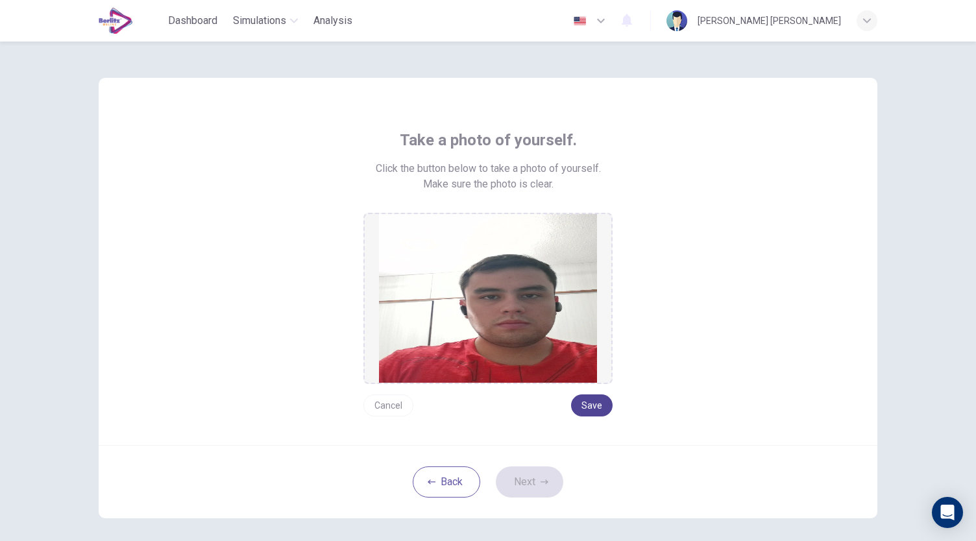
click at [584, 405] on button "Save" at bounding box center [592, 405] width 42 height 22
click at [519, 485] on button "Next" at bounding box center [529, 481] width 67 height 31
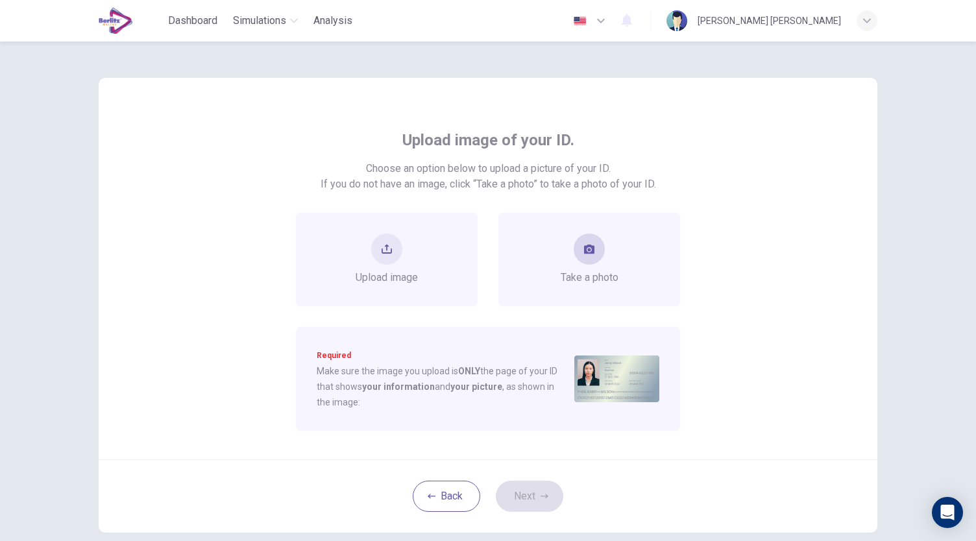
click at [586, 287] on div "Take a photo" at bounding box center [589, 259] width 182 height 93
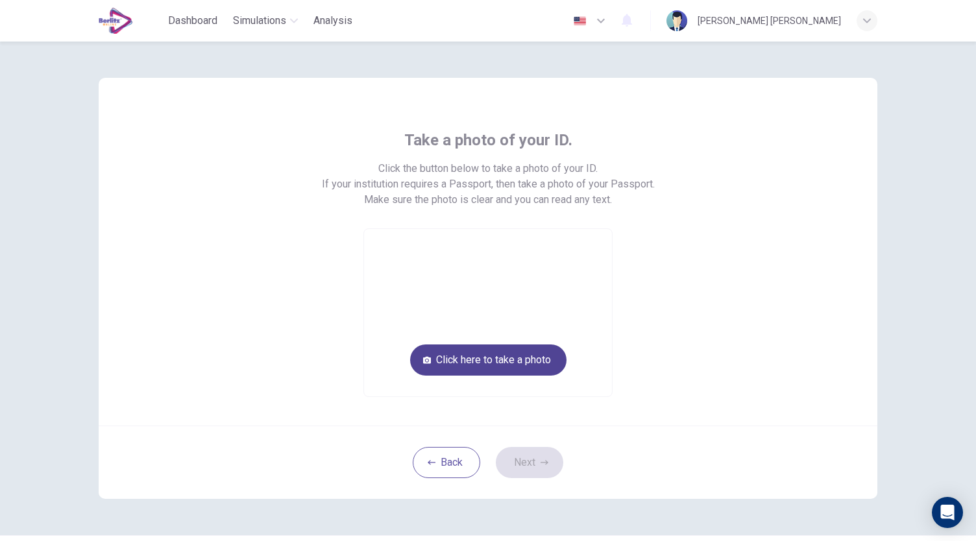
click at [522, 352] on button "Click here to take a photo" at bounding box center [488, 359] width 156 height 31
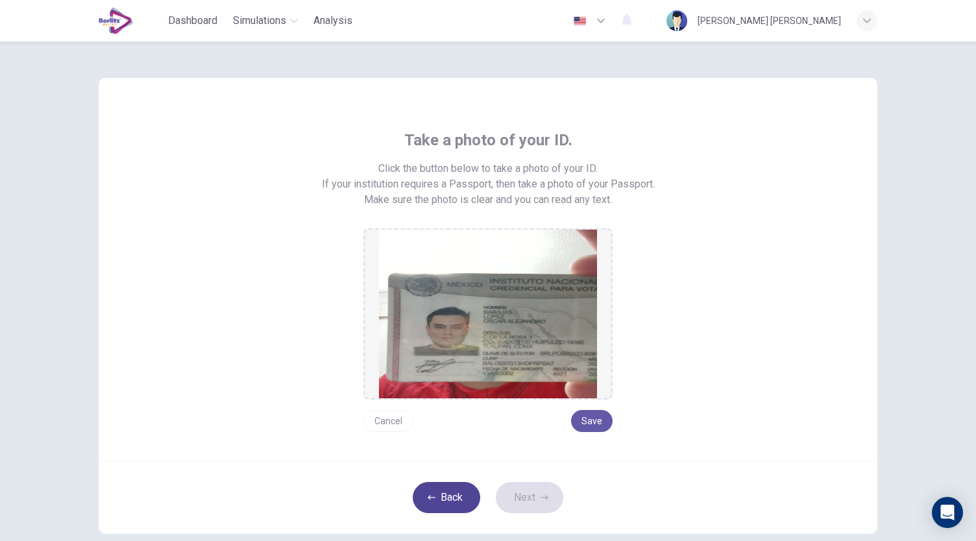
click at [437, 496] on button "Back" at bounding box center [446, 497] width 67 height 31
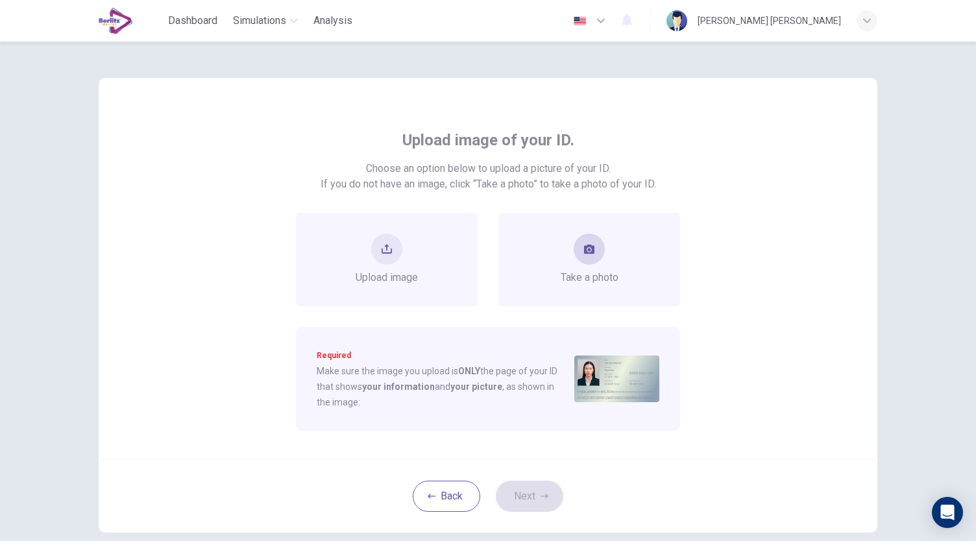
click at [612, 280] on span "Take a photo" at bounding box center [590, 278] width 58 height 16
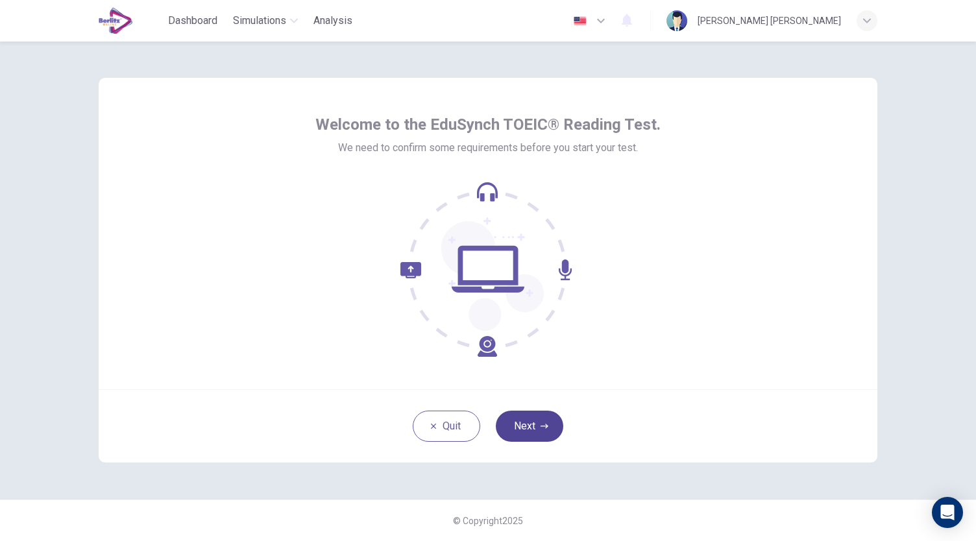
click at [526, 429] on button "Next" at bounding box center [529, 426] width 67 height 31
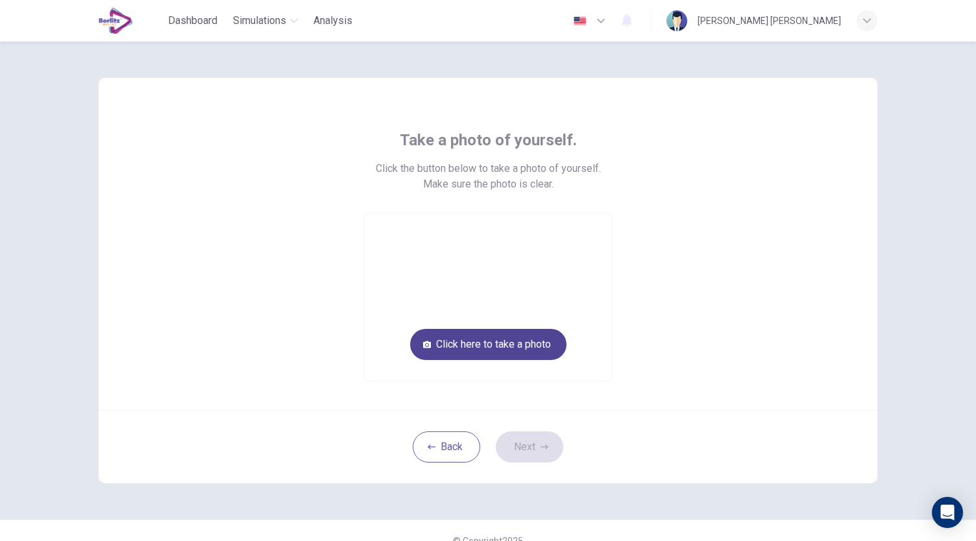
click at [508, 333] on button "Click here to take a photo" at bounding box center [488, 344] width 156 height 31
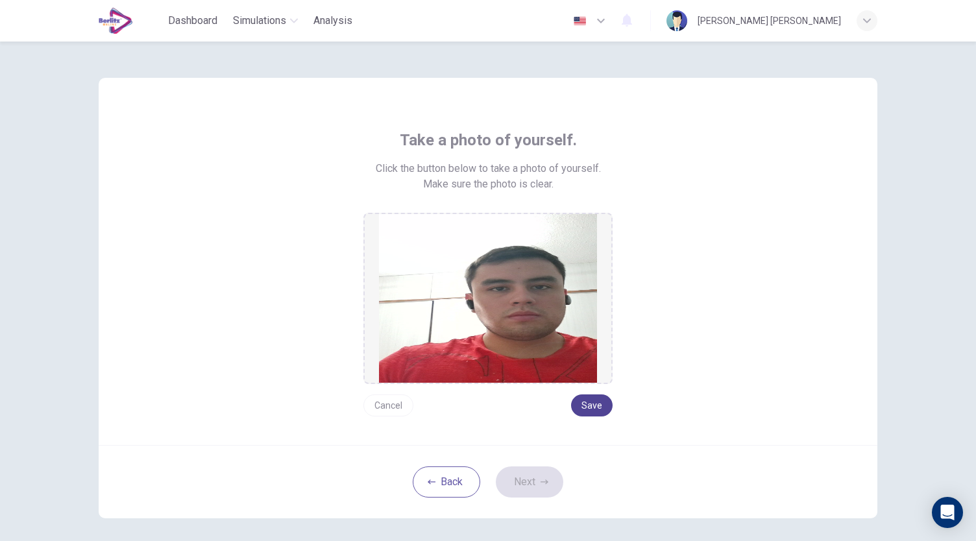
click at [579, 407] on button "Save" at bounding box center [592, 405] width 42 height 22
click at [511, 487] on button "Next" at bounding box center [529, 481] width 67 height 31
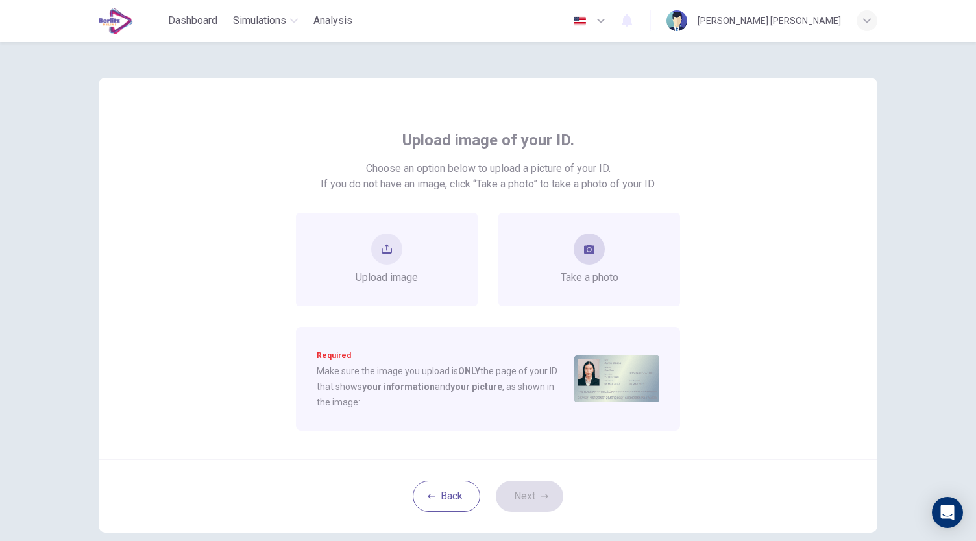
click at [613, 247] on div "Take a photo" at bounding box center [590, 260] width 58 height 52
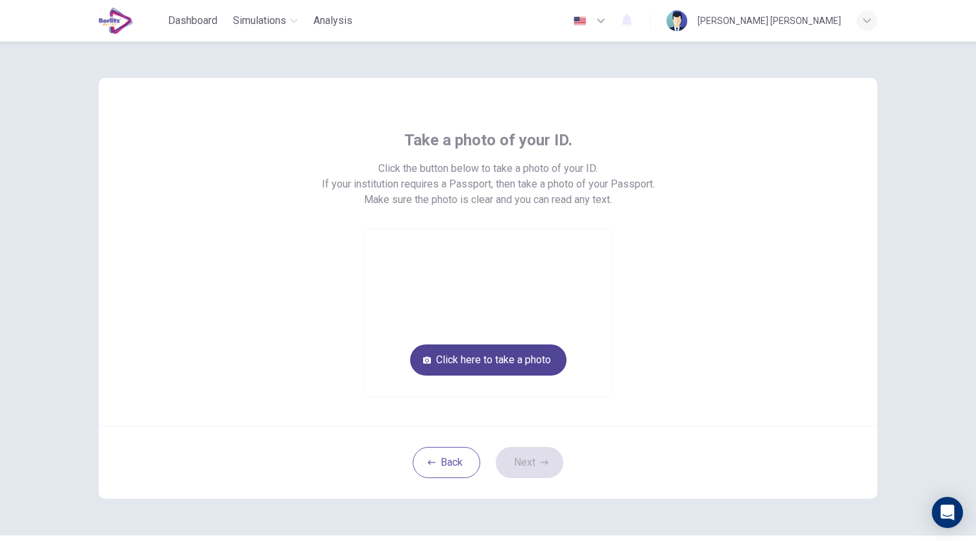
click at [502, 359] on button "Click here to take a photo" at bounding box center [488, 359] width 156 height 31
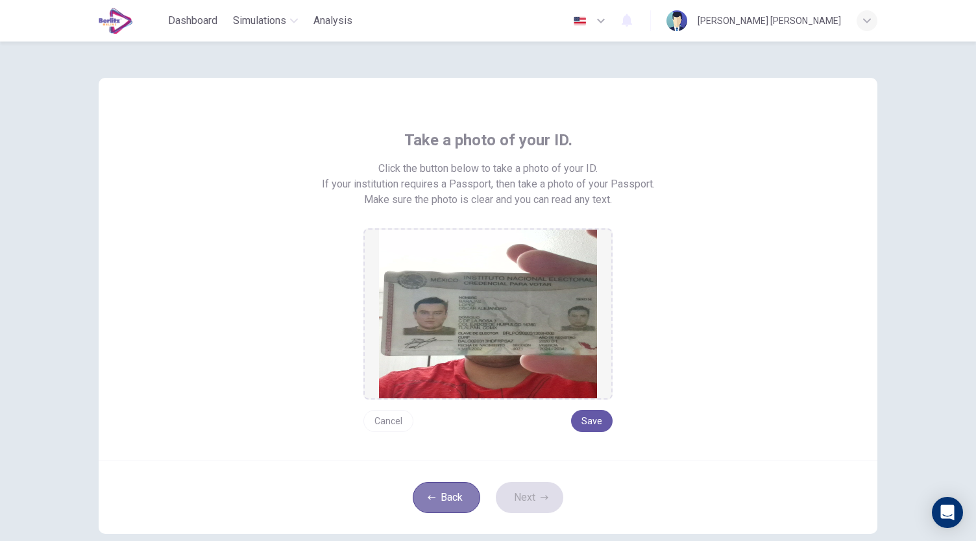
click at [447, 491] on button "Back" at bounding box center [446, 497] width 67 height 31
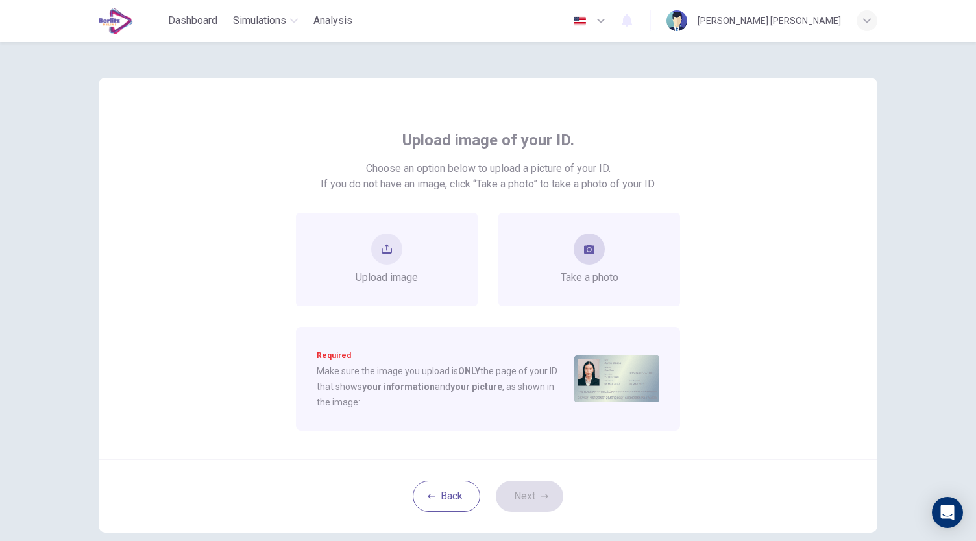
click at [567, 261] on div "Take a photo" at bounding box center [590, 260] width 58 height 52
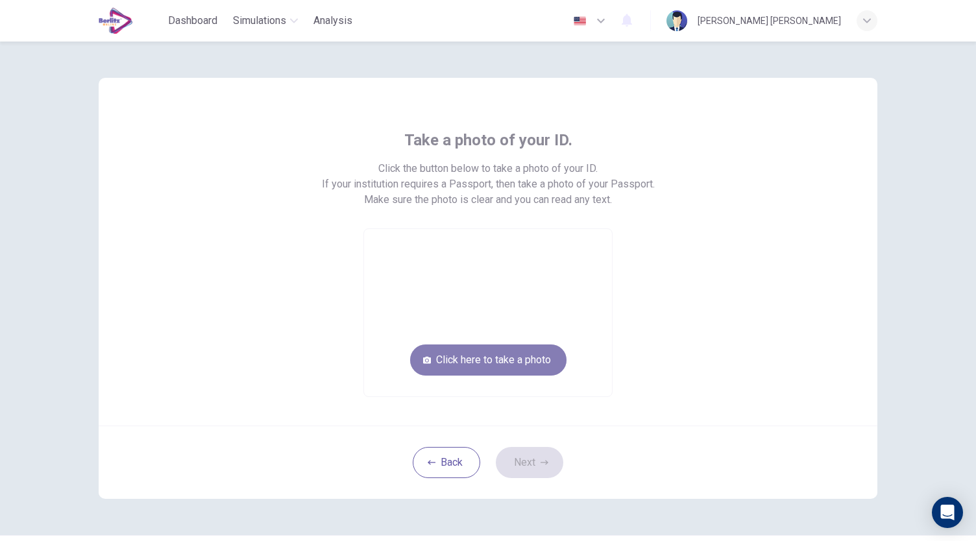
click at [484, 352] on button "Click here to take a photo" at bounding box center [488, 359] width 156 height 31
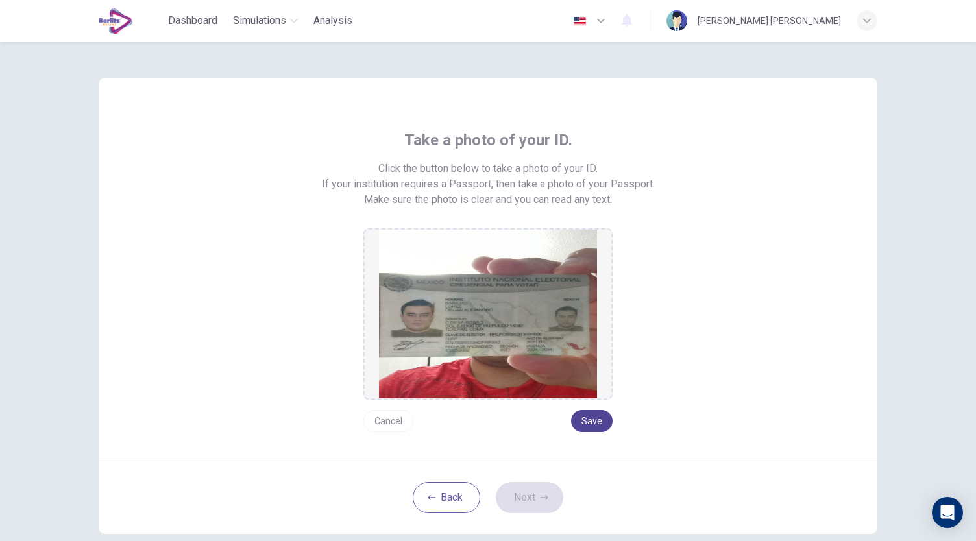
click at [592, 426] on button "Save" at bounding box center [592, 421] width 42 height 22
click at [536, 486] on button "Next" at bounding box center [529, 497] width 67 height 31
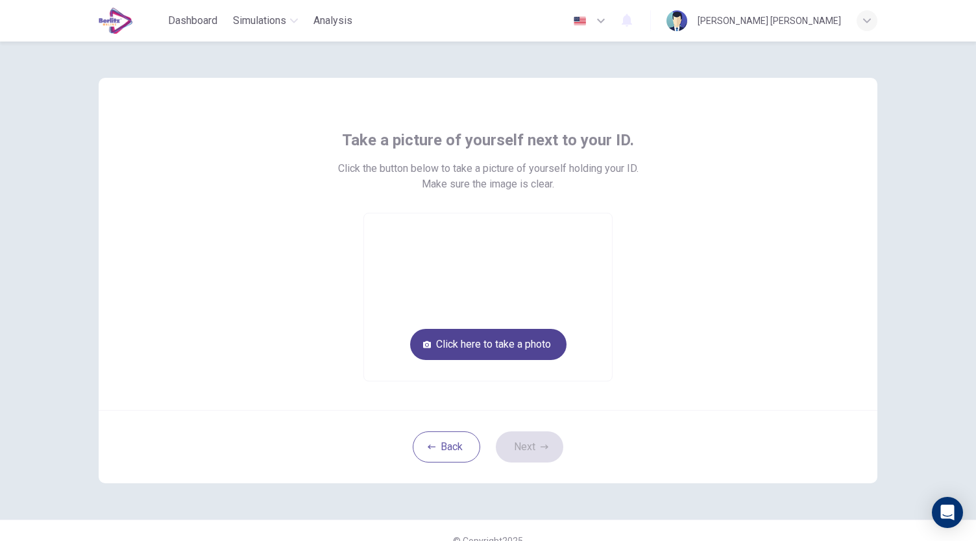
click at [523, 356] on button "Click here to take a photo" at bounding box center [488, 344] width 156 height 31
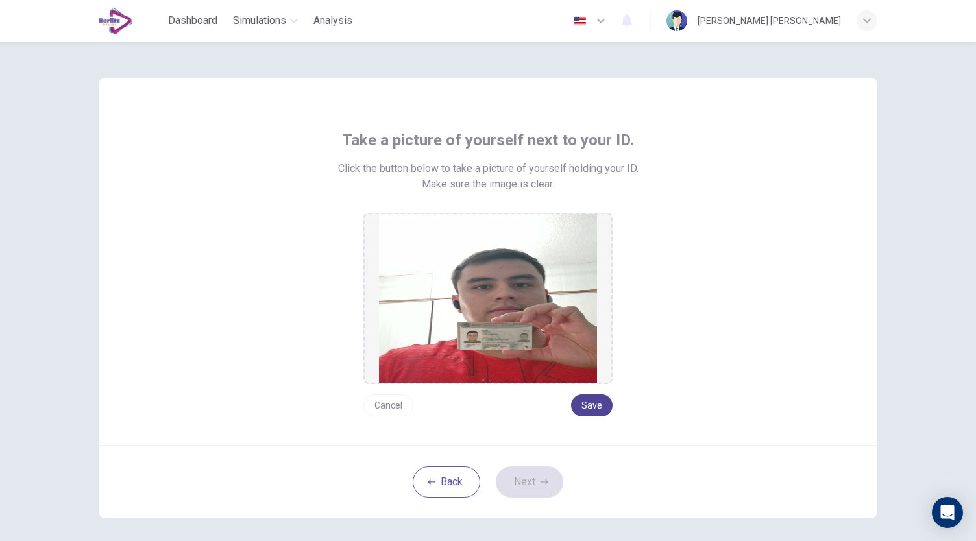
click at [589, 405] on button "Save" at bounding box center [592, 405] width 42 height 22
click at [524, 474] on button "Next" at bounding box center [529, 481] width 67 height 31
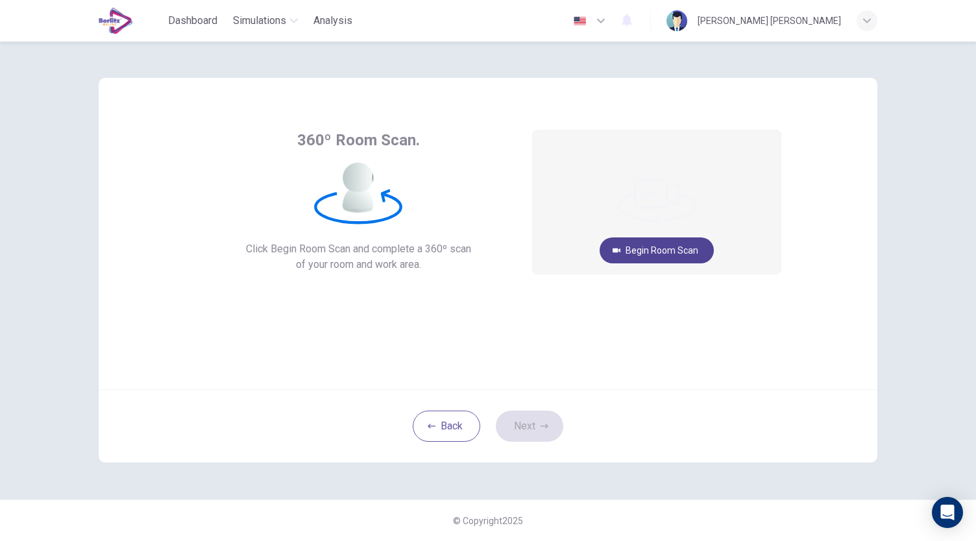
click at [653, 248] on button "Begin Room Scan" at bounding box center [656, 250] width 114 height 26
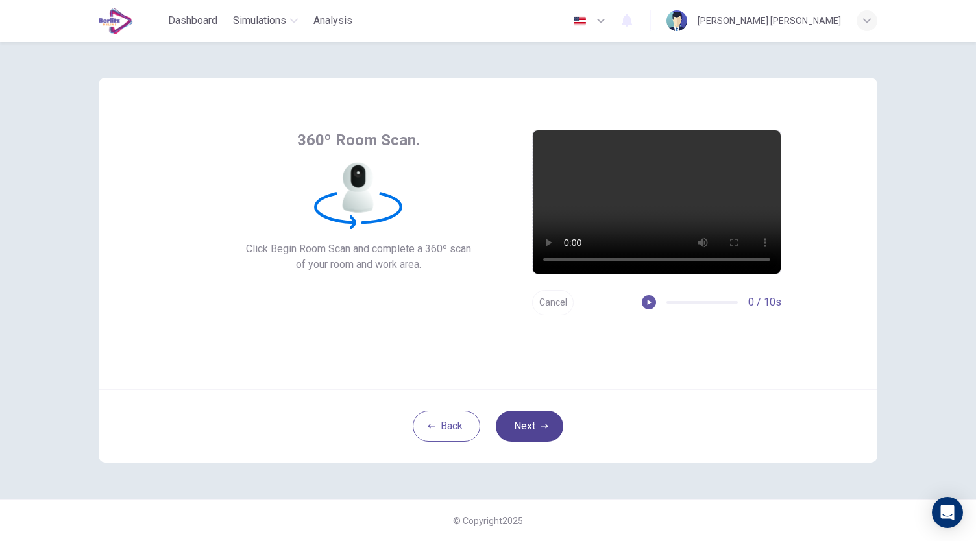
click at [528, 428] on button "Next" at bounding box center [529, 426] width 67 height 31
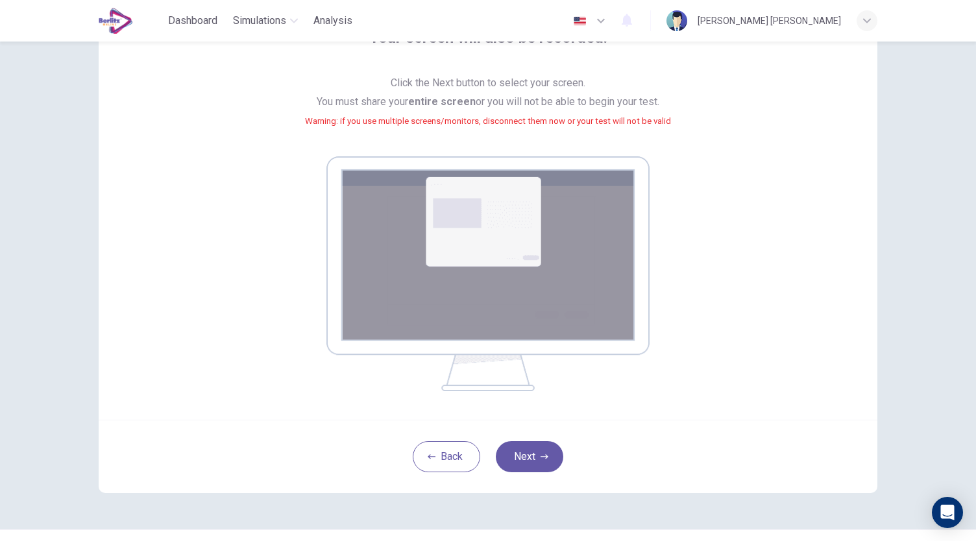
scroll to position [104, 0]
click at [537, 462] on button "Next" at bounding box center [529, 455] width 67 height 31
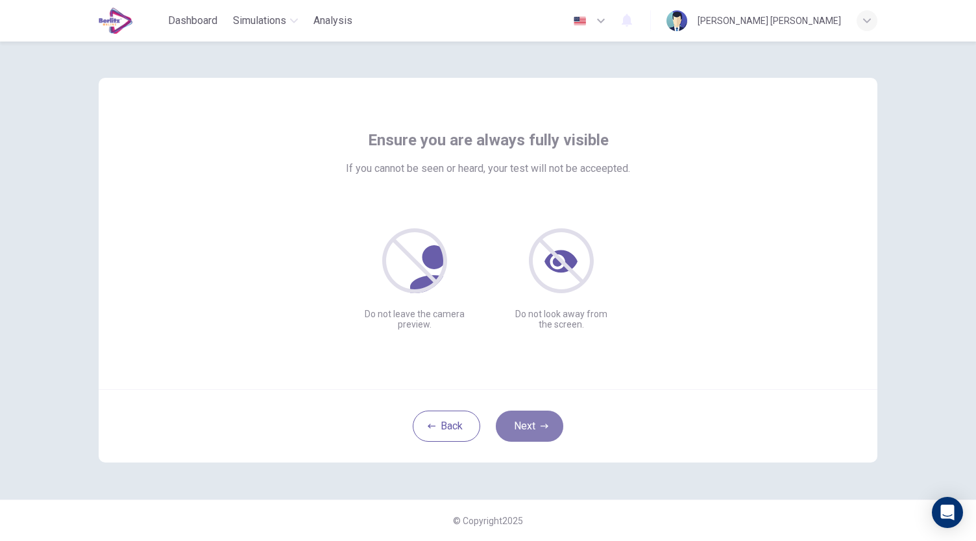
click at [527, 433] on button "Next" at bounding box center [529, 426] width 67 height 31
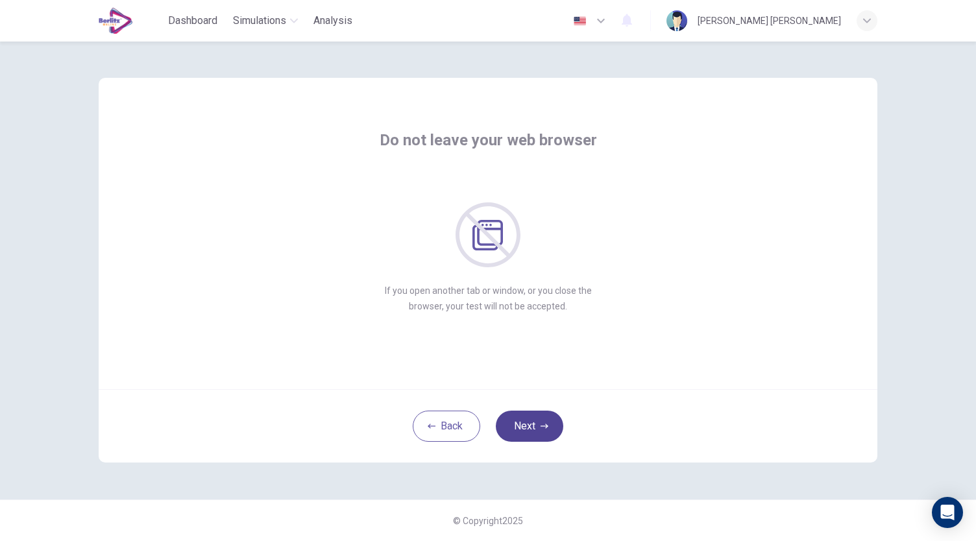
click at [548, 413] on button "Next" at bounding box center [529, 426] width 67 height 31
click at [539, 435] on button "Next" at bounding box center [529, 426] width 67 height 31
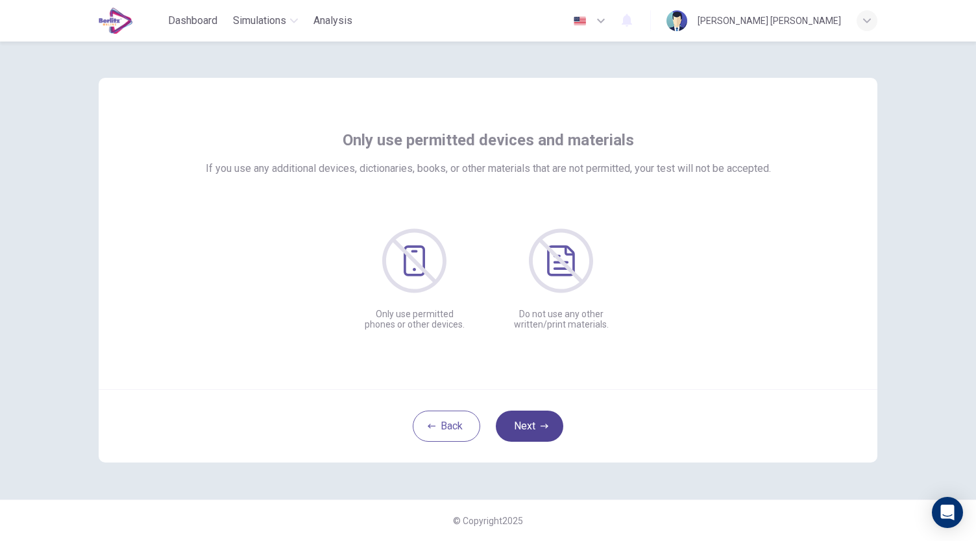
click at [539, 435] on button "Next" at bounding box center [529, 426] width 67 height 31
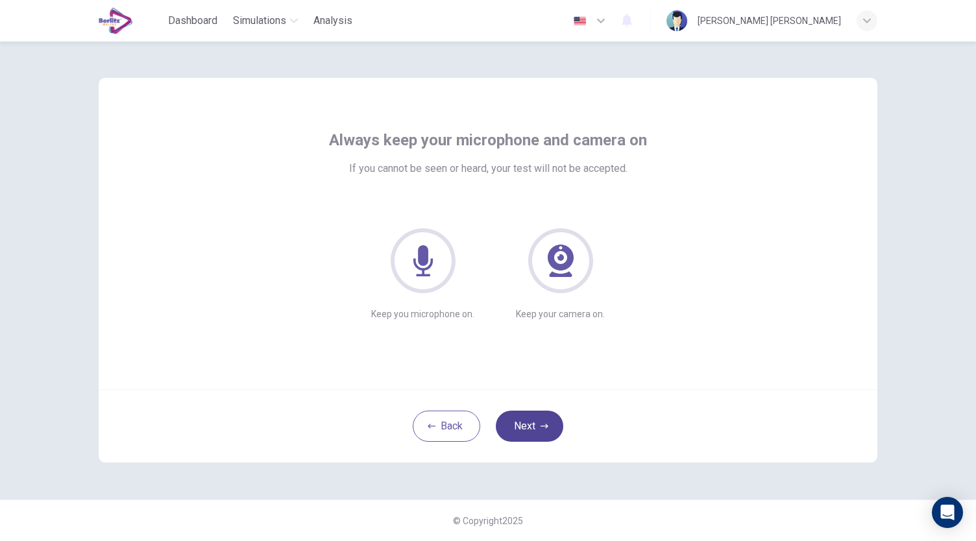
click at [539, 435] on button "Next" at bounding box center [529, 426] width 67 height 31
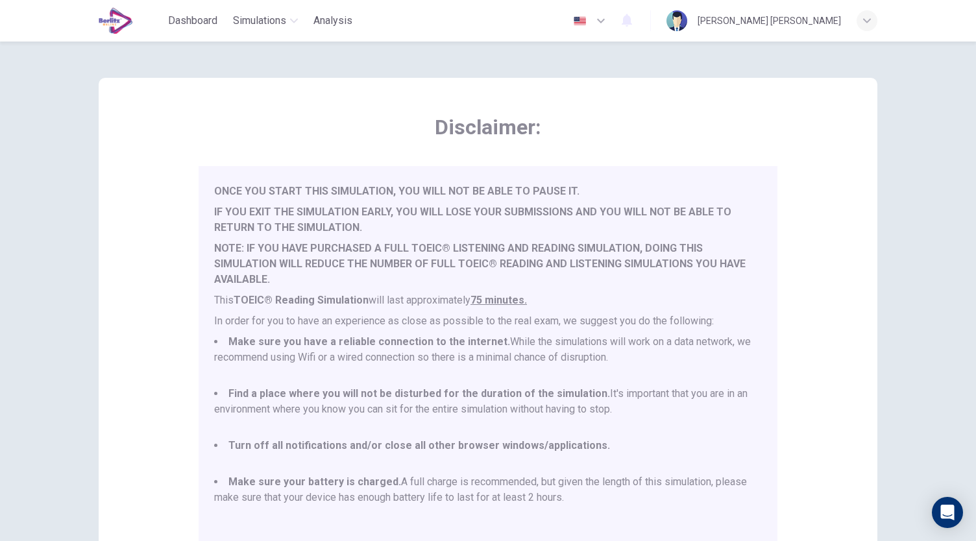
scroll to position [180, 0]
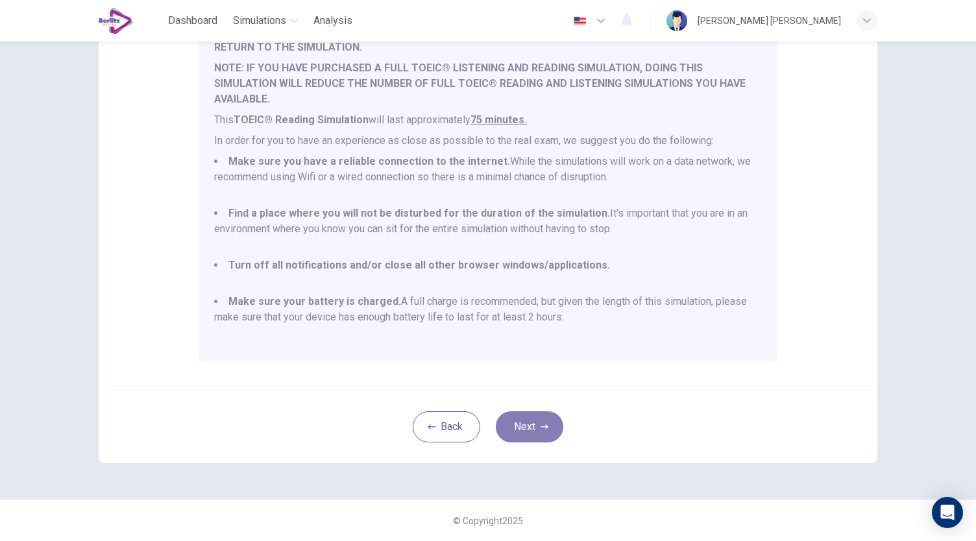
click at [523, 425] on button "Next" at bounding box center [529, 426] width 67 height 31
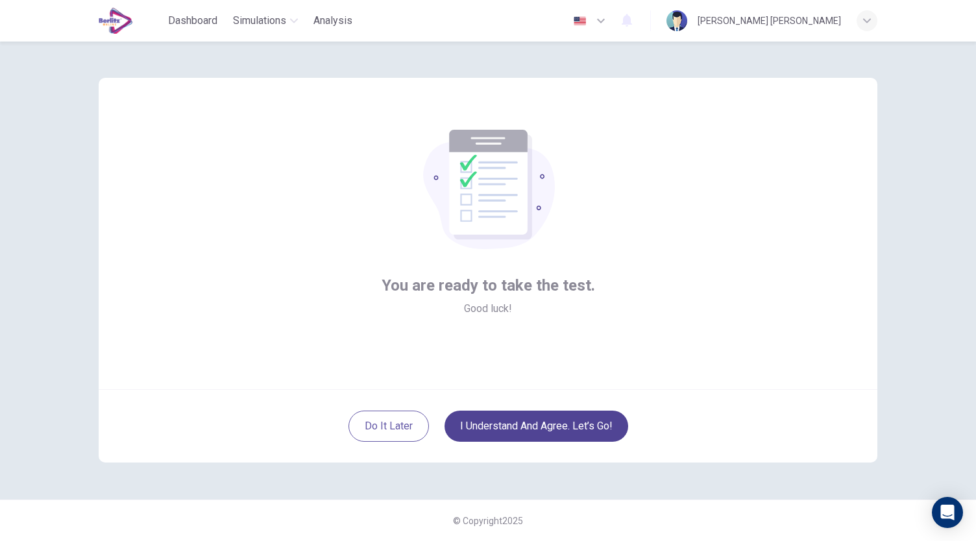
click at [523, 425] on button "I understand and agree. Let’s go!" at bounding box center [536, 426] width 184 height 31
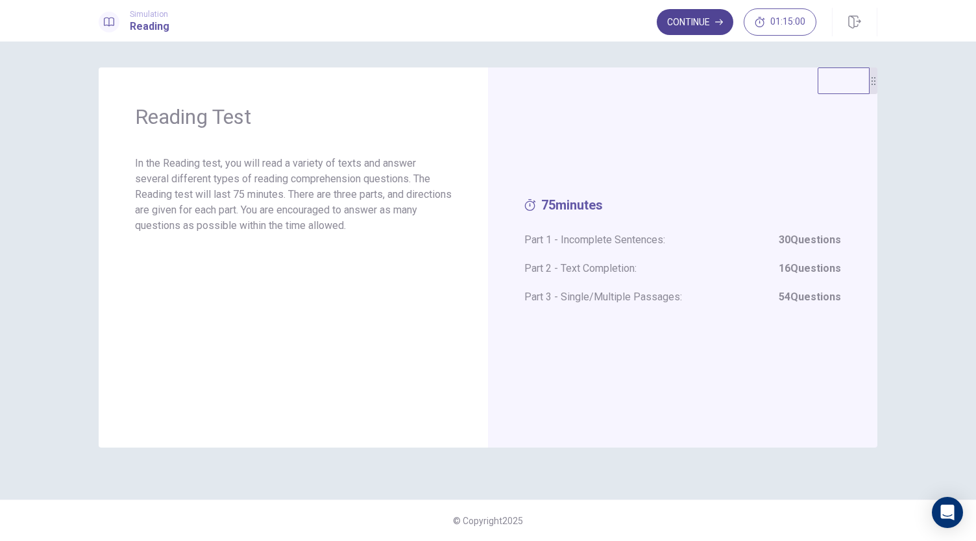
click at [701, 21] on button "Continue" at bounding box center [695, 22] width 77 height 26
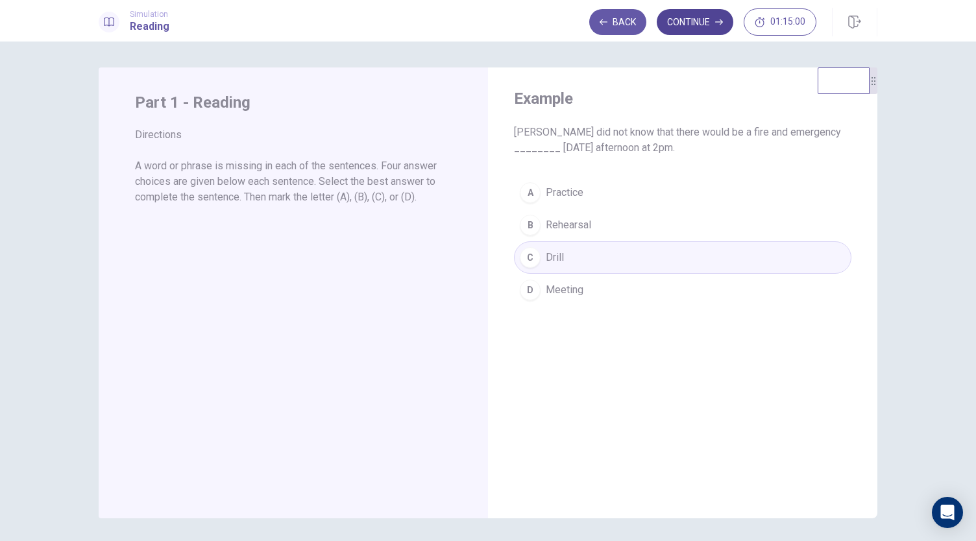
click at [703, 16] on button "Continue" at bounding box center [695, 22] width 77 height 26
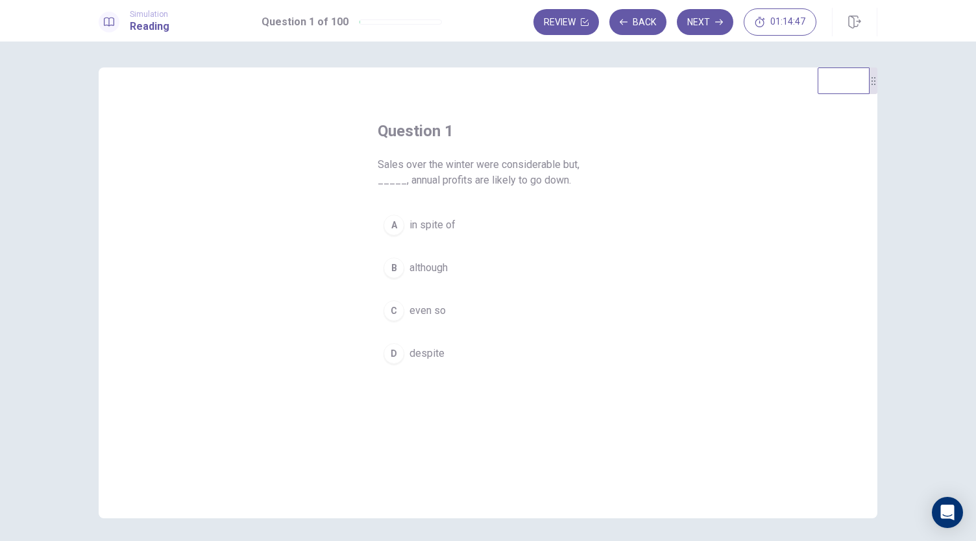
click at [438, 272] on span "although" at bounding box center [428, 268] width 38 height 16
click at [505, 302] on button "C even so" at bounding box center [488, 311] width 221 height 32
click at [697, 23] on button "Next" at bounding box center [705, 22] width 56 height 26
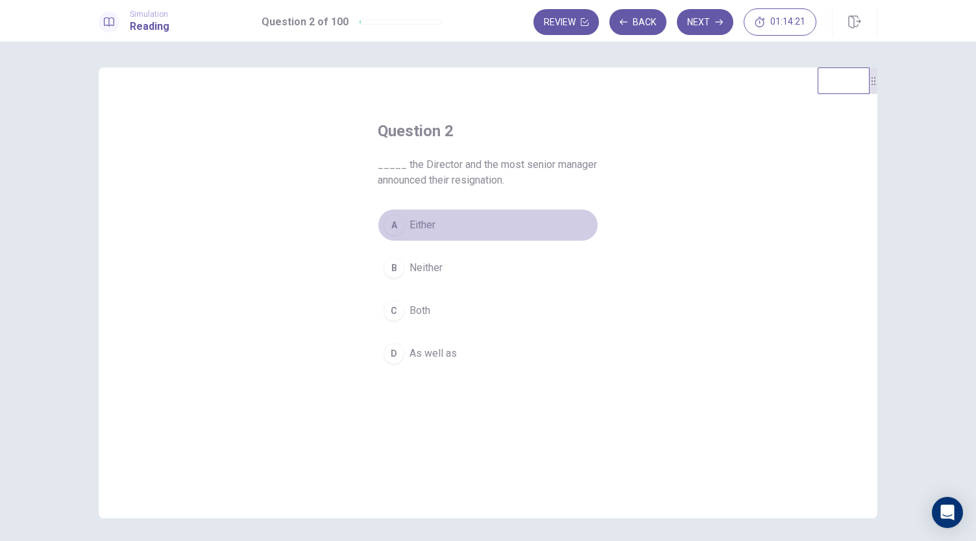
click at [455, 234] on button "A Either" at bounding box center [488, 225] width 221 height 32
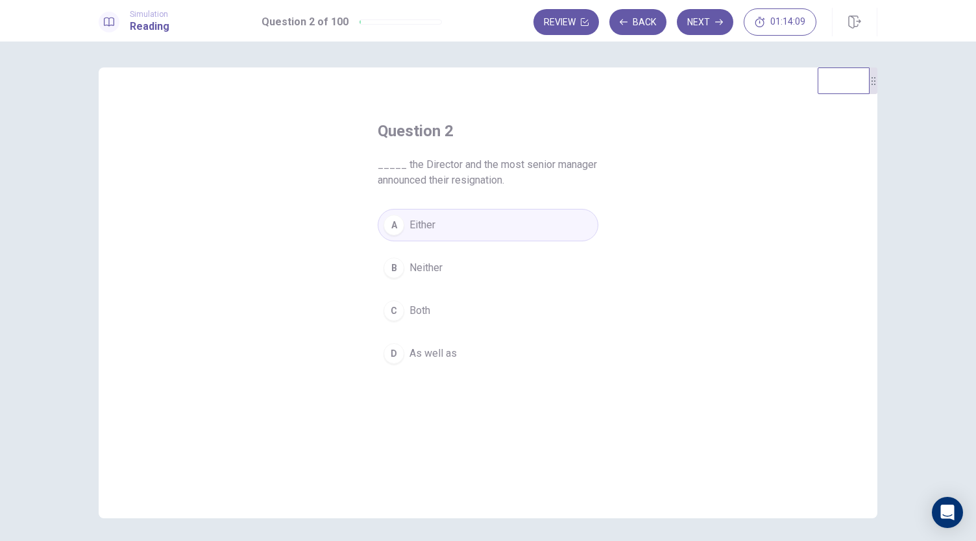
click at [503, 316] on button "C Both" at bounding box center [488, 311] width 221 height 32
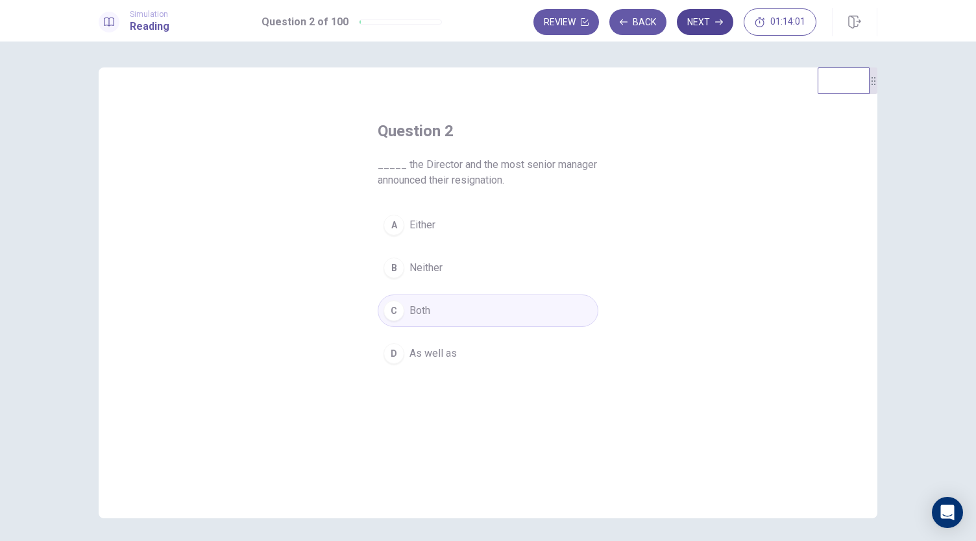
click at [698, 17] on button "Next" at bounding box center [705, 22] width 56 height 26
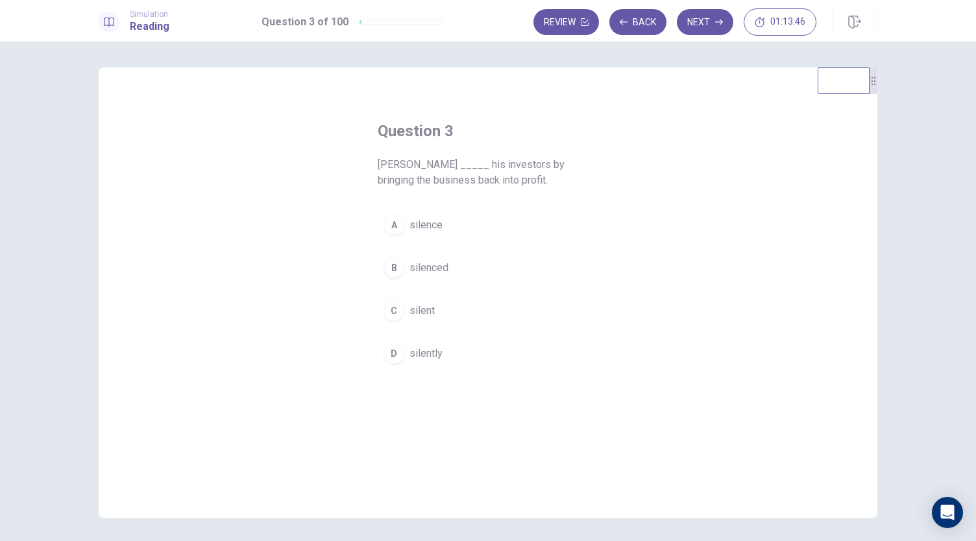
click at [469, 271] on button "B silenced" at bounding box center [488, 268] width 221 height 32
click at [686, 27] on button "Next" at bounding box center [705, 22] width 56 height 26
click at [480, 223] on button "A engineer" at bounding box center [488, 225] width 221 height 32
click at [479, 349] on button "D engineers" at bounding box center [488, 353] width 221 height 32
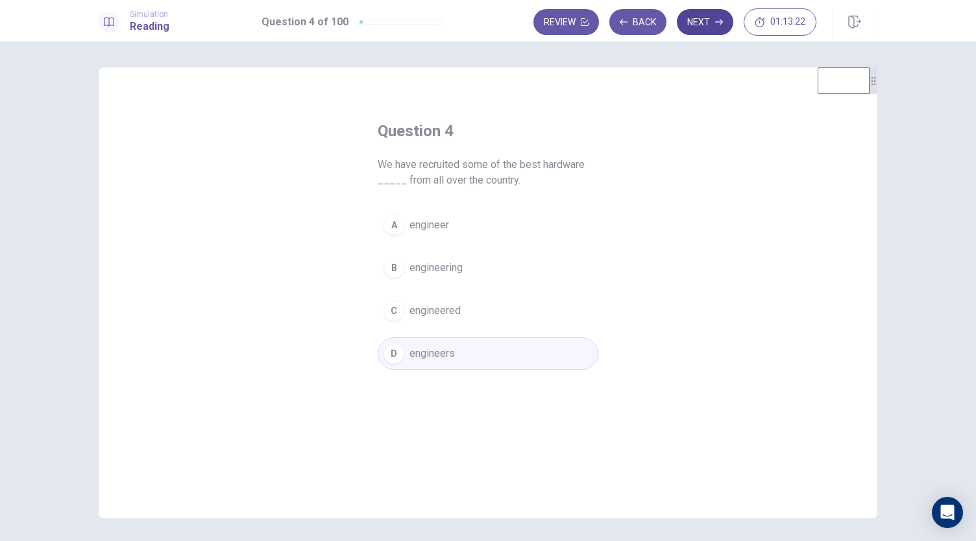
click at [718, 19] on icon "button" at bounding box center [719, 22] width 8 height 8
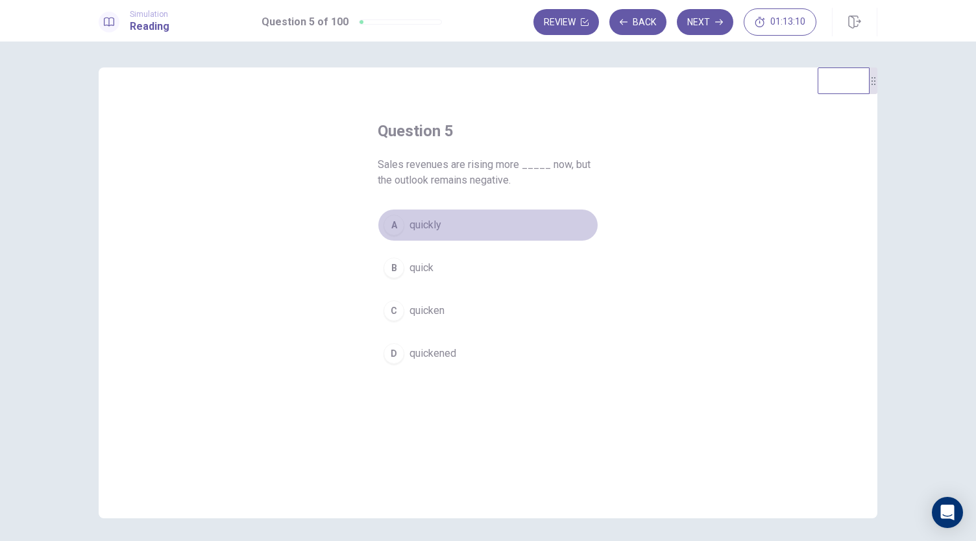
click at [461, 226] on button "A quickly" at bounding box center [488, 225] width 221 height 32
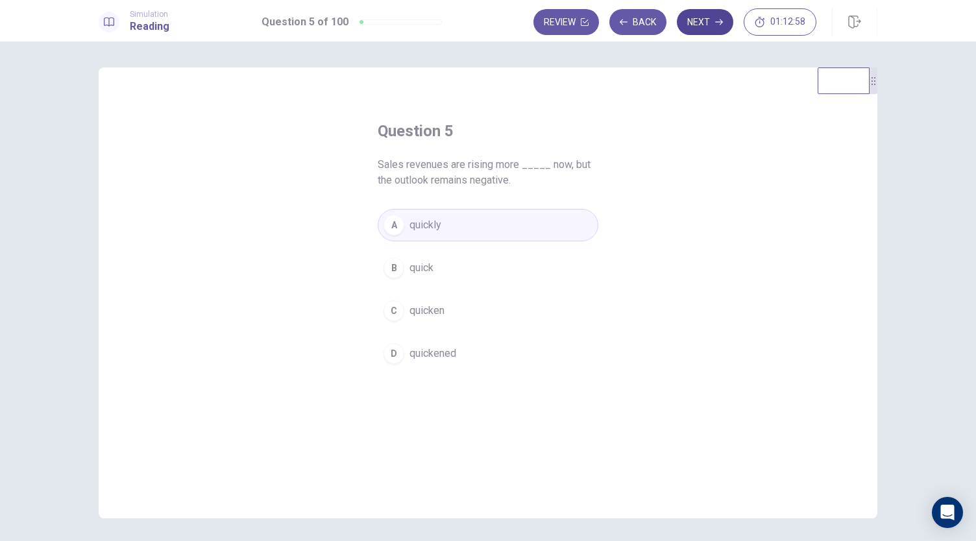
click at [703, 18] on button "Next" at bounding box center [705, 22] width 56 height 26
click at [487, 354] on button "D autobiography" at bounding box center [488, 353] width 221 height 32
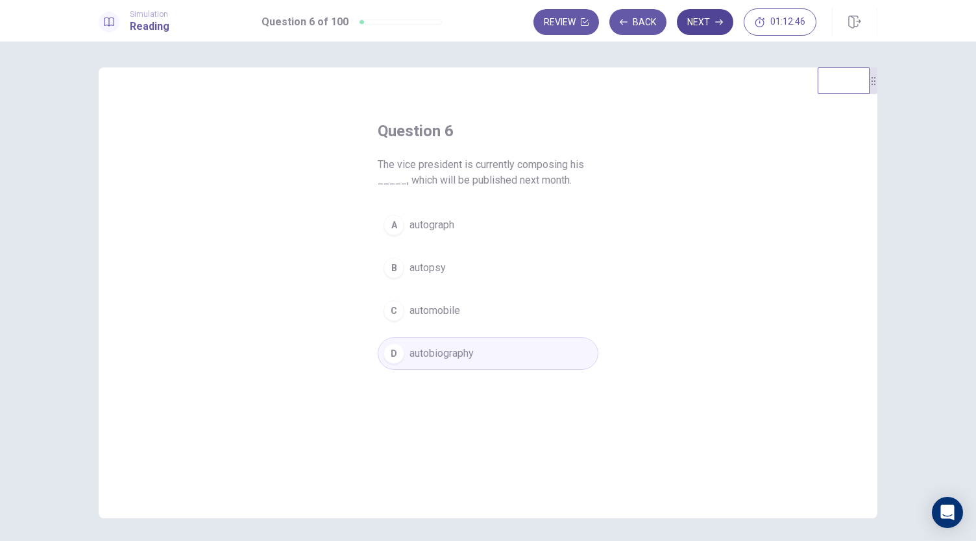
click at [694, 34] on button "Next" at bounding box center [705, 22] width 56 height 26
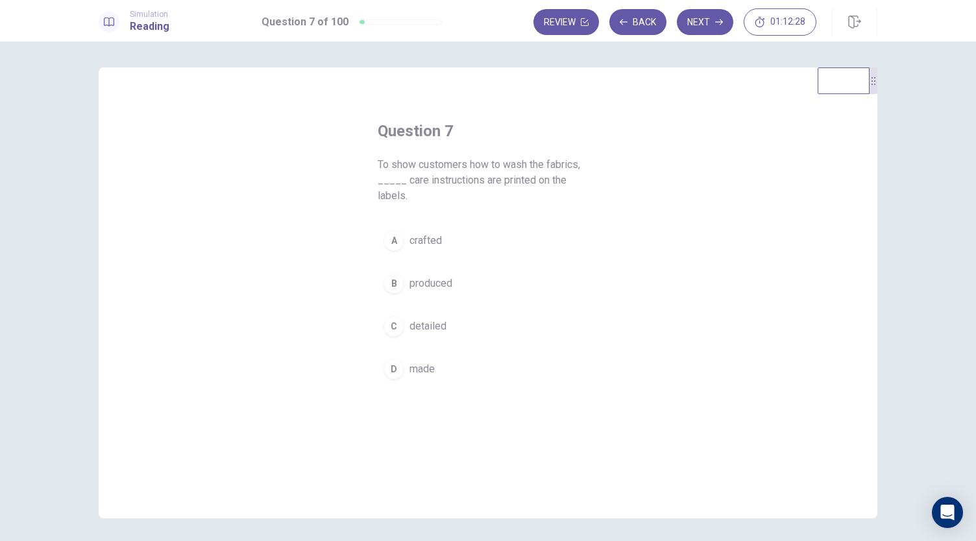
click at [446, 311] on button "C detailed" at bounding box center [488, 326] width 221 height 32
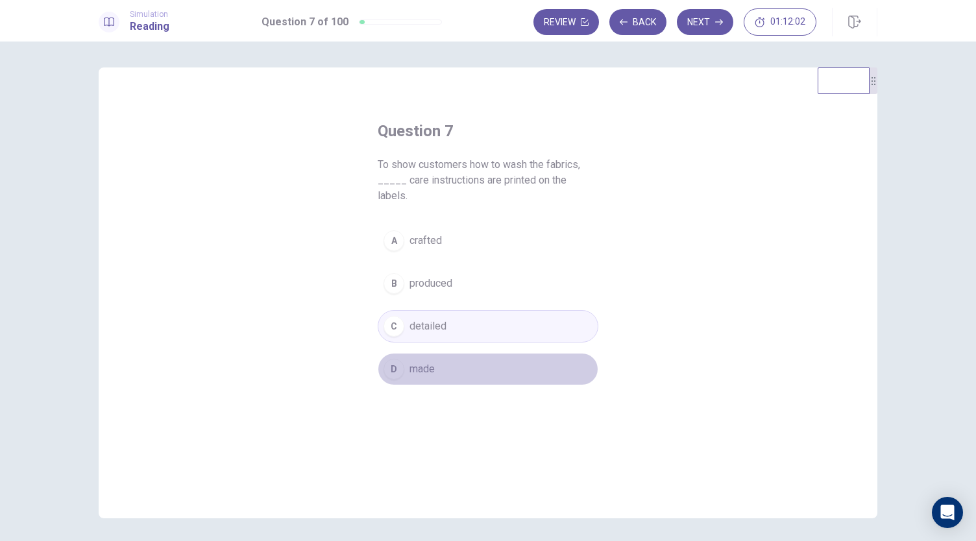
click at [492, 353] on button "D made" at bounding box center [488, 369] width 221 height 32
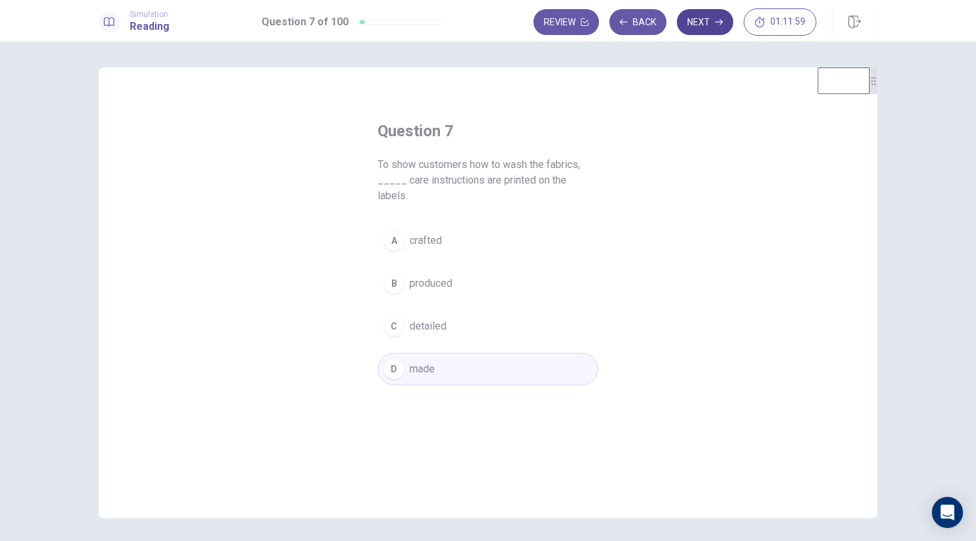
click at [714, 32] on button "Next" at bounding box center [705, 22] width 56 height 26
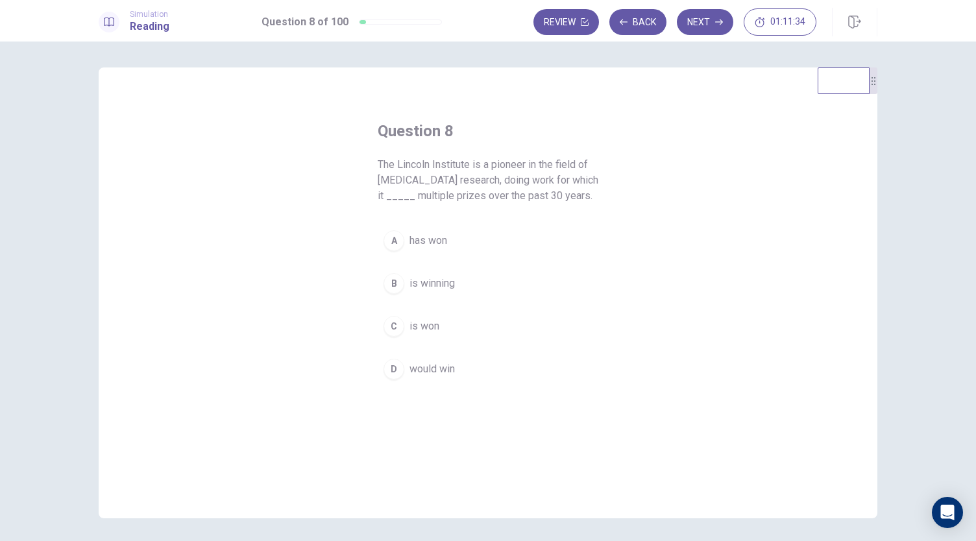
click at [542, 234] on button "A has won" at bounding box center [488, 240] width 221 height 32
click at [708, 19] on button "Next" at bounding box center [705, 22] width 56 height 26
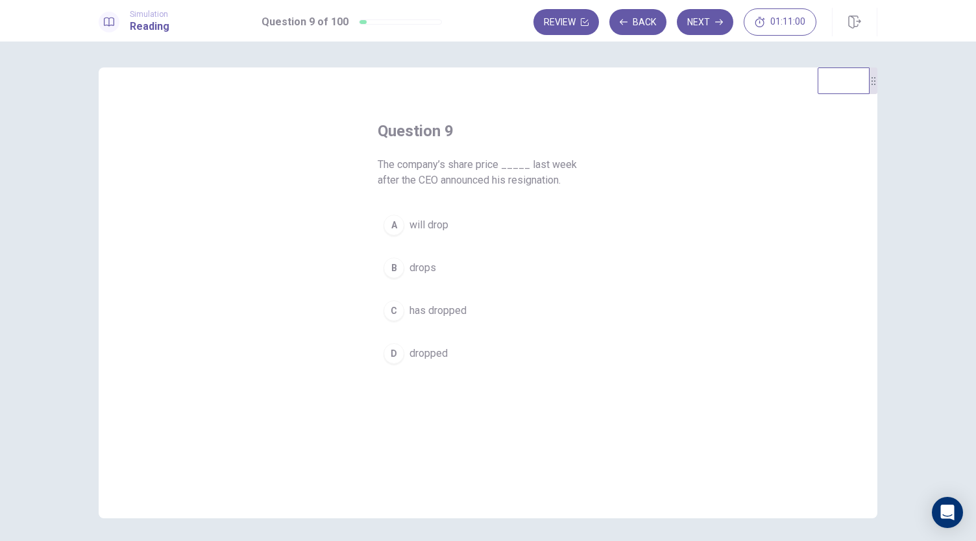
click at [480, 272] on button "B drops" at bounding box center [488, 268] width 221 height 32
click at [496, 359] on button "D dropped" at bounding box center [488, 353] width 221 height 32
click at [710, 10] on button "Next" at bounding box center [705, 22] width 56 height 26
click at [557, 224] on button "A put in" at bounding box center [488, 225] width 221 height 32
click at [501, 264] on button "B make up" at bounding box center [488, 268] width 221 height 32
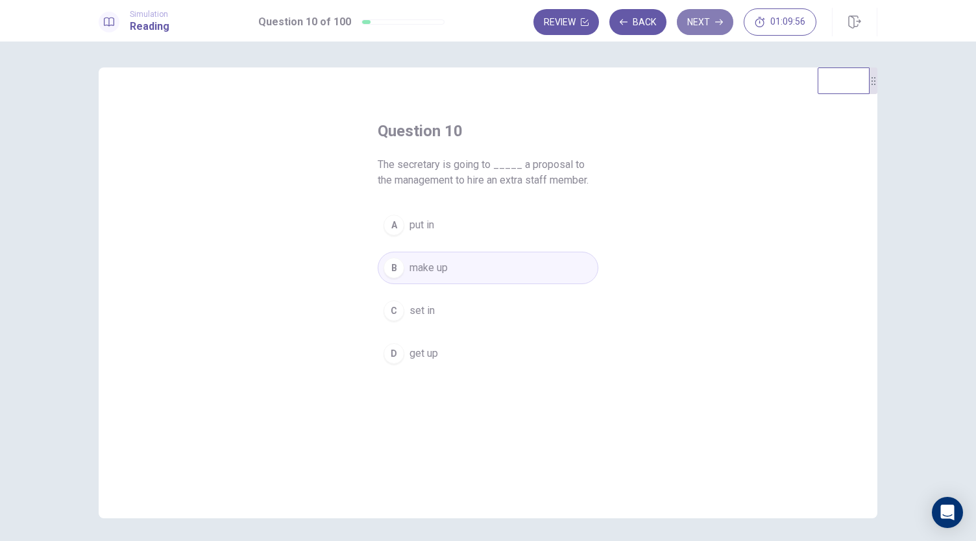
click at [715, 25] on button "Next" at bounding box center [705, 22] width 56 height 26
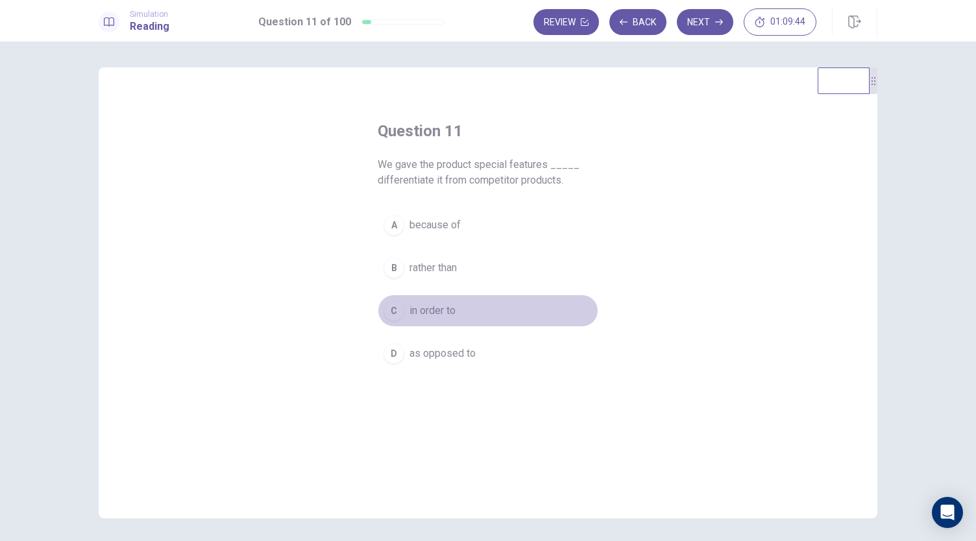
click at [487, 313] on button "C in order to" at bounding box center [488, 311] width 221 height 32
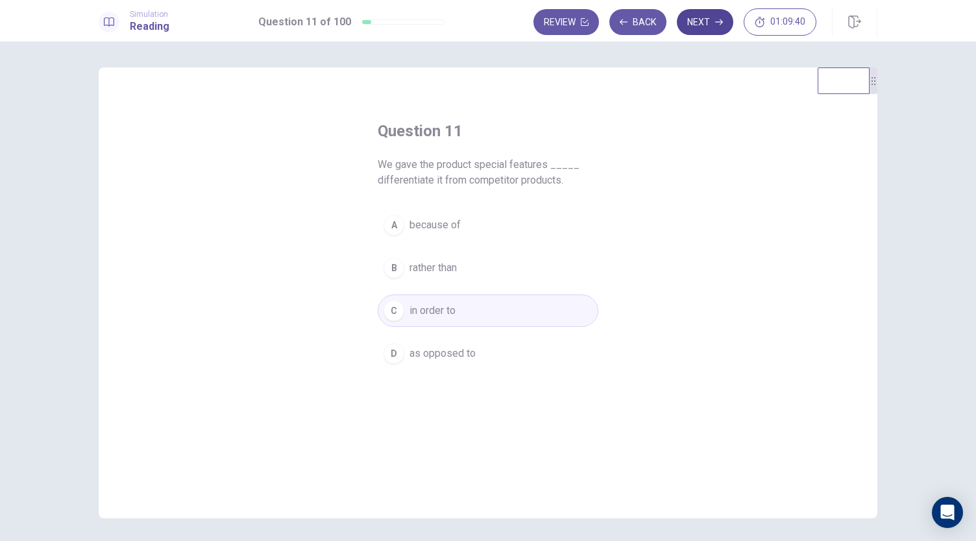
click at [716, 30] on button "Next" at bounding box center [705, 22] width 56 height 26
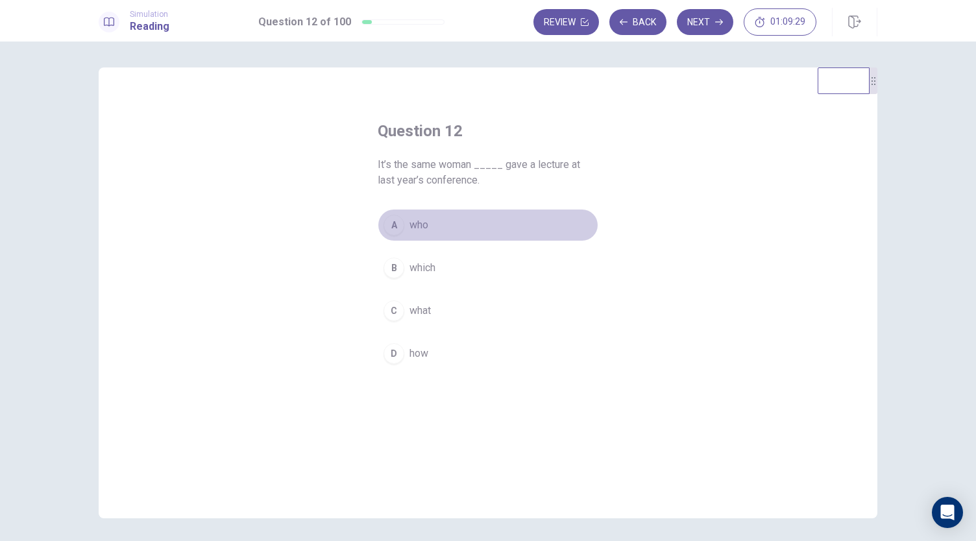
click at [450, 226] on button "A who" at bounding box center [488, 225] width 221 height 32
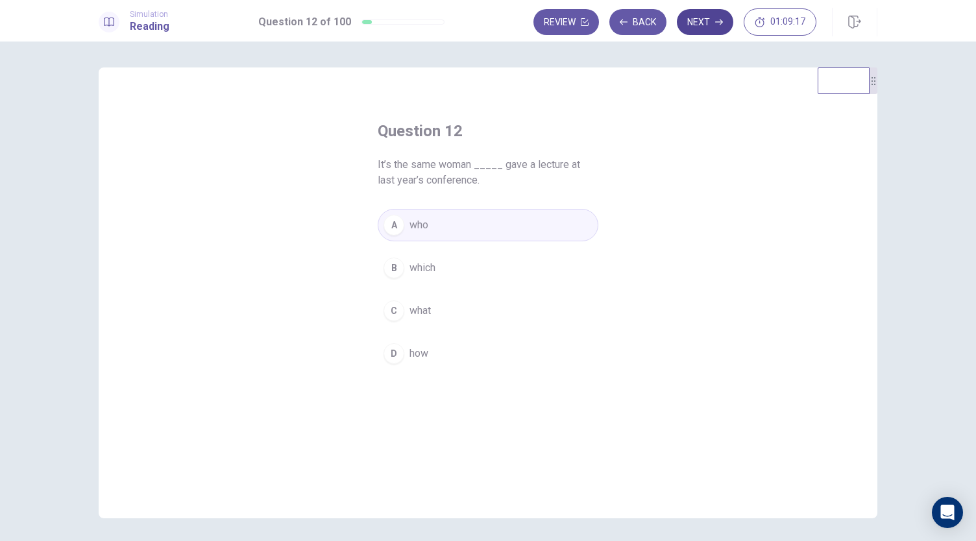
click at [716, 25] on icon "button" at bounding box center [719, 22] width 8 height 8
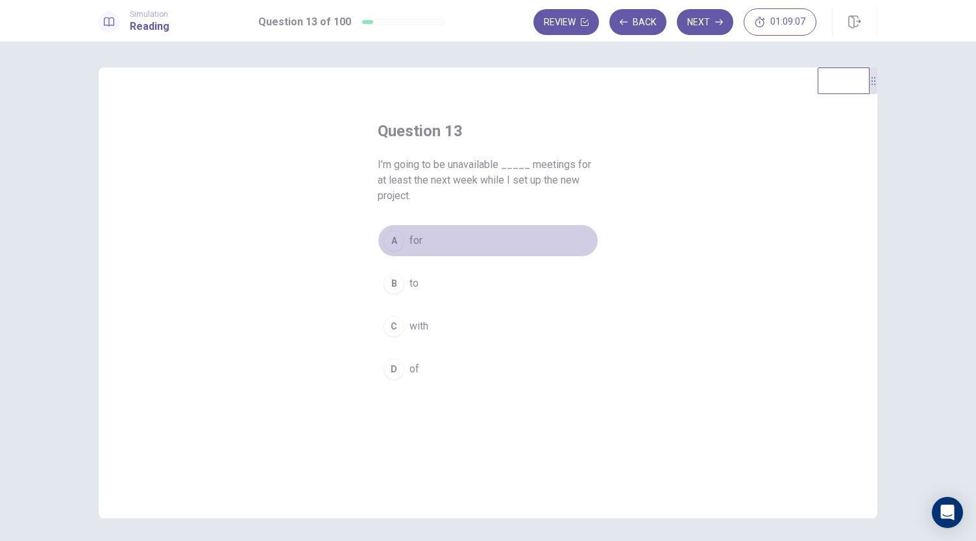
click at [436, 245] on button "A for" at bounding box center [488, 240] width 221 height 32
click at [435, 367] on button "D of" at bounding box center [488, 369] width 221 height 32
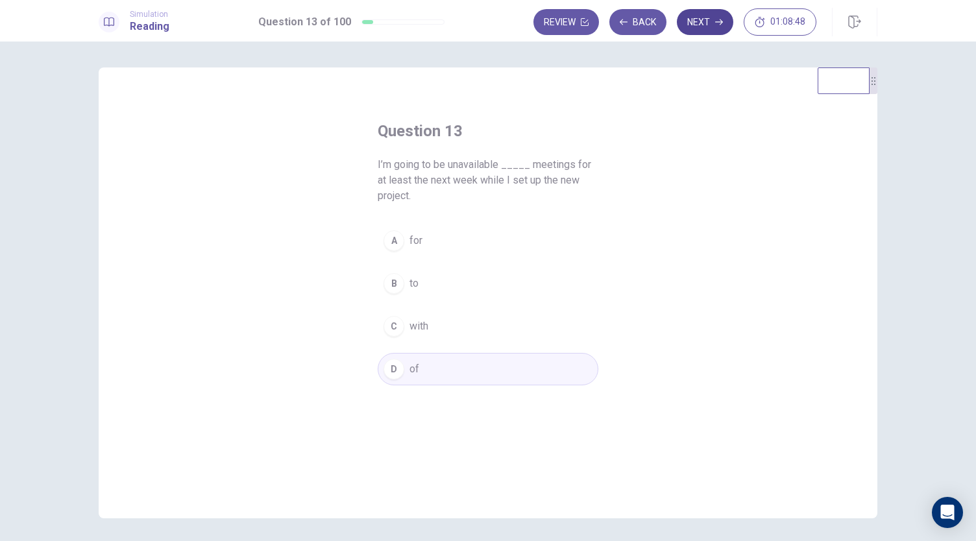
click at [723, 23] on icon "button" at bounding box center [719, 22] width 8 height 8
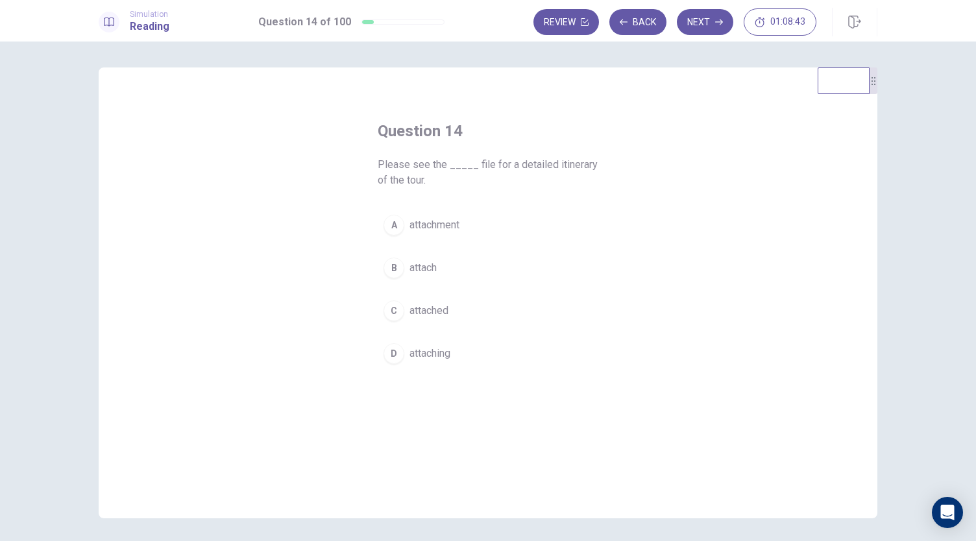
click at [449, 267] on button "B attach" at bounding box center [488, 268] width 221 height 32
click at [485, 306] on button "C attached" at bounding box center [488, 311] width 221 height 32
click at [709, 18] on button "Next" at bounding box center [705, 22] width 56 height 26
click at [483, 223] on button "A trips" at bounding box center [488, 225] width 221 height 32
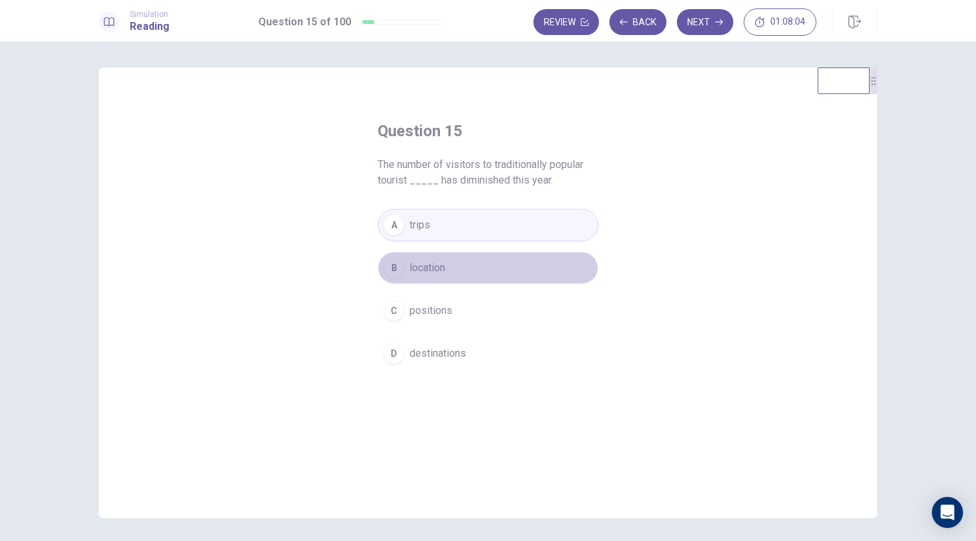
click at [501, 271] on button "B location" at bounding box center [488, 268] width 221 height 32
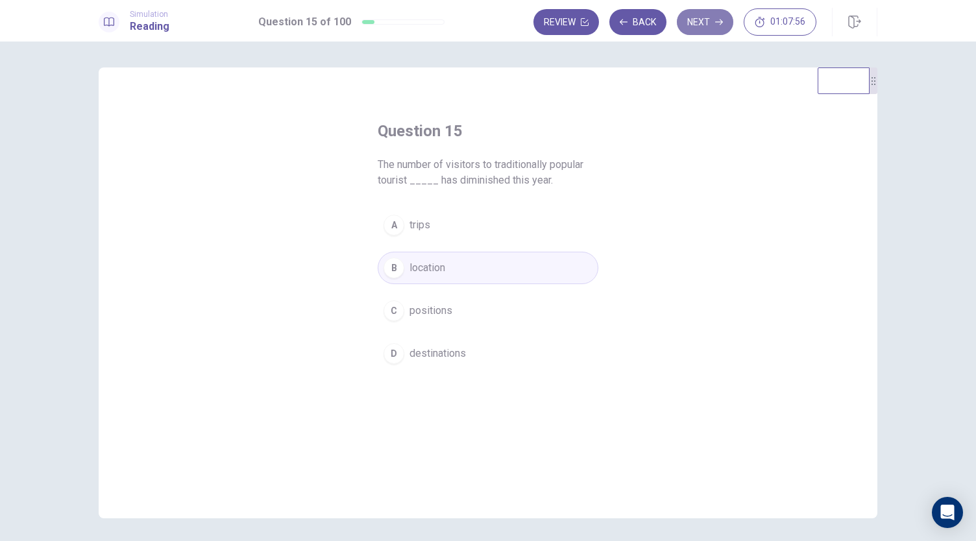
click at [706, 25] on button "Next" at bounding box center [705, 22] width 56 height 26
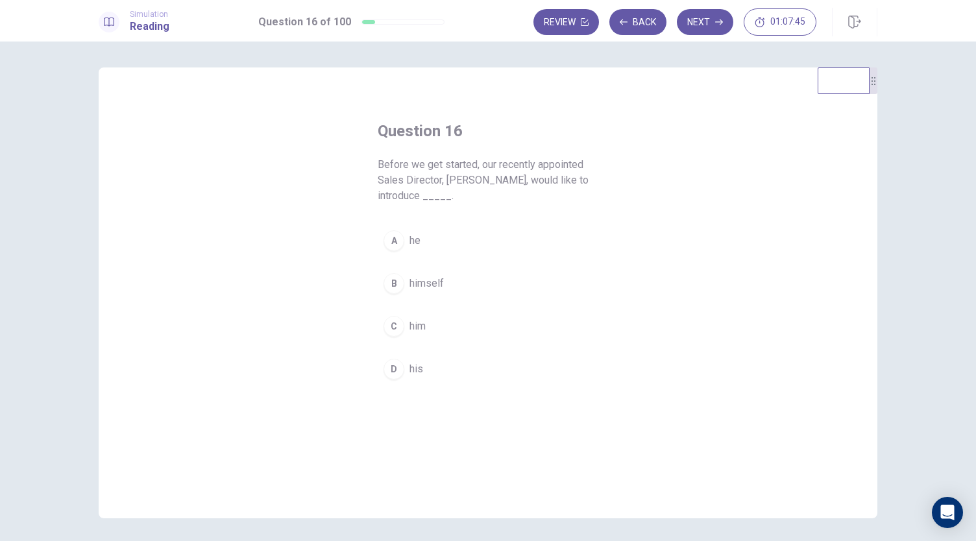
click at [424, 281] on span "himself" at bounding box center [426, 284] width 34 height 16
click at [698, 19] on button "Next" at bounding box center [705, 22] width 56 height 26
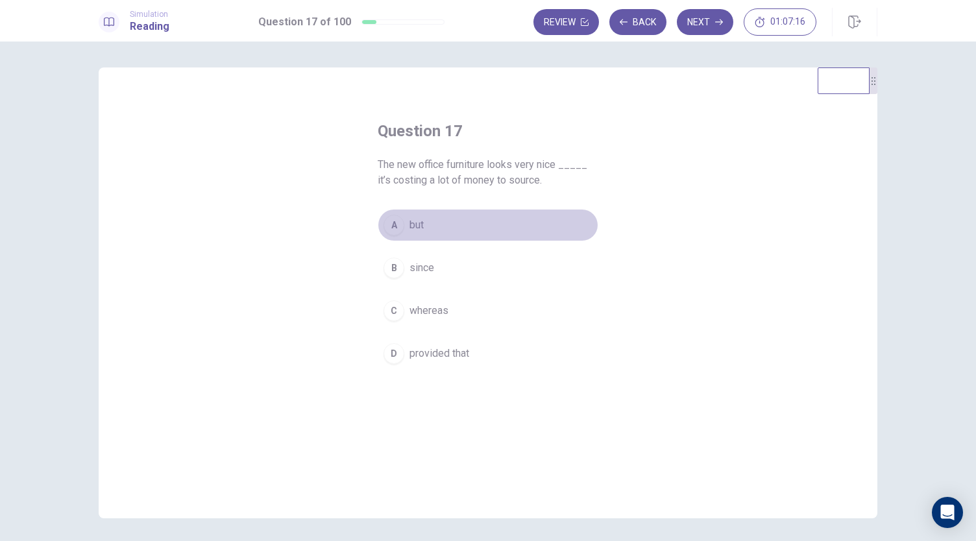
click at [409, 228] on span "but" at bounding box center [416, 225] width 14 height 16
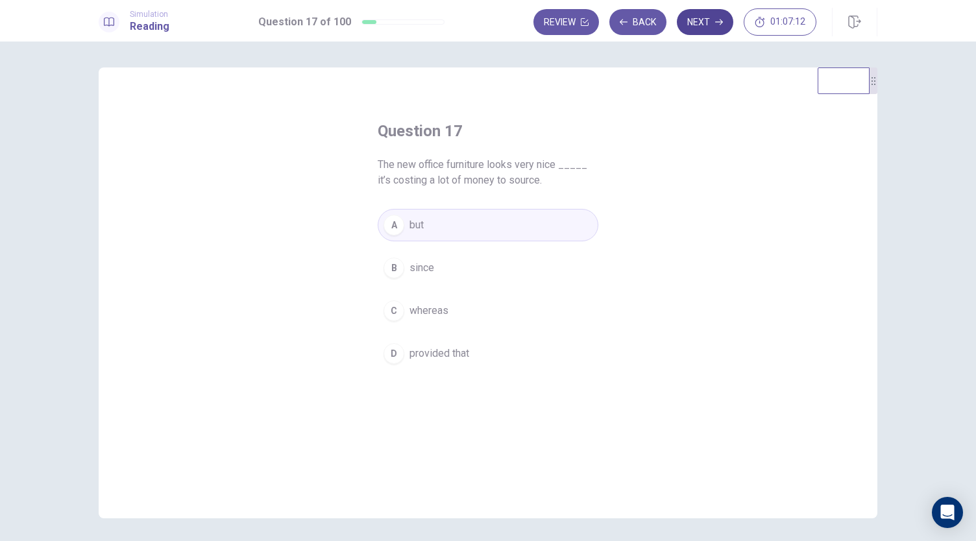
click at [699, 15] on button "Next" at bounding box center [705, 22] width 56 height 26
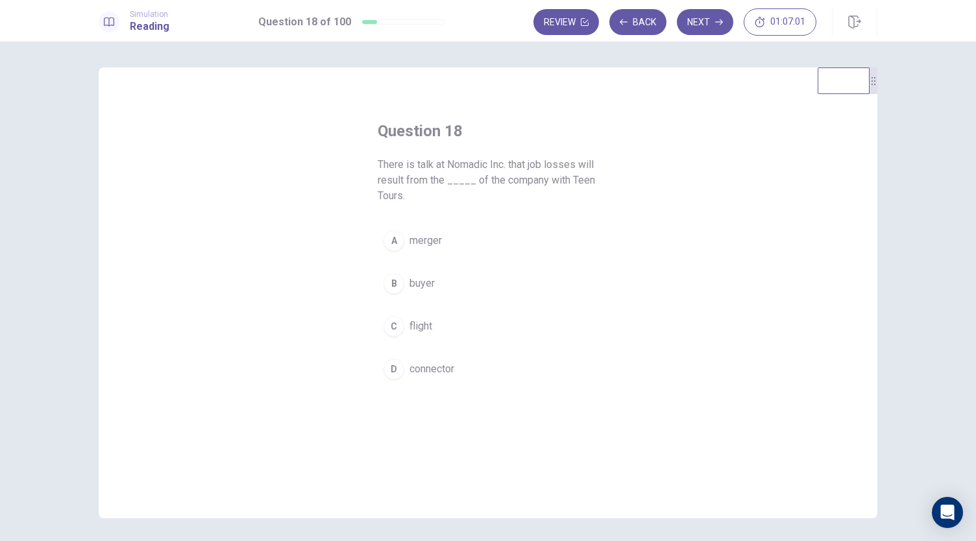
click at [457, 239] on button "A merger" at bounding box center [488, 240] width 221 height 32
click at [706, 16] on button "Next" at bounding box center [705, 22] width 56 height 26
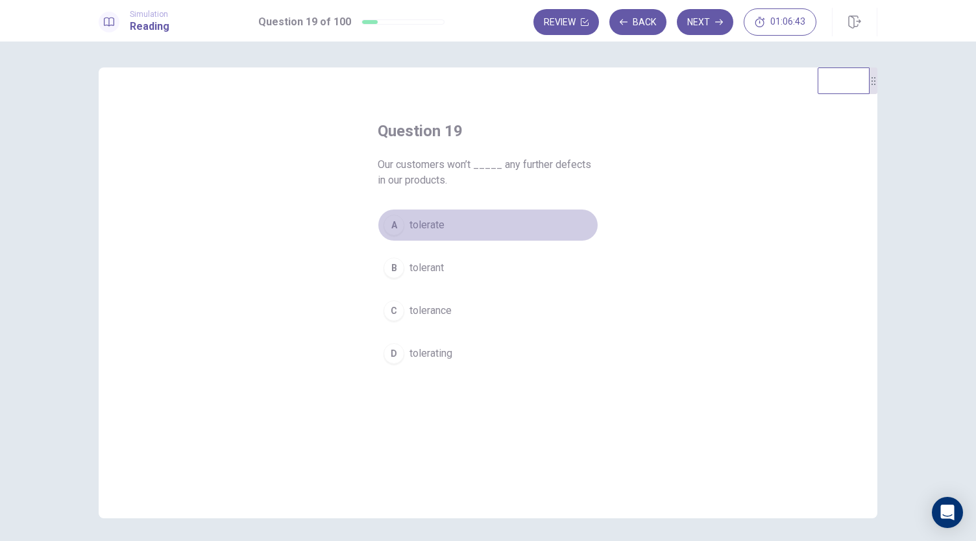
click at [427, 227] on span "tolerate" at bounding box center [426, 225] width 35 height 16
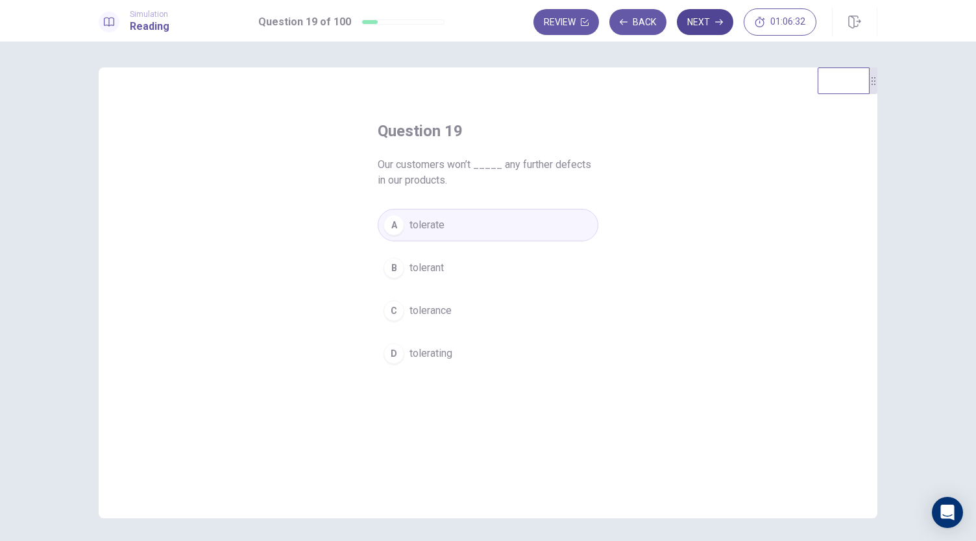
click at [697, 33] on button "Next" at bounding box center [705, 22] width 56 height 26
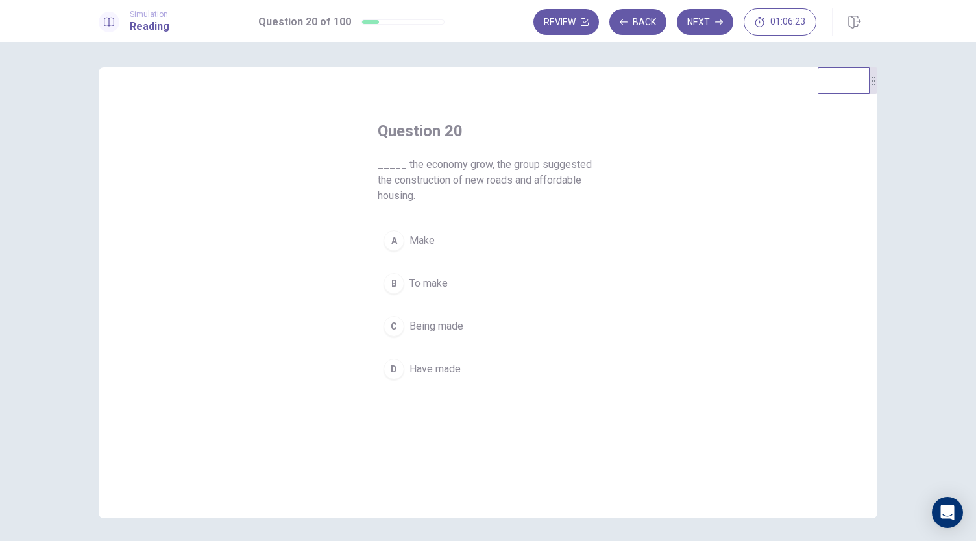
click at [431, 278] on span "To make" at bounding box center [428, 284] width 38 height 16
click at [690, 24] on button "Next" at bounding box center [705, 22] width 56 height 26
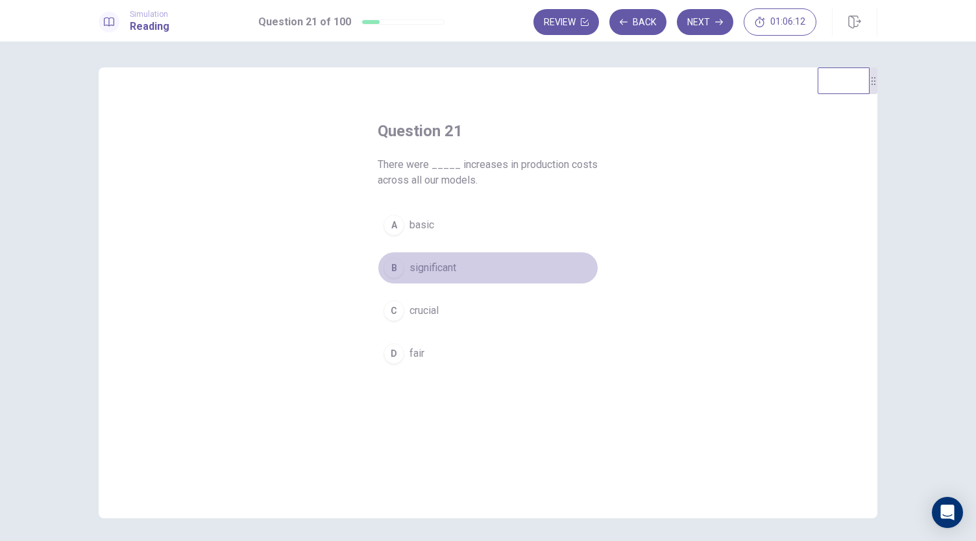
click at [453, 263] on span "significant" at bounding box center [432, 268] width 47 height 16
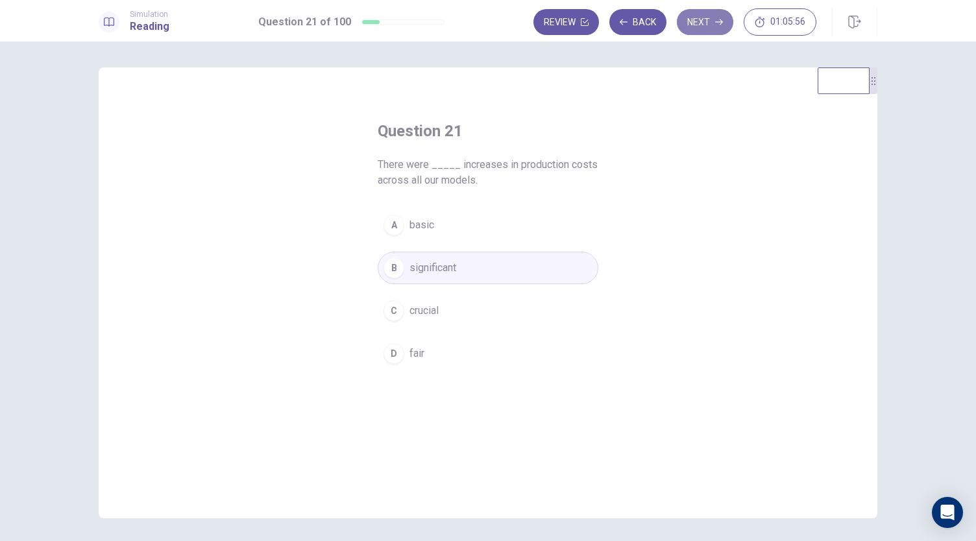
click at [716, 18] on icon "button" at bounding box center [719, 22] width 8 height 8
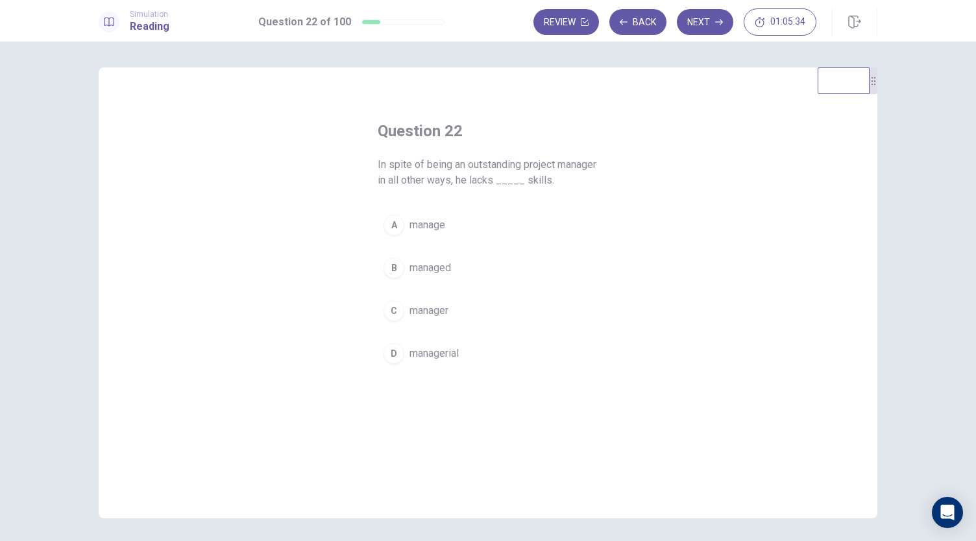
click at [464, 270] on button "B managed" at bounding box center [488, 268] width 221 height 32
click at [519, 232] on button "A manage" at bounding box center [488, 225] width 221 height 32
click at [700, 19] on button "Next" at bounding box center [705, 22] width 56 height 26
click at [442, 320] on span "urgently" at bounding box center [427, 327] width 36 height 16
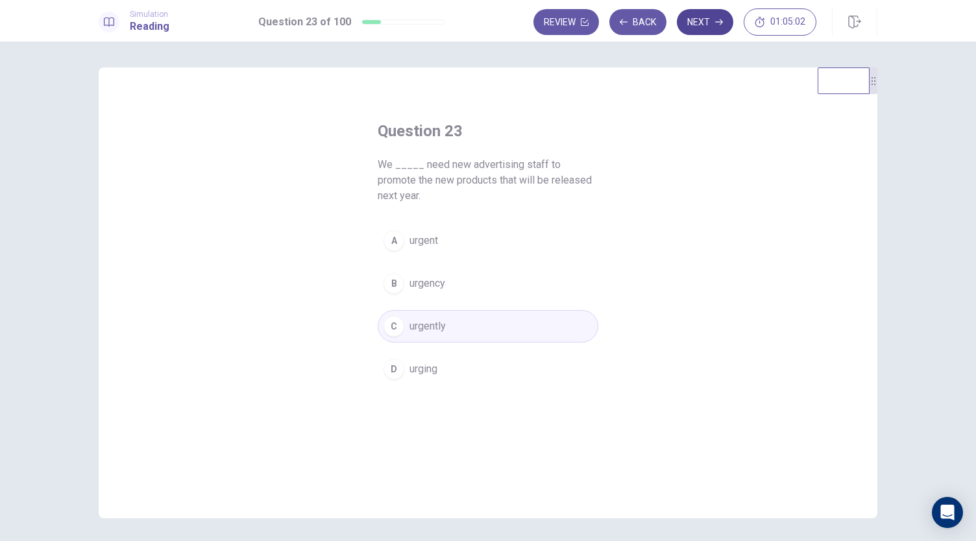
click at [710, 30] on button "Next" at bounding box center [705, 22] width 56 height 26
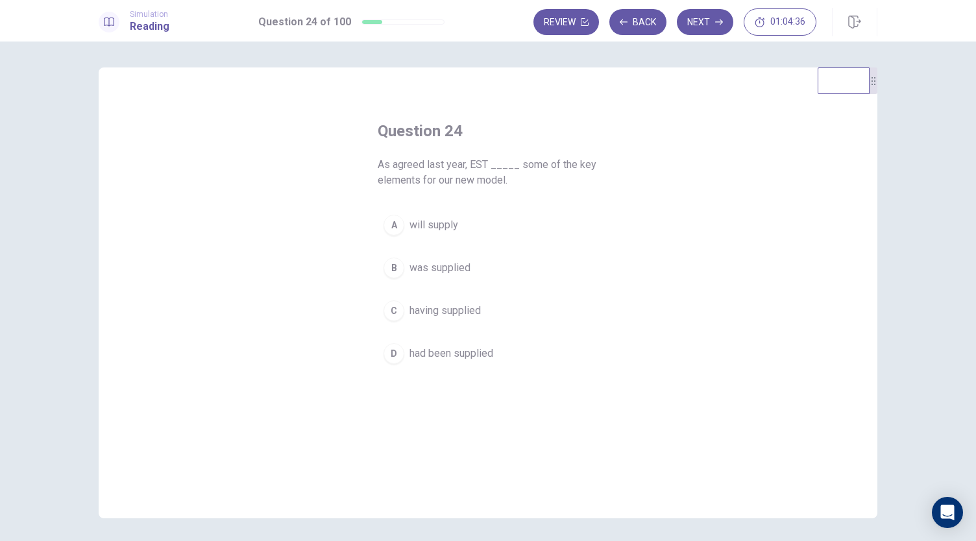
click at [487, 228] on button "A will supply" at bounding box center [488, 225] width 221 height 32
click at [460, 355] on span "had been supplied" at bounding box center [451, 354] width 84 height 16
click at [496, 226] on button "A will supply" at bounding box center [488, 225] width 221 height 32
click at [503, 355] on button "D had been supplied" at bounding box center [488, 353] width 221 height 32
click at [714, 23] on button "Next" at bounding box center [705, 22] width 56 height 26
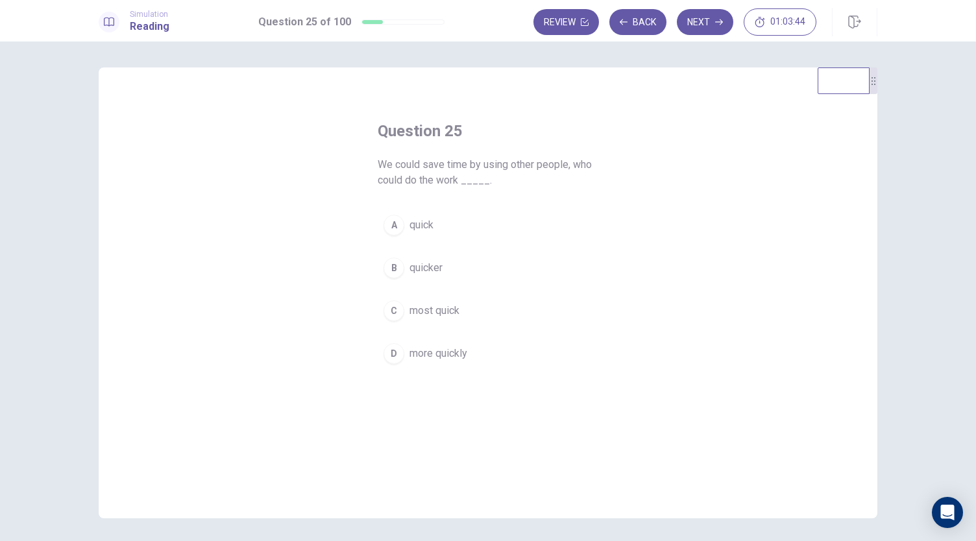
click at [444, 269] on button "B quicker" at bounding box center [488, 268] width 221 height 32
click at [712, 15] on button "Next" at bounding box center [705, 22] width 56 height 26
click at [477, 224] on button "A send" at bounding box center [488, 225] width 221 height 32
click at [710, 14] on button "Next" at bounding box center [705, 22] width 56 height 26
click at [415, 323] on button "C of" at bounding box center [488, 326] width 221 height 32
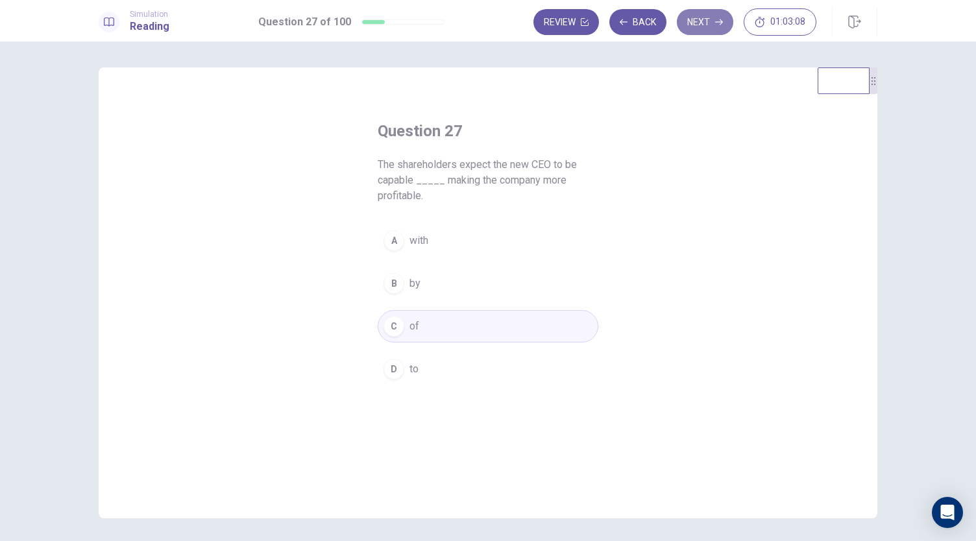
click at [698, 17] on button "Next" at bounding box center [705, 22] width 56 height 26
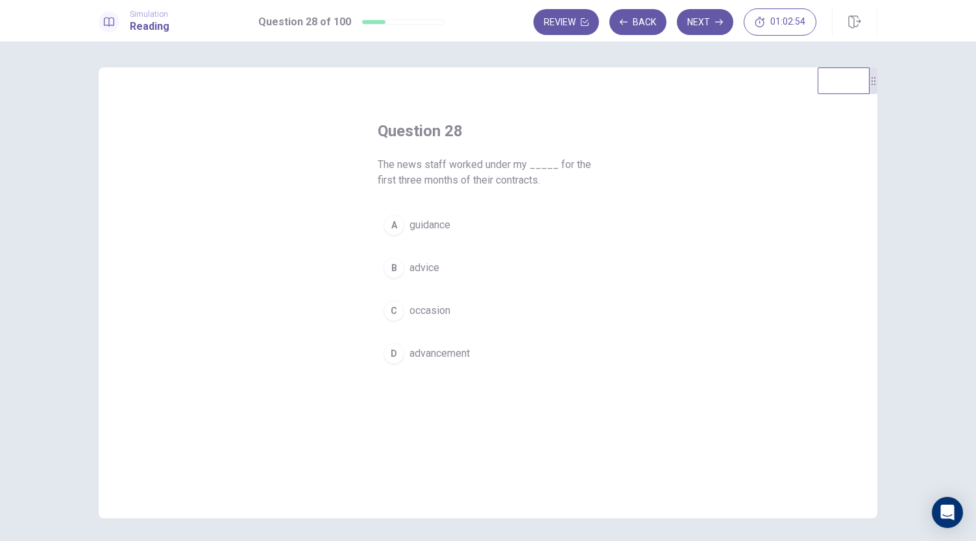
click at [446, 223] on span "guidance" at bounding box center [429, 225] width 41 height 16
click at [719, 23] on icon "button" at bounding box center [719, 22] width 8 height 8
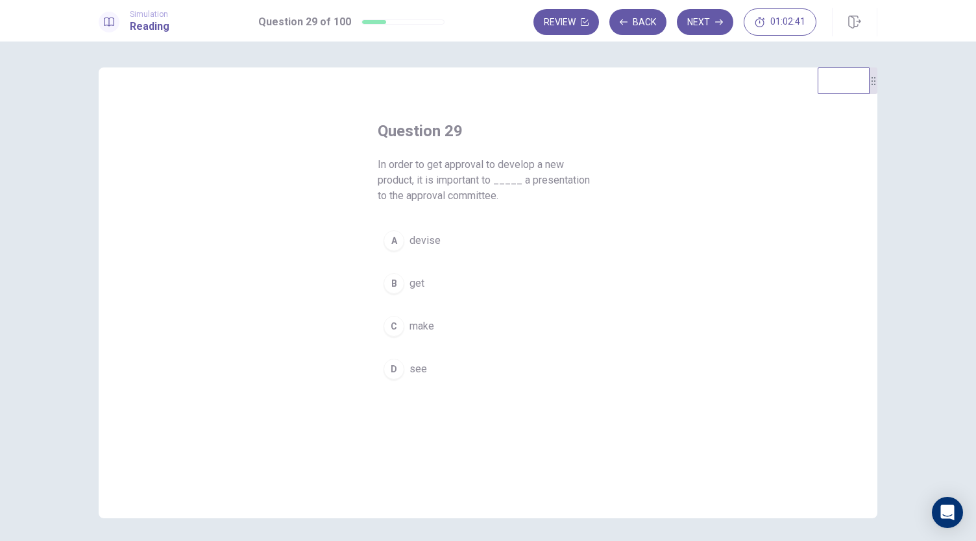
click at [429, 325] on span "make" at bounding box center [421, 327] width 25 height 16
click at [714, 23] on button "Next" at bounding box center [705, 22] width 56 height 26
click at [448, 229] on span "take place" at bounding box center [432, 225] width 47 height 16
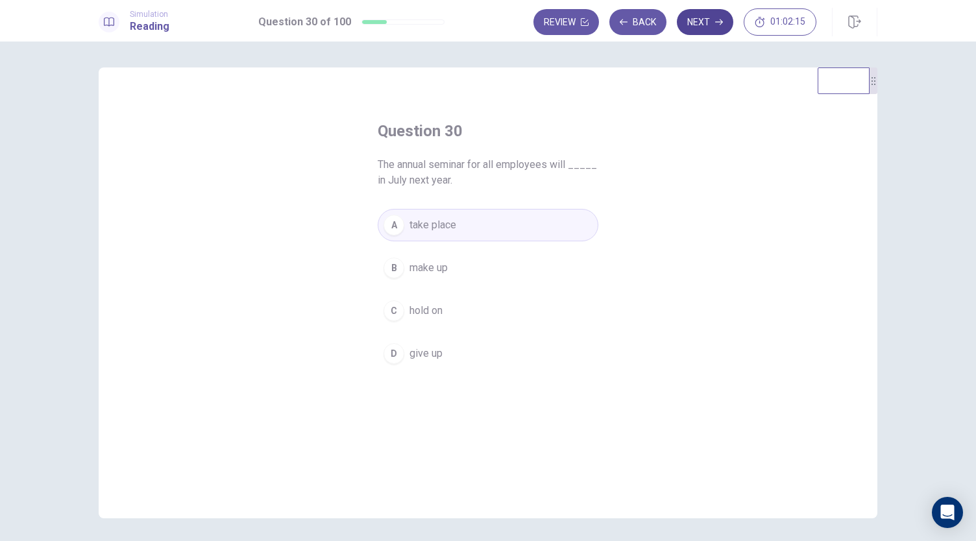
click at [712, 18] on button "Next" at bounding box center [705, 22] width 56 height 26
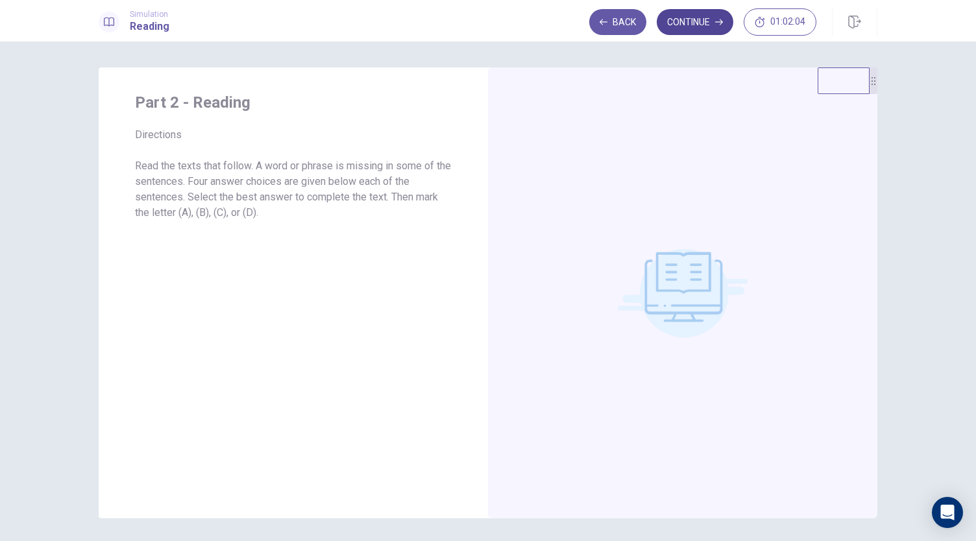
click at [664, 30] on button "Continue" at bounding box center [695, 22] width 77 height 26
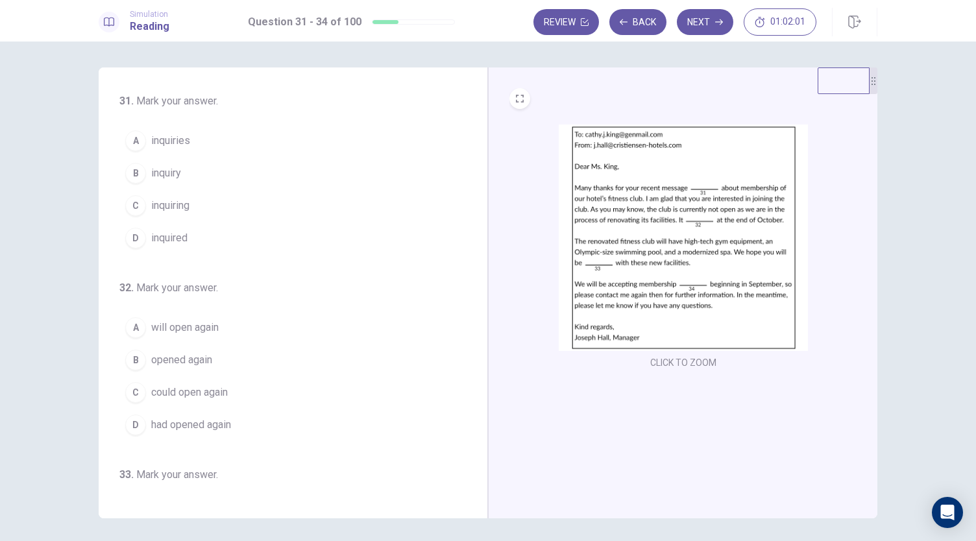
click at [644, 235] on img at bounding box center [683, 238] width 249 height 226
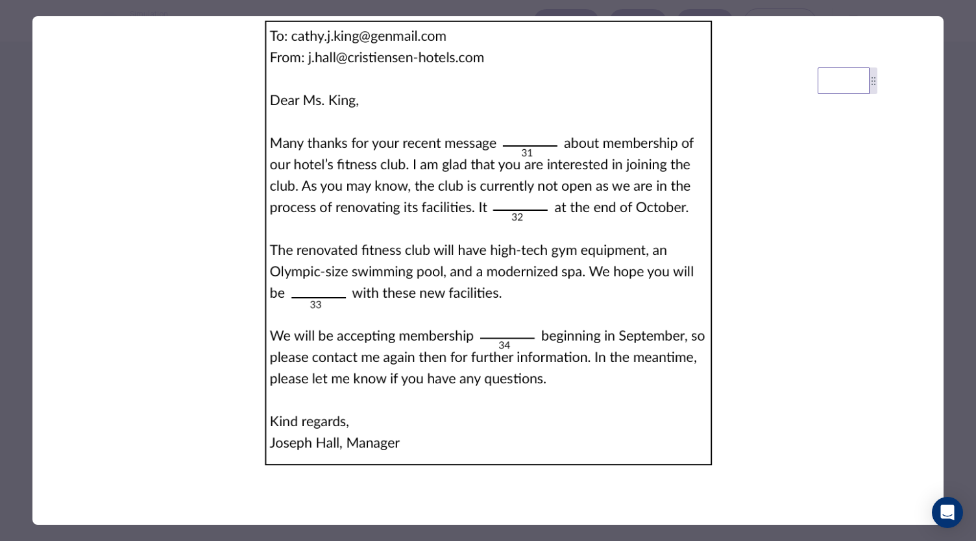
click at [20, 294] on div at bounding box center [488, 270] width 976 height 541
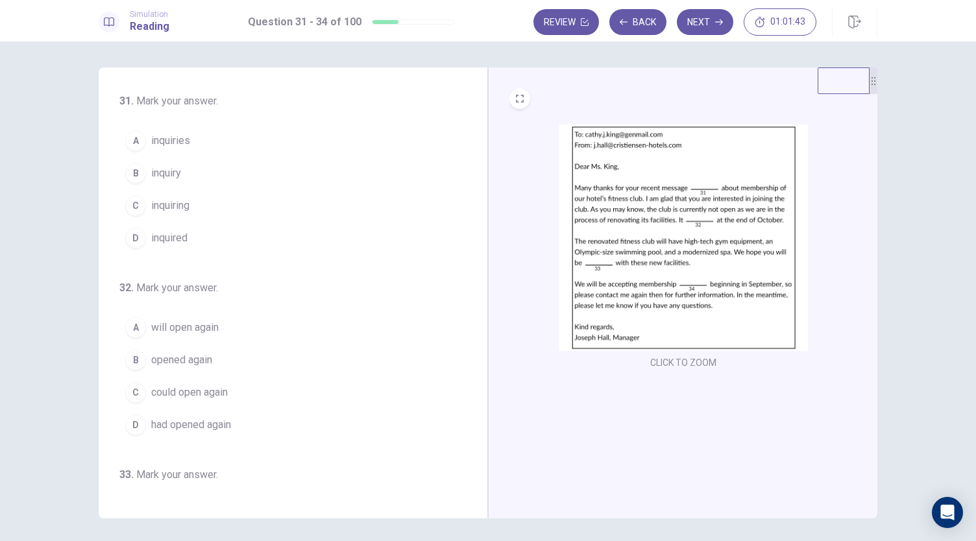
click at [226, 206] on button "C inquiring" at bounding box center [285, 205] width 332 height 32
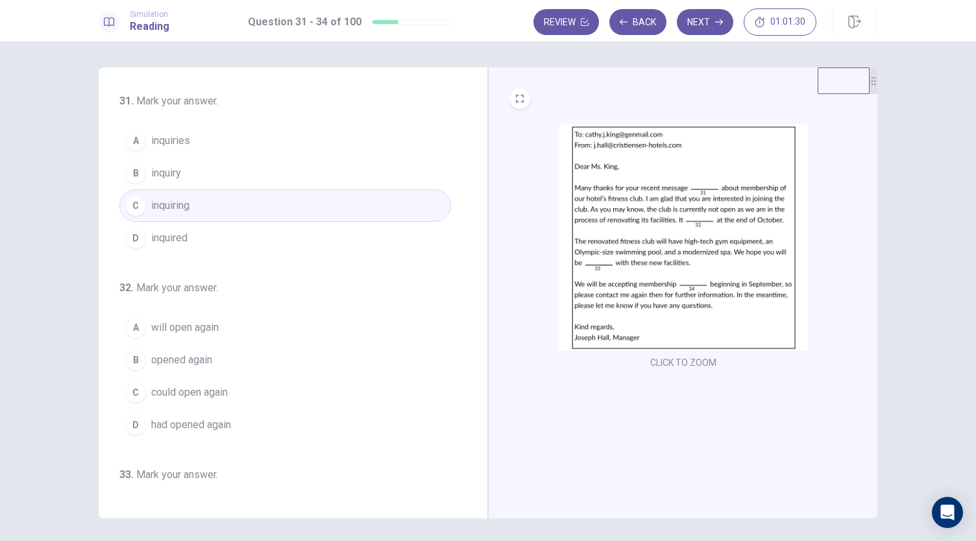
click at [230, 239] on button "D inquired" at bounding box center [285, 238] width 332 height 32
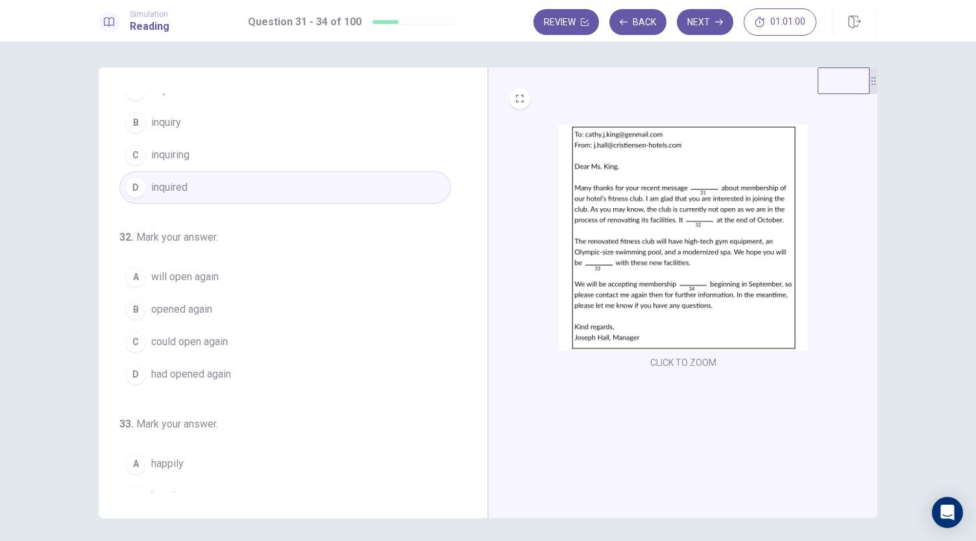
scroll to position [54, 0]
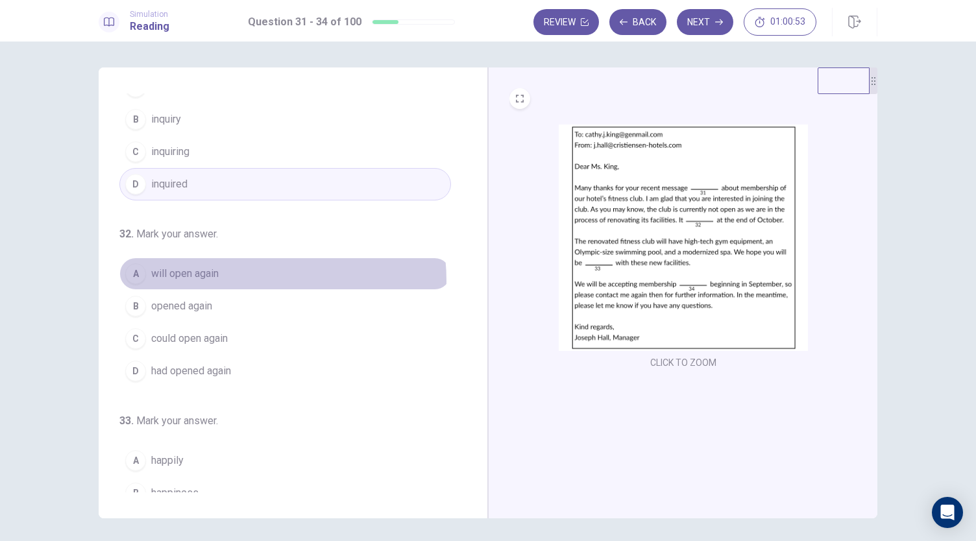
click at [230, 279] on button "A will open again" at bounding box center [285, 274] width 332 height 32
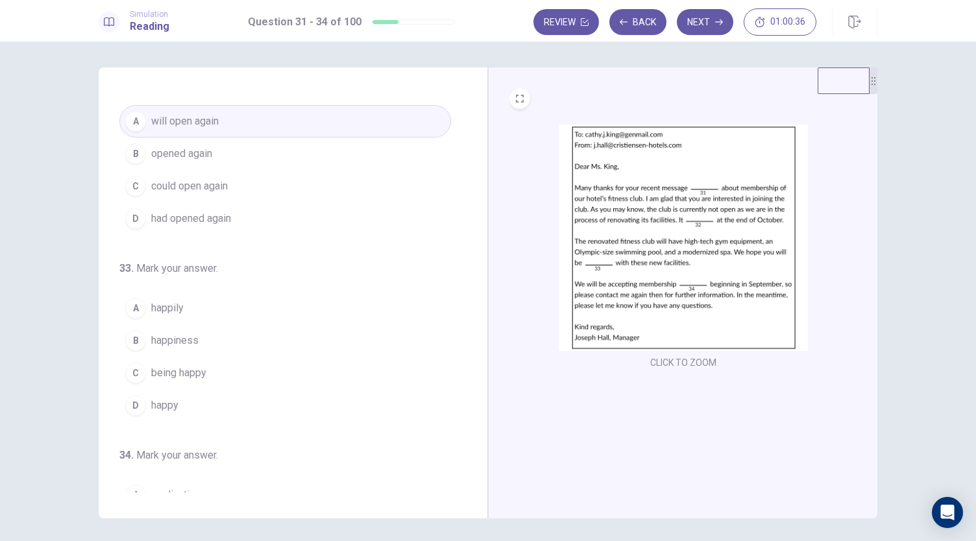
scroll to position [208, 0]
click at [189, 407] on button "D happy" at bounding box center [285, 404] width 332 height 32
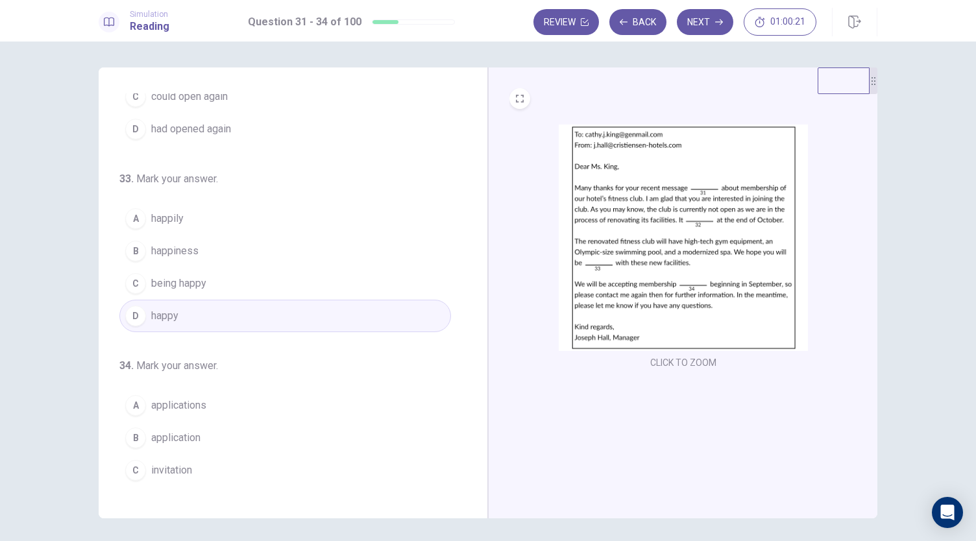
scroll to position [302, 0]
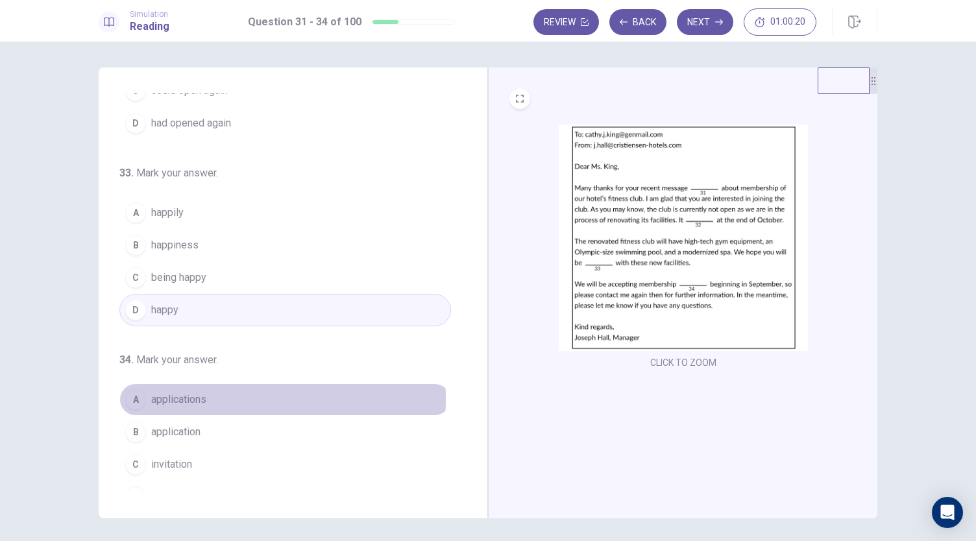
click at [223, 393] on button "A applications" at bounding box center [285, 399] width 332 height 32
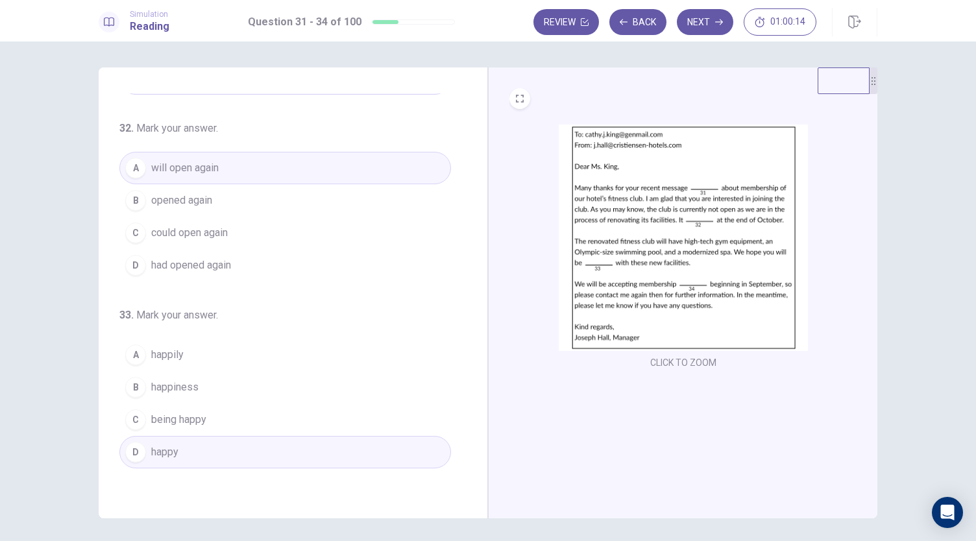
scroll to position [0, 0]
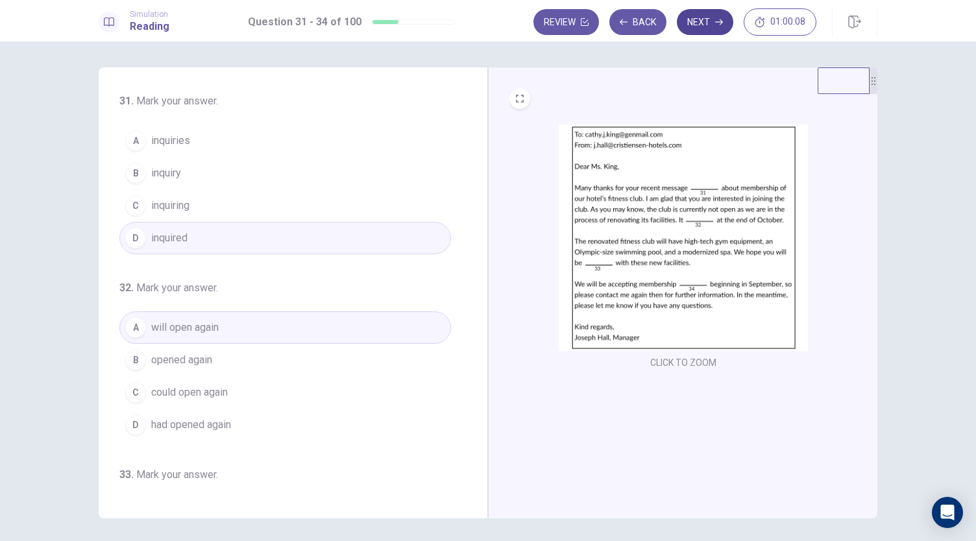
click at [720, 18] on icon "button" at bounding box center [719, 22] width 8 height 8
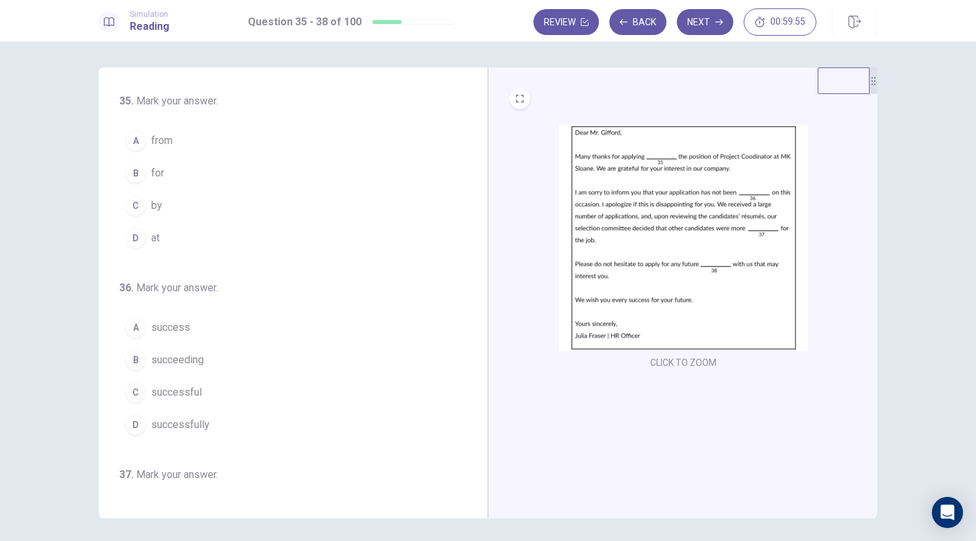
click at [226, 237] on button "D at" at bounding box center [285, 238] width 332 height 32
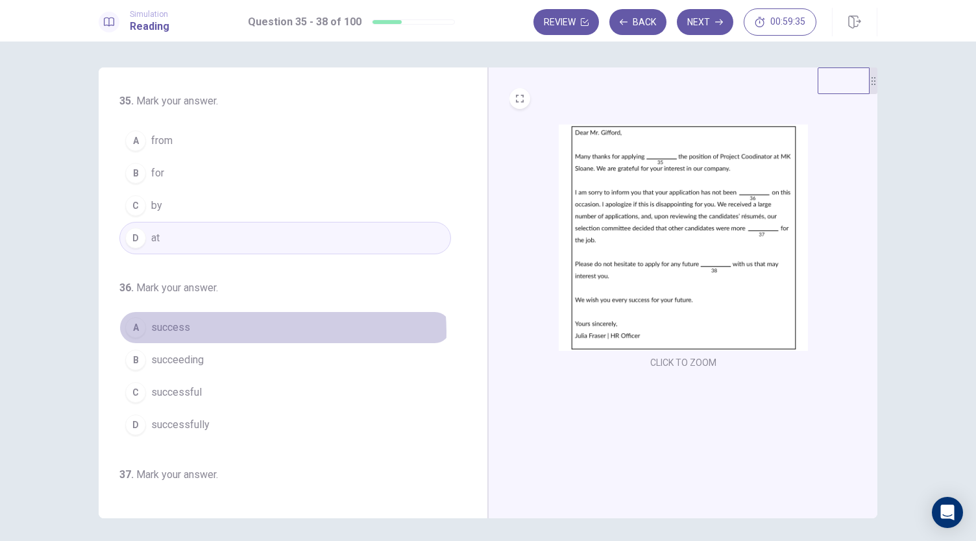
click at [238, 330] on button "A success" at bounding box center [285, 327] width 332 height 32
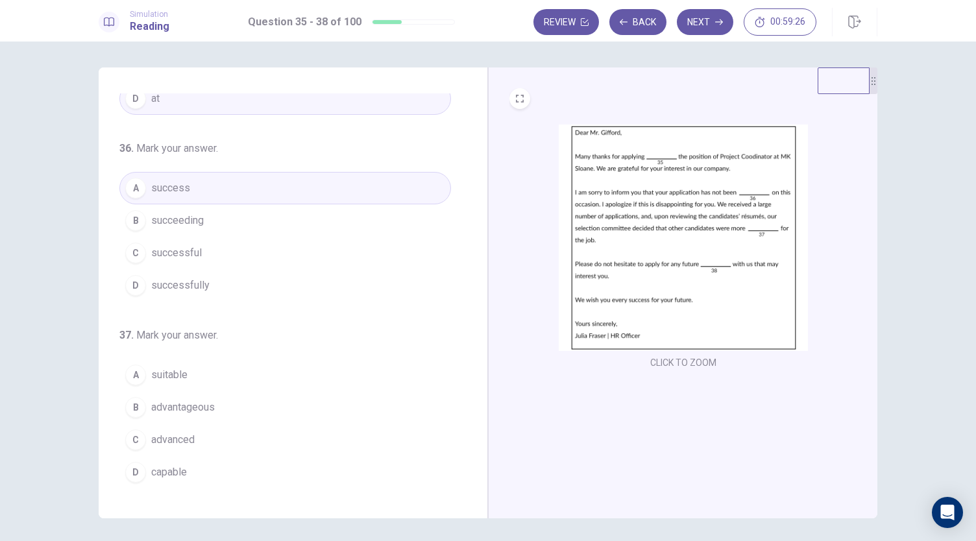
scroll to position [153, 0]
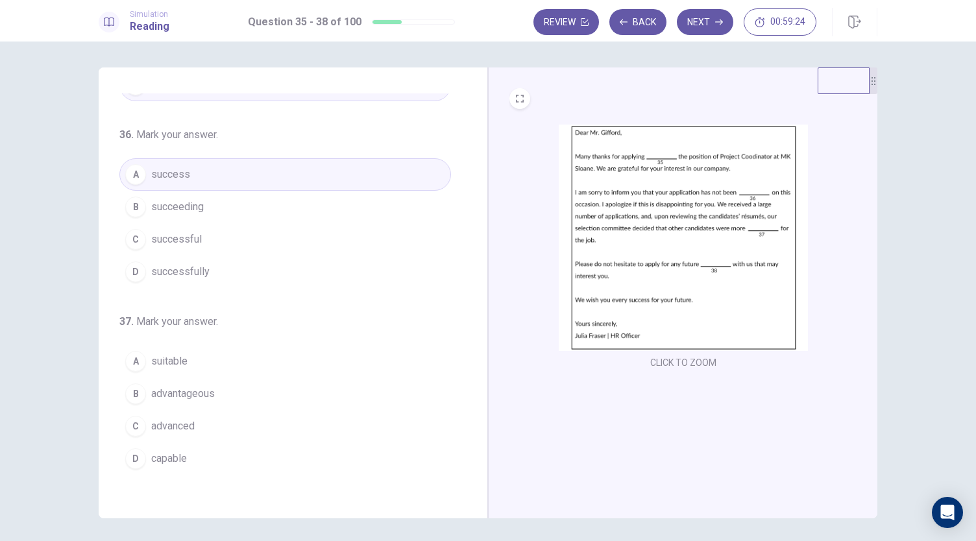
click at [189, 355] on button "A suitable" at bounding box center [285, 361] width 332 height 32
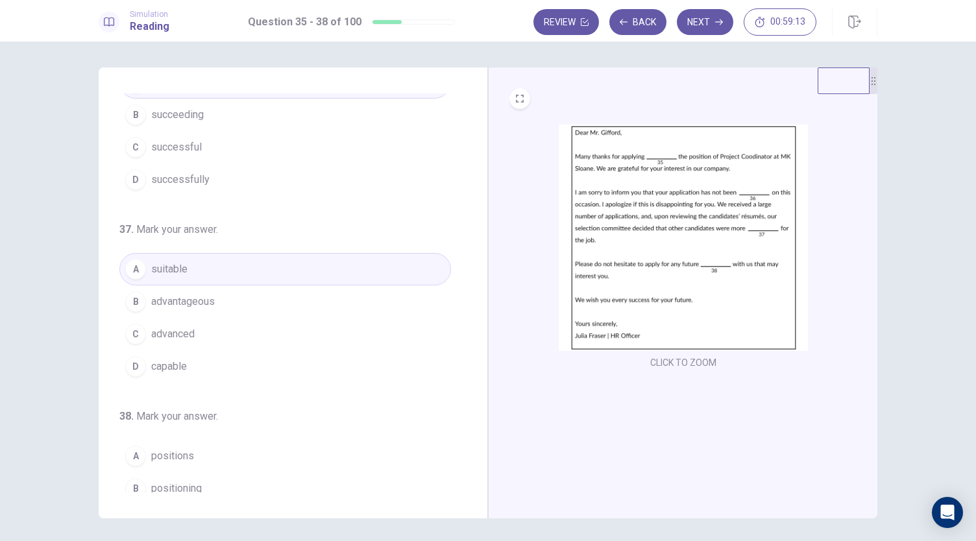
scroll to position [315, 0]
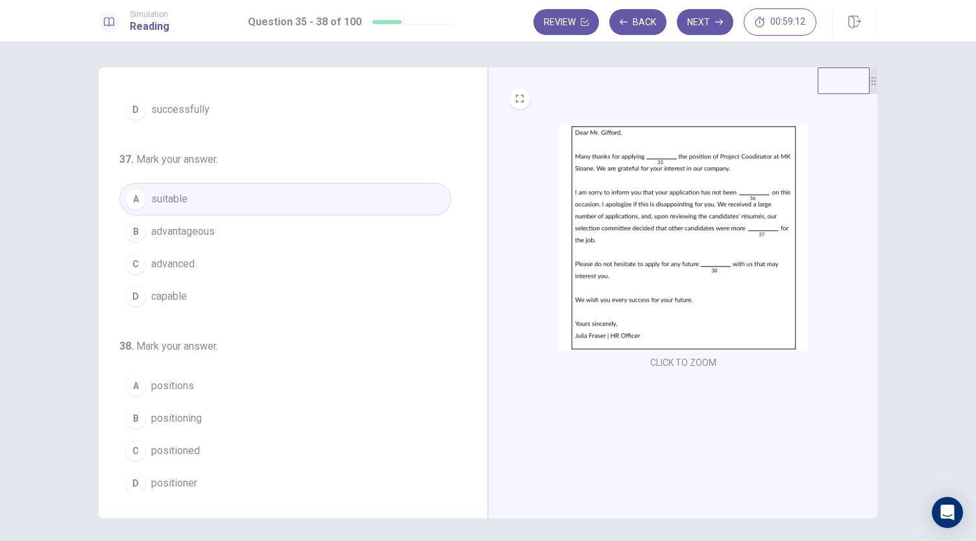
click at [305, 383] on button "A positions" at bounding box center [285, 386] width 332 height 32
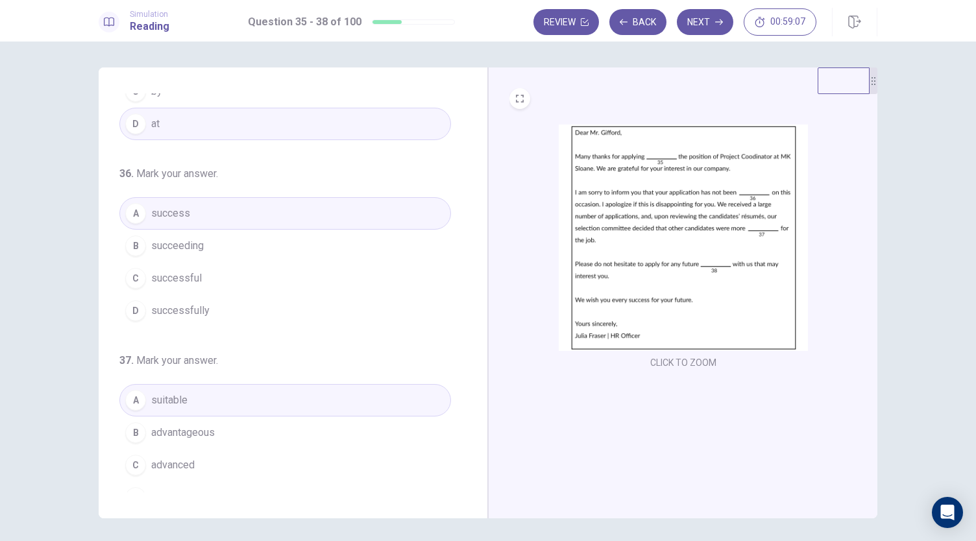
scroll to position [0, 0]
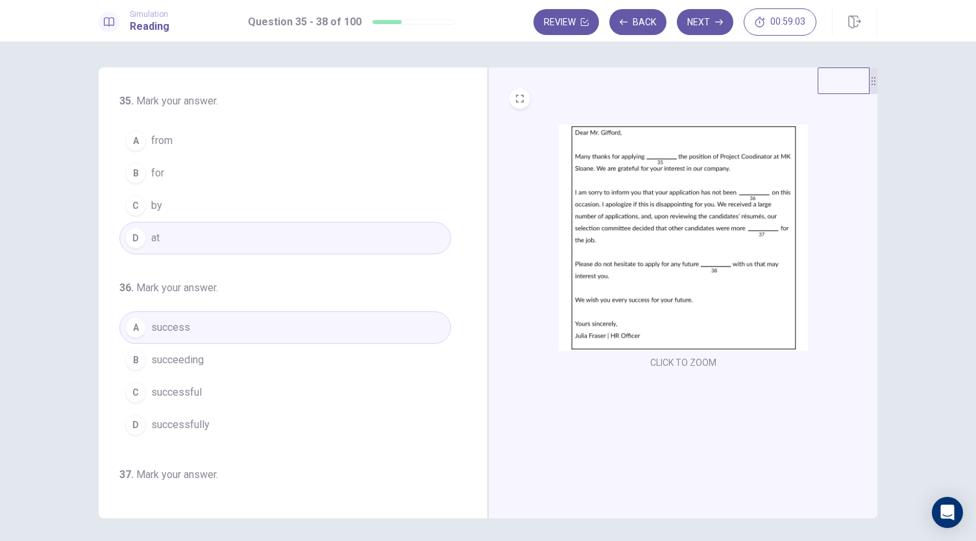
click at [256, 175] on button "B for" at bounding box center [285, 173] width 332 height 32
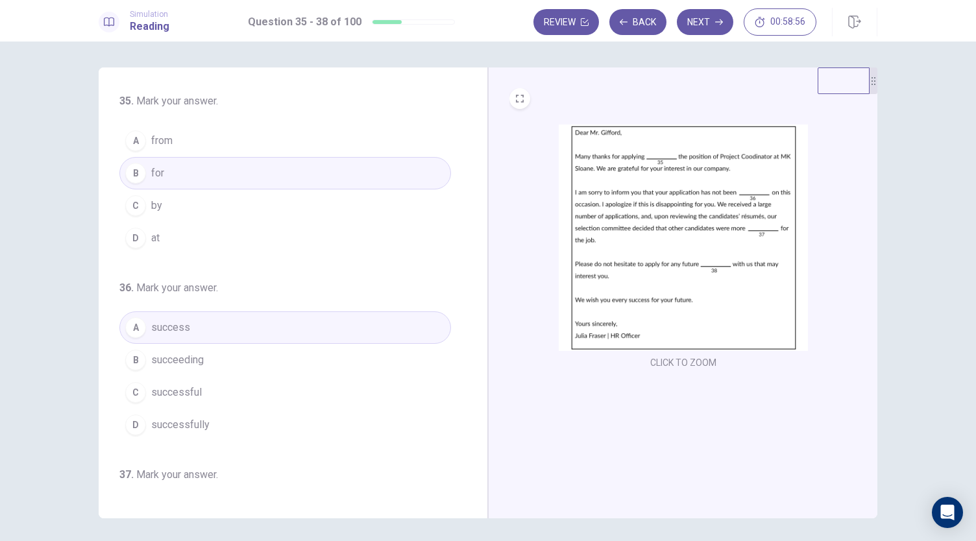
click at [392, 230] on button "D at" at bounding box center [285, 238] width 332 height 32
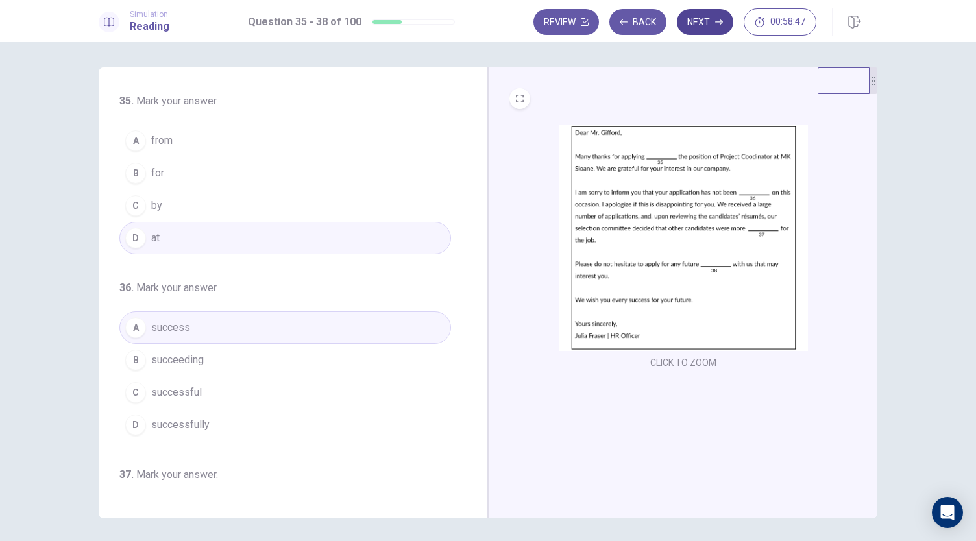
click at [690, 25] on button "Next" at bounding box center [705, 22] width 56 height 26
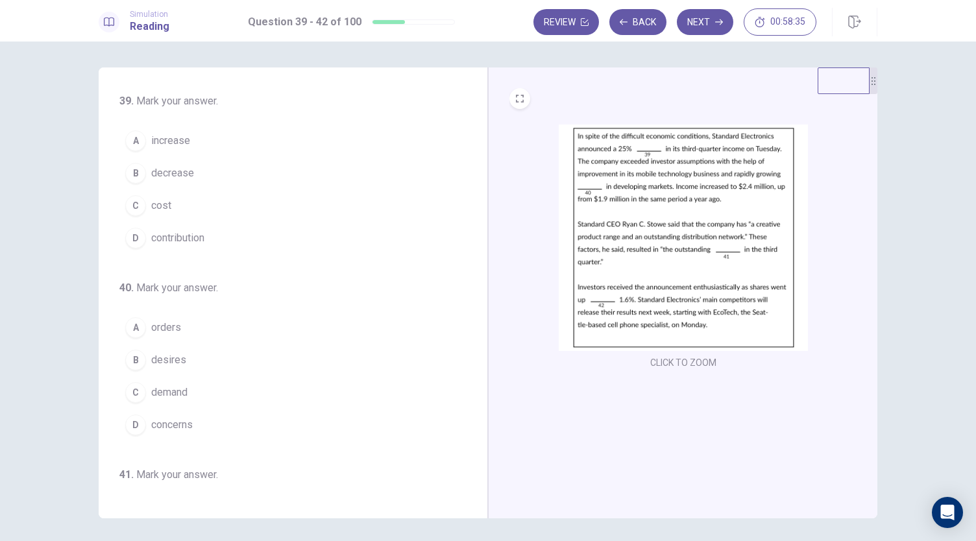
click at [195, 177] on button "B decrease" at bounding box center [285, 173] width 332 height 32
click at [213, 139] on button "A increase" at bounding box center [285, 141] width 332 height 32
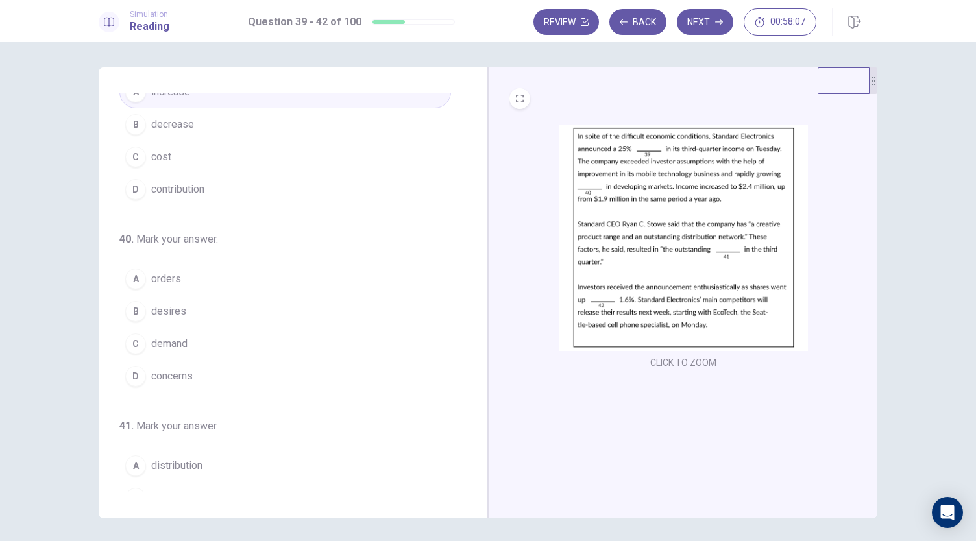
scroll to position [49, 0]
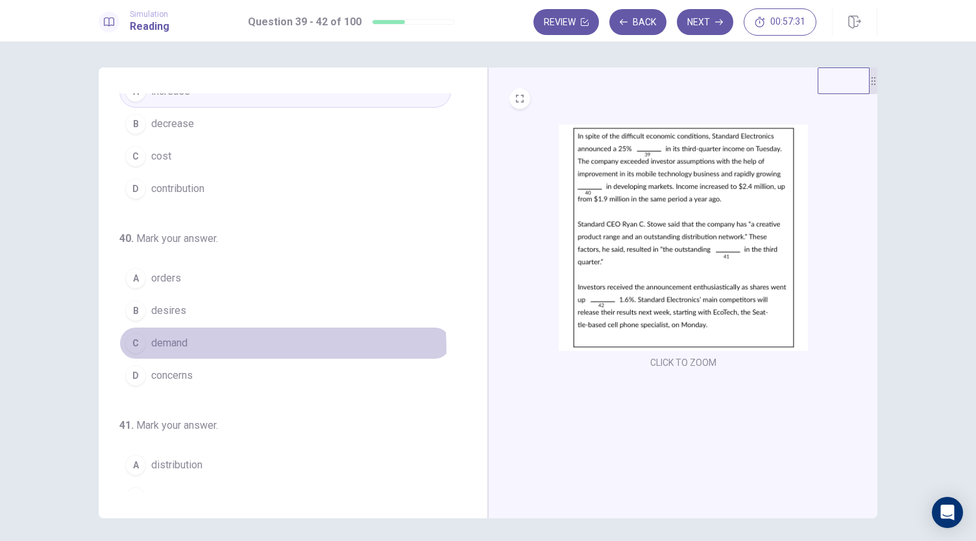
click at [237, 346] on button "C demand" at bounding box center [285, 343] width 332 height 32
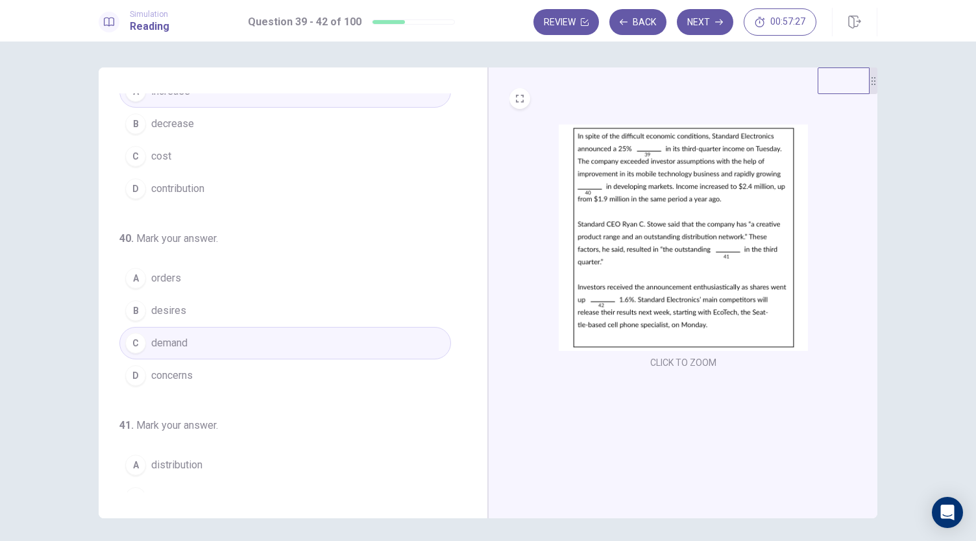
click at [265, 364] on button "D concerns" at bounding box center [285, 375] width 332 height 32
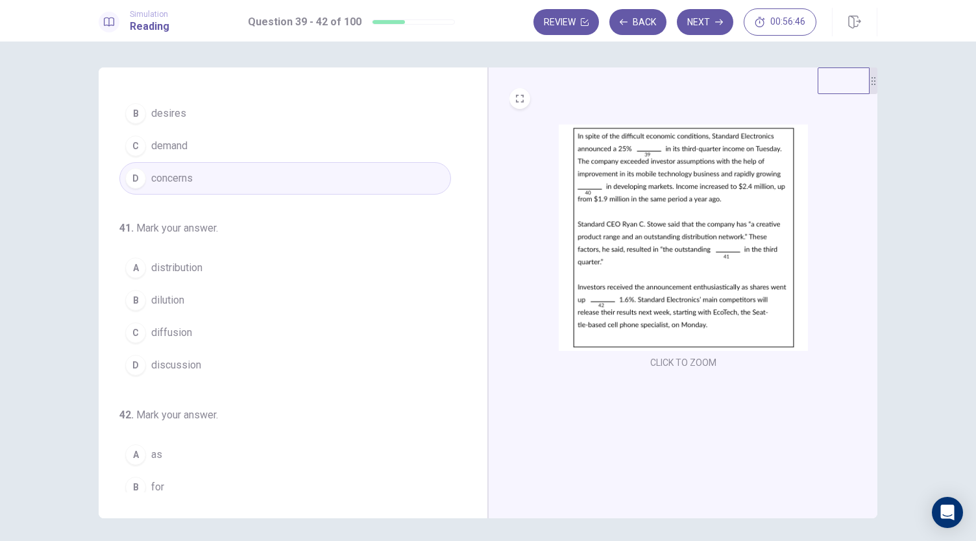
scroll to position [247, 0]
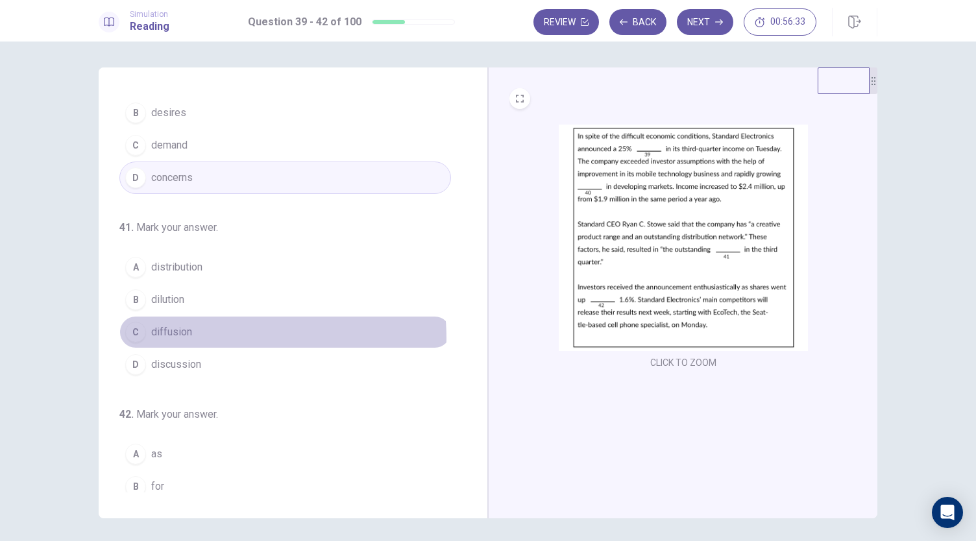
click at [204, 334] on button "C diffusion" at bounding box center [285, 332] width 332 height 32
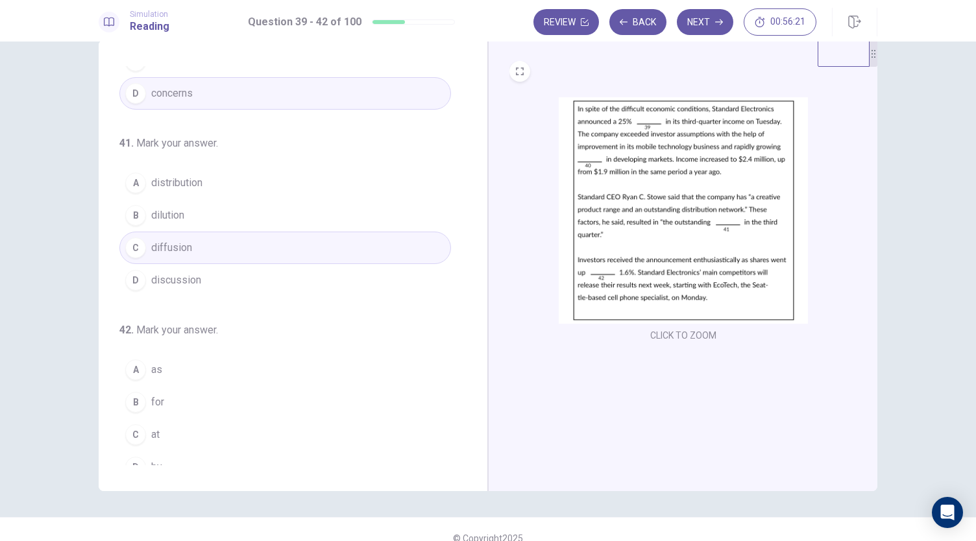
scroll to position [315, 0]
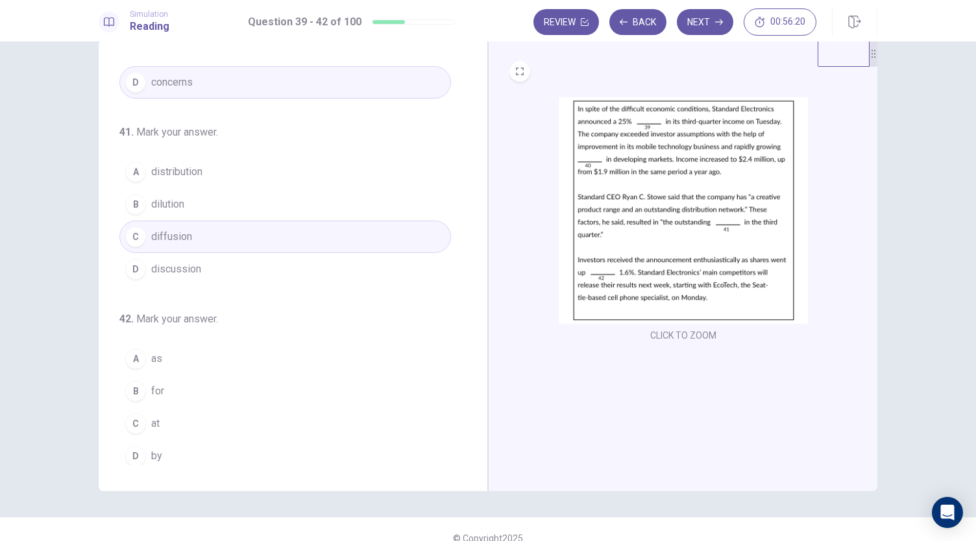
click at [247, 353] on button "A as" at bounding box center [285, 359] width 332 height 32
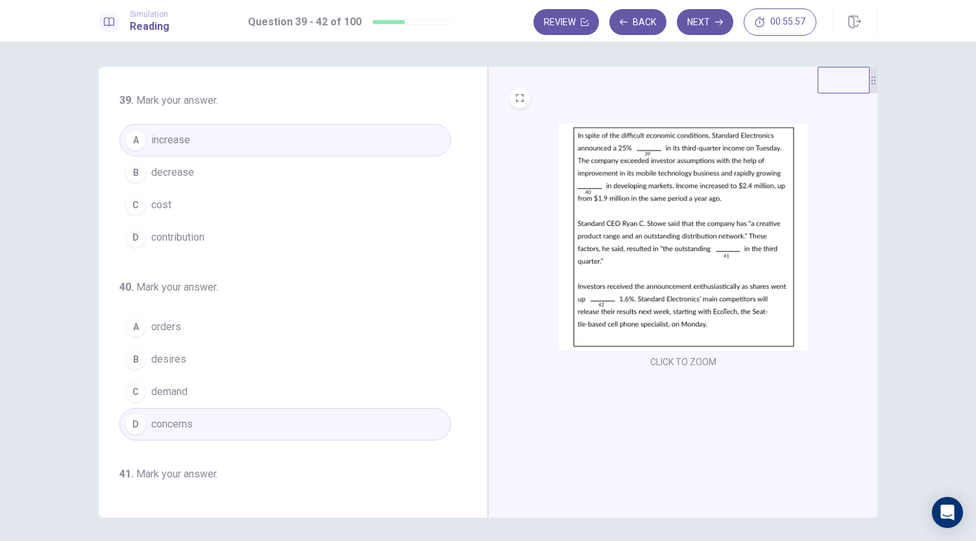
scroll to position [0, 0]
click at [277, 390] on button "C demand" at bounding box center [285, 392] width 332 height 32
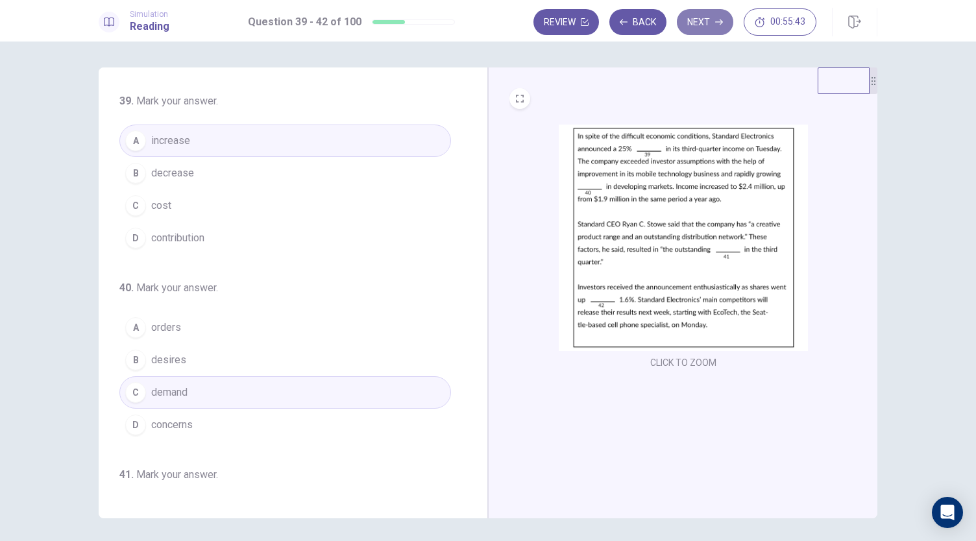
click at [715, 19] on icon "button" at bounding box center [719, 22] width 8 height 8
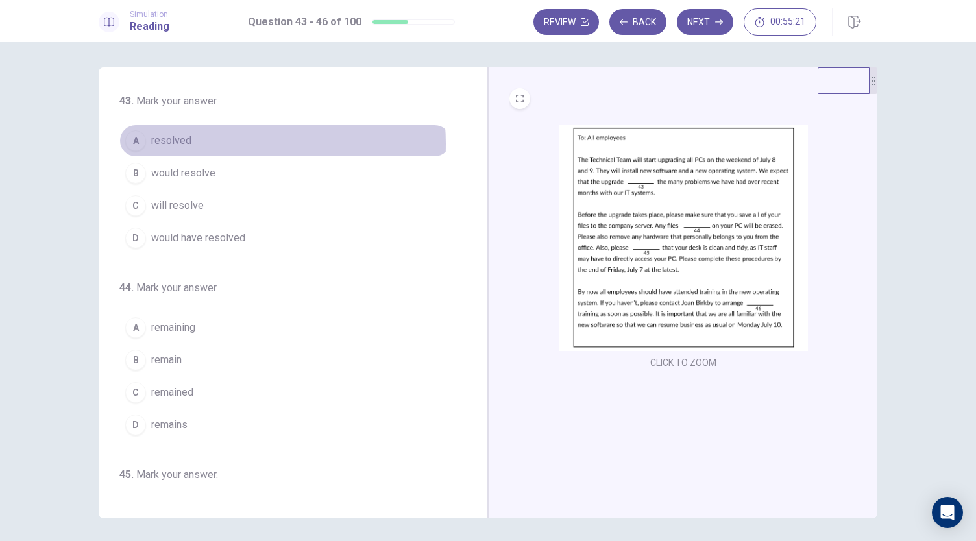
click at [199, 144] on button "A resolved" at bounding box center [285, 141] width 332 height 32
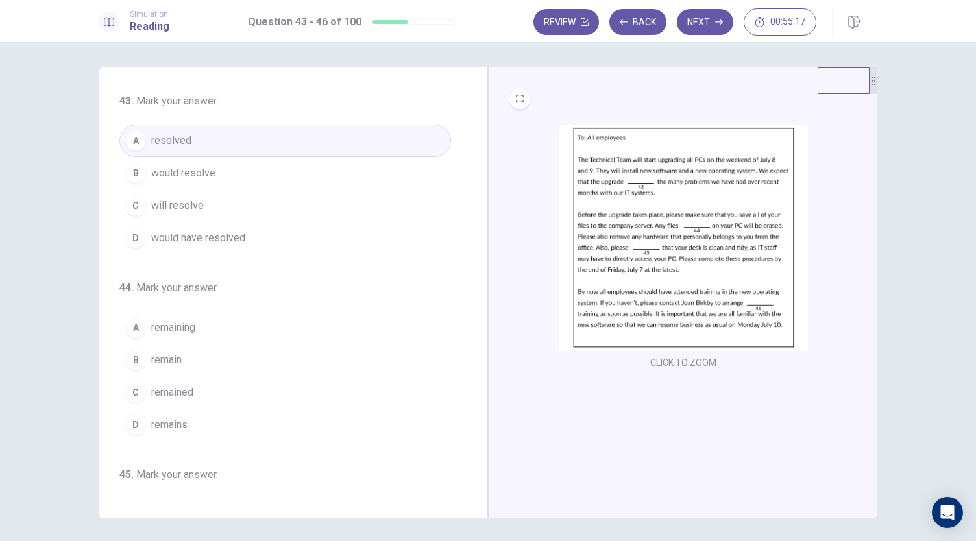
click at [343, 202] on button "C will resolve" at bounding box center [285, 205] width 332 height 32
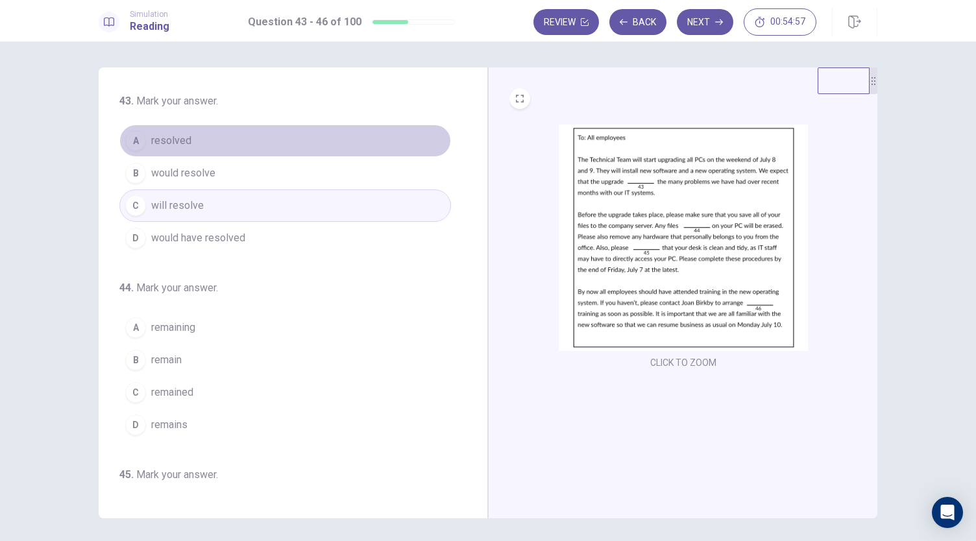
click at [357, 145] on button "A resolved" at bounding box center [285, 141] width 332 height 32
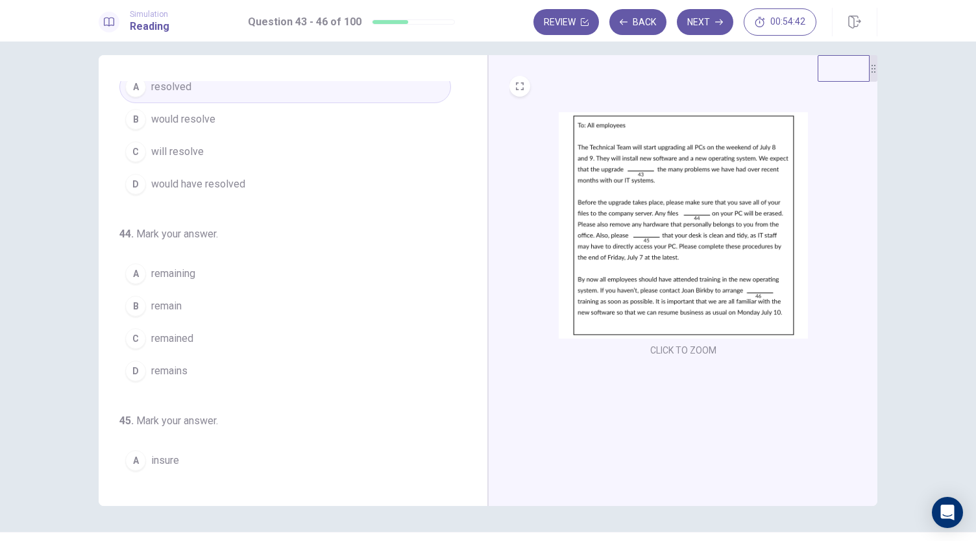
scroll to position [45, 0]
click at [244, 306] on button "B remain" at bounding box center [285, 302] width 332 height 32
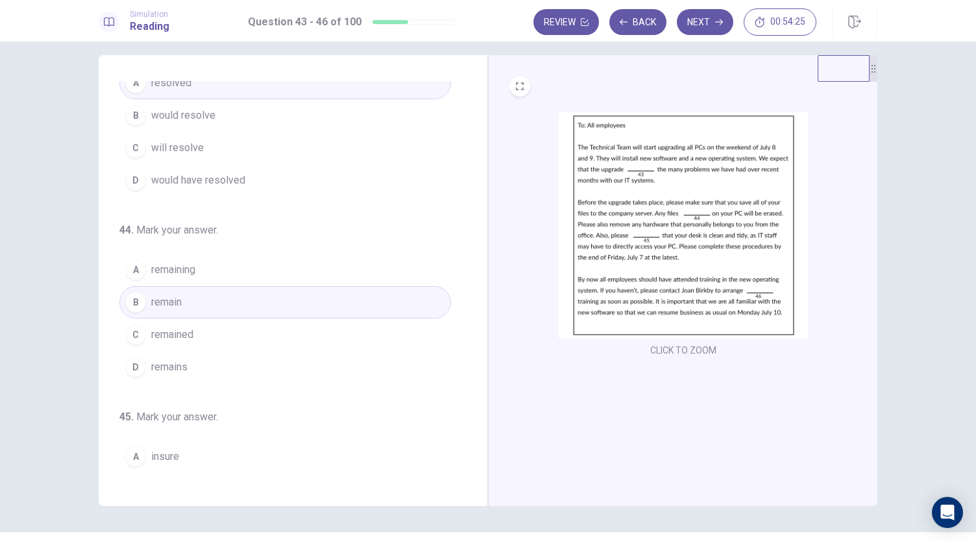
click at [311, 354] on button "D remains" at bounding box center [285, 367] width 332 height 32
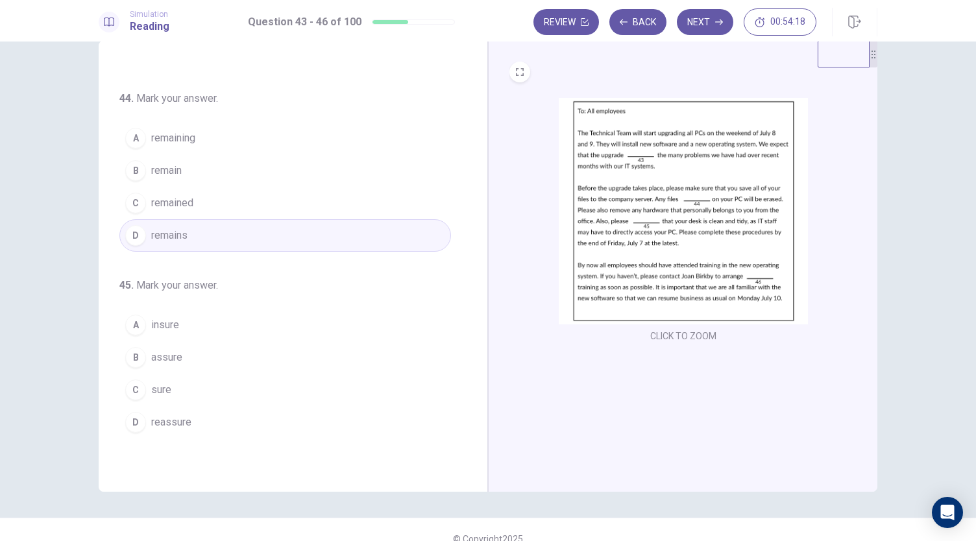
scroll to position [27, 0]
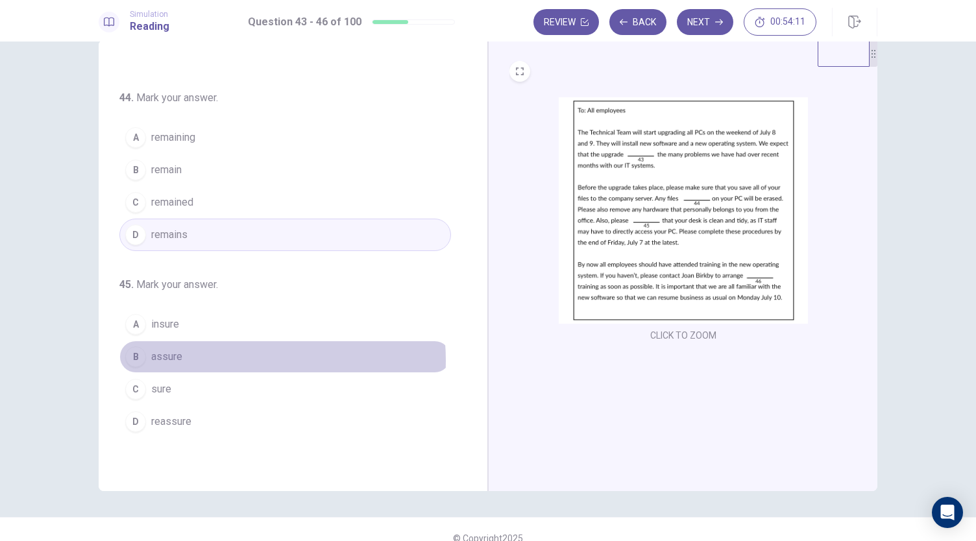
click at [216, 356] on button "B assure" at bounding box center [285, 357] width 332 height 32
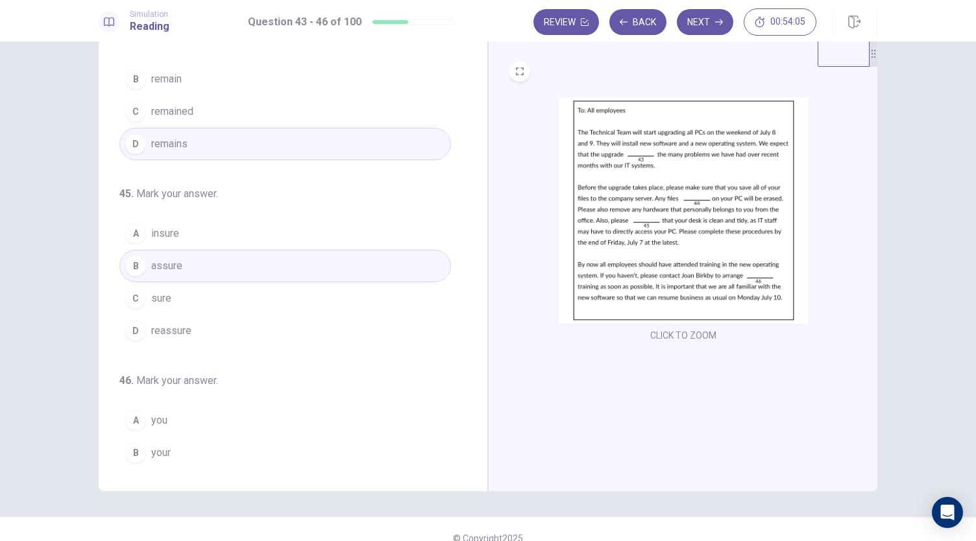
scroll to position [315, 0]
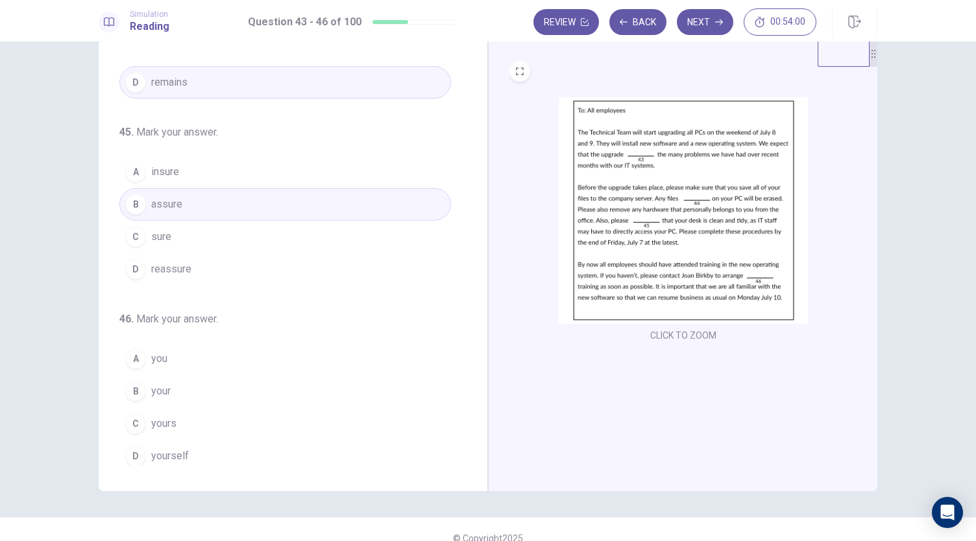
click at [307, 391] on button "B your" at bounding box center [285, 391] width 332 height 32
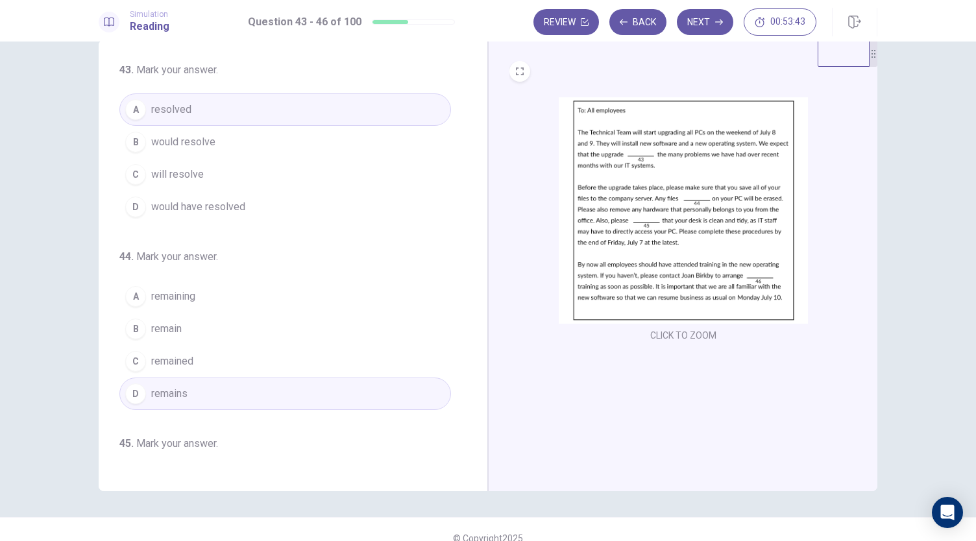
scroll to position [0, 0]
click at [720, 30] on button "Next" at bounding box center [705, 22] width 56 height 26
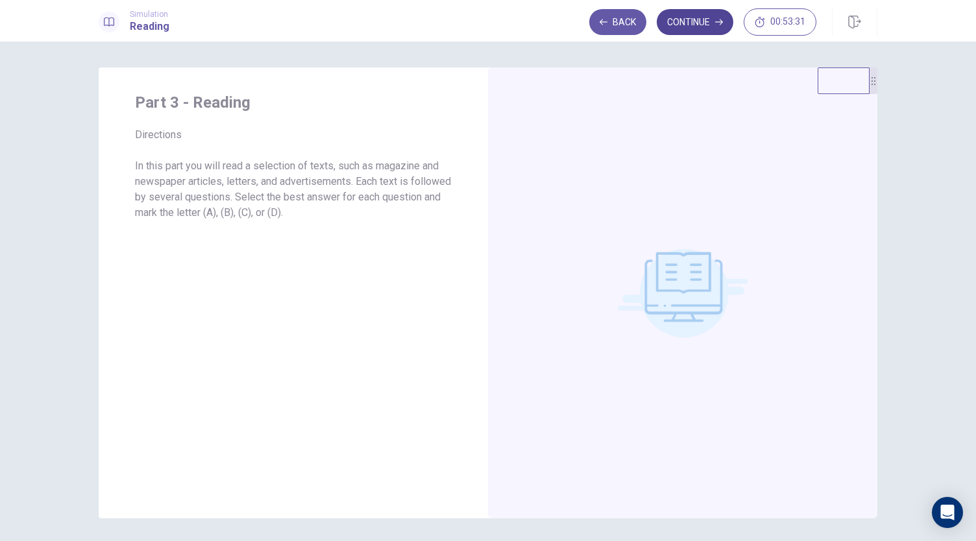
click at [679, 29] on button "Continue" at bounding box center [695, 22] width 77 height 26
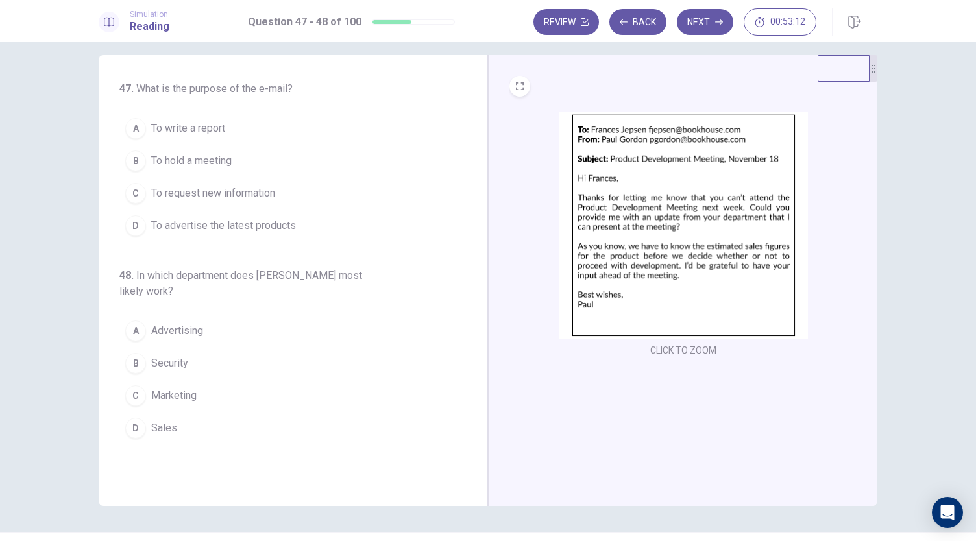
scroll to position [13, 0]
click at [274, 190] on span "To request new information" at bounding box center [213, 193] width 124 height 16
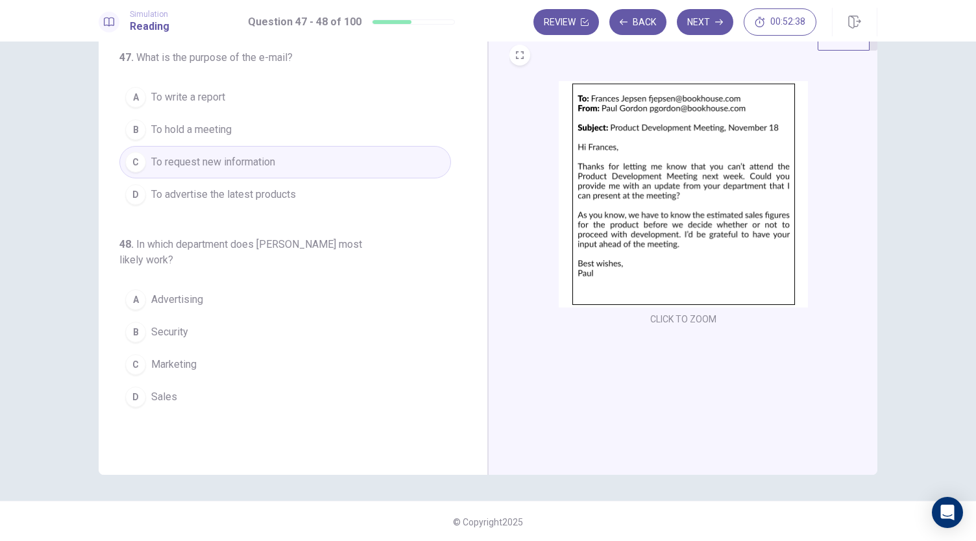
scroll to position [44, 0]
click at [183, 369] on button "C Marketing" at bounding box center [285, 364] width 332 height 32
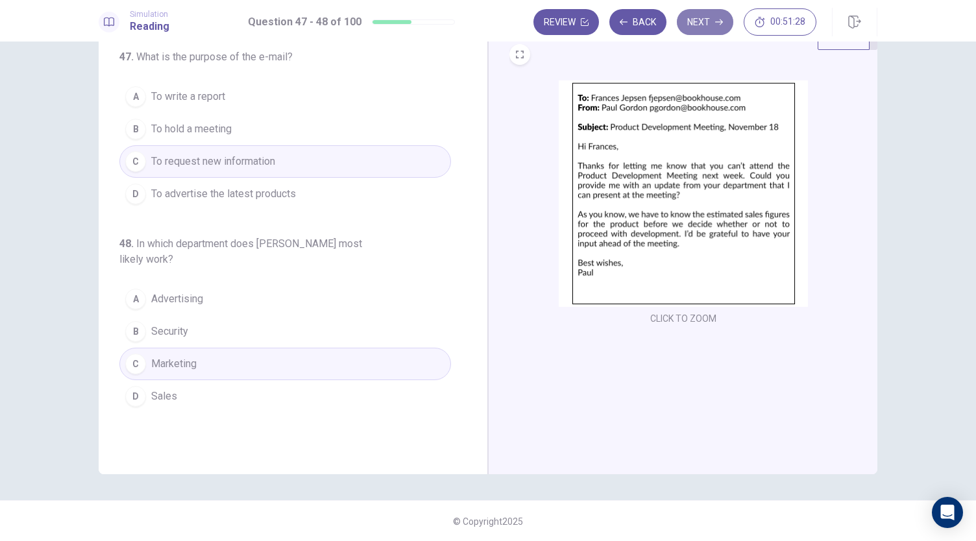
click at [719, 28] on button "Next" at bounding box center [705, 22] width 56 height 26
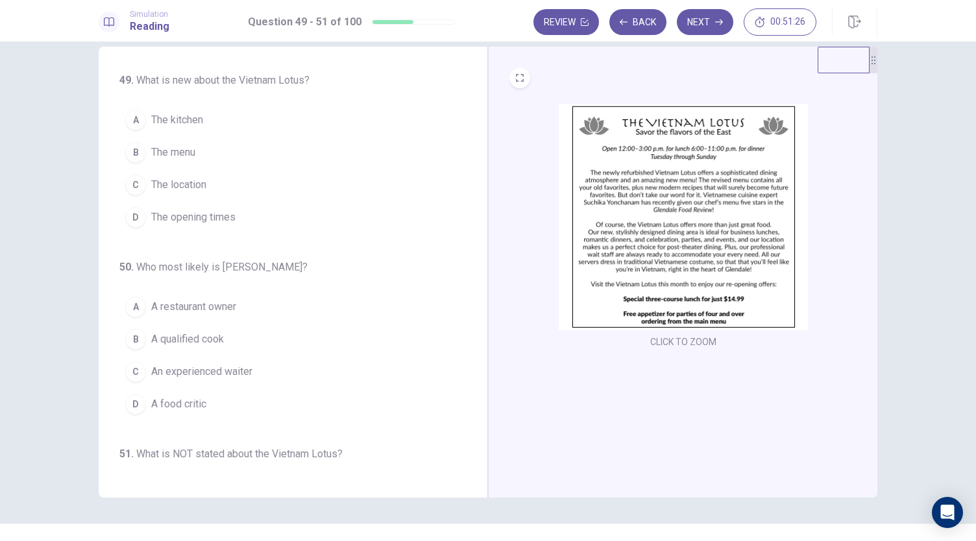
scroll to position [20, 0]
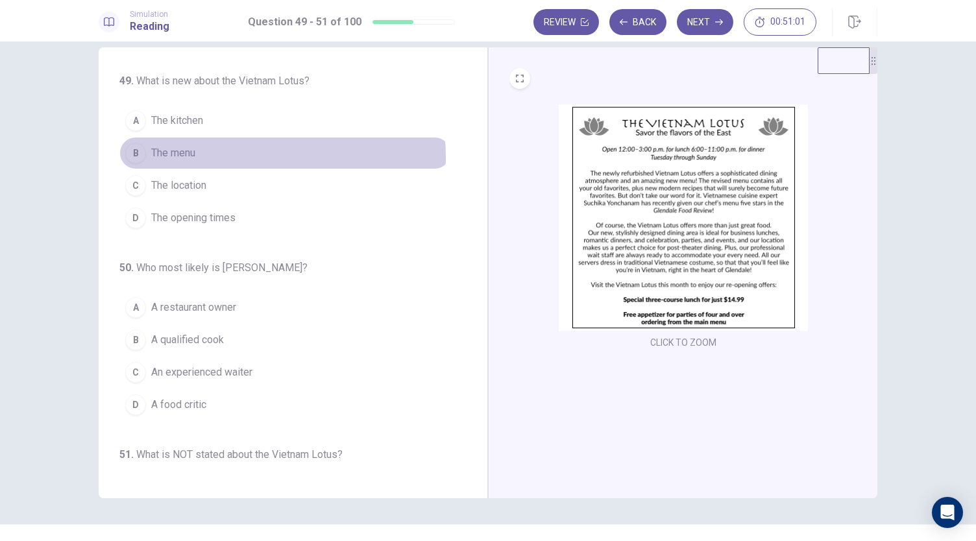
click at [224, 156] on button "B The menu" at bounding box center [285, 153] width 332 height 32
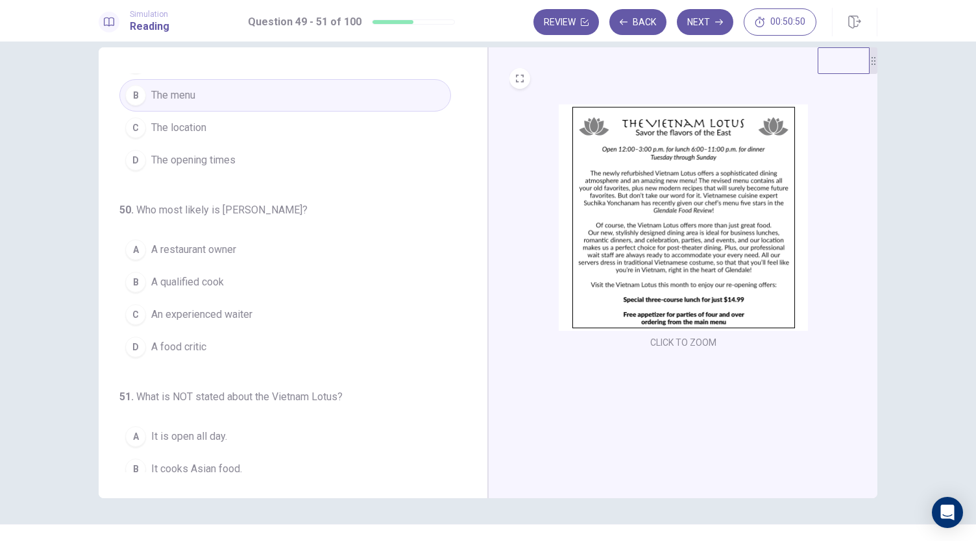
scroll to position [60, 0]
click at [195, 347] on span "A food critic" at bounding box center [178, 345] width 55 height 16
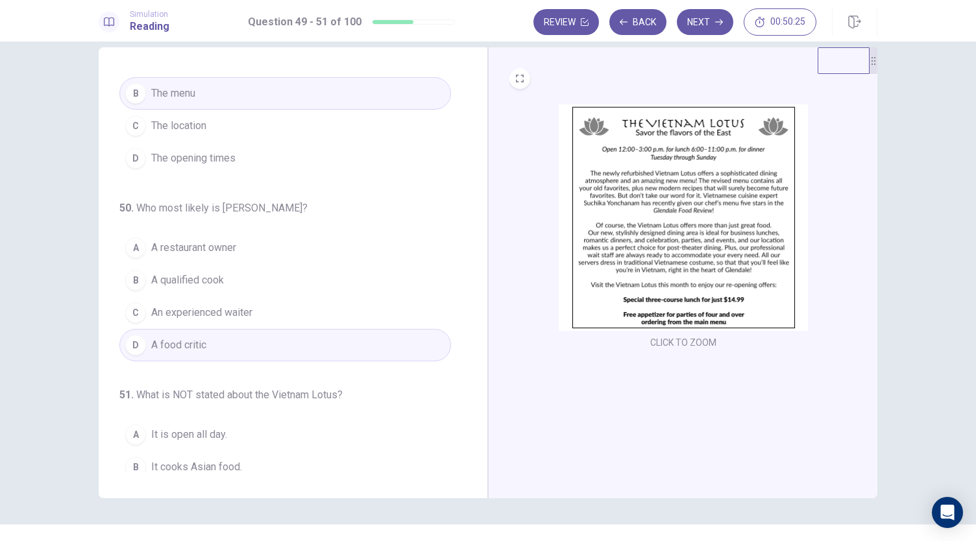
scroll to position [130, 0]
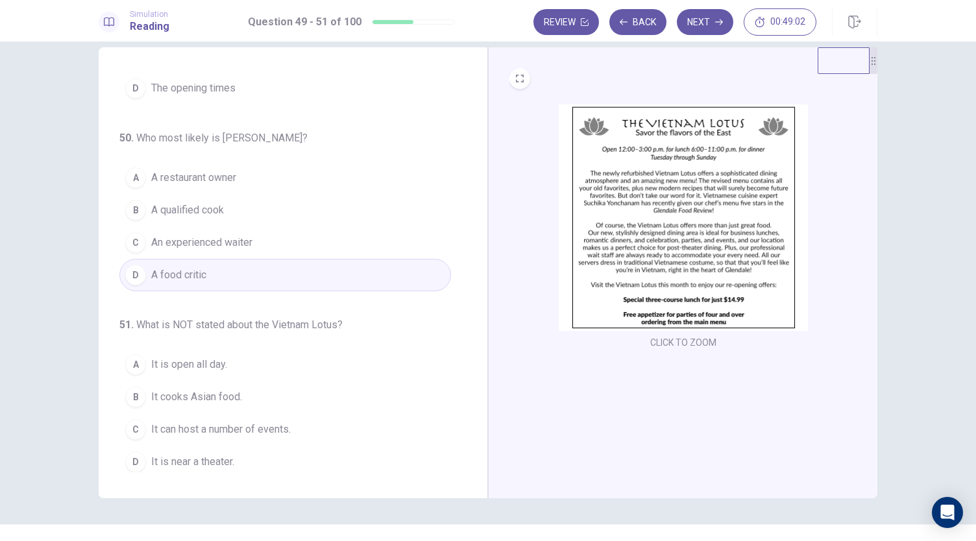
click at [256, 452] on button "D It is near a theater." at bounding box center [285, 462] width 332 height 32
click at [239, 391] on button "B It cooks Asian food." at bounding box center [285, 397] width 332 height 32
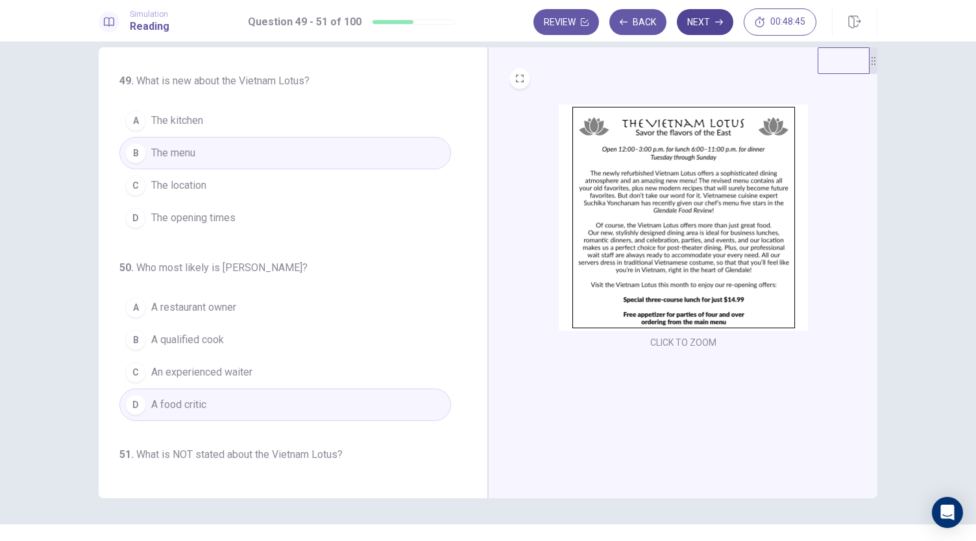
click at [712, 27] on button "Next" at bounding box center [705, 22] width 56 height 26
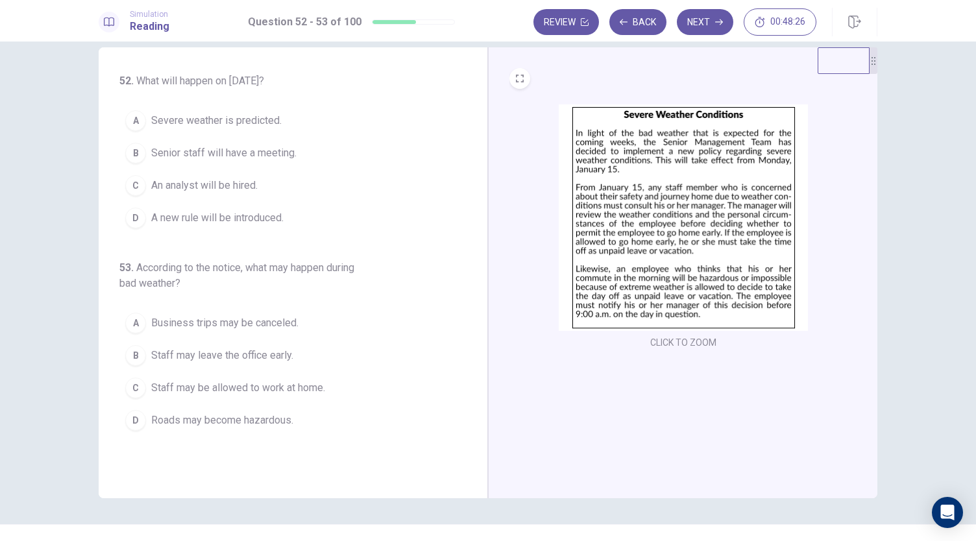
click at [284, 217] on button "D A new rule will be introduced." at bounding box center [285, 218] width 332 height 32
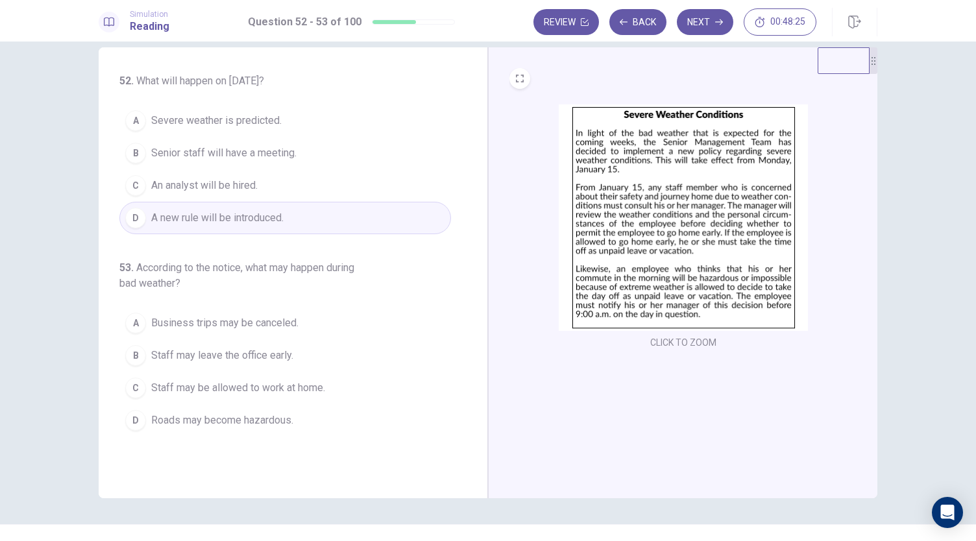
scroll to position [45, 0]
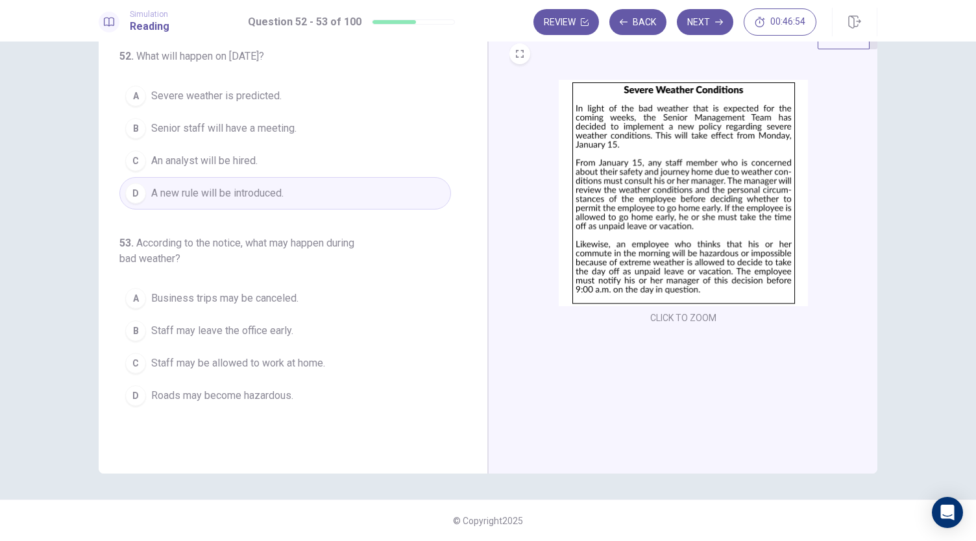
click at [279, 334] on span "Staff may leave the office early." at bounding box center [222, 331] width 142 height 16
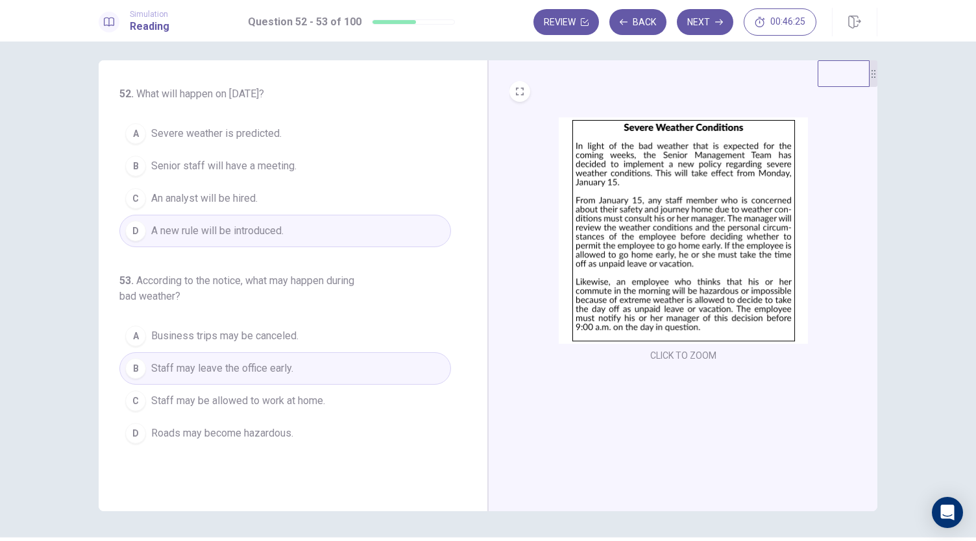
scroll to position [4, 0]
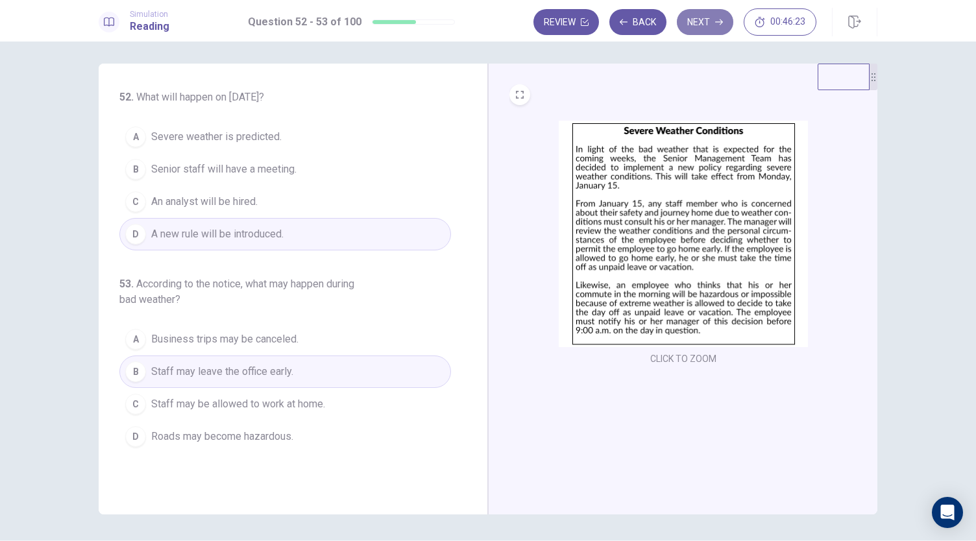
click at [714, 21] on button "Next" at bounding box center [705, 22] width 56 height 26
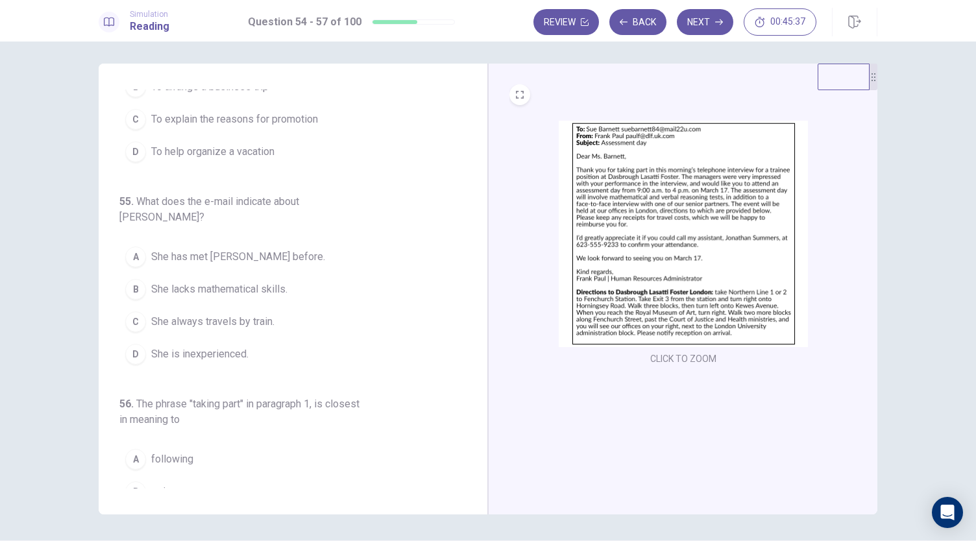
scroll to position [0, 0]
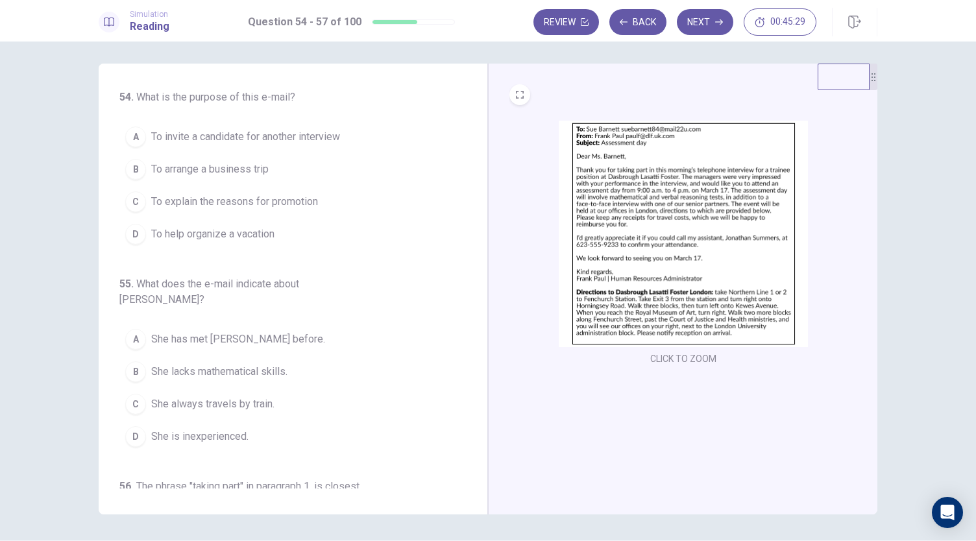
click at [291, 142] on span "To invite a candidate for another interview" at bounding box center [245, 137] width 189 height 16
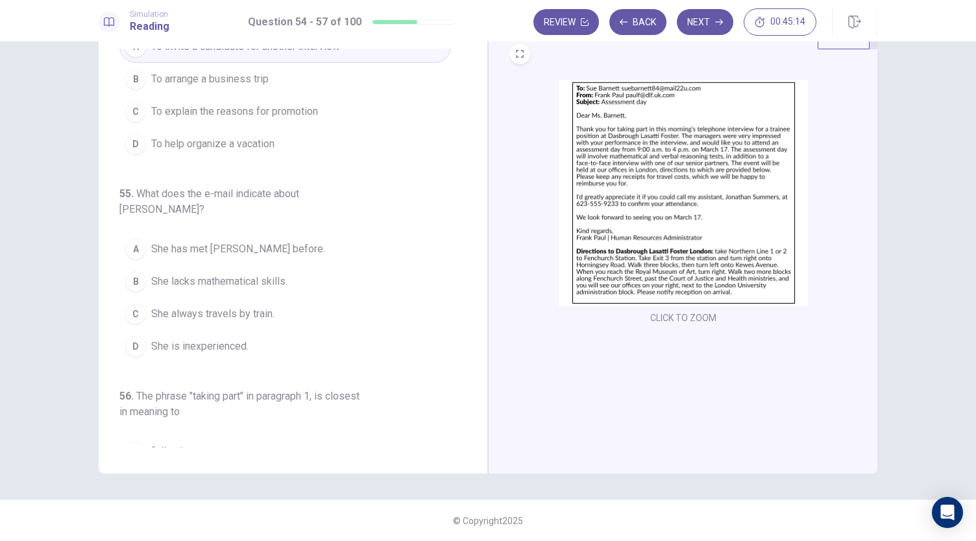
scroll to position [51, 0]
click at [293, 235] on button "A She has met [PERSON_NAME] before." at bounding box center [285, 248] width 332 height 32
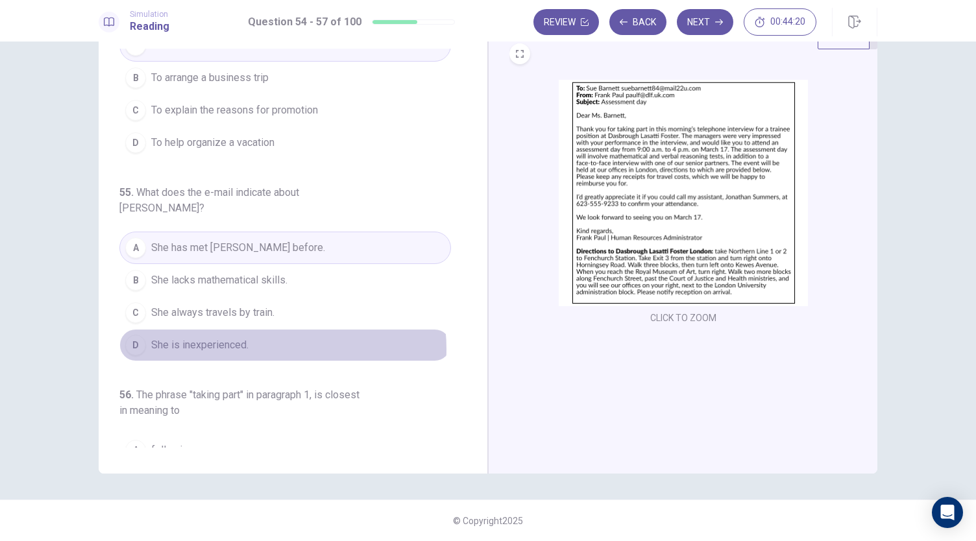
click at [261, 330] on button "D She is inexperienced." at bounding box center [285, 345] width 332 height 32
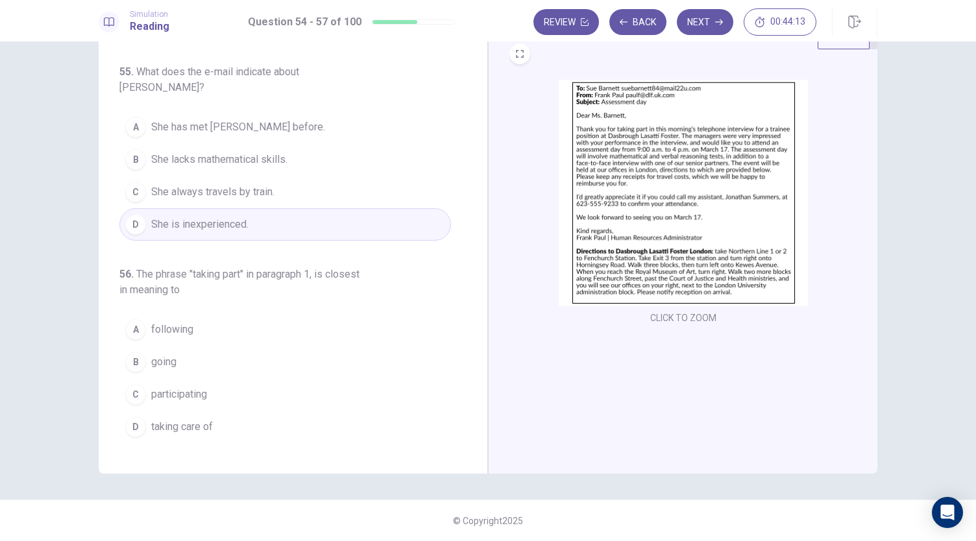
scroll to position [172, 0]
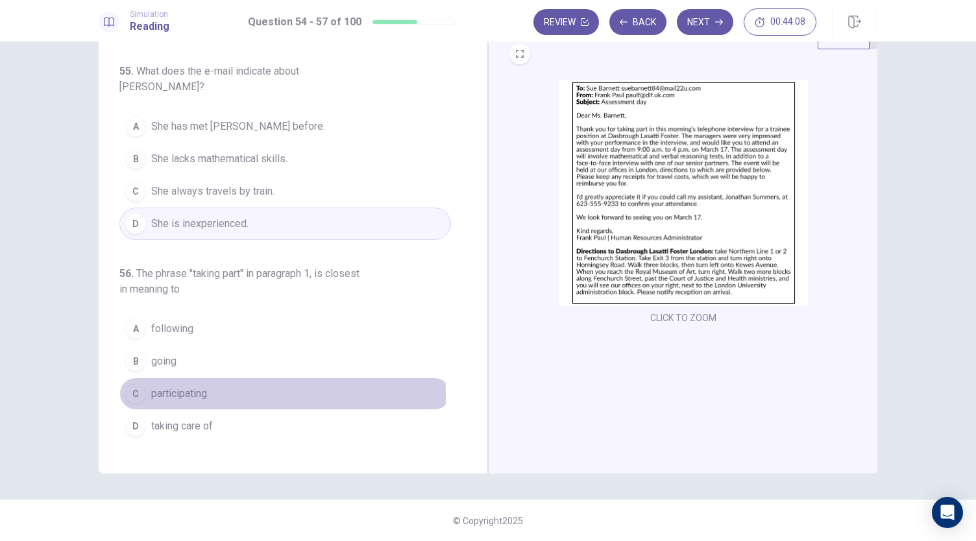
click at [206, 378] on button "C participating" at bounding box center [285, 394] width 332 height 32
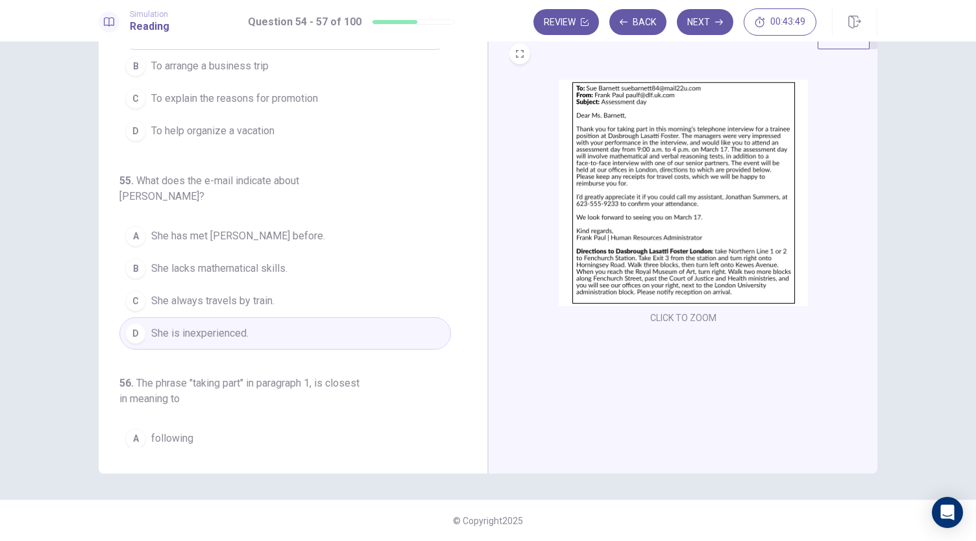
scroll to position [62, 0]
click at [719, 30] on button "Next" at bounding box center [705, 22] width 56 height 26
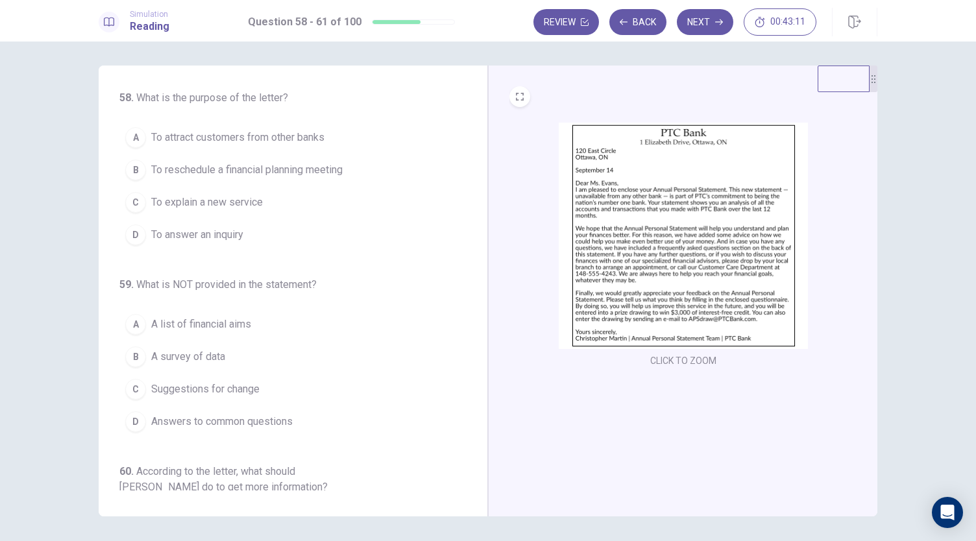
scroll to position [0, 0]
click at [642, 259] on img at bounding box center [683, 236] width 249 height 226
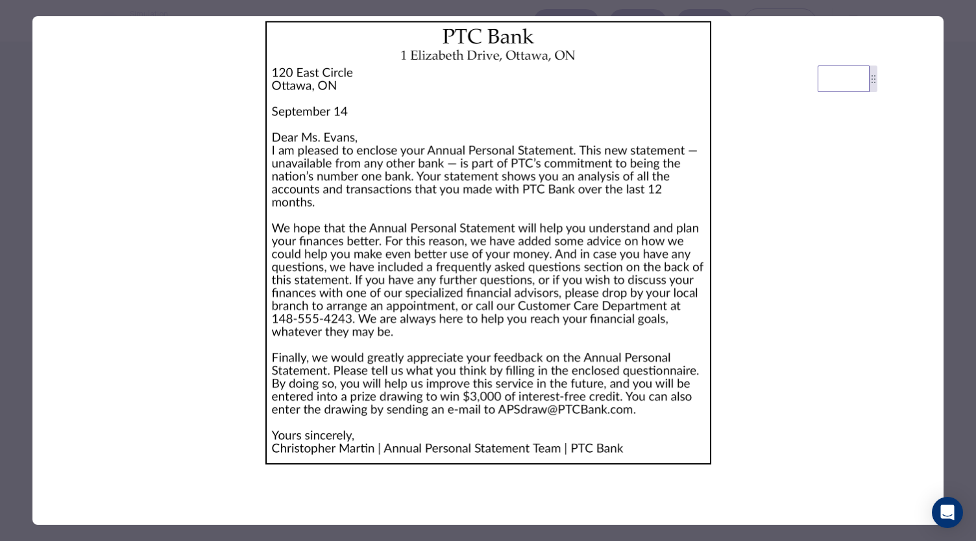
click at [958, 293] on div at bounding box center [488, 270] width 976 height 541
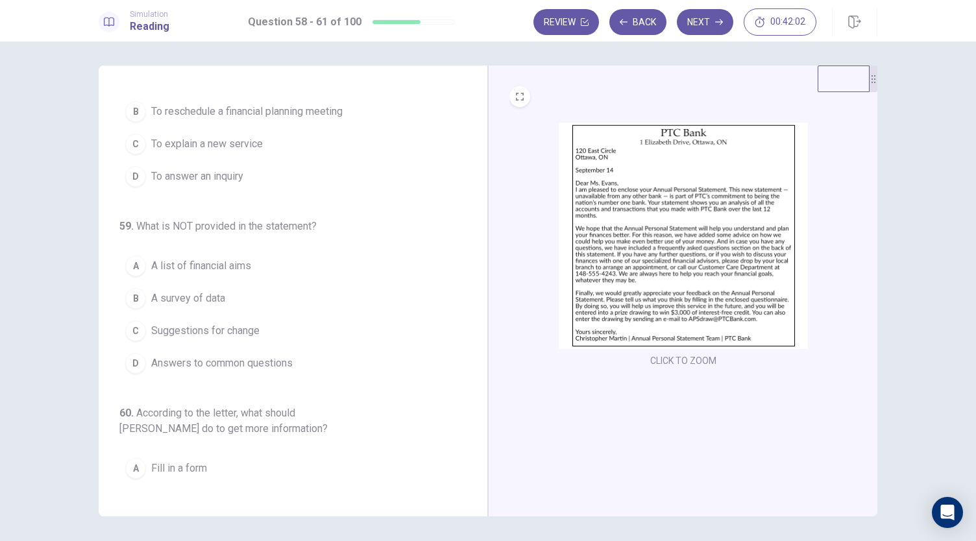
scroll to position [63, 0]
click at [263, 322] on button "C Suggestions for change" at bounding box center [285, 327] width 332 height 32
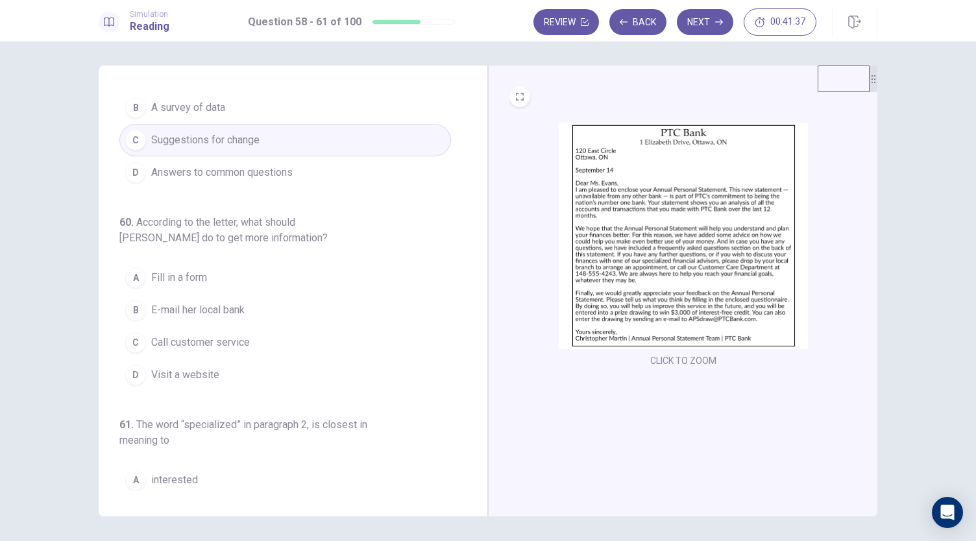
scroll to position [252, 0]
click at [244, 347] on button "C Call customer service" at bounding box center [285, 341] width 332 height 32
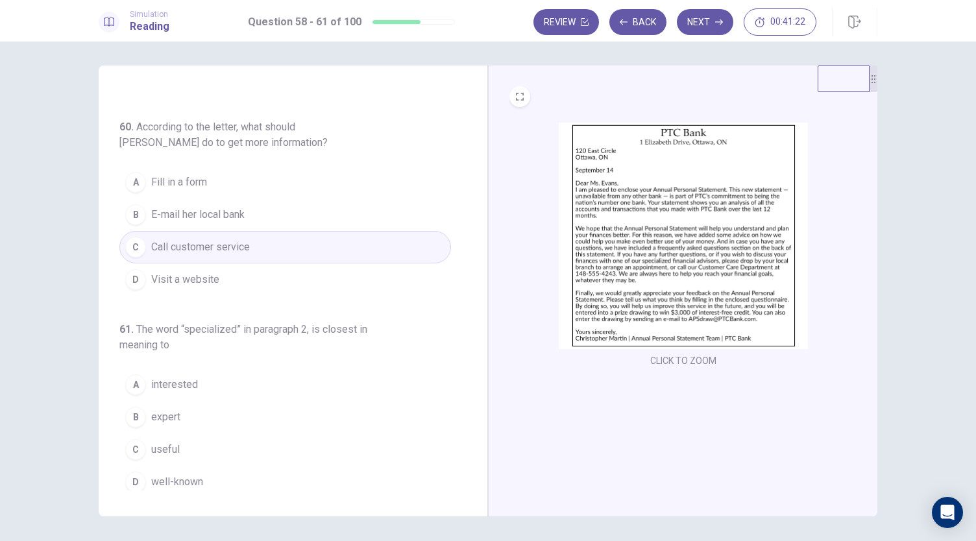
scroll to position [346, 0]
click at [175, 416] on span "expert" at bounding box center [165, 417] width 29 height 16
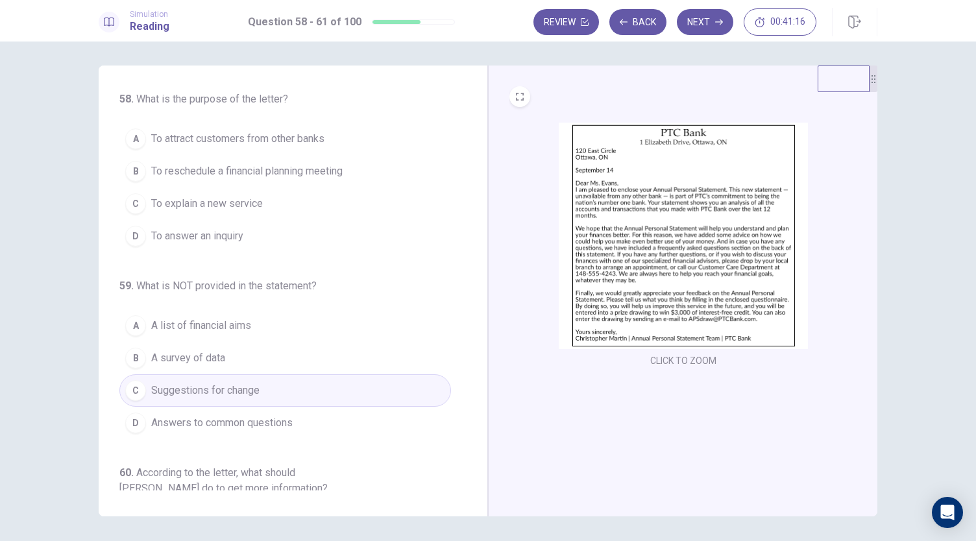
scroll to position [0, 0]
click at [234, 141] on span "To attract customers from other banks" at bounding box center [237, 141] width 173 height 16
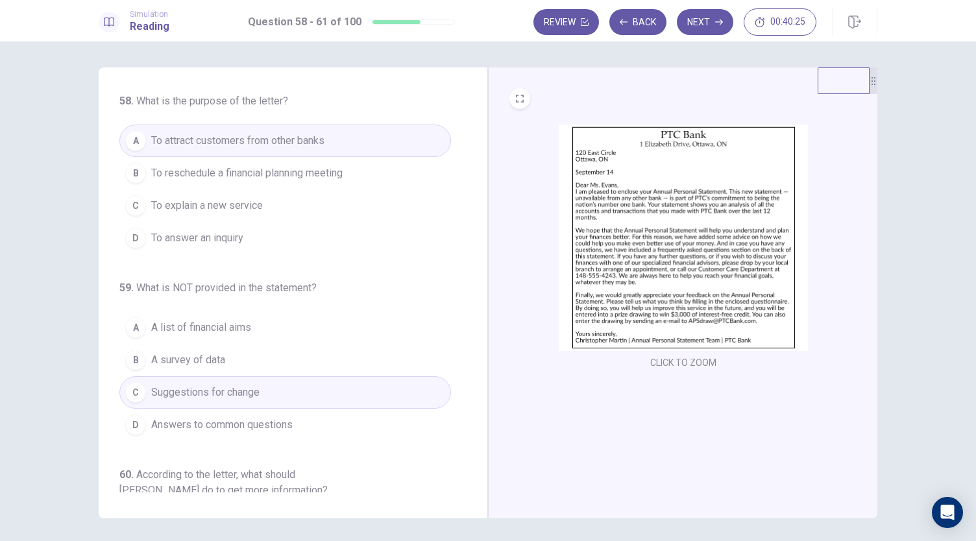
click at [241, 247] on button "D To answer an inquiry" at bounding box center [285, 238] width 332 height 32
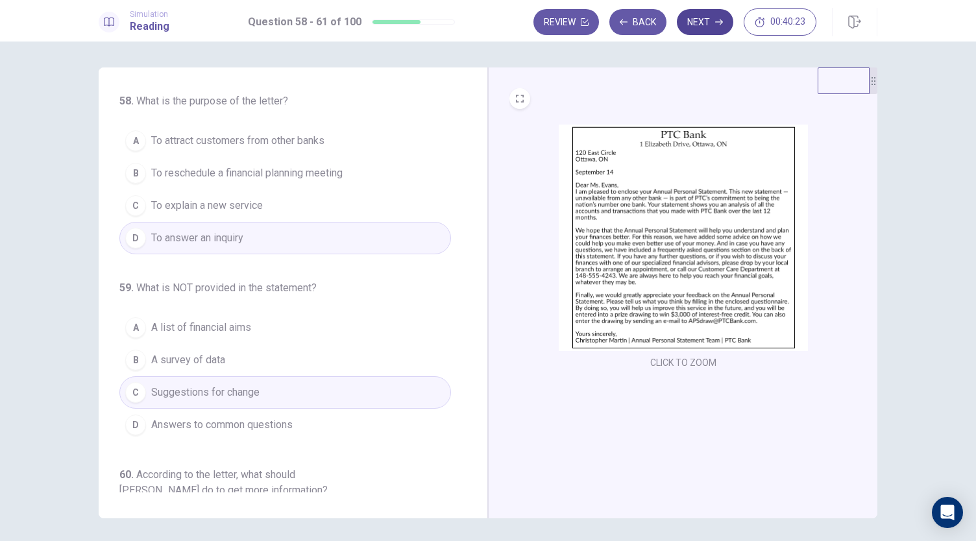
click at [711, 15] on button "Next" at bounding box center [705, 22] width 56 height 26
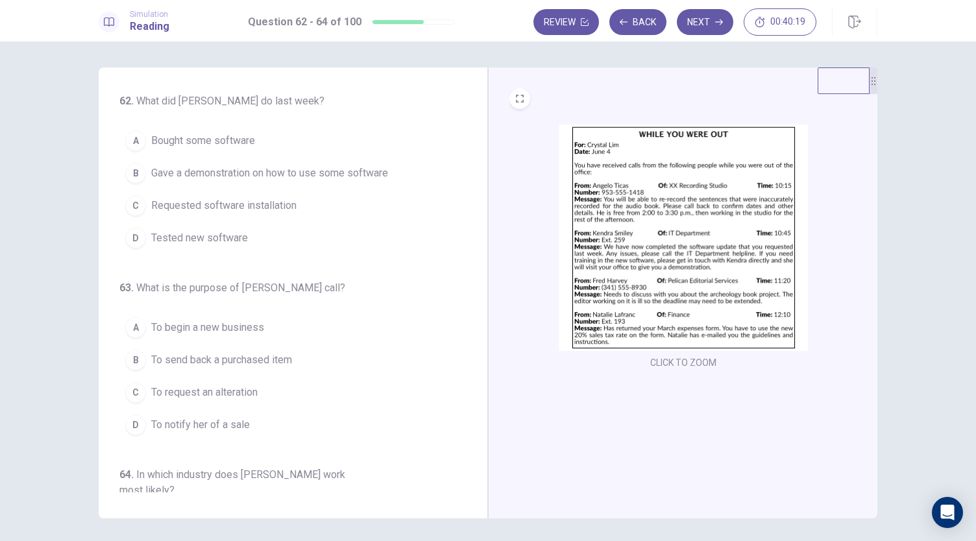
click at [703, 186] on img at bounding box center [683, 238] width 249 height 226
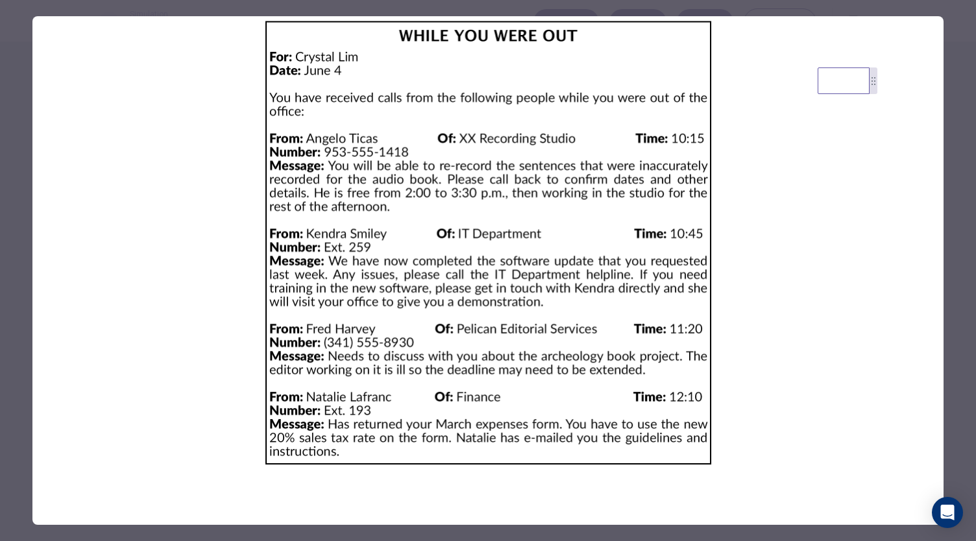
click at [450, 1] on div at bounding box center [488, 270] width 976 height 541
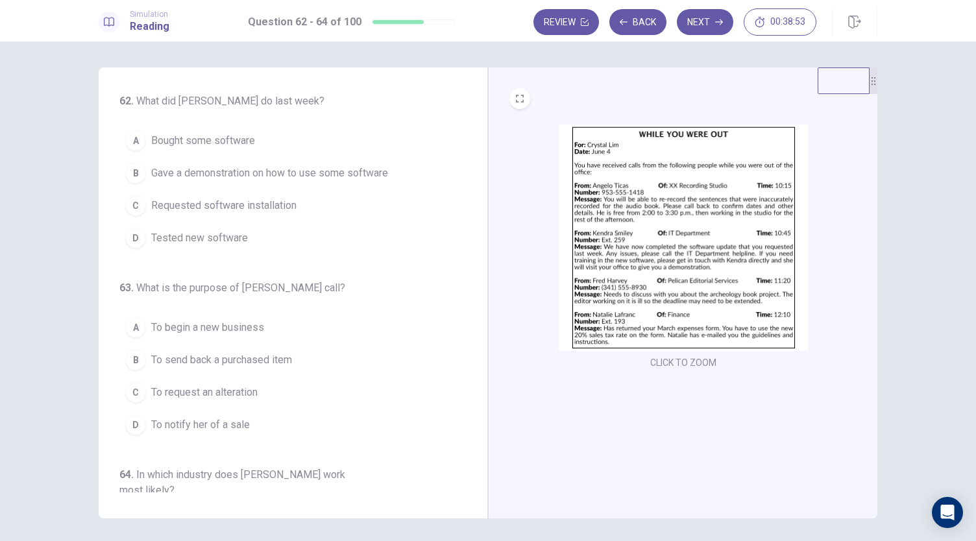
click at [243, 210] on span "Requested software installation" at bounding box center [223, 206] width 145 height 16
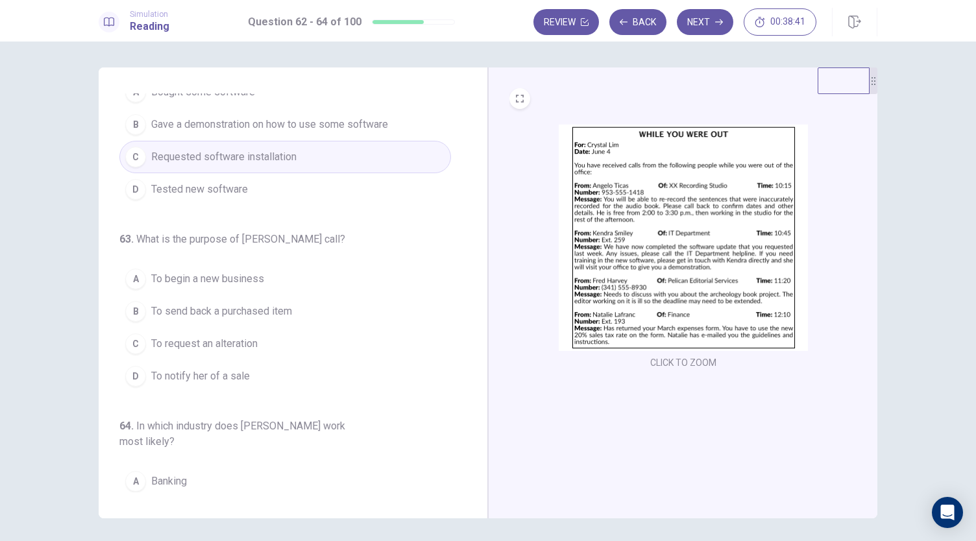
scroll to position [49, 0]
click at [263, 375] on button "D To notify her of a sale" at bounding box center [285, 375] width 332 height 32
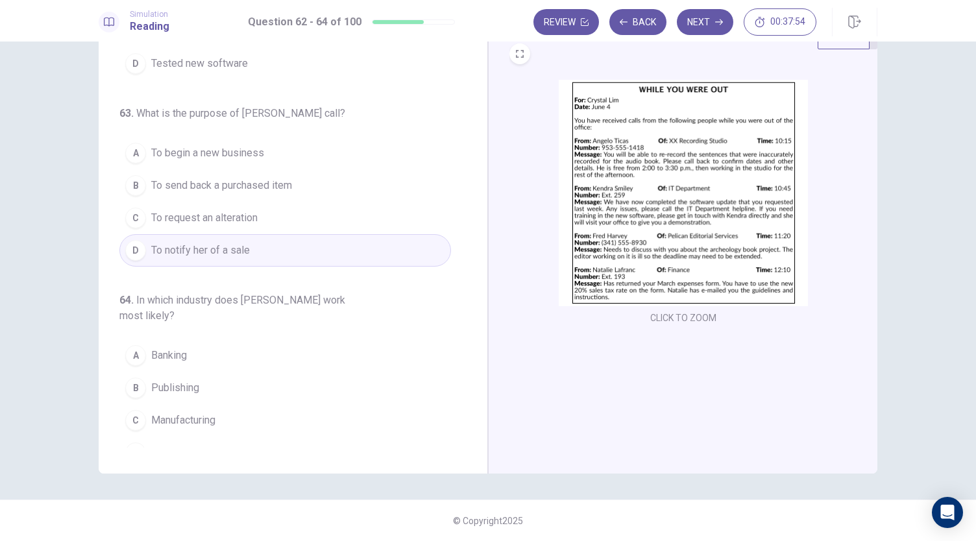
scroll to position [44, 0]
click at [197, 372] on button "B Publishing" at bounding box center [285, 388] width 332 height 32
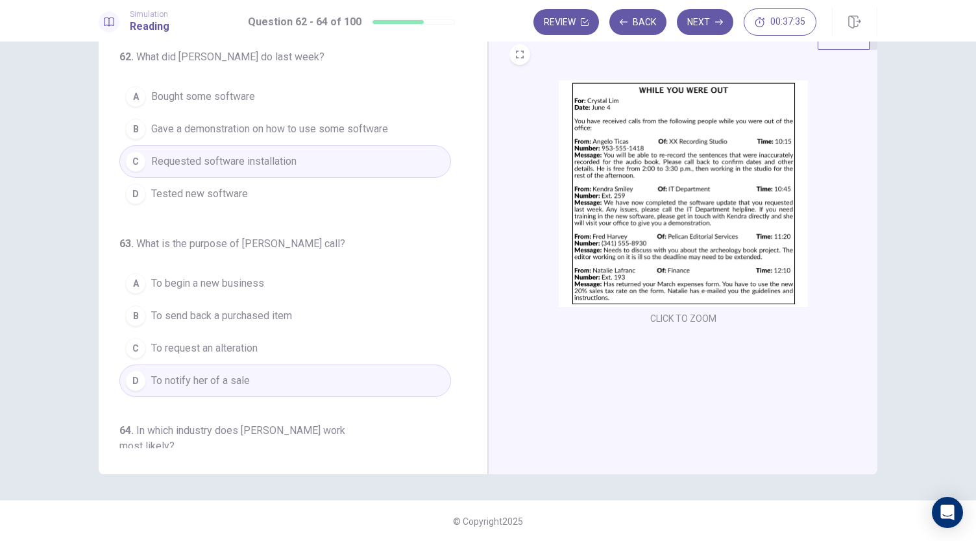
scroll to position [1, 0]
click at [708, 23] on button "Next" at bounding box center [705, 22] width 56 height 26
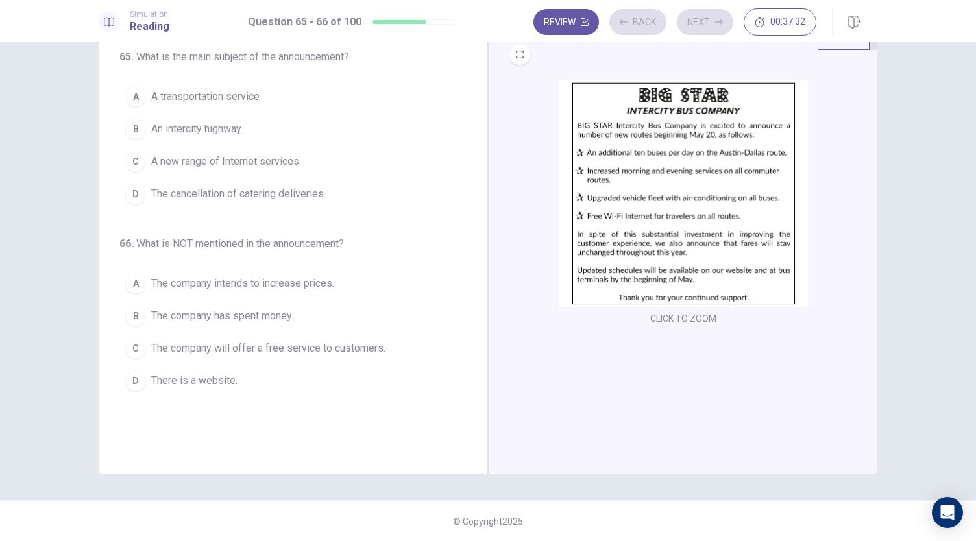
scroll to position [0, 0]
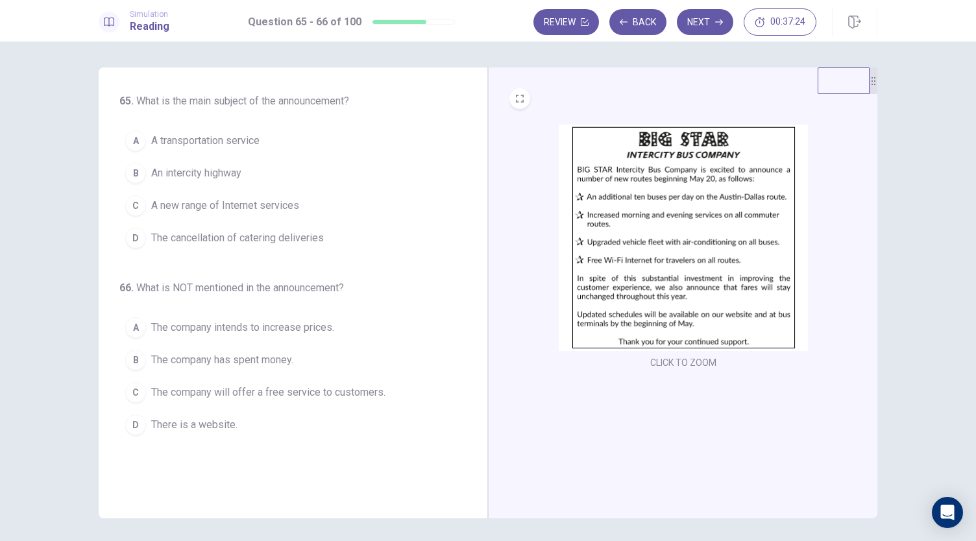
click at [250, 149] on button "A A transportation service" at bounding box center [285, 141] width 332 height 32
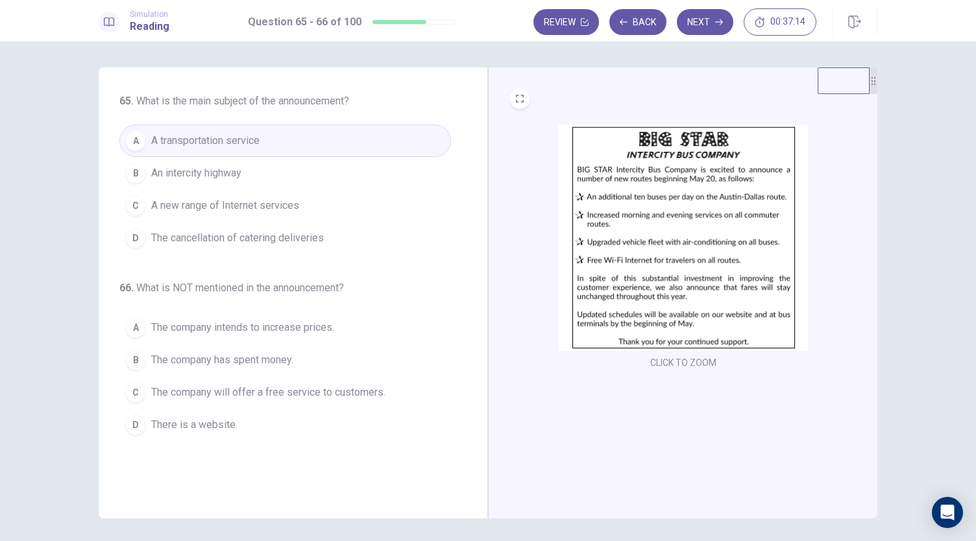
scroll to position [45, 0]
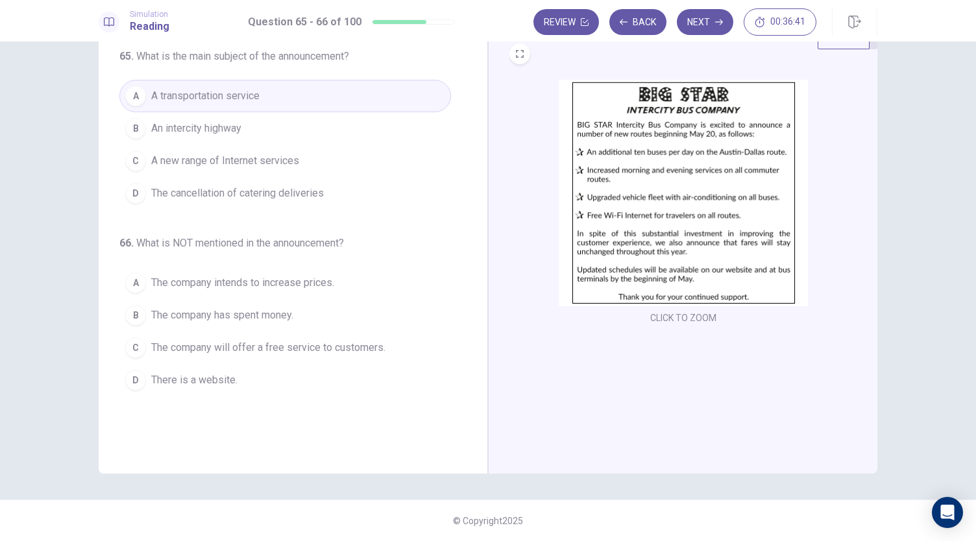
click at [314, 282] on span "The company intends to increase prices." at bounding box center [242, 283] width 183 height 16
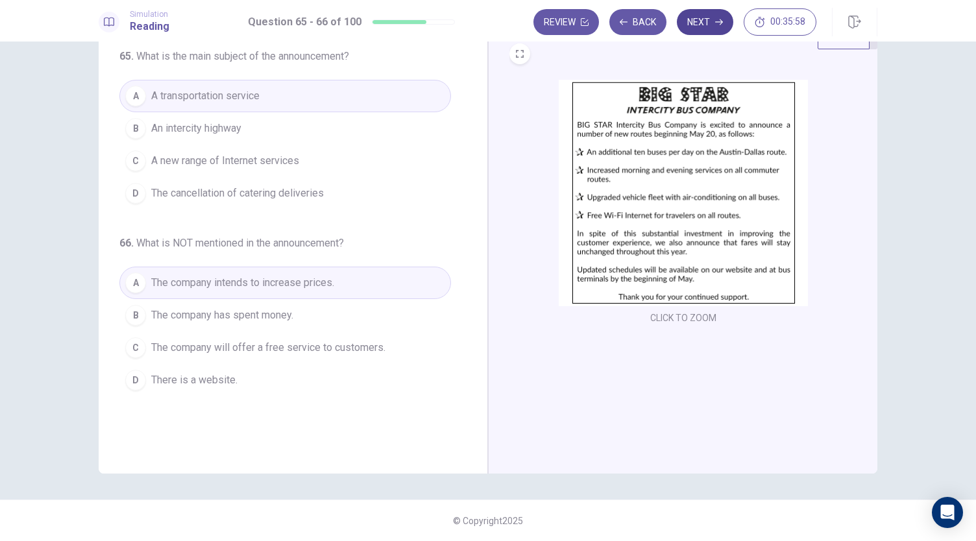
click at [718, 15] on button "Next" at bounding box center [705, 22] width 56 height 26
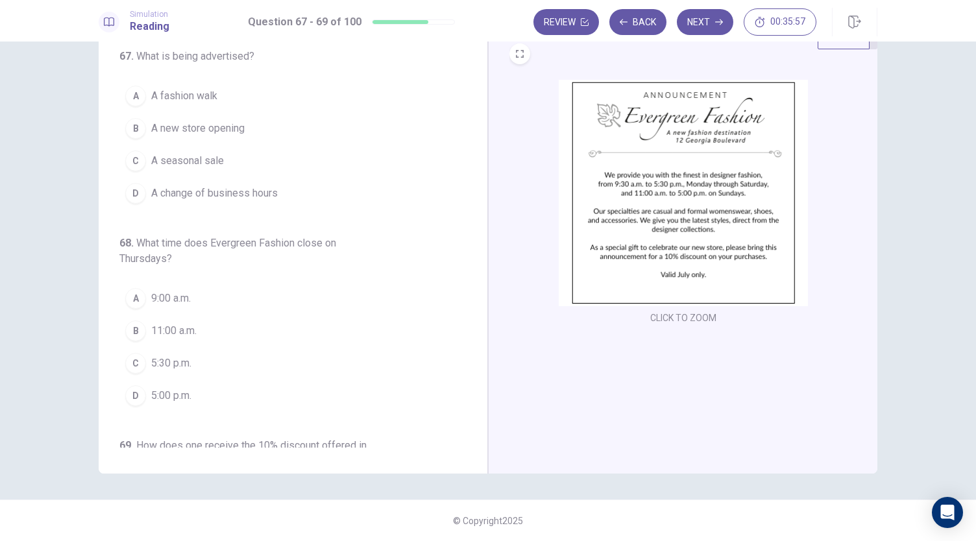
scroll to position [0, 0]
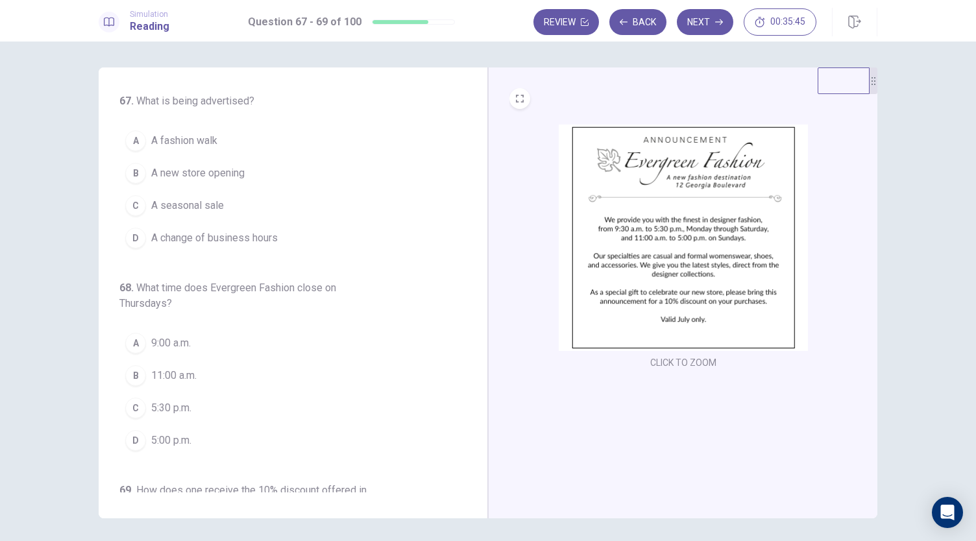
click at [249, 147] on button "A A fashion walk" at bounding box center [285, 141] width 332 height 32
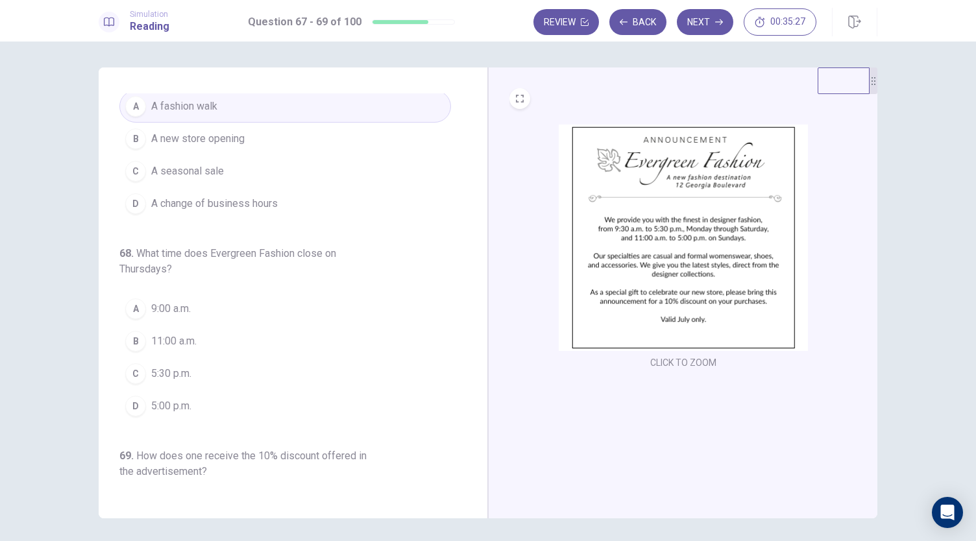
scroll to position [34, 0]
click at [210, 376] on button "C 5:30 p.m." at bounding box center [285, 373] width 332 height 32
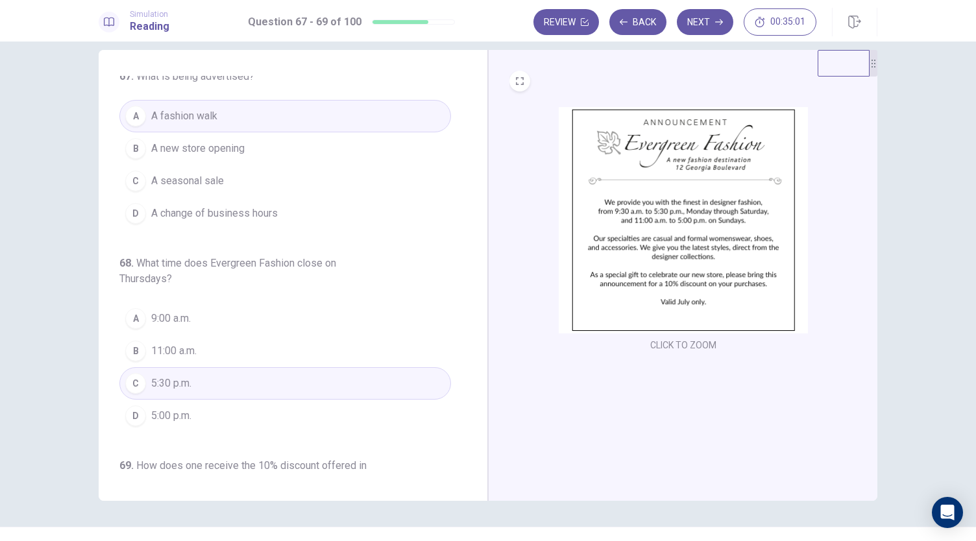
scroll to position [8, 0]
click at [279, 139] on button "B A new store opening" at bounding box center [285, 148] width 332 height 32
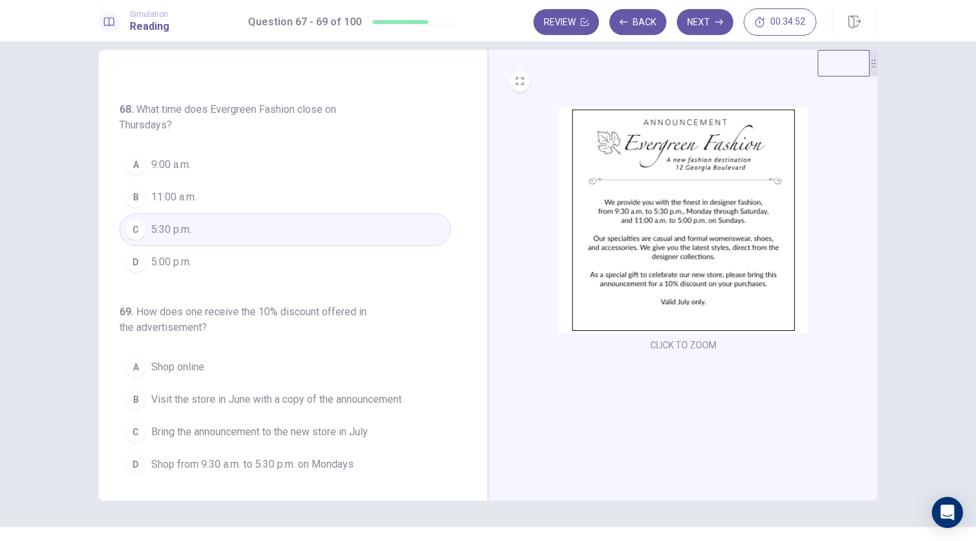
scroll to position [45, 0]
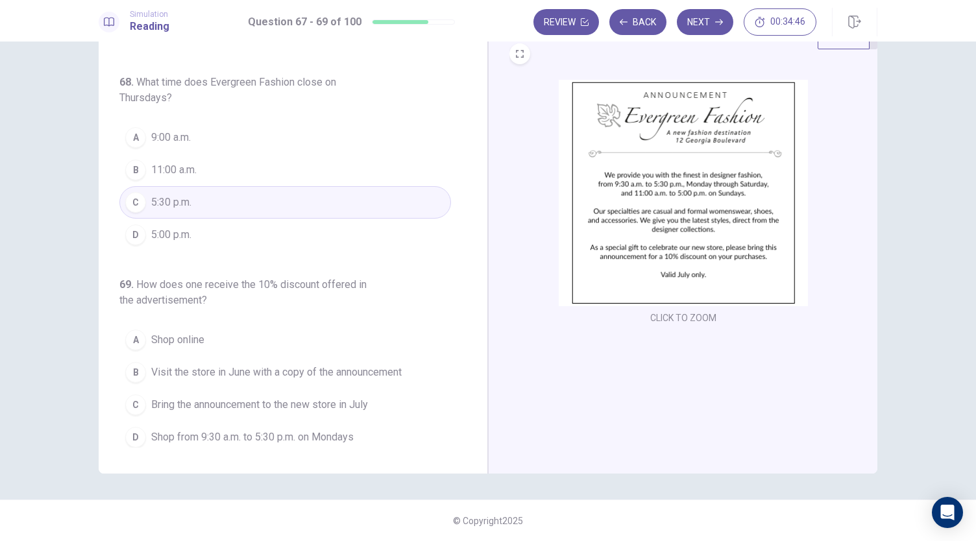
click at [274, 403] on span "Bring the announcement to the new store in July" at bounding box center [259, 405] width 217 height 16
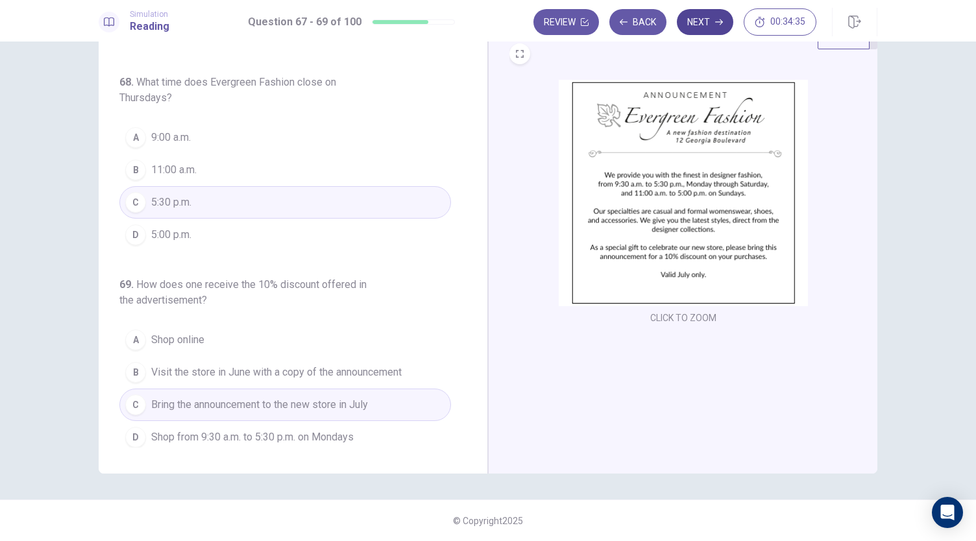
click at [708, 26] on button "Next" at bounding box center [705, 22] width 56 height 26
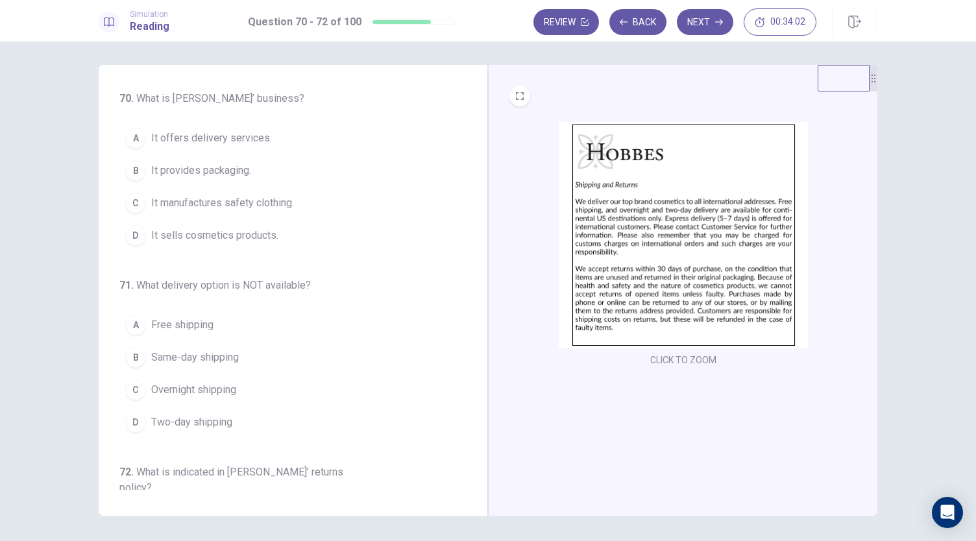
scroll to position [1, 0]
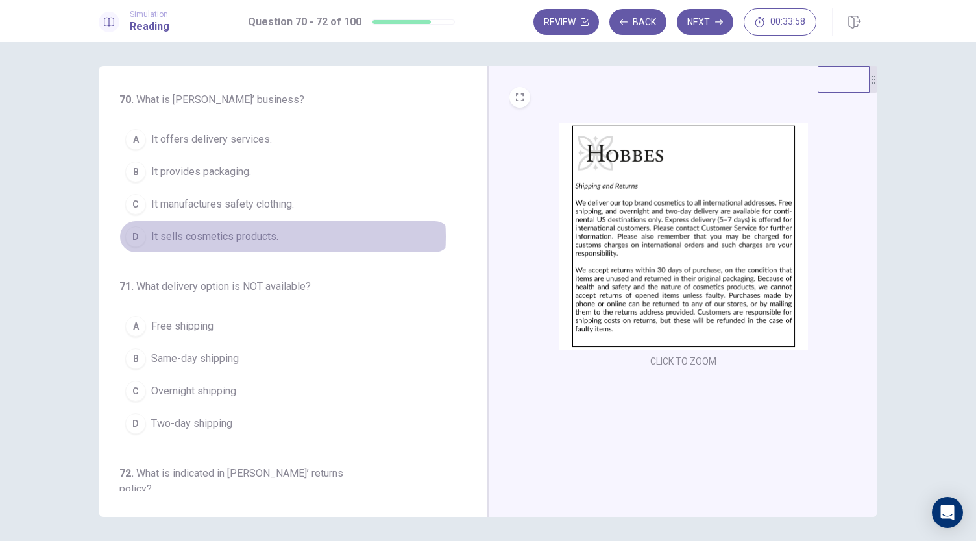
click at [269, 235] on span "It sells cosmetics products." at bounding box center [214, 237] width 127 height 16
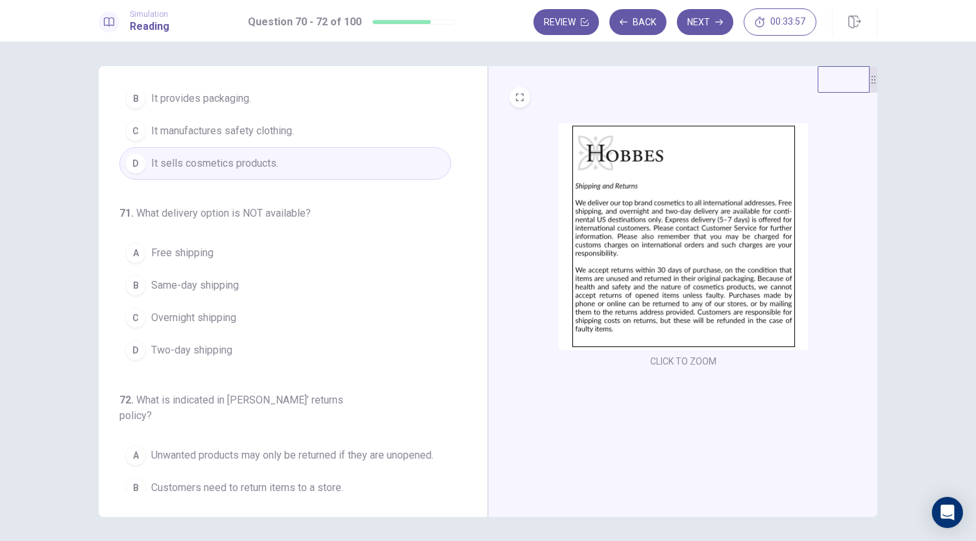
scroll to position [73, 0]
click at [202, 278] on span "Same-day shipping" at bounding box center [195, 286] width 88 height 16
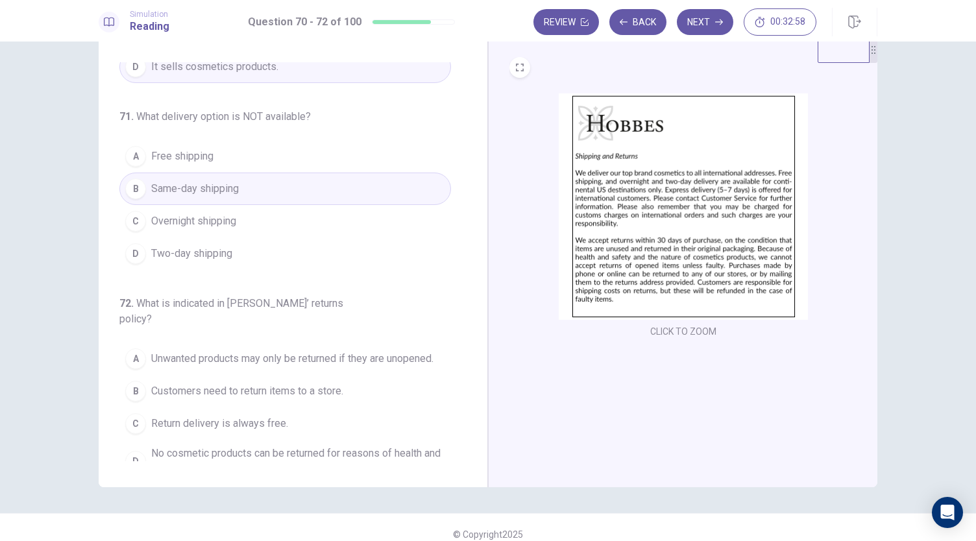
scroll to position [37, 0]
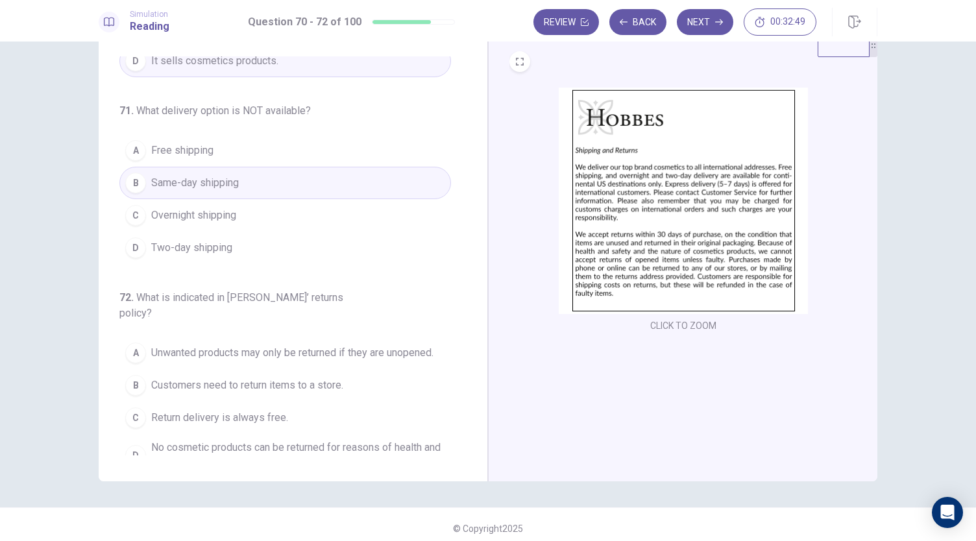
click at [244, 345] on span "Unwanted products may only be returned if they are unopened." at bounding box center [292, 353] width 282 height 16
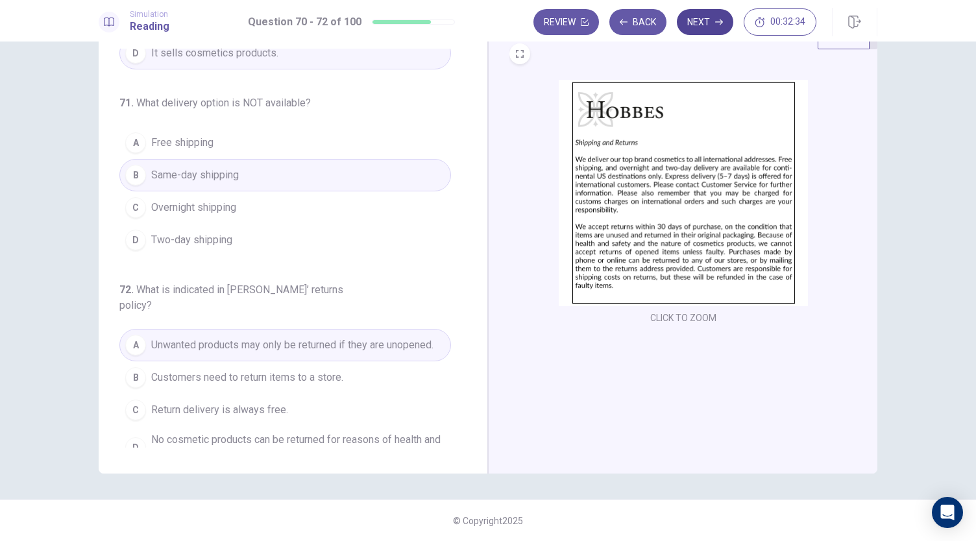
click at [697, 16] on button "Next" at bounding box center [705, 22] width 56 height 26
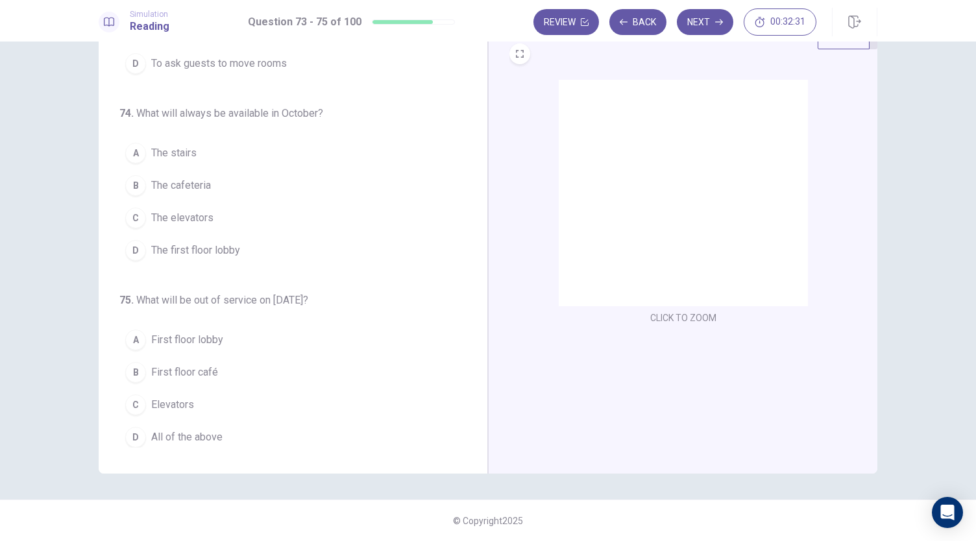
scroll to position [0, 0]
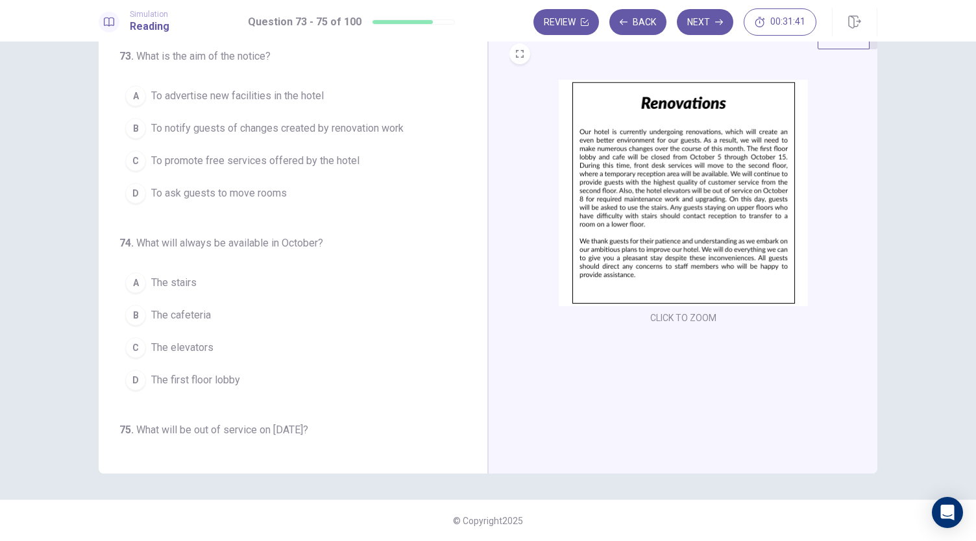
click at [295, 134] on span "To notify guests of changes created by renovation work" at bounding box center [277, 129] width 252 height 16
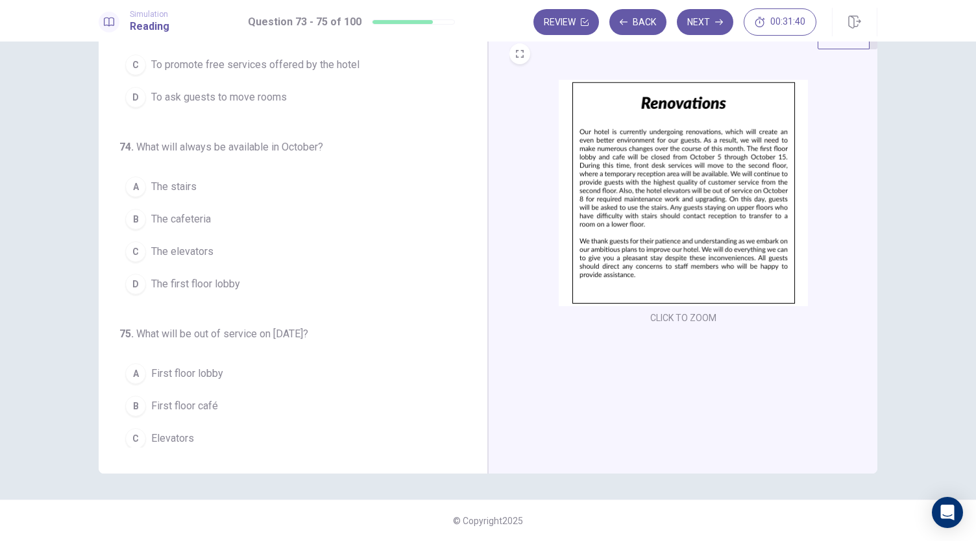
scroll to position [98, 0]
click at [211, 186] on button "A The stairs" at bounding box center [285, 185] width 332 height 32
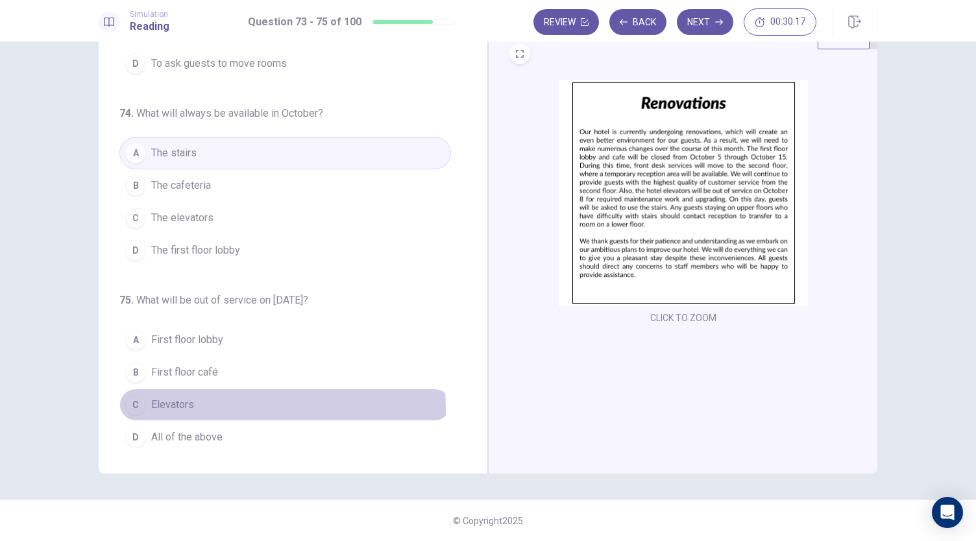
click at [180, 405] on span "Elevators" at bounding box center [172, 405] width 43 height 16
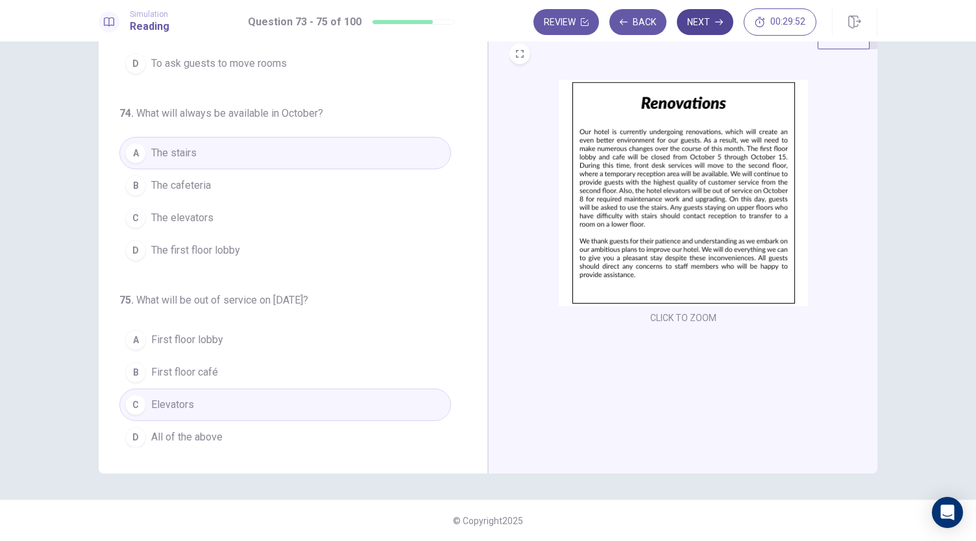
click at [701, 9] on button "Next" at bounding box center [705, 22] width 56 height 26
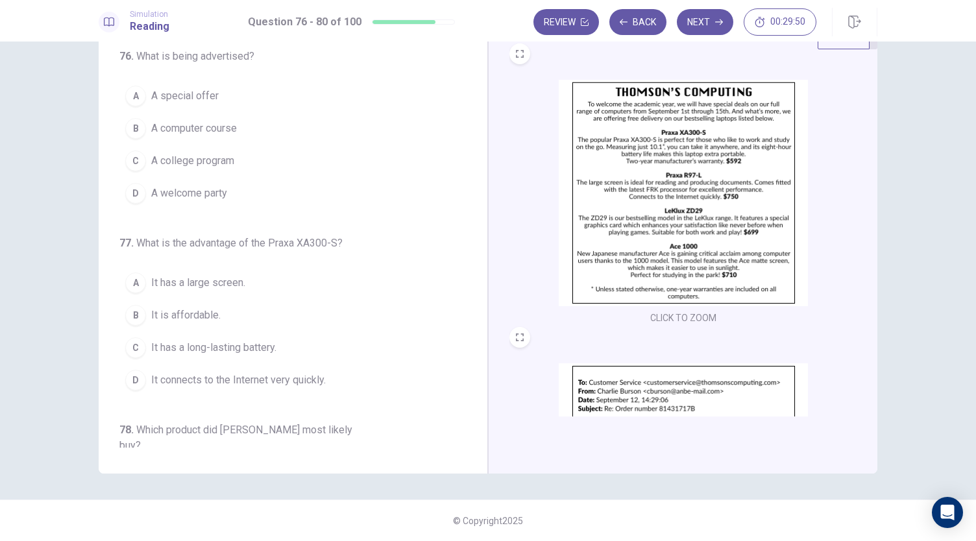
scroll to position [0, 0]
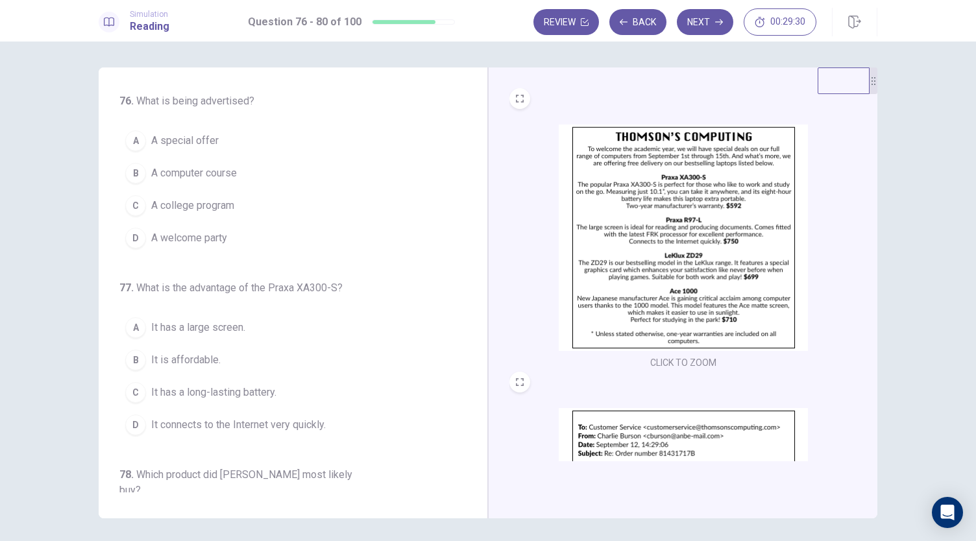
click at [222, 147] on button "A A special offer" at bounding box center [285, 141] width 332 height 32
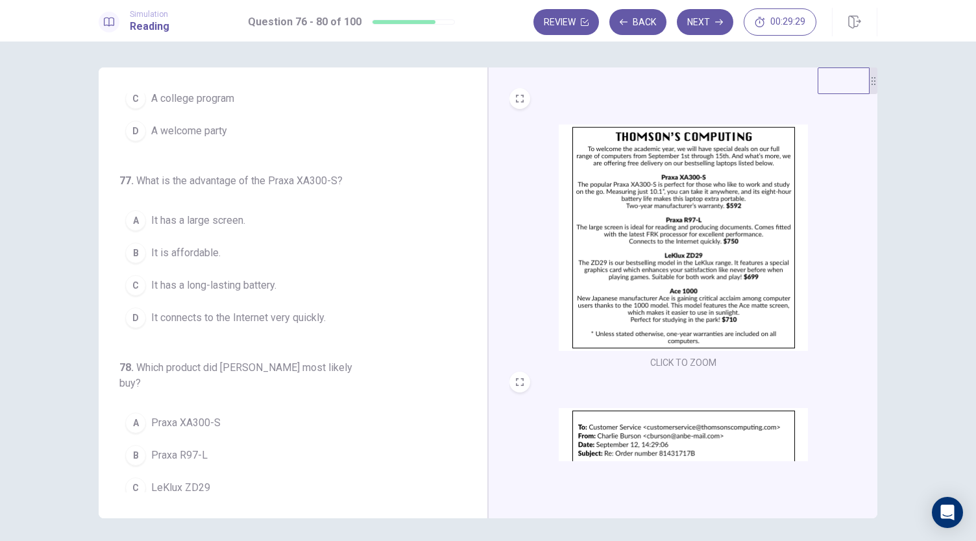
scroll to position [108, 0]
click at [223, 247] on button "B It is affordable." at bounding box center [285, 251] width 332 height 32
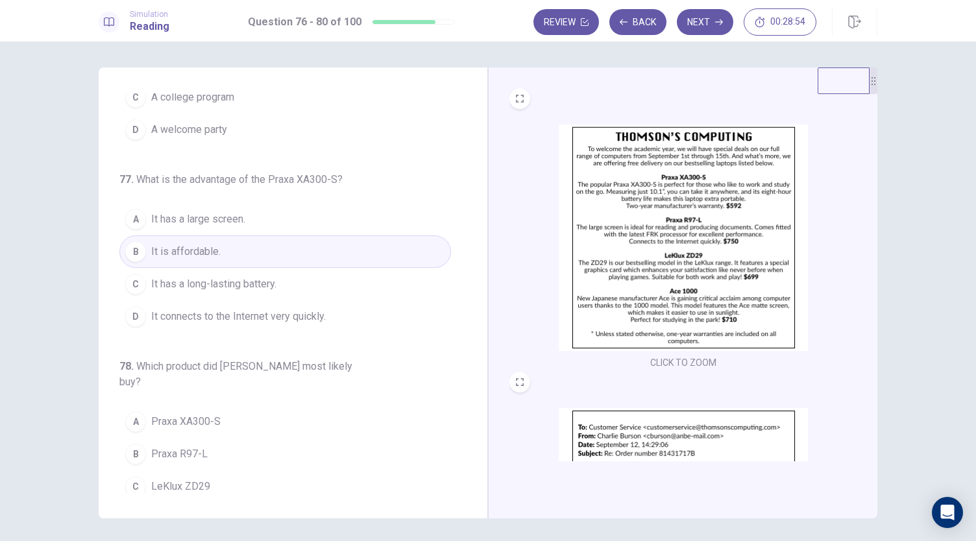
click at [269, 285] on span "It has a long-lasting battery." at bounding box center [213, 284] width 125 height 16
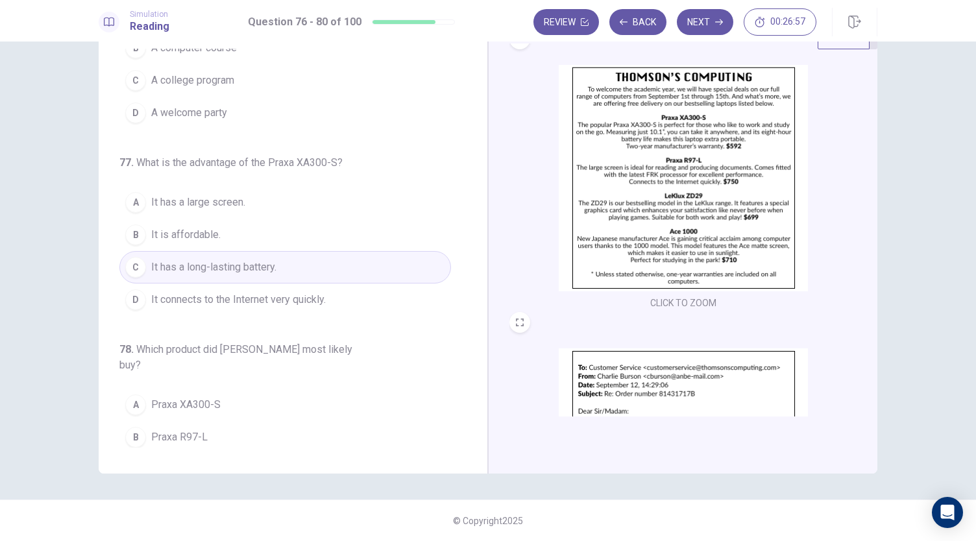
scroll to position [82, 0]
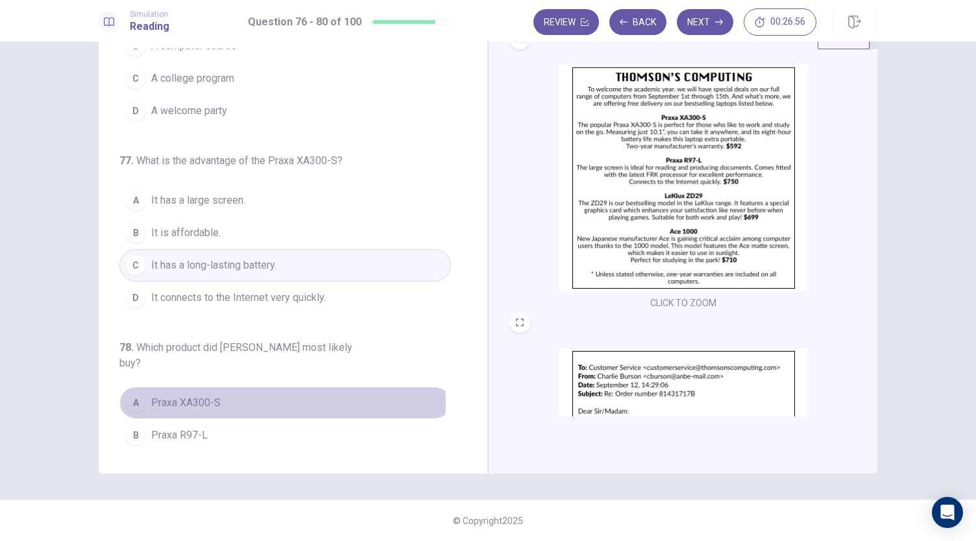
click at [273, 387] on button "A Praxa XA300-S" at bounding box center [285, 403] width 332 height 32
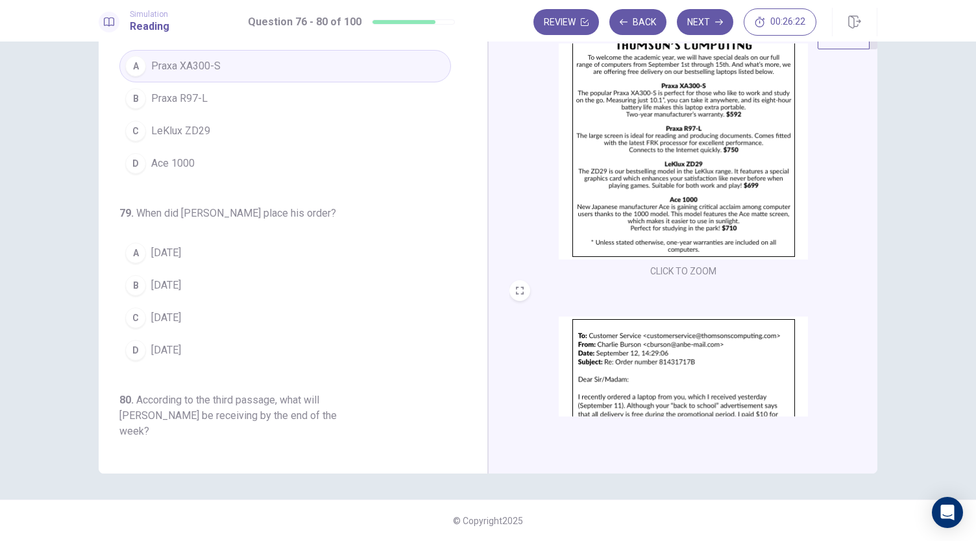
scroll to position [0, 0]
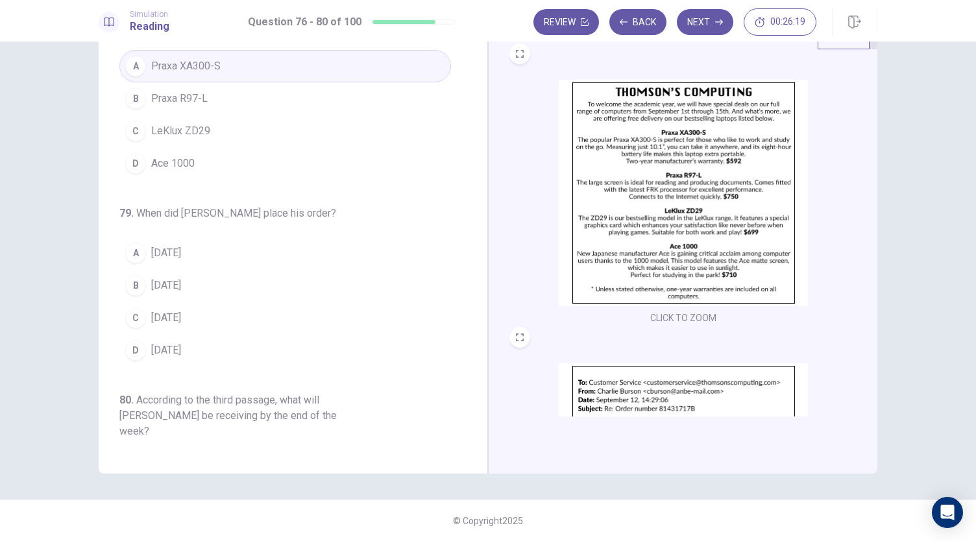
click at [234, 237] on button "A [DATE]" at bounding box center [285, 253] width 332 height 32
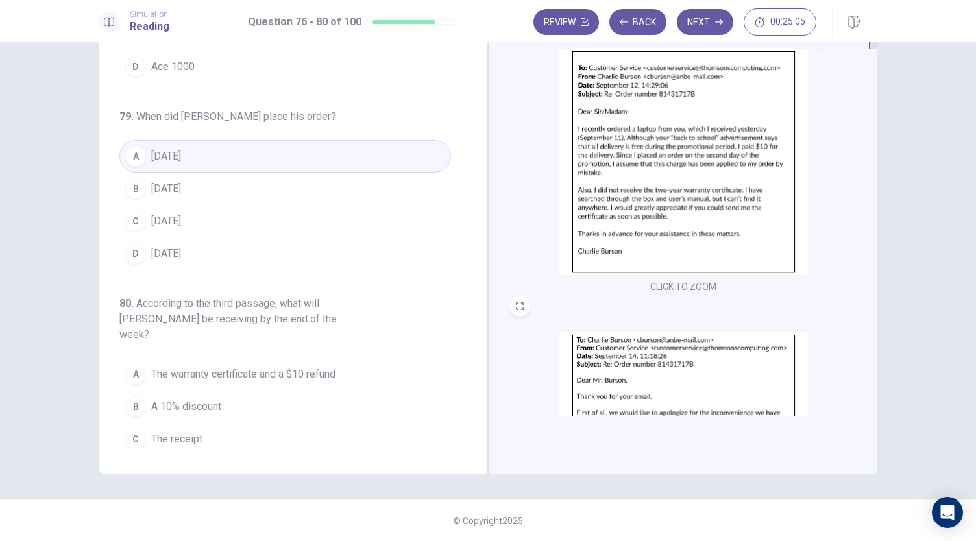
scroll to position [305, 0]
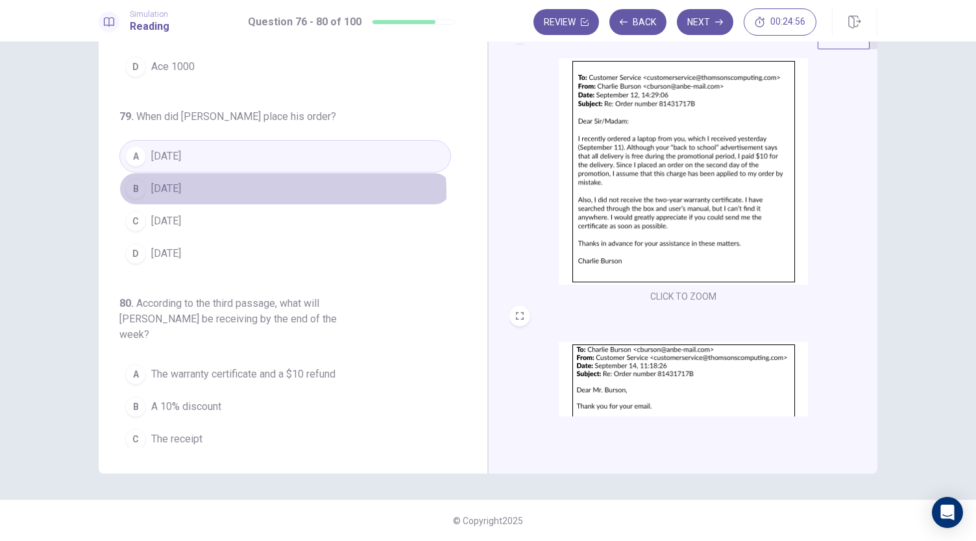
click at [238, 173] on button "B [DATE]" at bounding box center [285, 189] width 332 height 32
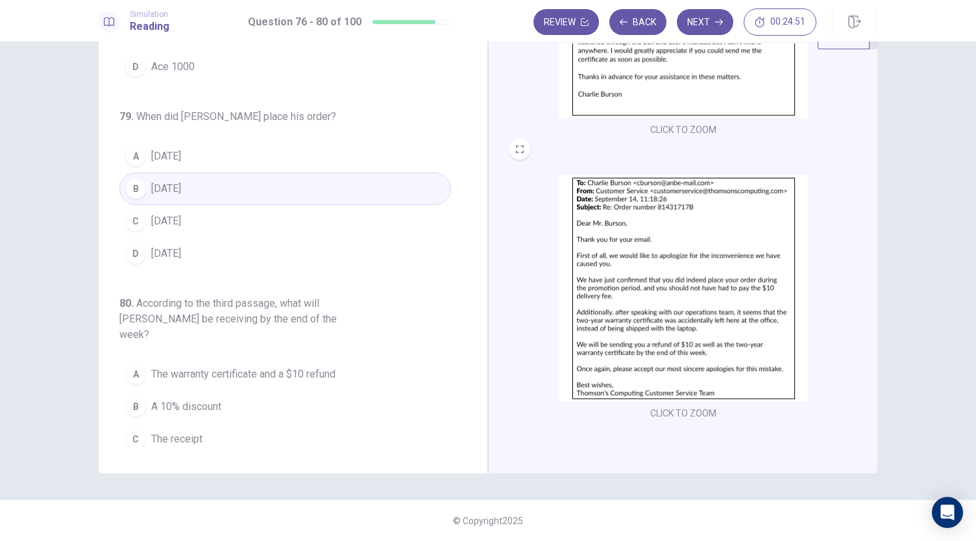
scroll to position [477, 0]
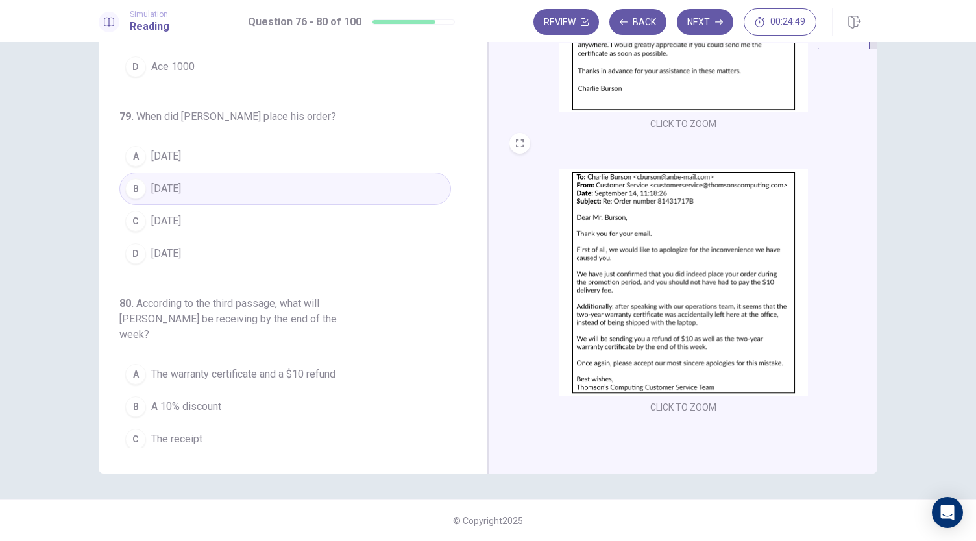
click at [320, 367] on span "The warranty certificate and a $10 refund" at bounding box center [243, 375] width 184 height 16
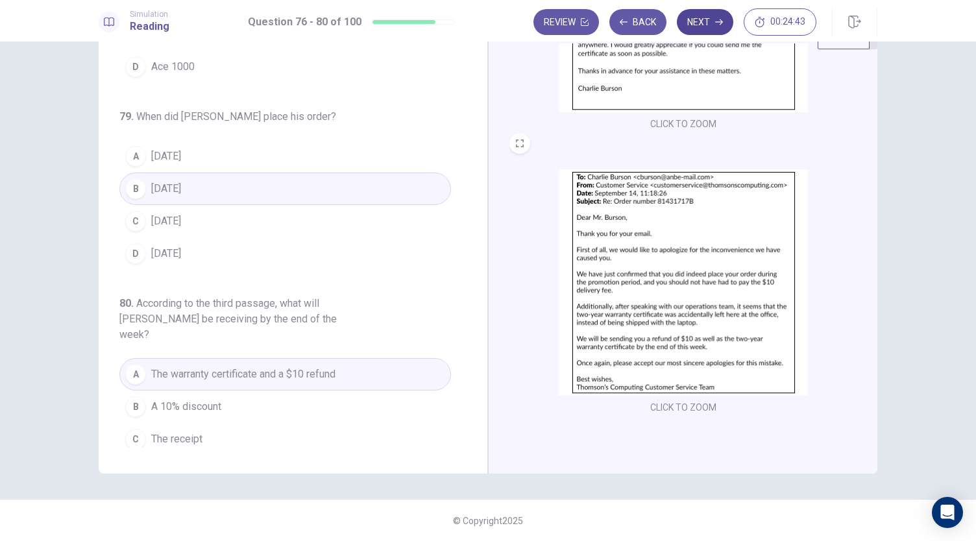
click at [698, 24] on button "Next" at bounding box center [705, 22] width 56 height 26
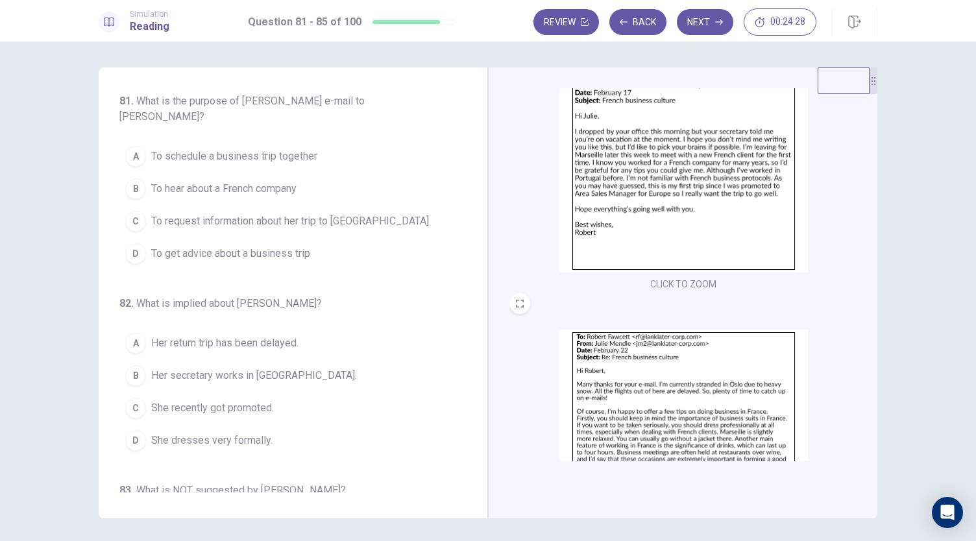
scroll to position [80, 0]
click at [283, 189] on span "To hear about a French company" at bounding box center [223, 189] width 145 height 16
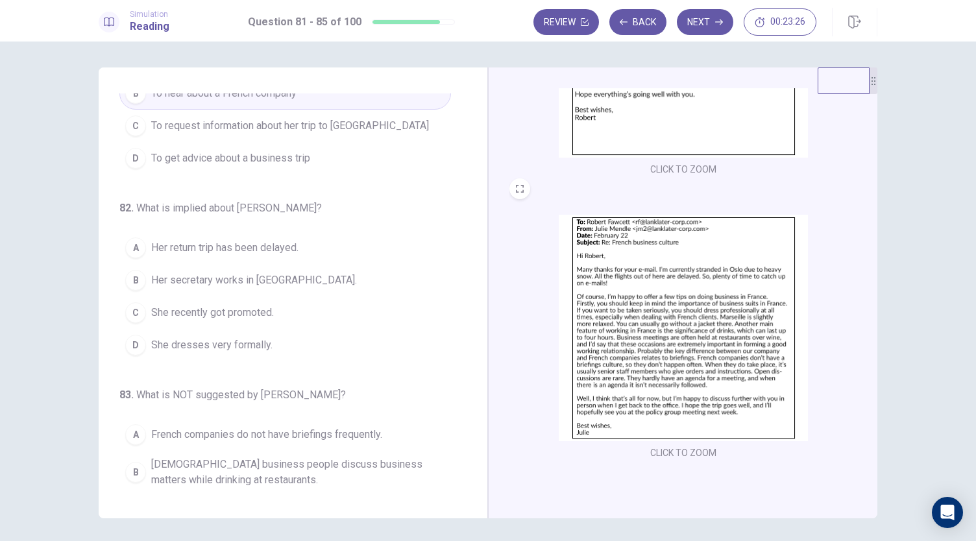
scroll to position [0, 0]
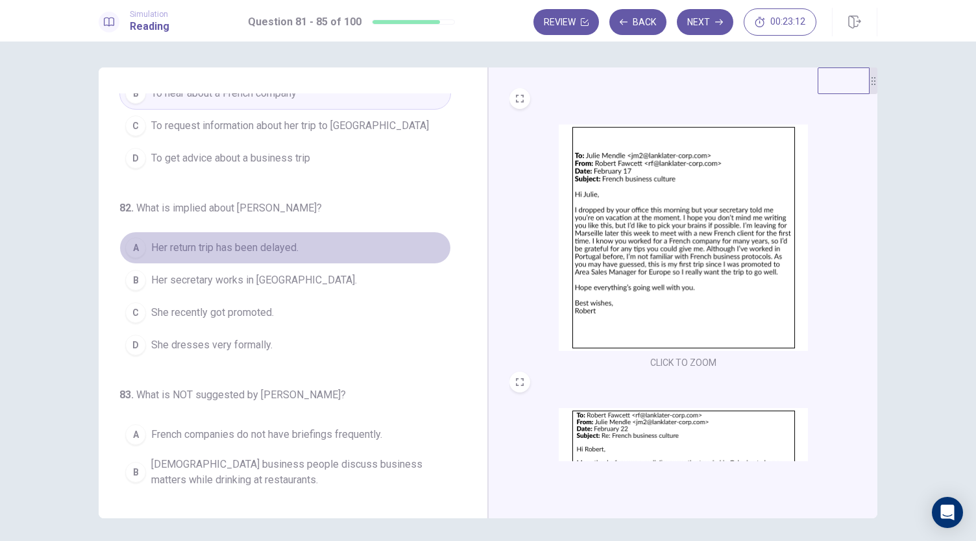
click at [306, 247] on button "A Her return trip has been delayed." at bounding box center [285, 248] width 332 height 32
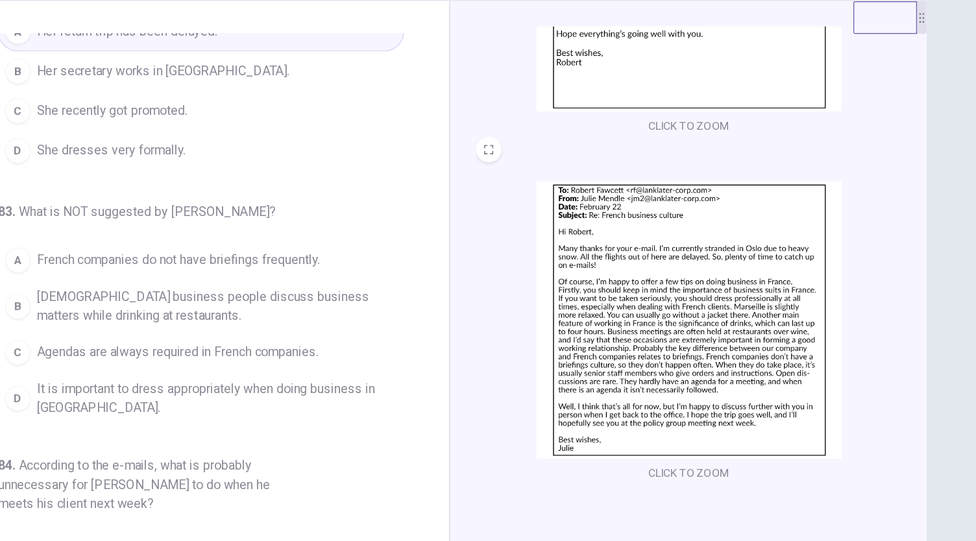
scroll to position [193, 0]
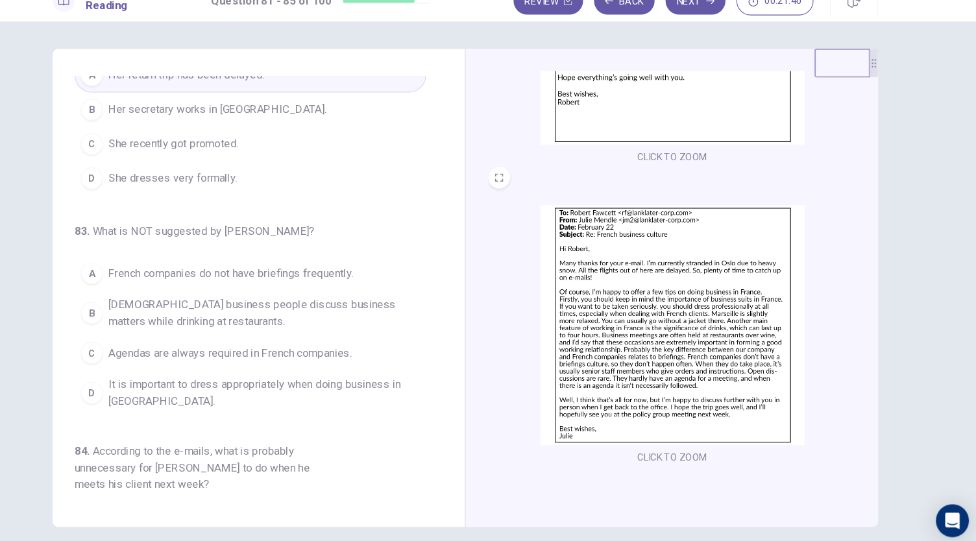
click at [393, 383] on span "It is important to dress appropriately when doing business in [GEOGRAPHIC_DATA]." at bounding box center [298, 391] width 294 height 31
click at [284, 354] on span "Agendas are always required in French companies." at bounding box center [266, 354] width 230 height 16
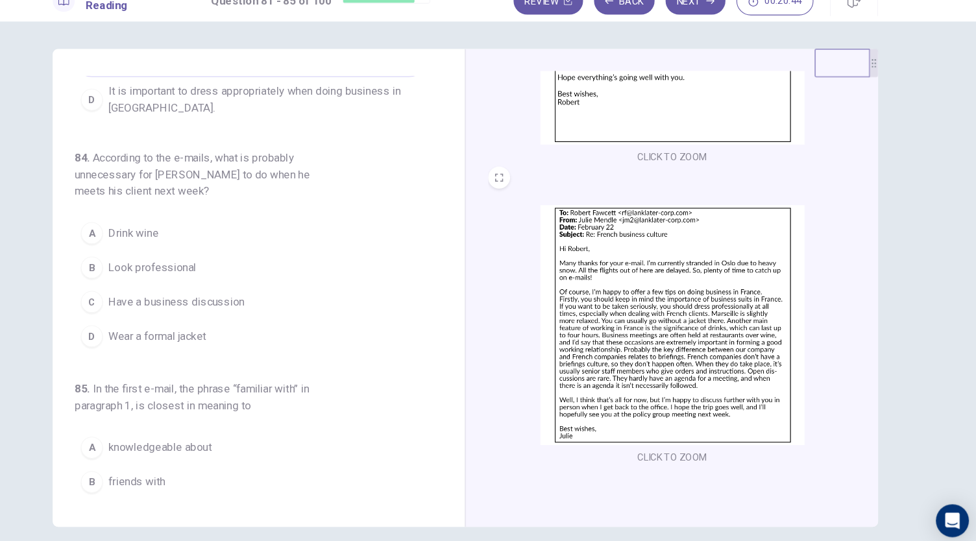
scroll to position [528, 0]
click at [241, 330] on span "Wear a formal jacket" at bounding box center [197, 338] width 92 height 16
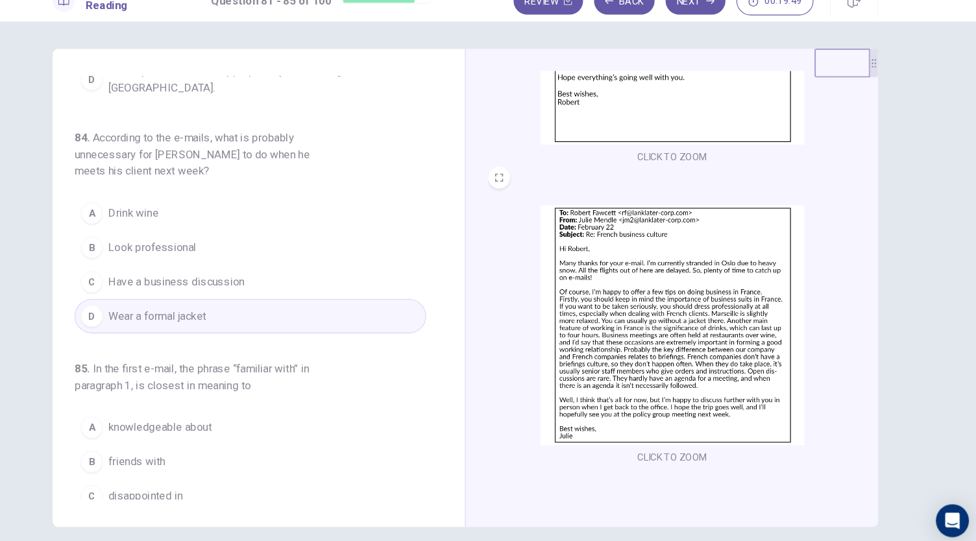
scroll to position [583, 0]
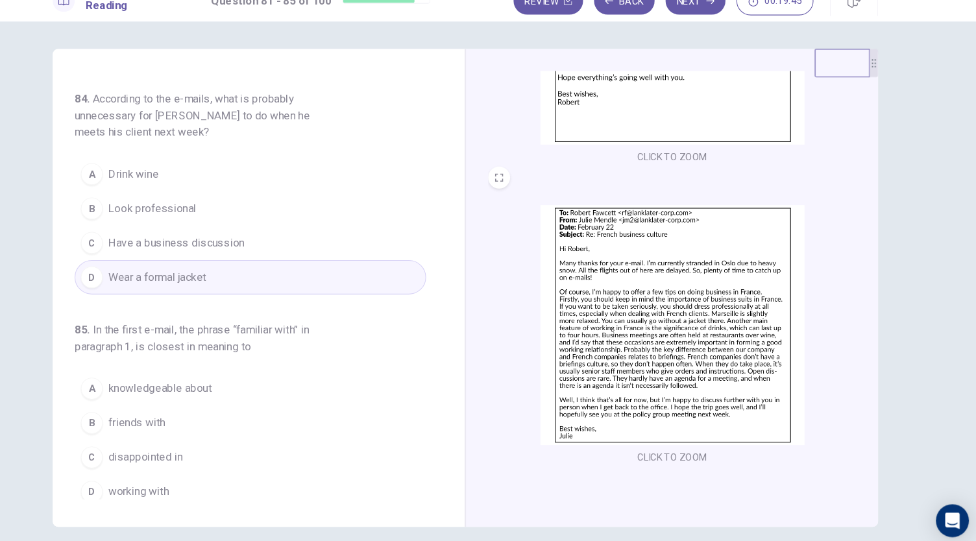
click at [274, 182] on button "A Drink wine" at bounding box center [285, 185] width 332 height 32
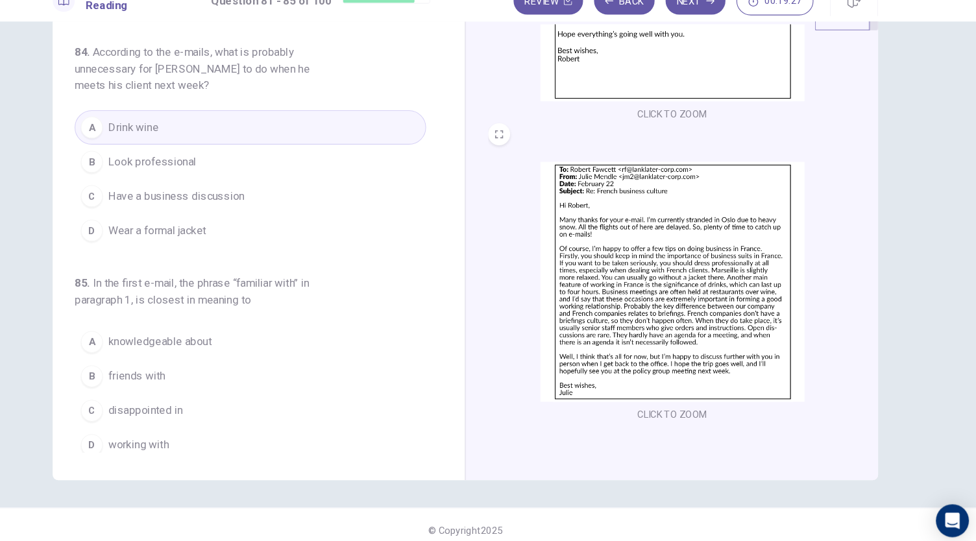
scroll to position [45, 0]
click at [724, 271] on img at bounding box center [683, 286] width 249 height 226
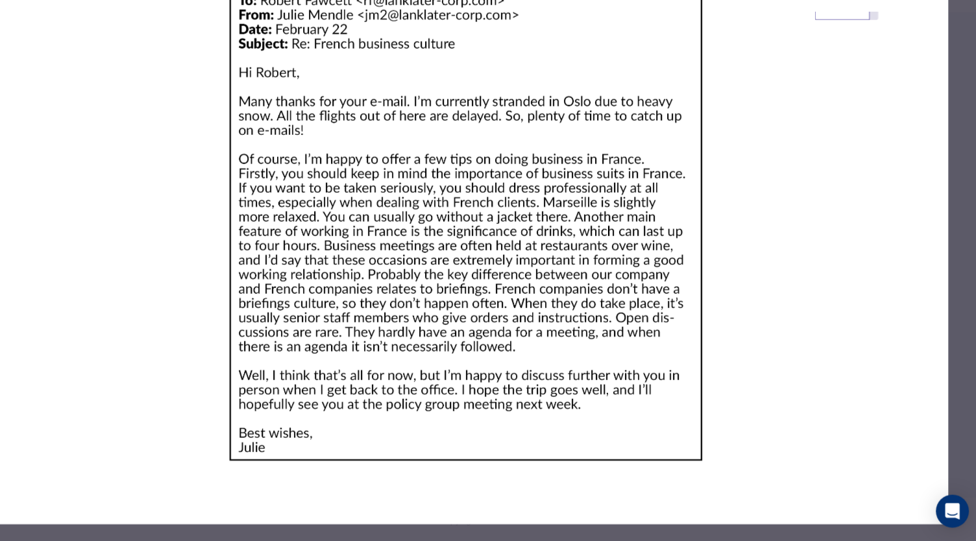
scroll to position [0, 0]
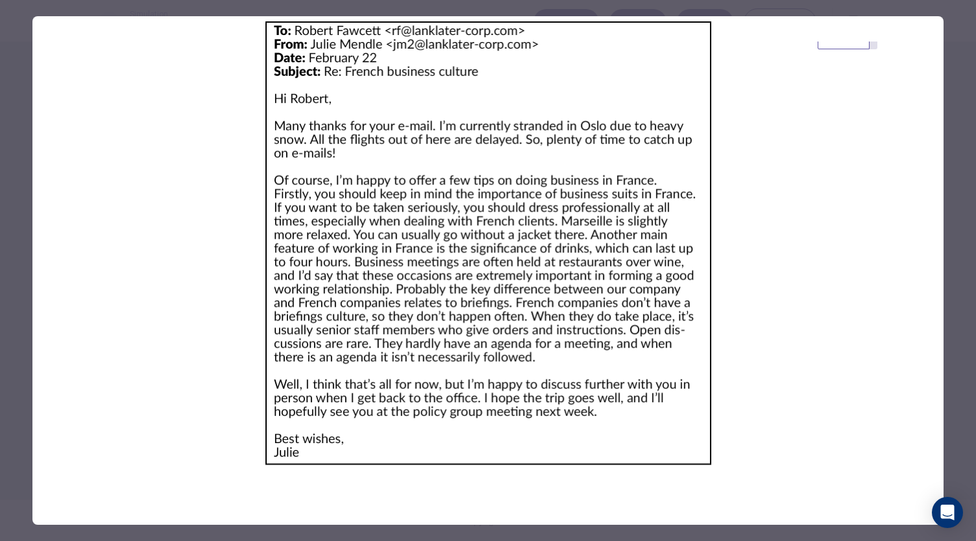
click at [958, 198] on div at bounding box center [488, 270] width 976 height 541
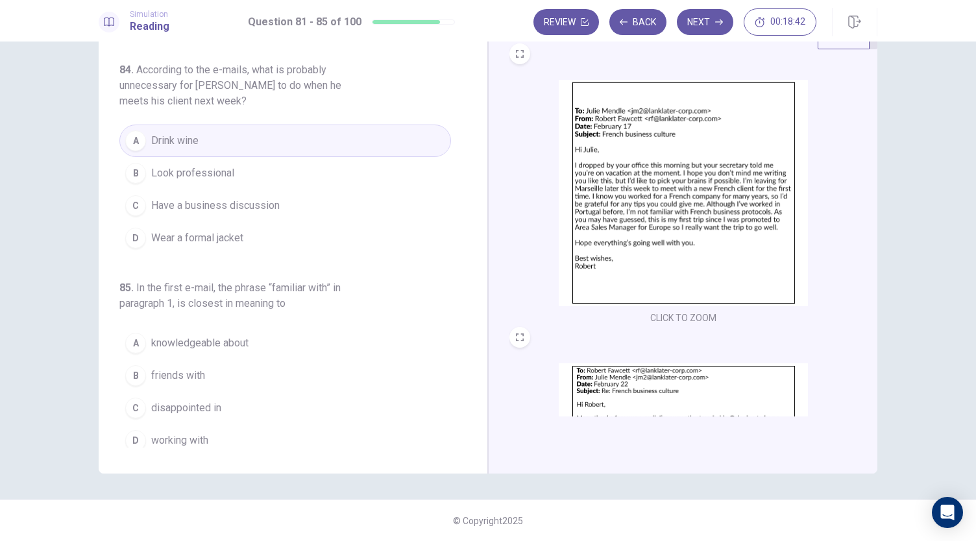
click at [232, 341] on span "knowledgeable about" at bounding box center [199, 343] width 97 height 16
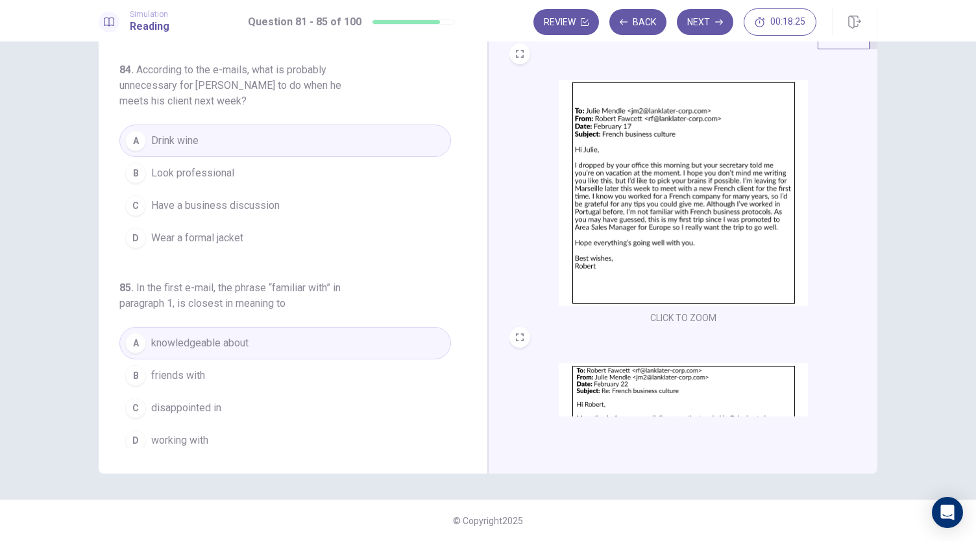
click at [218, 433] on button "D working with" at bounding box center [285, 440] width 332 height 32
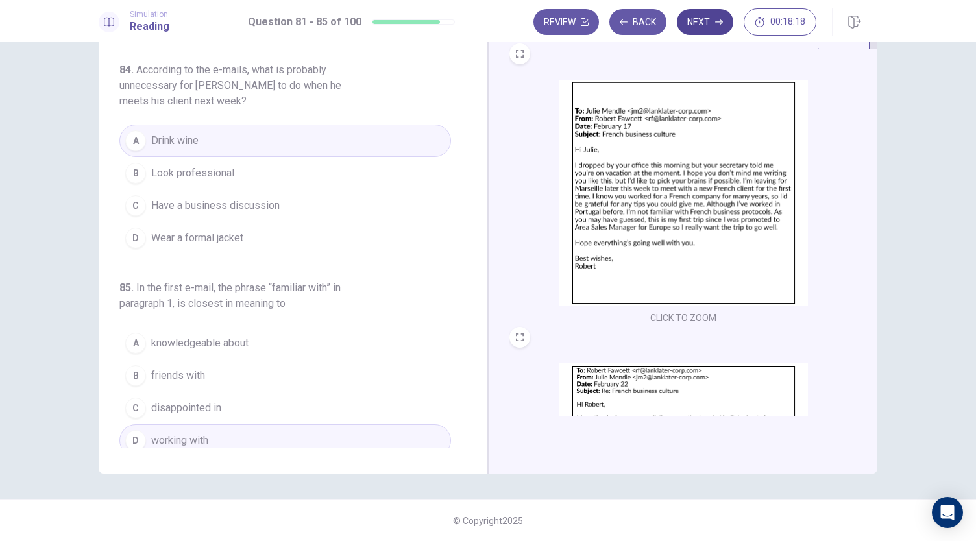
click at [703, 27] on button "Next" at bounding box center [705, 22] width 56 height 26
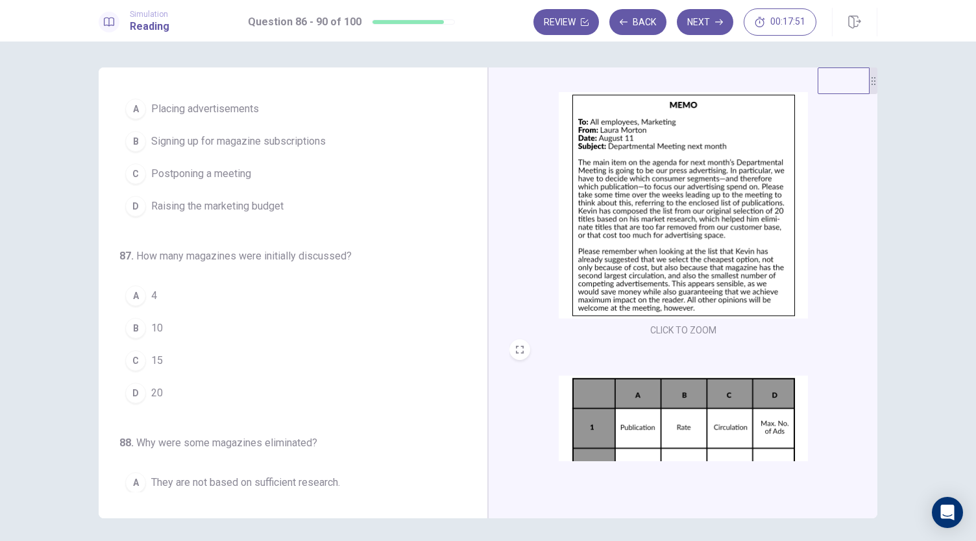
scroll to position [29, 0]
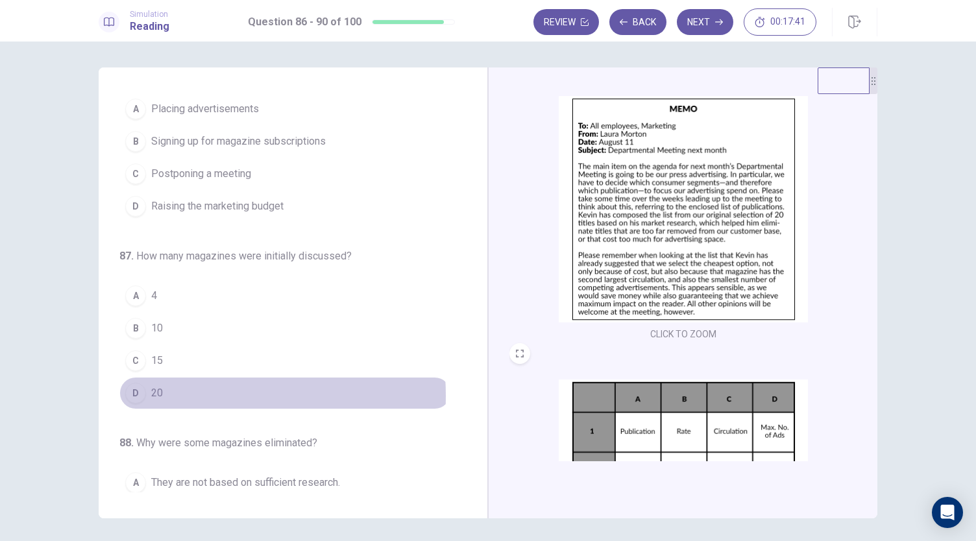
click at [167, 392] on button "D 20" at bounding box center [285, 393] width 332 height 32
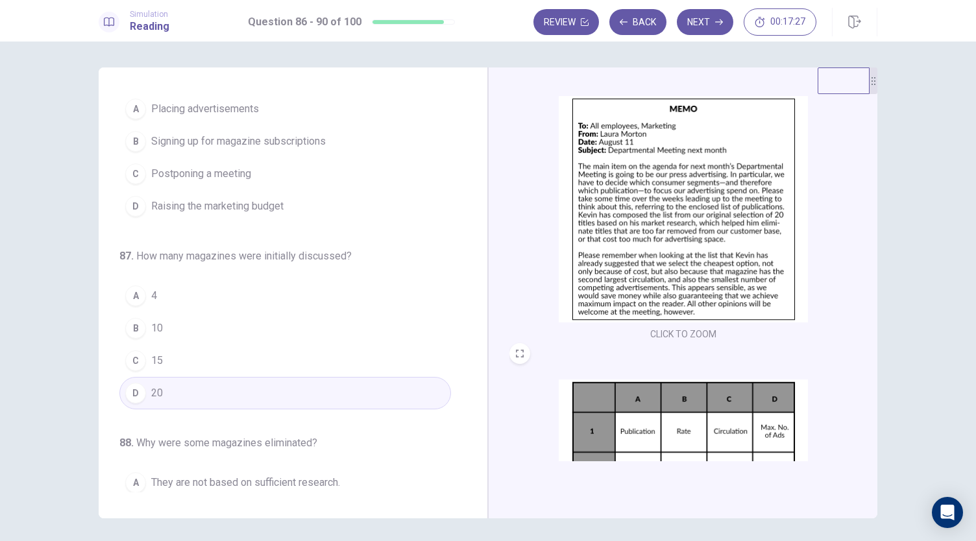
scroll to position [0, 0]
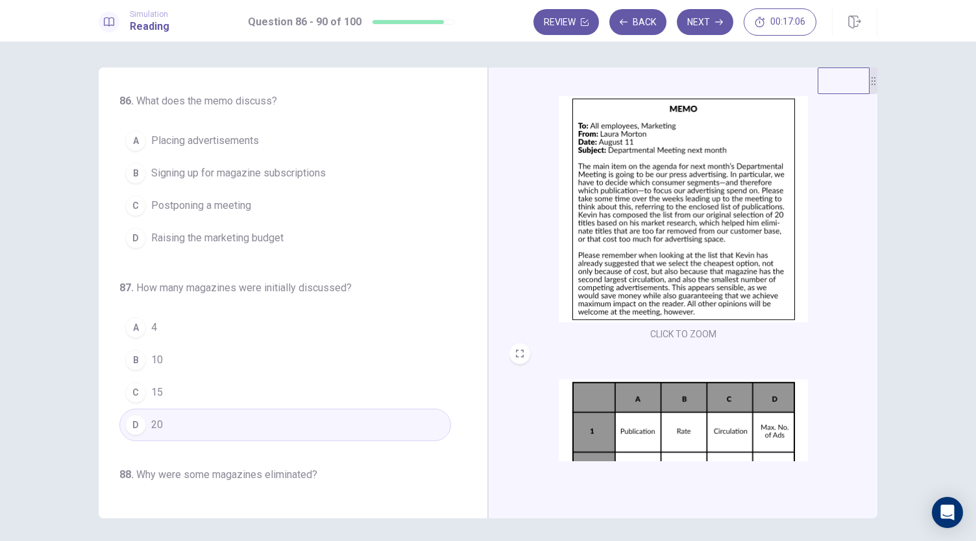
click at [330, 154] on button "A Placing advertisements" at bounding box center [285, 141] width 332 height 32
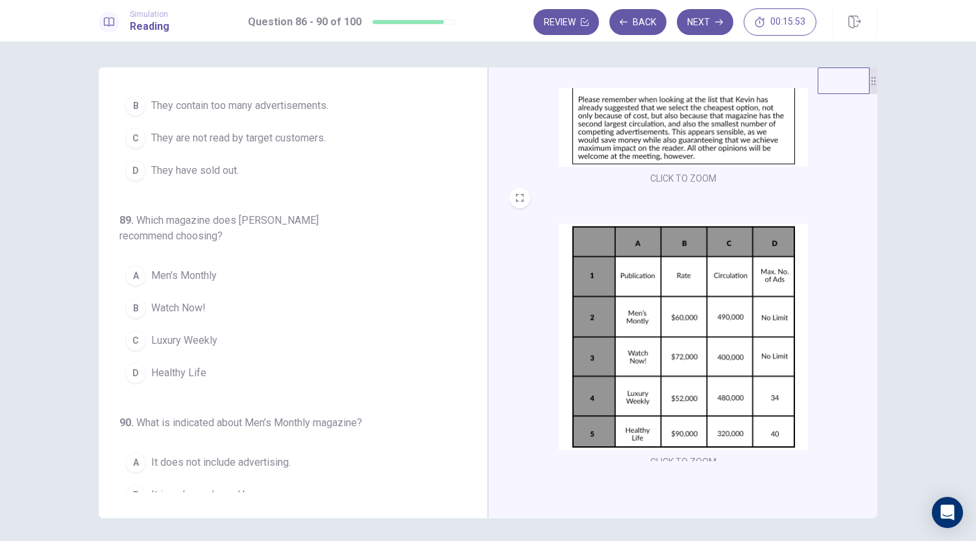
scroll to position [193, 0]
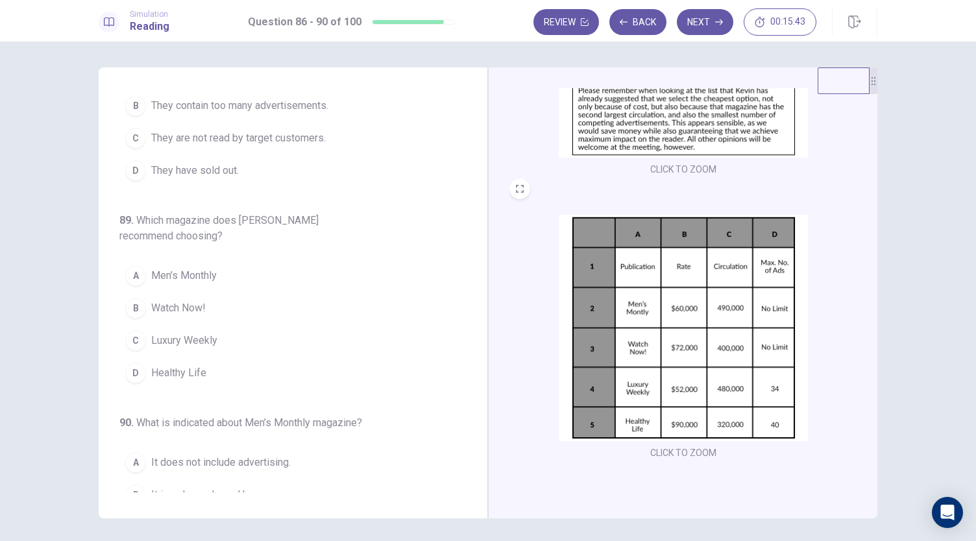
click at [291, 342] on button "C Luxury Weekly" at bounding box center [285, 340] width 332 height 32
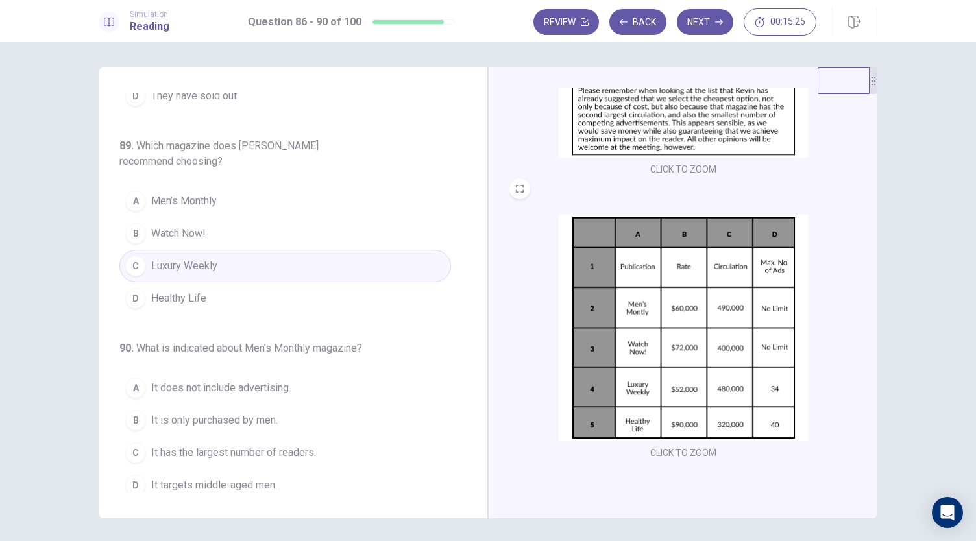
scroll to position [45, 0]
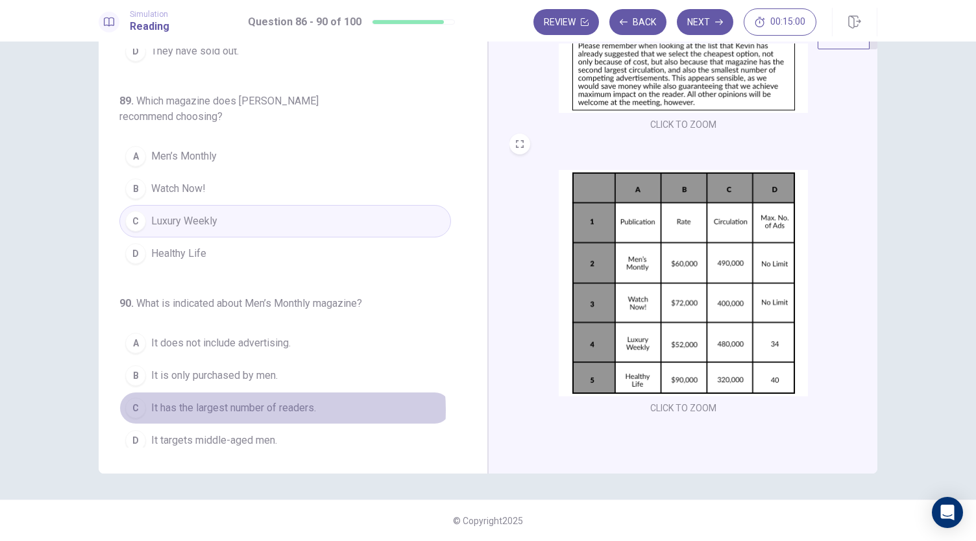
click at [259, 402] on span "It has the largest number of readers." at bounding box center [233, 408] width 165 height 16
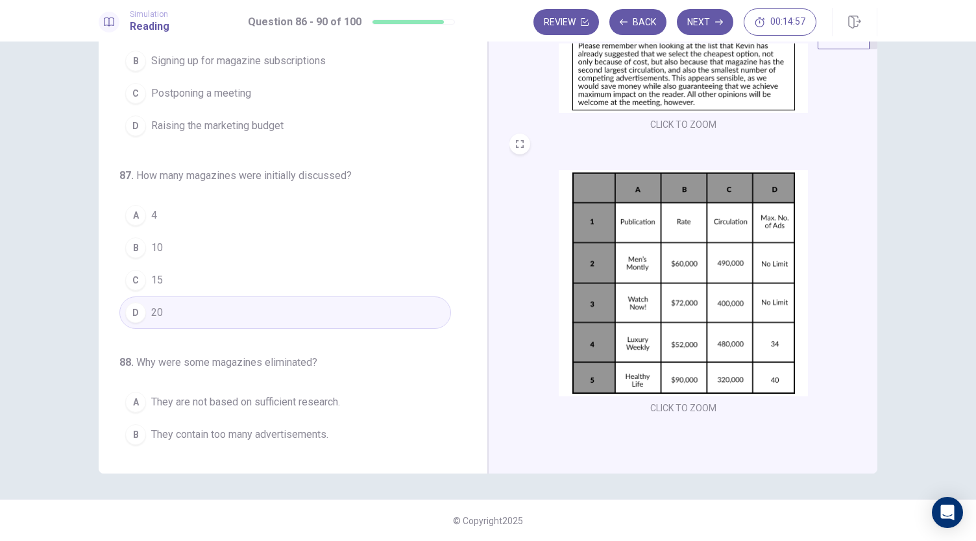
scroll to position [0, 0]
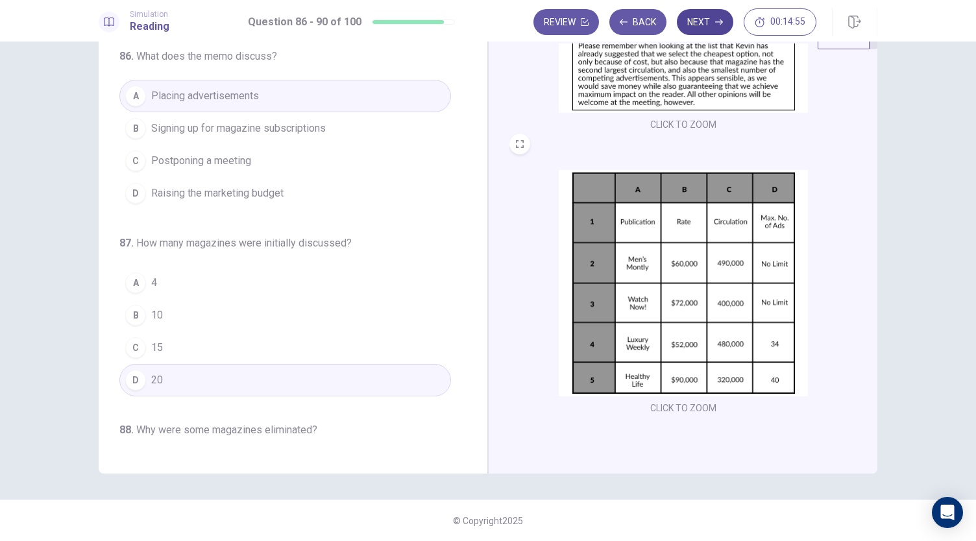
click at [710, 18] on button "Next" at bounding box center [705, 22] width 56 height 26
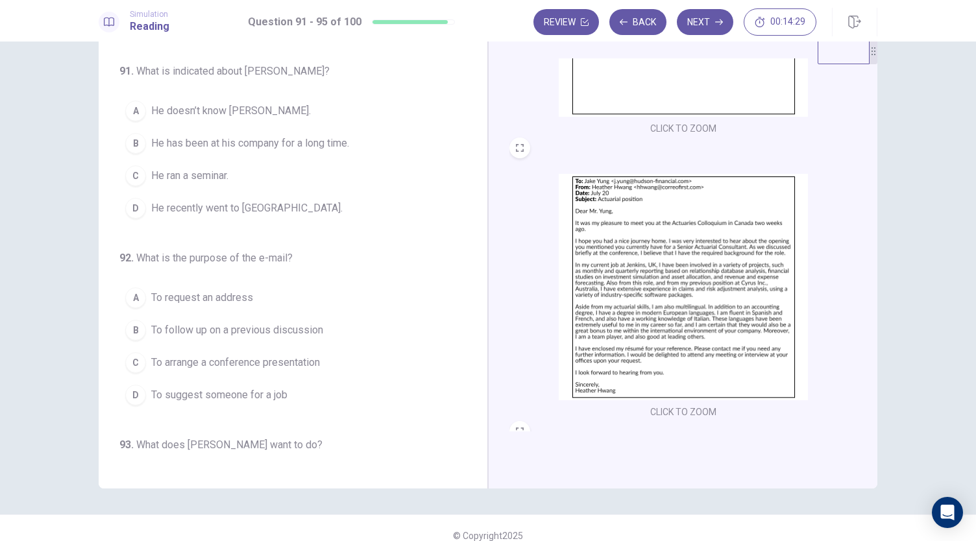
scroll to position [204, 0]
click at [243, 183] on button "C He ran a seminar." at bounding box center [285, 176] width 332 height 32
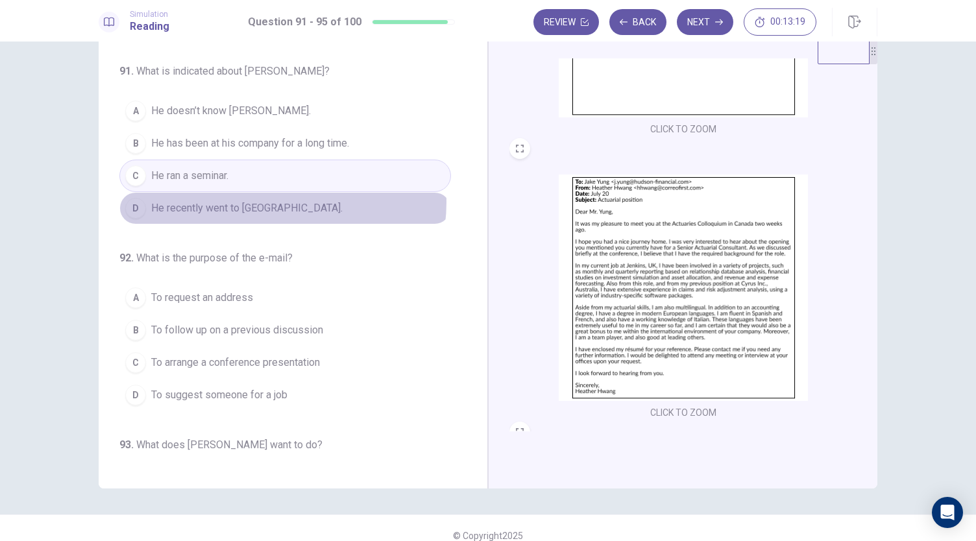
click at [274, 200] on span "He recently went to [GEOGRAPHIC_DATA]." at bounding box center [246, 208] width 191 height 16
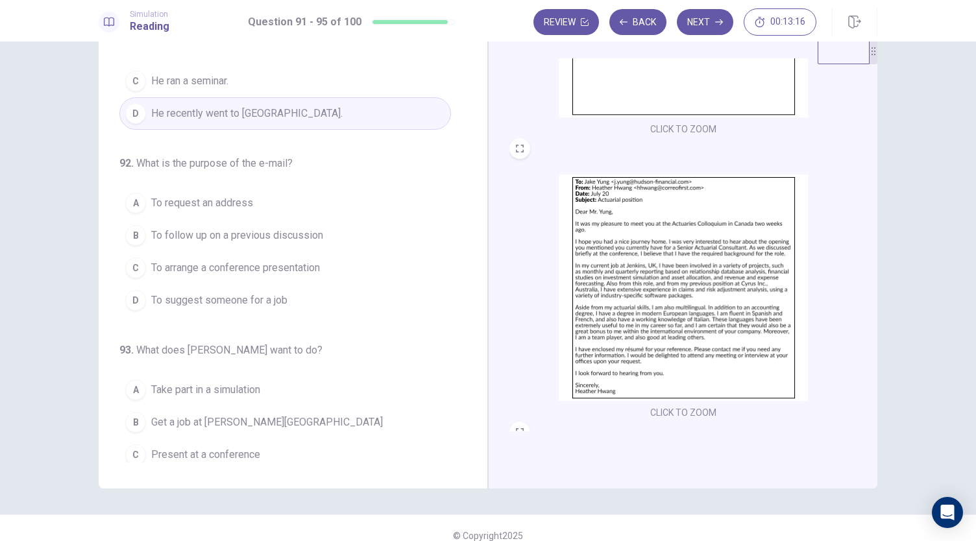
scroll to position [98, 0]
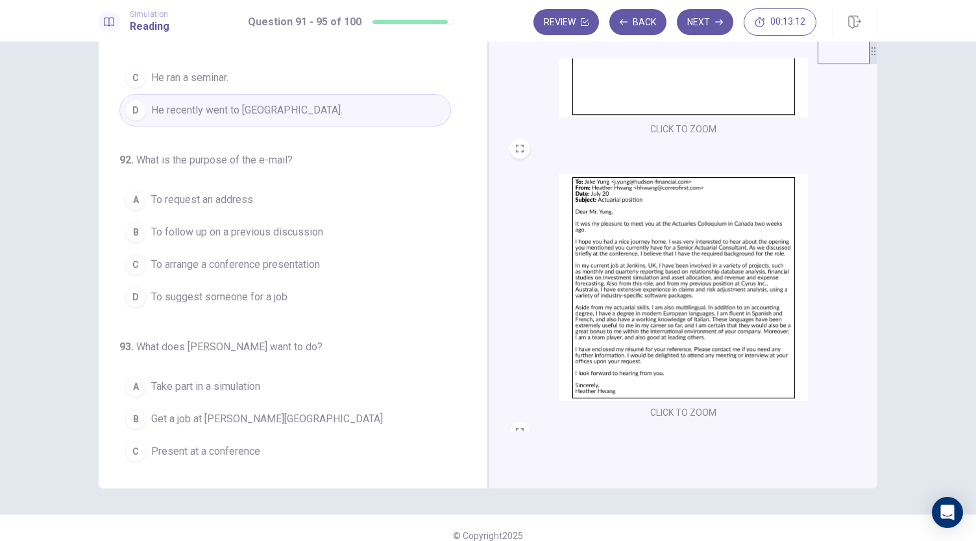
click at [253, 234] on span "To follow up on a previous discussion" at bounding box center [237, 232] width 172 height 16
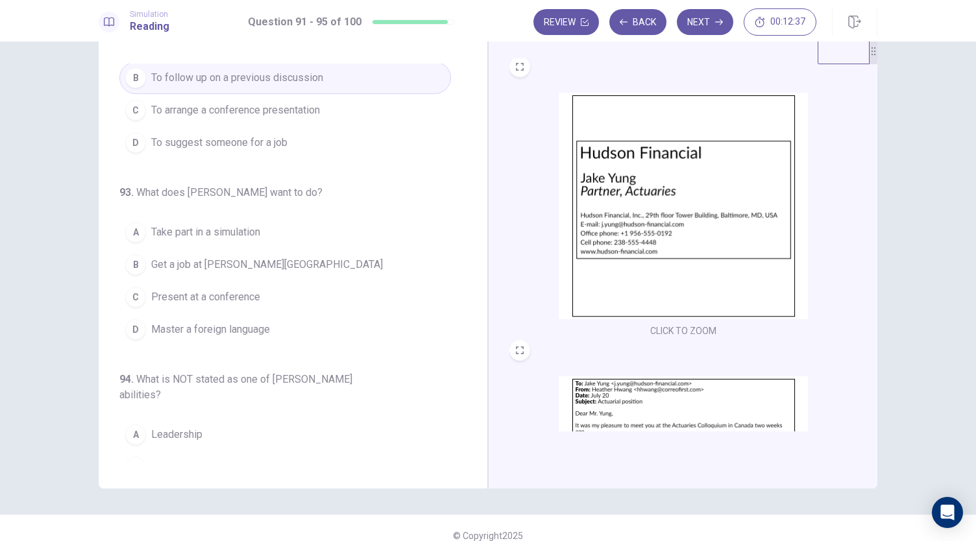
scroll to position [0, 0]
click at [223, 259] on span "Get a job at [PERSON_NAME][GEOGRAPHIC_DATA]" at bounding box center [267, 265] width 232 height 16
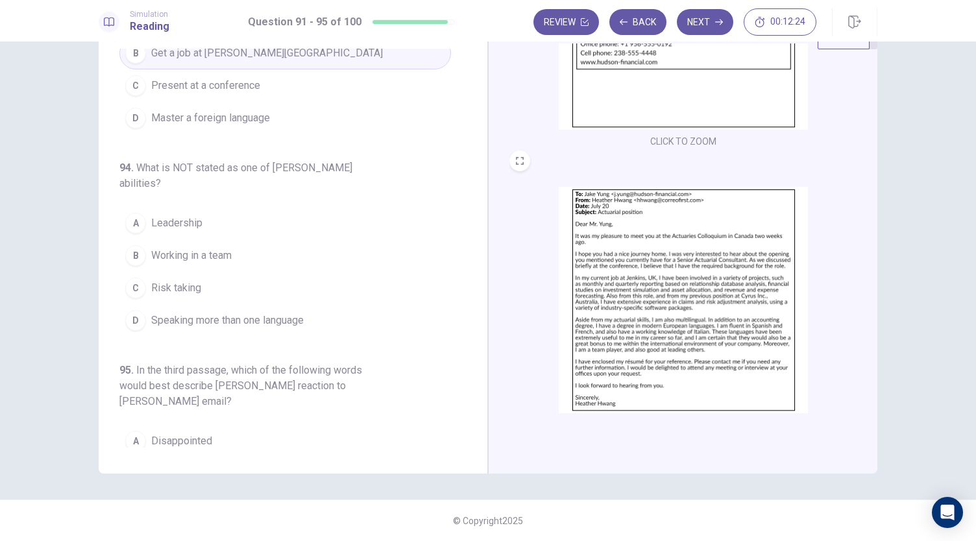
scroll to position [249, 0]
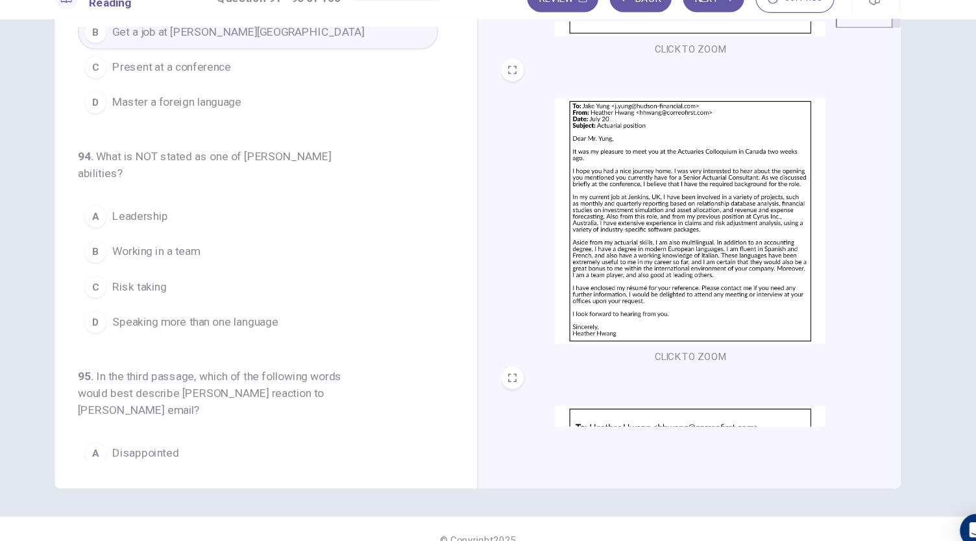
click at [200, 283] on button "C Risk taking" at bounding box center [285, 288] width 332 height 32
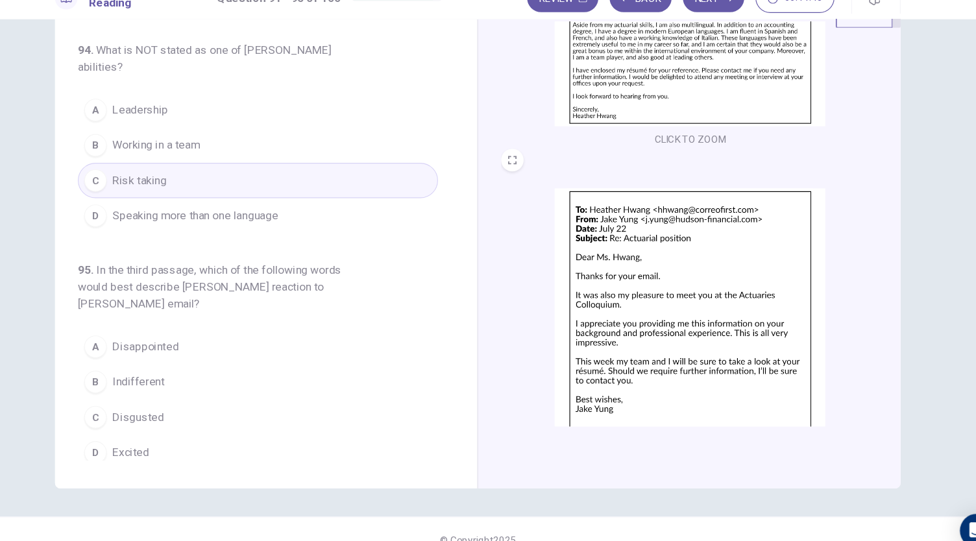
scroll to position [477, 0]
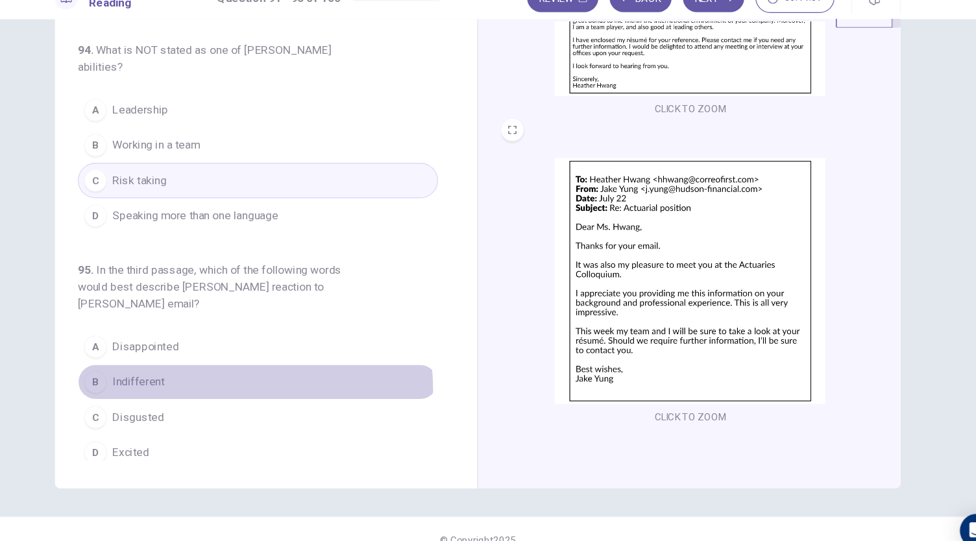
click at [211, 376] on button "B Indifferent" at bounding box center [285, 375] width 332 height 32
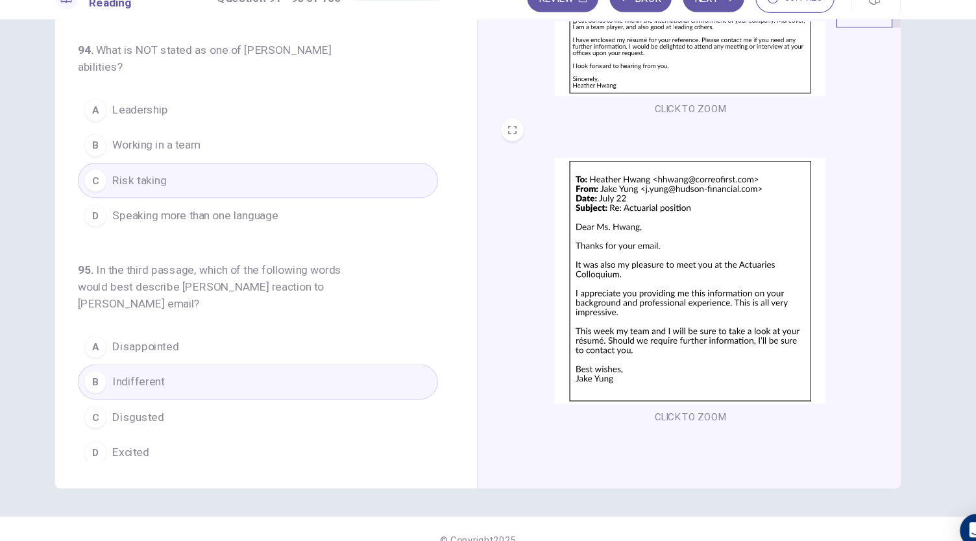
scroll to position [0, 0]
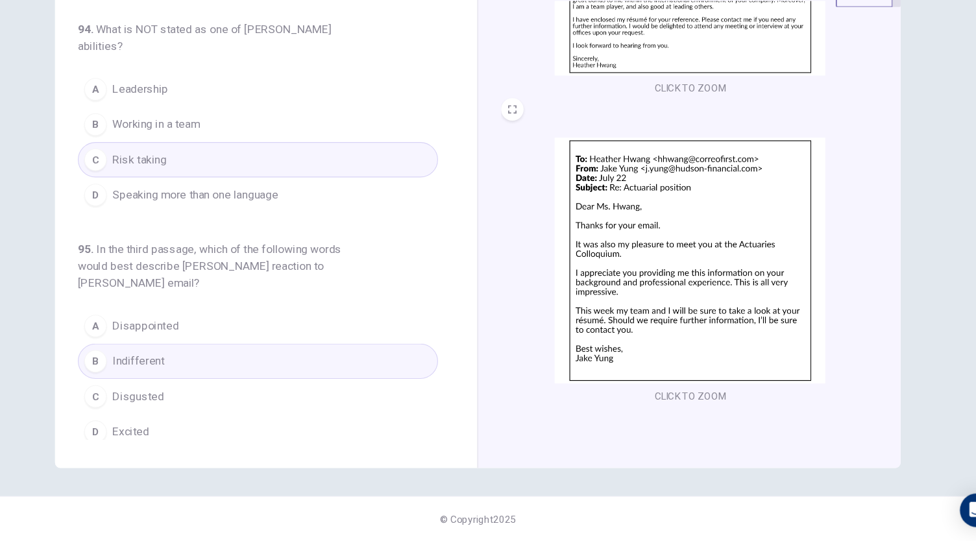
click at [278, 433] on button "D Excited" at bounding box center [285, 440] width 332 height 32
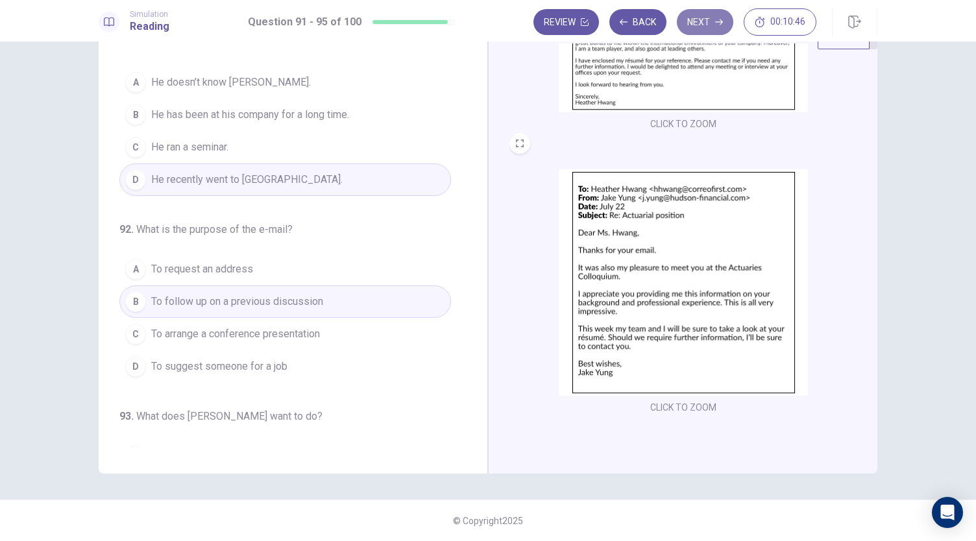
click at [688, 21] on button "Next" at bounding box center [705, 22] width 56 height 26
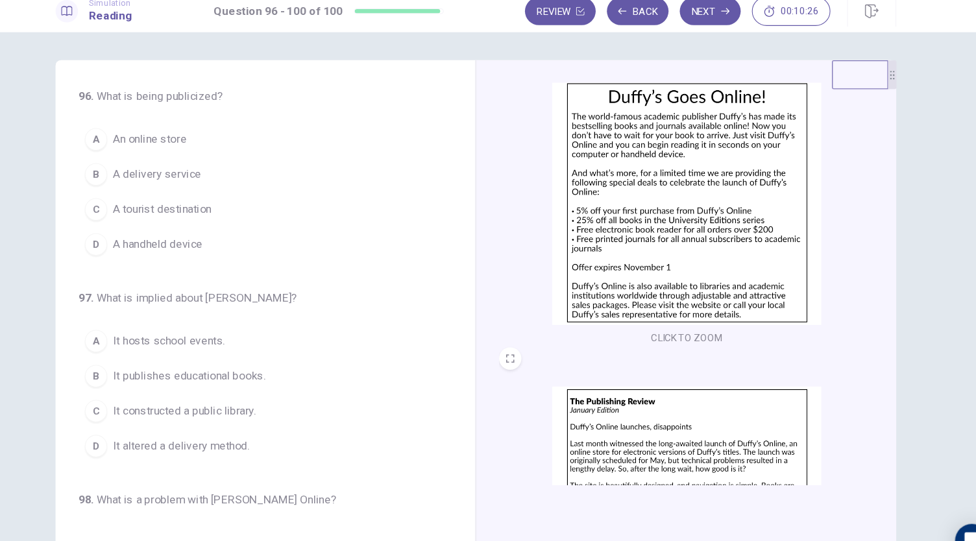
scroll to position [38, 0]
click at [219, 140] on button "A An online store" at bounding box center [285, 141] width 332 height 32
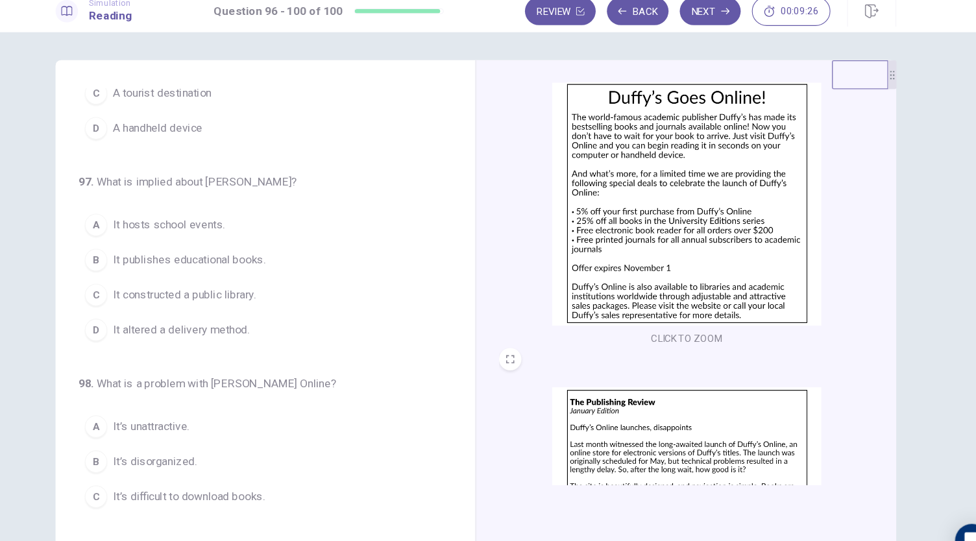
scroll to position [111, 0]
click at [272, 315] on span "It altered a delivery method." at bounding box center [214, 314] width 127 height 16
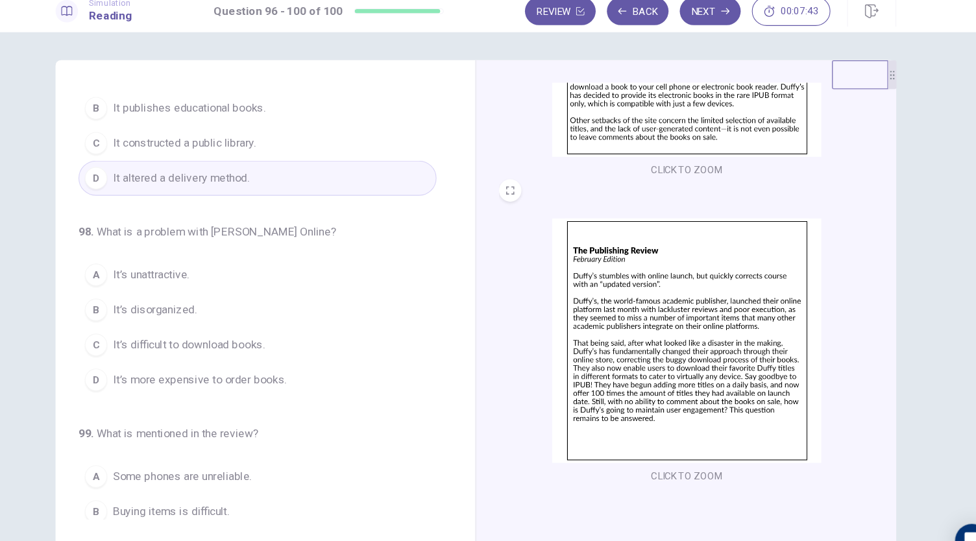
scroll to position [45, 0]
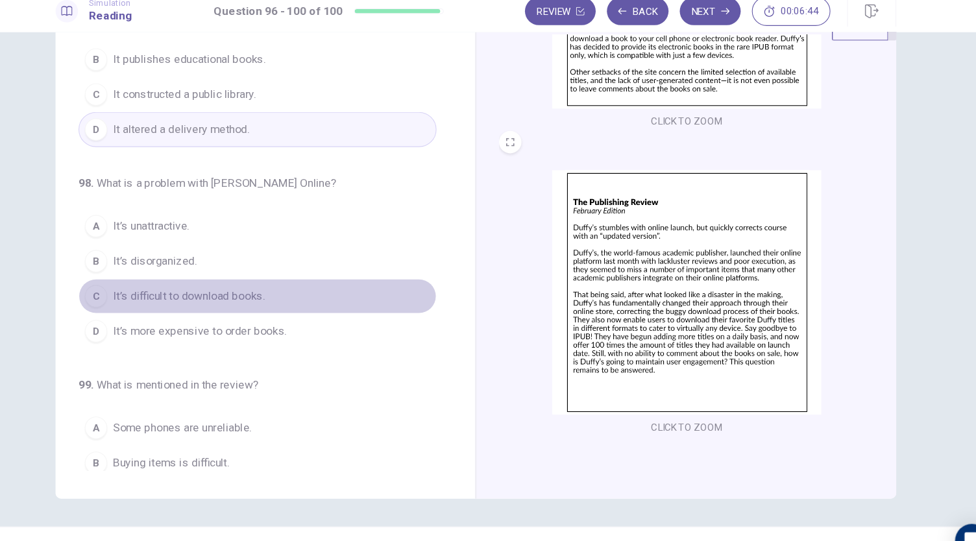
click at [283, 287] on span "It’s difficult to download books." at bounding box center [221, 286] width 141 height 16
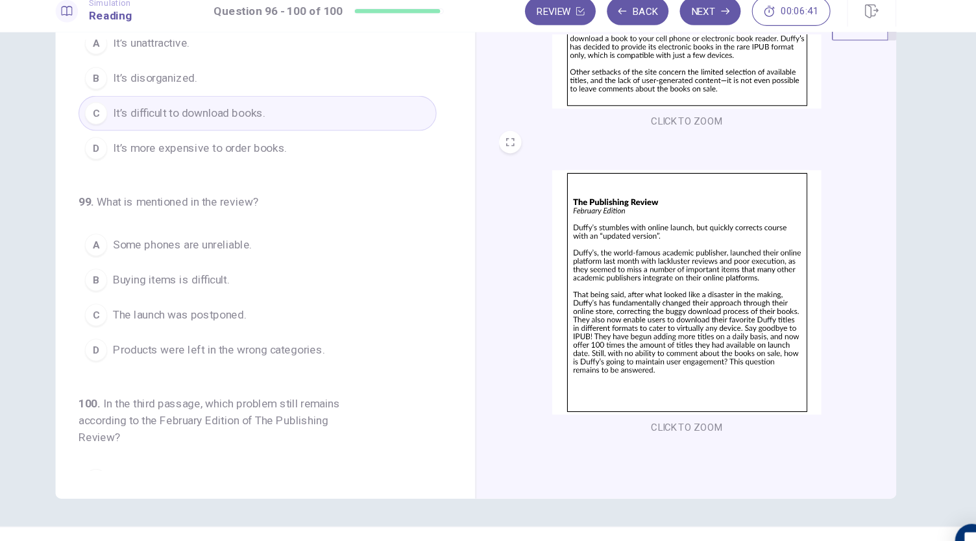
scroll to position [418, 0]
click at [277, 298] on button "C The launch was postponed." at bounding box center [285, 303] width 332 height 32
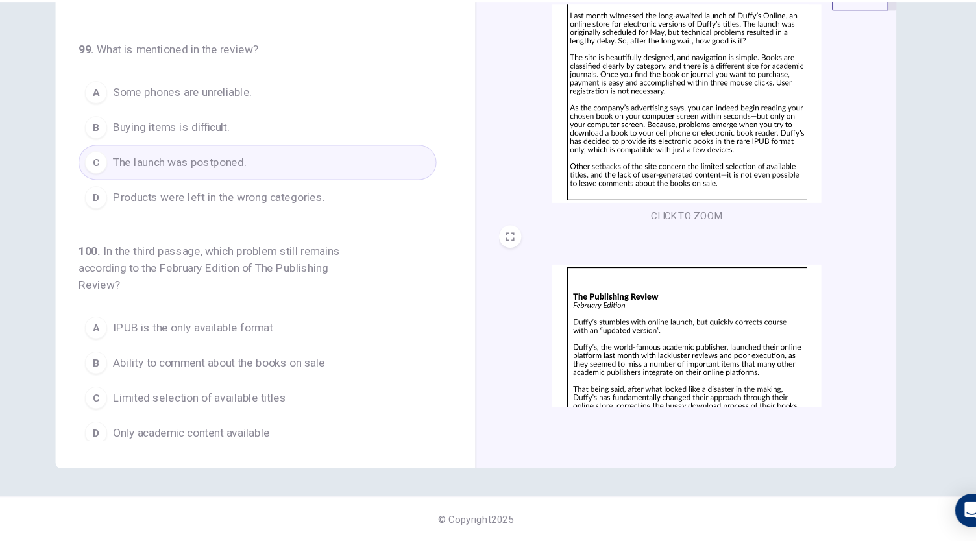
scroll to position [477, 0]
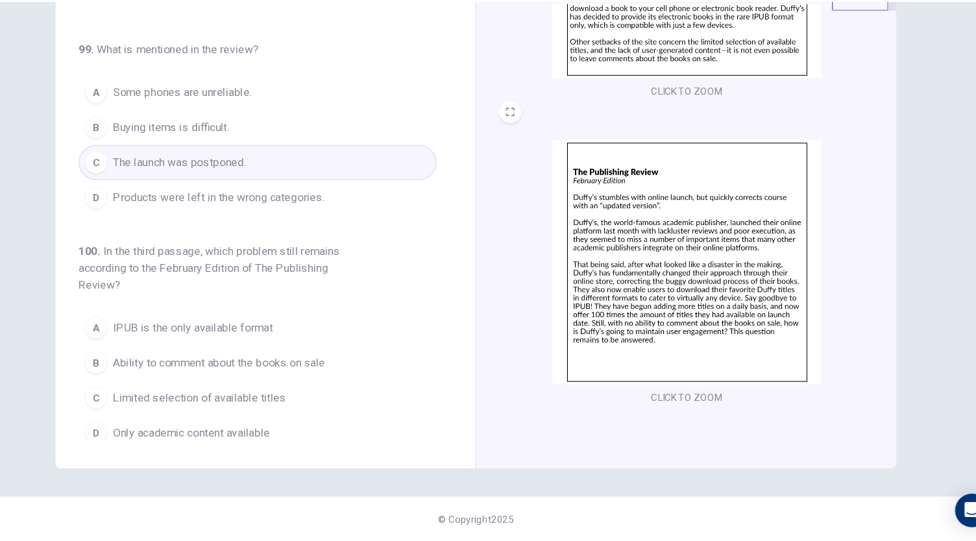
click at [280, 371] on span "Ability to comment about the books on sale" at bounding box center [249, 376] width 197 height 16
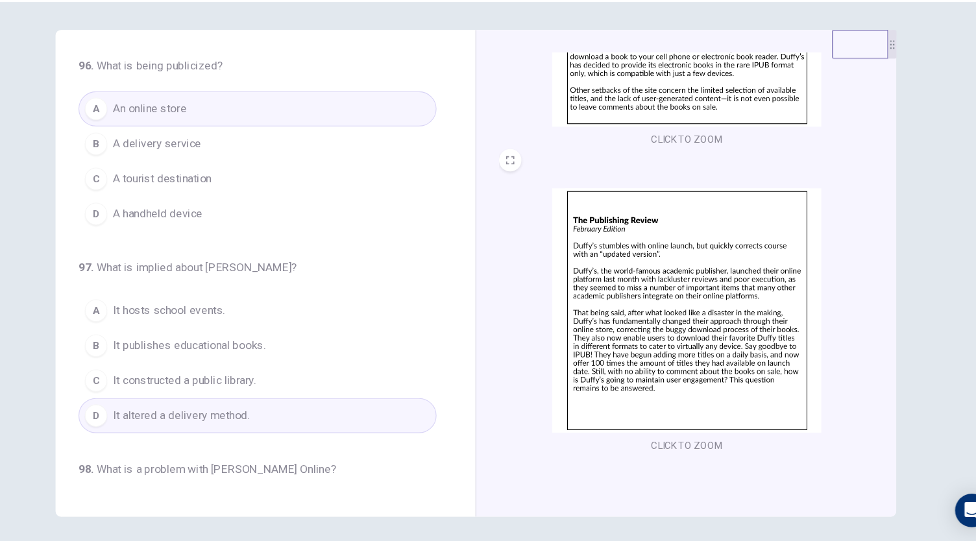
scroll to position [0, 0]
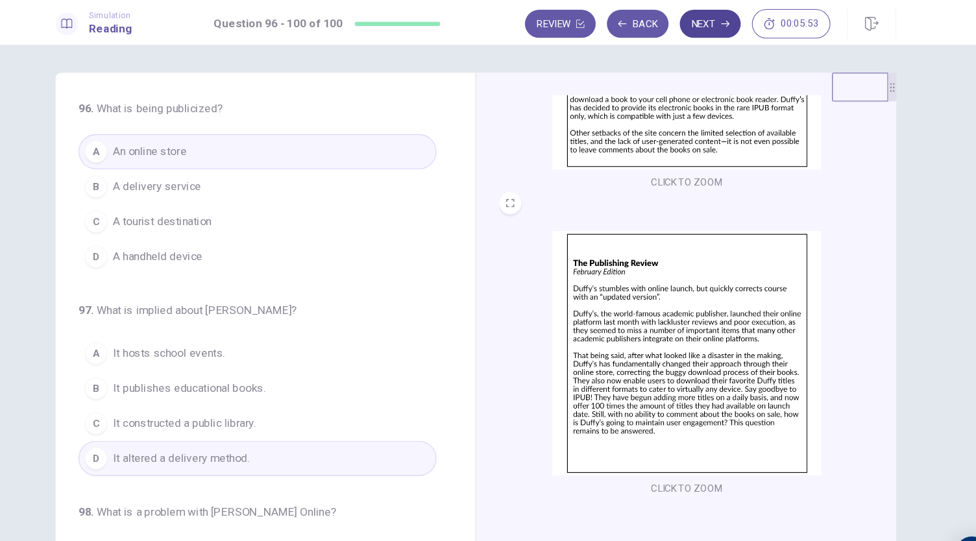
click at [693, 20] on button "Next" at bounding box center [705, 22] width 56 height 26
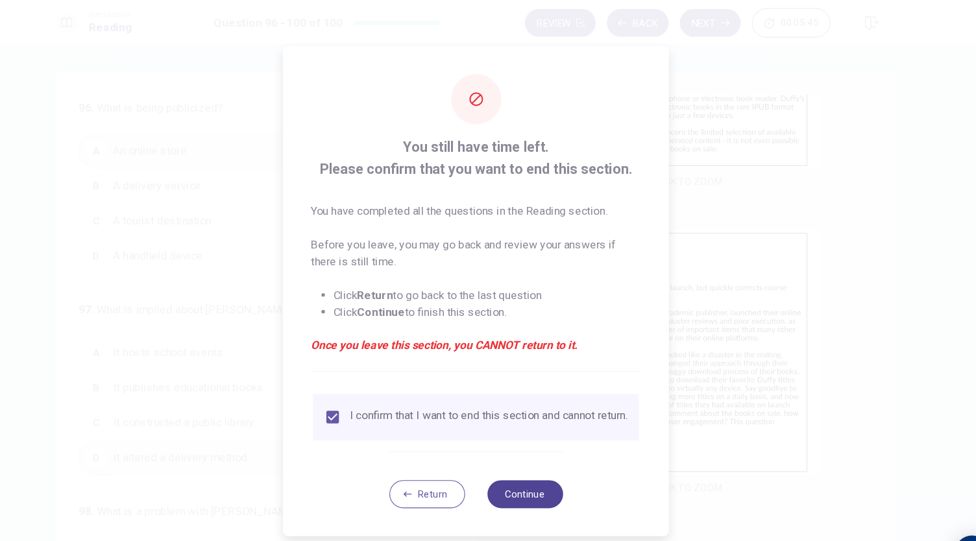
click at [542, 466] on button "Continue" at bounding box center [533, 459] width 70 height 26
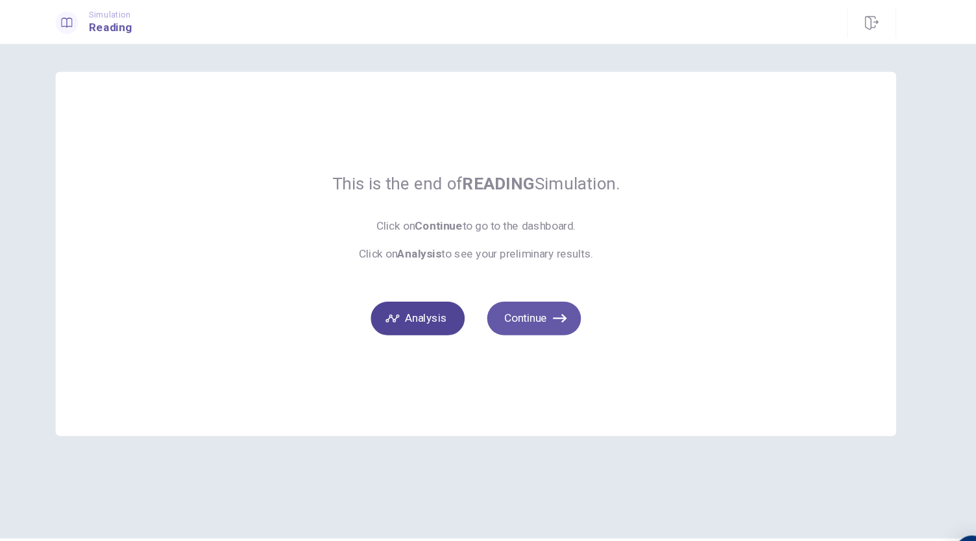
click at [452, 303] on button "Analysis" at bounding box center [434, 295] width 87 height 31
